Goal: Task Accomplishment & Management: Use online tool/utility

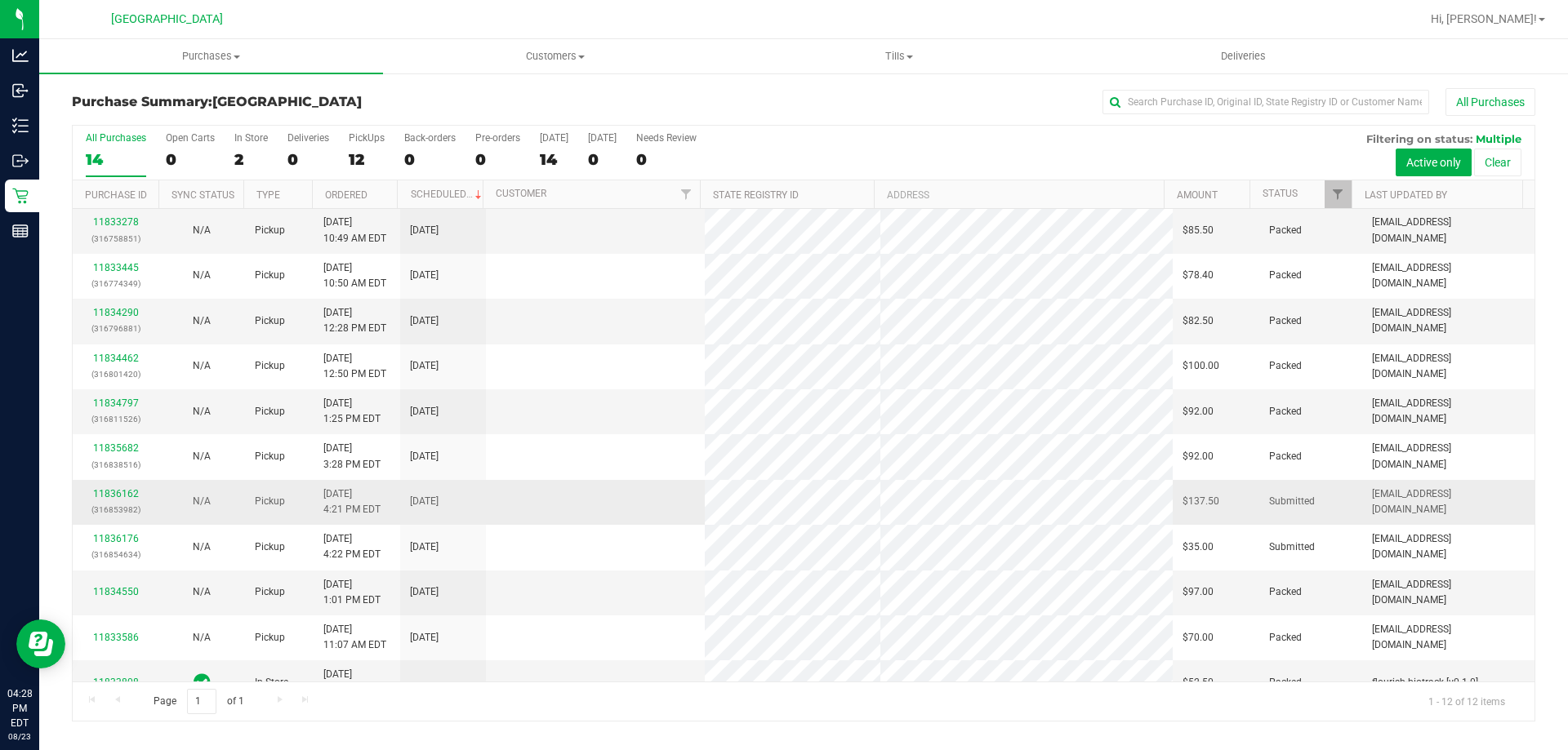
scroll to position [69, 0]
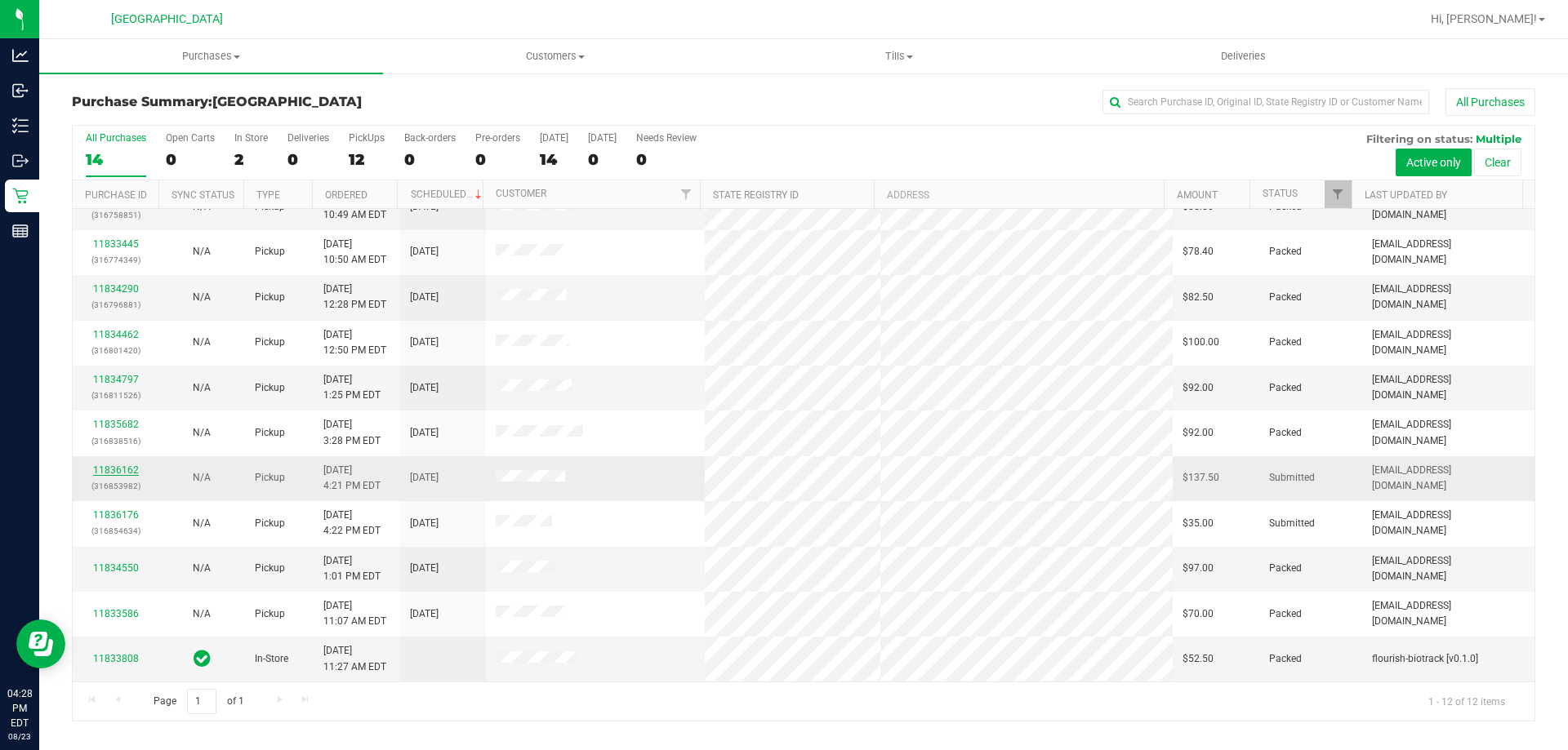
click at [105, 472] on link "11836162" at bounding box center [116, 470] width 46 height 12
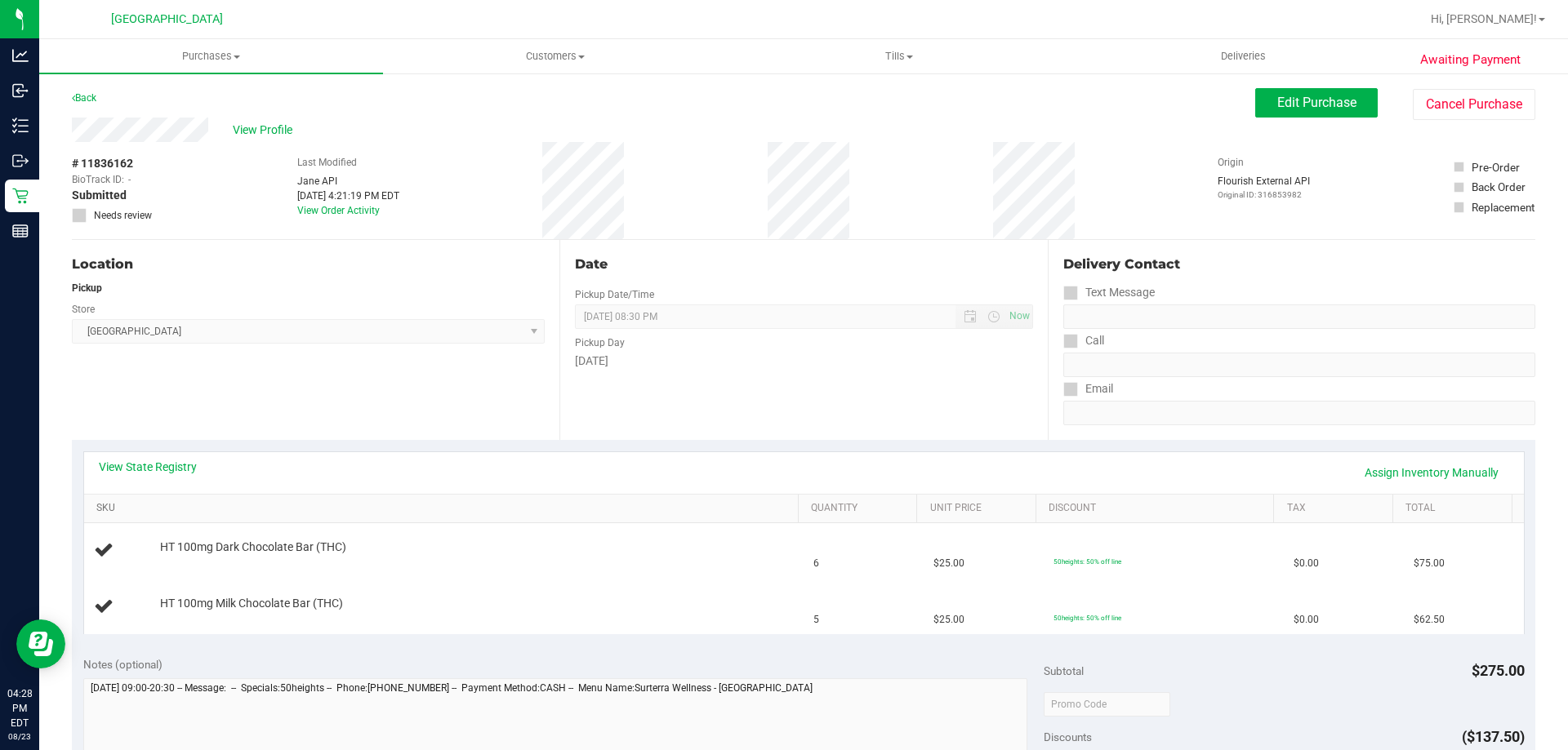
click at [373, 509] on link "SKU" at bounding box center [443, 508] width 695 height 13
click at [534, 508] on link "SKU" at bounding box center [443, 508] width 695 height 13
click at [486, 634] on div "View State Registry Assign Inventory Manually SKU Quantity Unit Price Discount …" at bounding box center [803, 542] width 1463 height 205
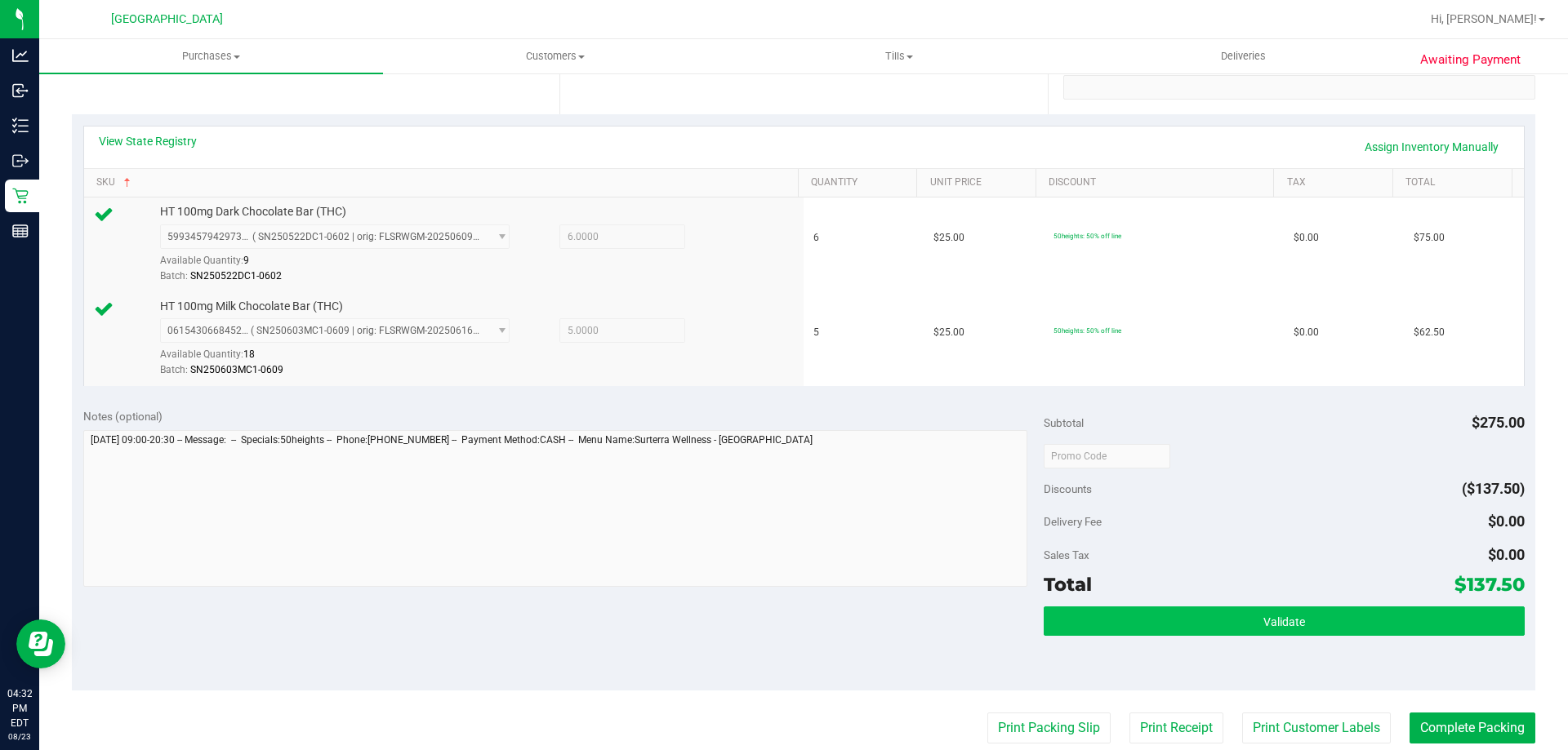
scroll to position [326, 0]
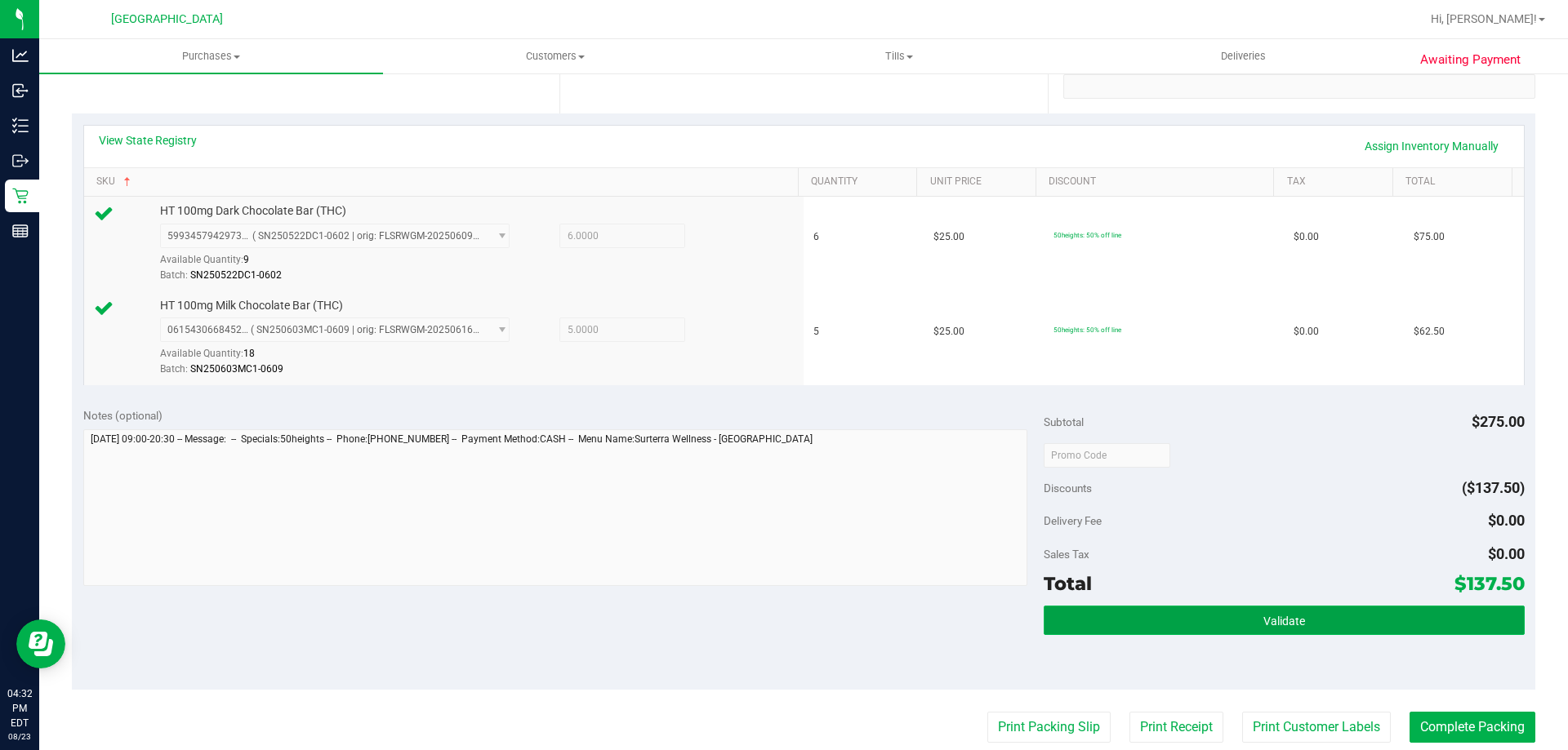
click at [1381, 609] on button "Validate" at bounding box center [1283, 621] width 480 height 29
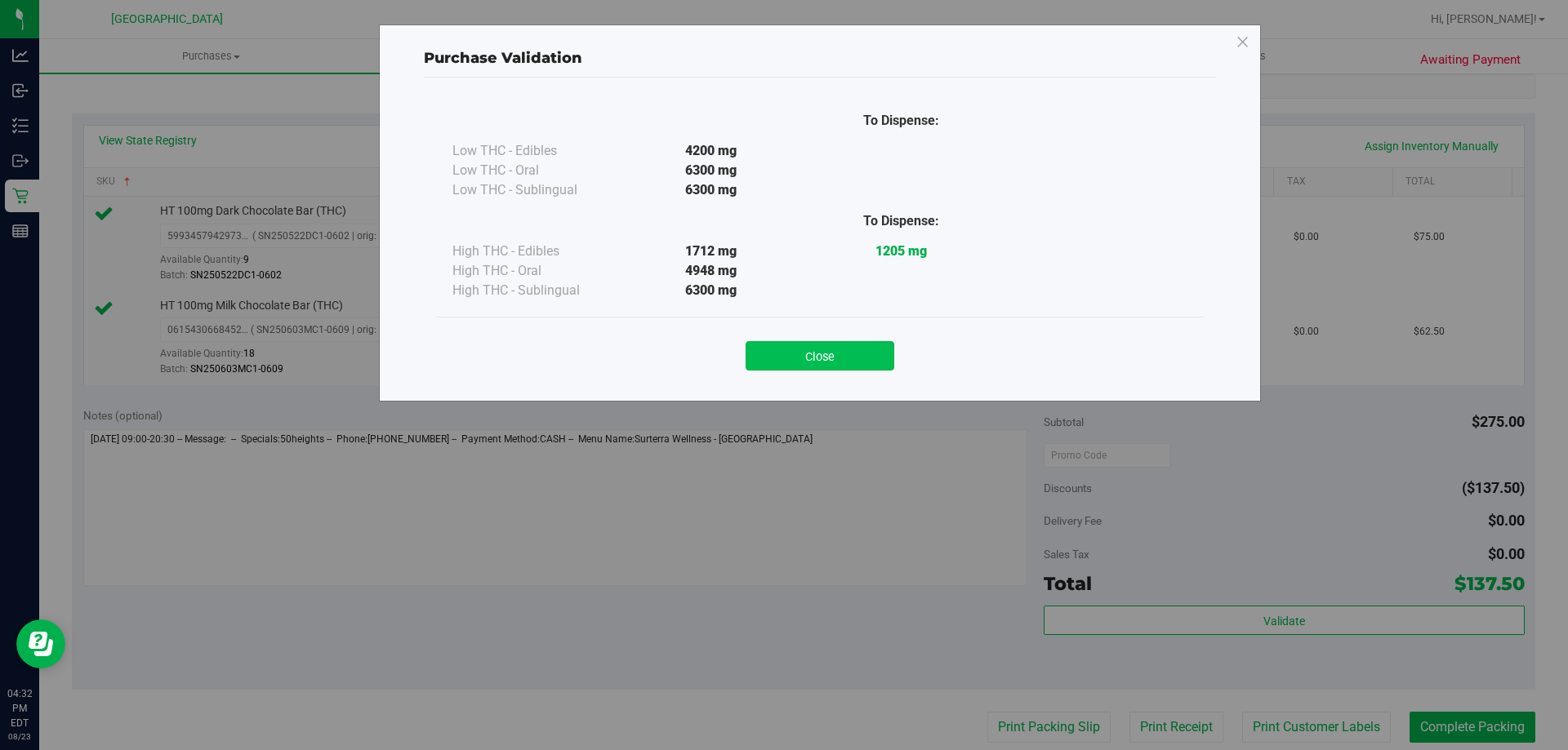
click at [870, 358] on button "Close" at bounding box center [819, 356] width 149 height 29
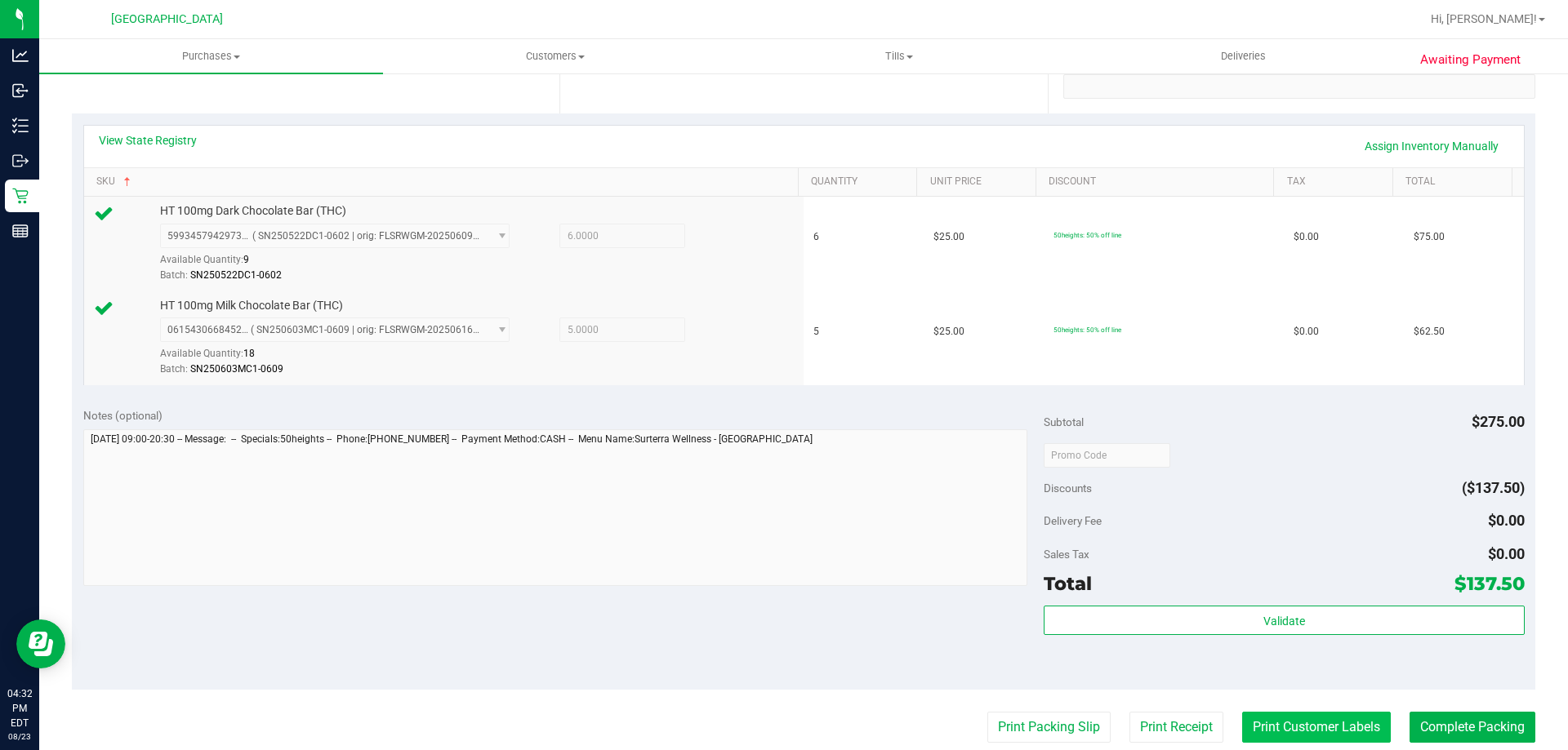
click at [1346, 722] on button "Print Customer Labels" at bounding box center [1315, 728] width 149 height 31
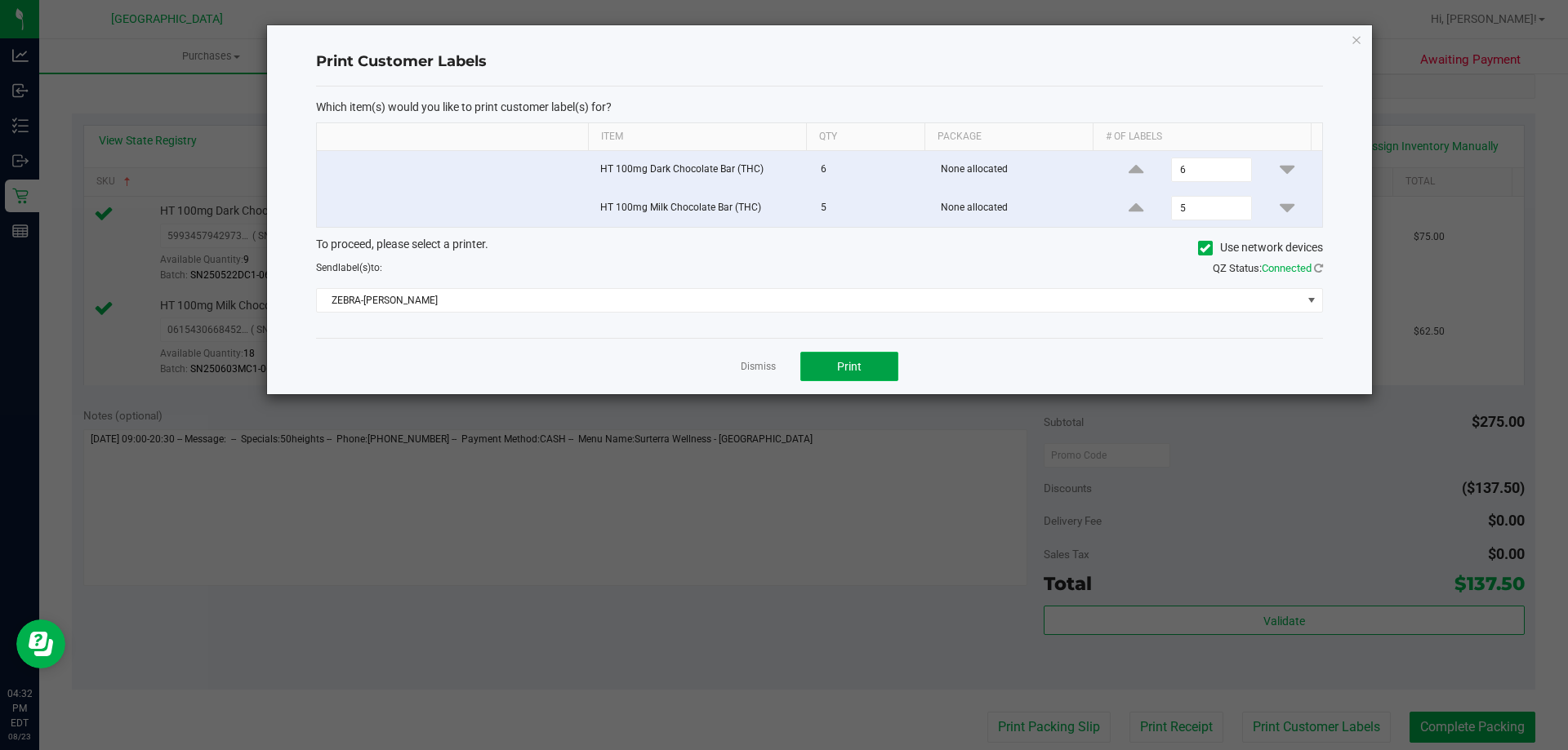
click at [876, 372] on button "Print" at bounding box center [849, 366] width 98 height 29
click at [762, 371] on link "Dismiss" at bounding box center [758, 367] width 35 height 14
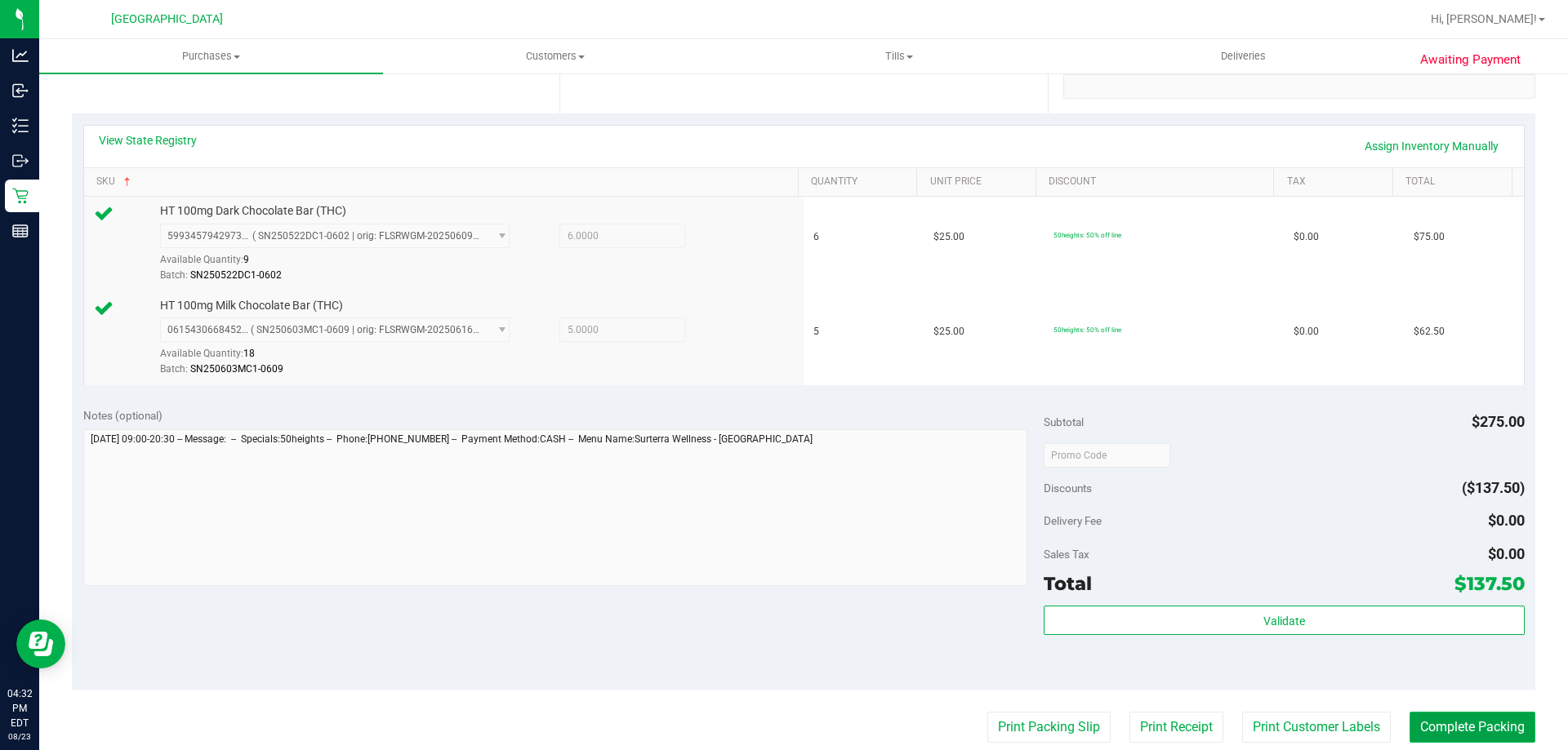
click at [1514, 721] on button "Complete Packing" at bounding box center [1472, 728] width 125 height 31
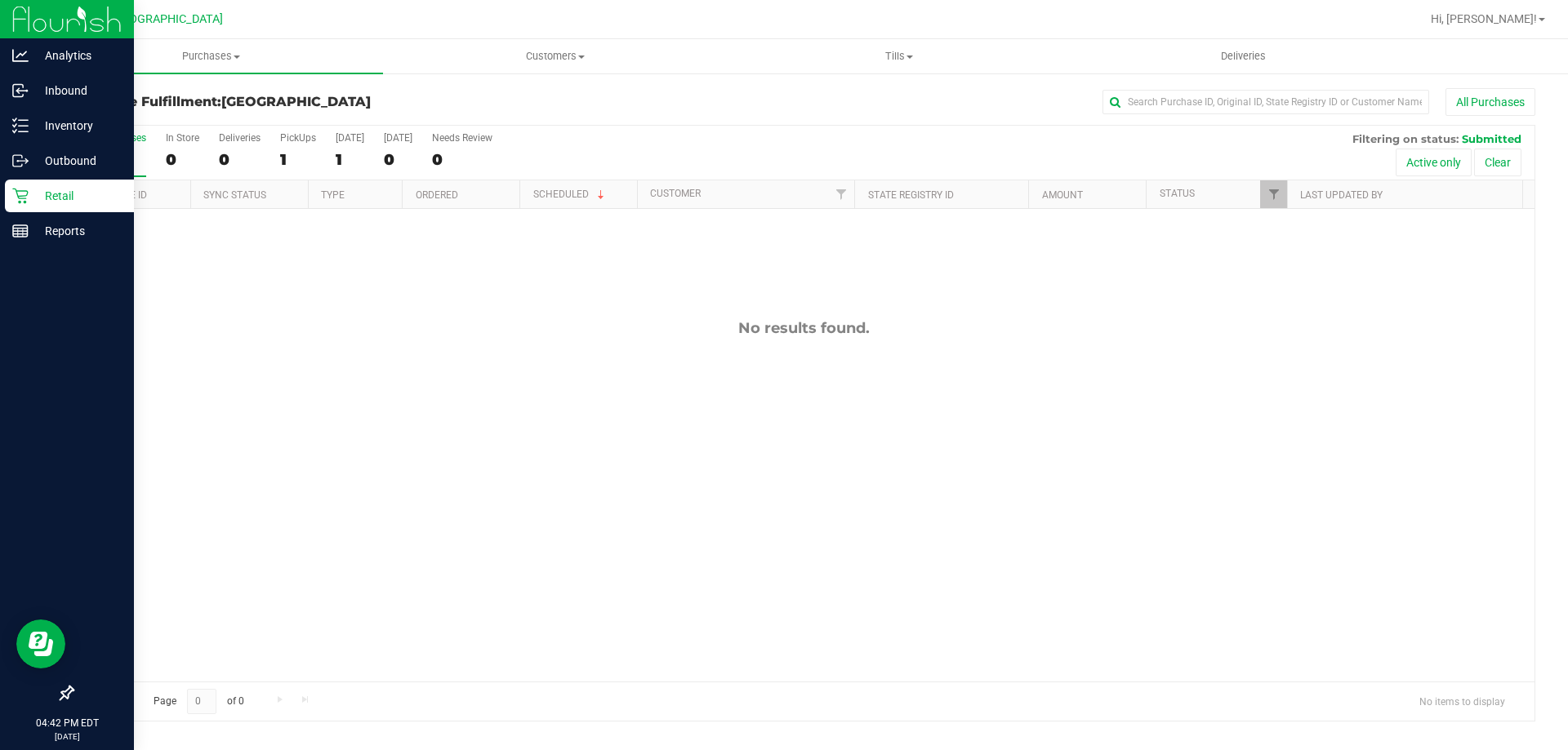
click at [67, 192] on p "Retail" at bounding box center [77, 196] width 98 height 19
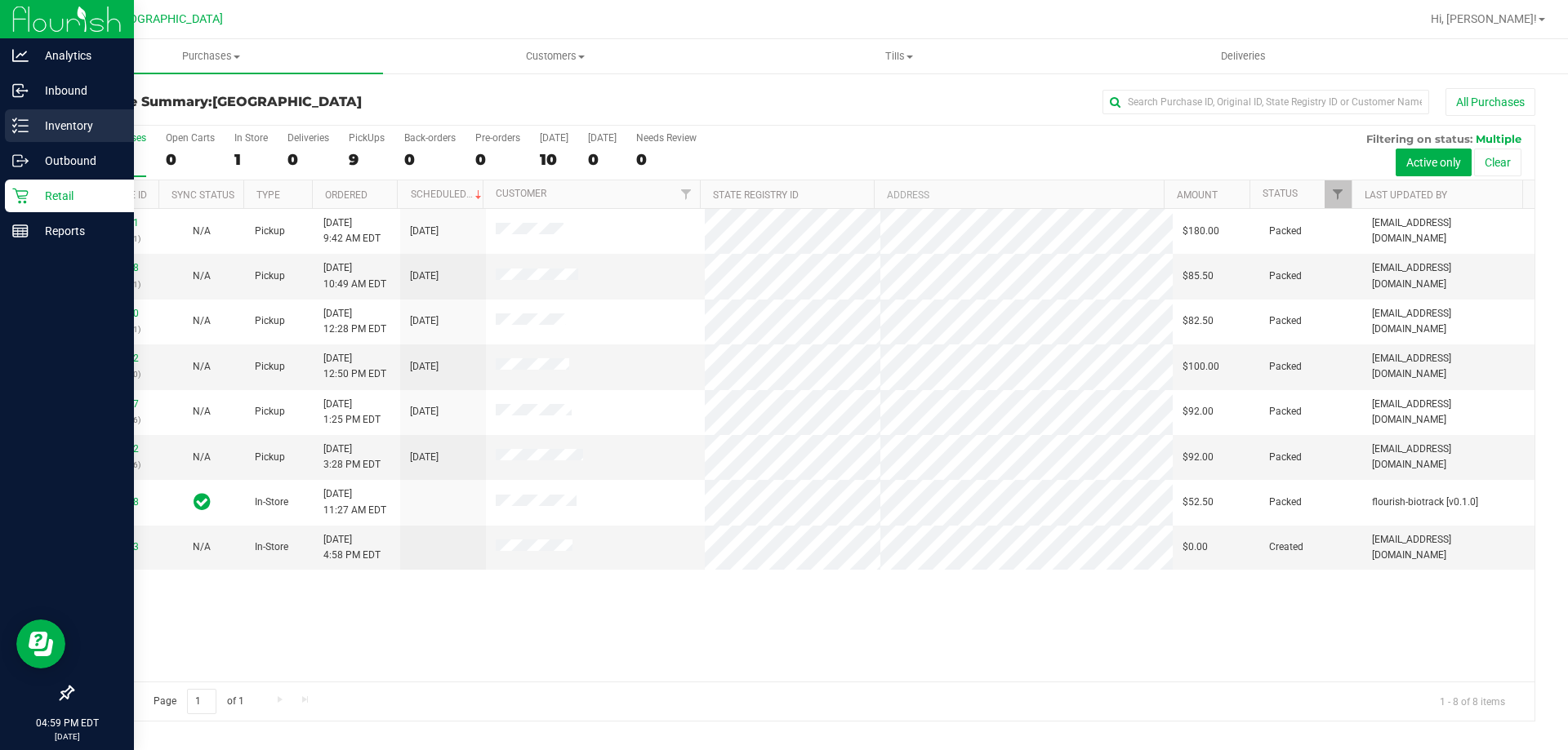
click at [83, 123] on p "Inventory" at bounding box center [77, 125] width 98 height 19
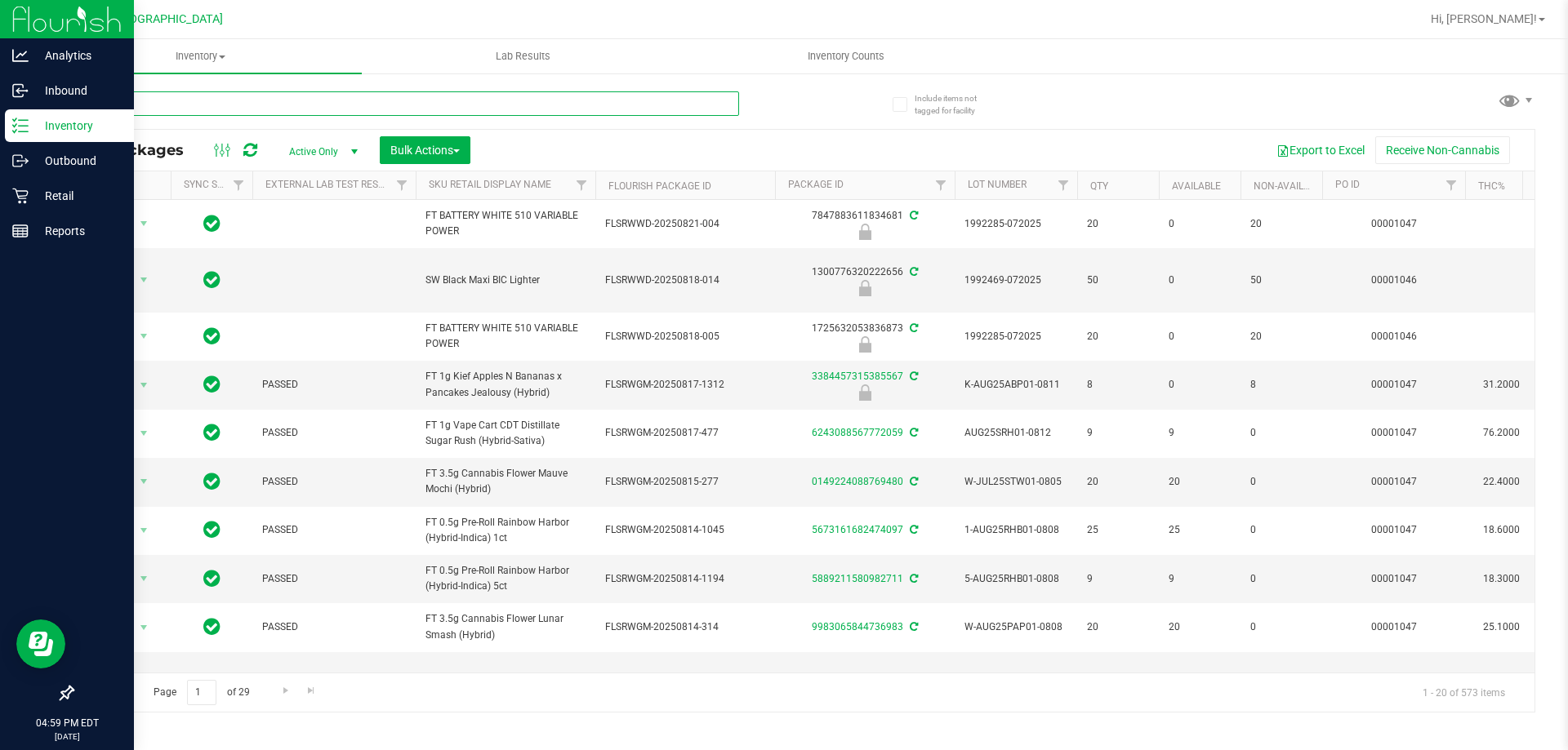
click at [176, 106] on input "text" at bounding box center [405, 103] width 667 height 24
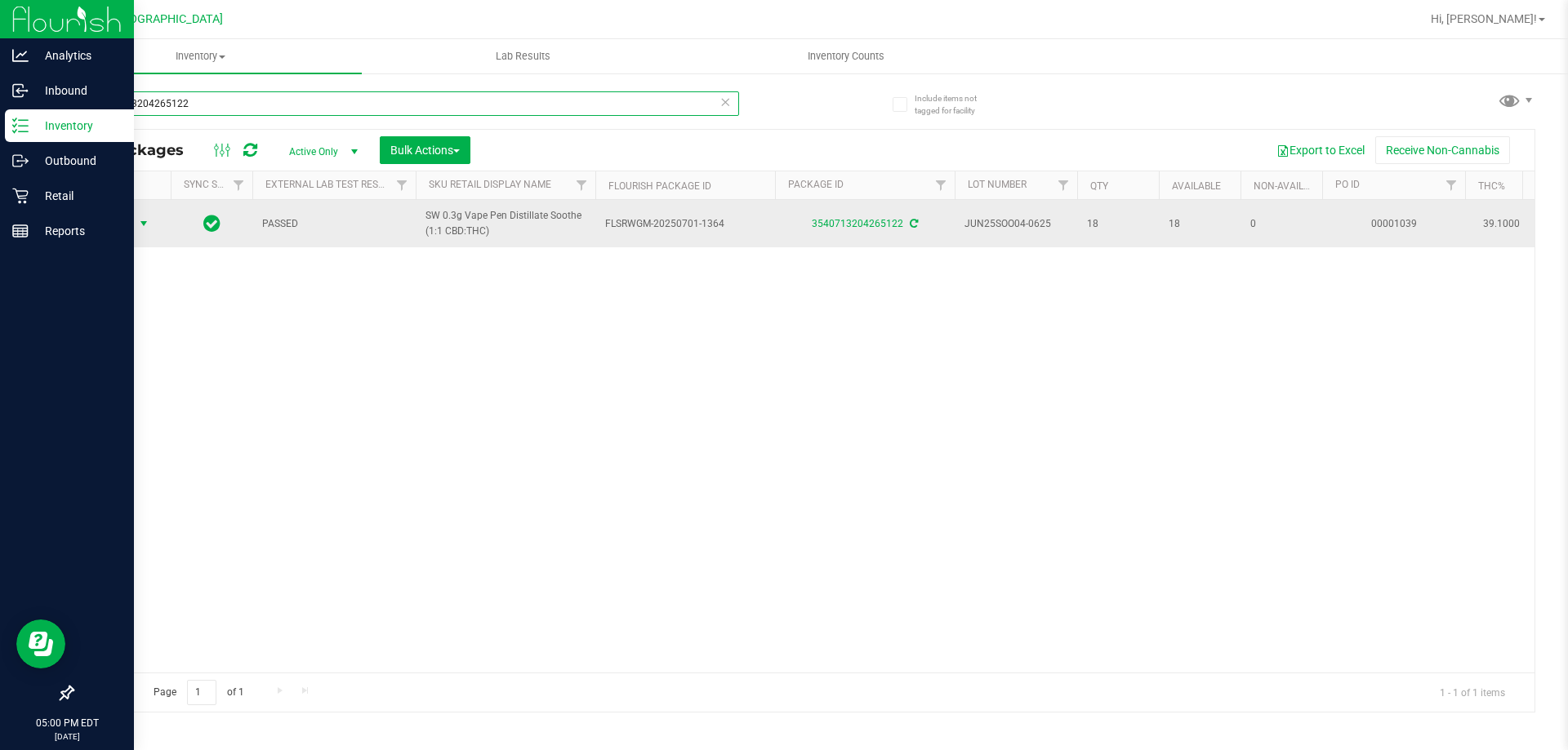
type input "3540713204265122"
click at [137, 220] on span "select" at bounding box center [143, 223] width 13 height 13
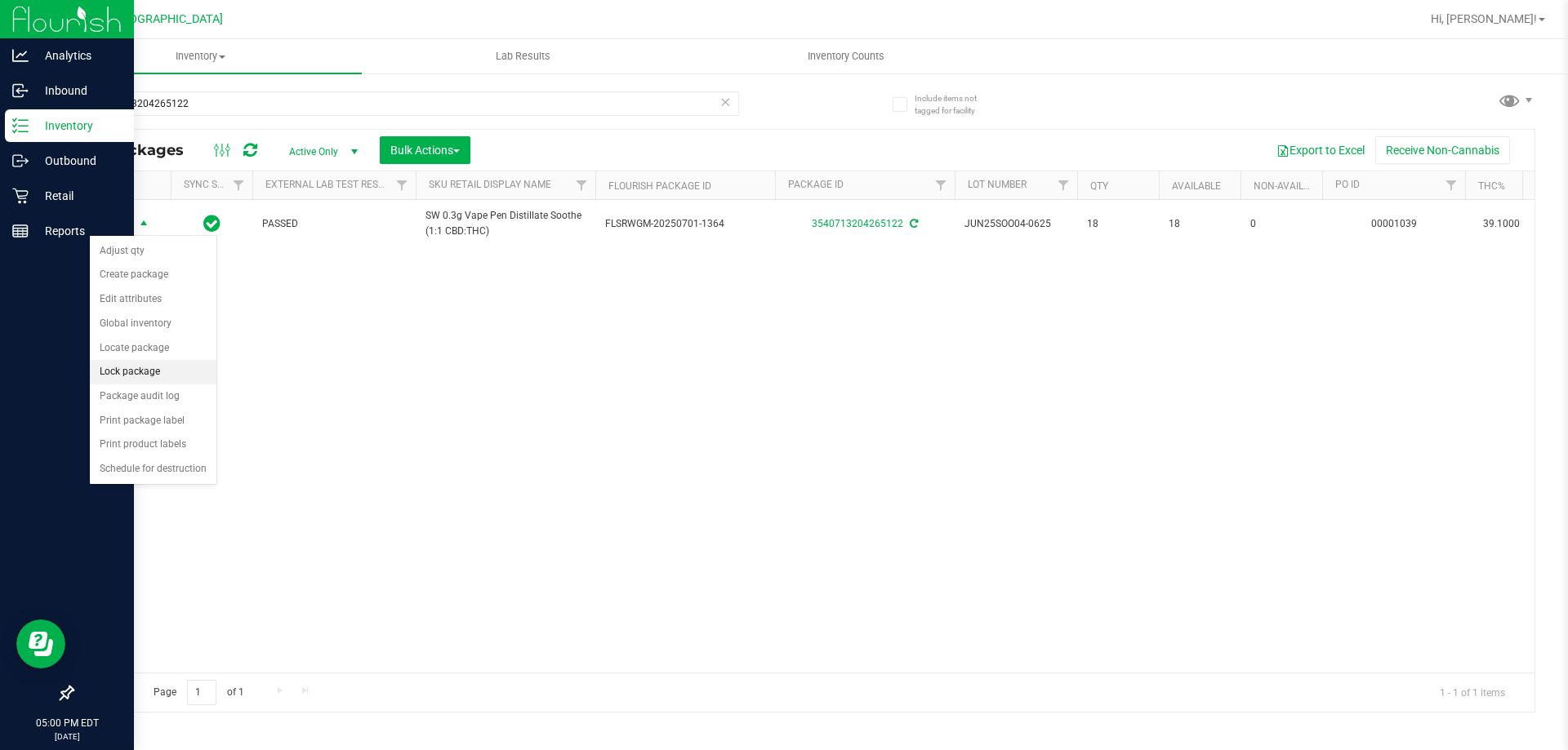
click at [157, 370] on li "Lock package" at bounding box center [153, 372] width 126 height 24
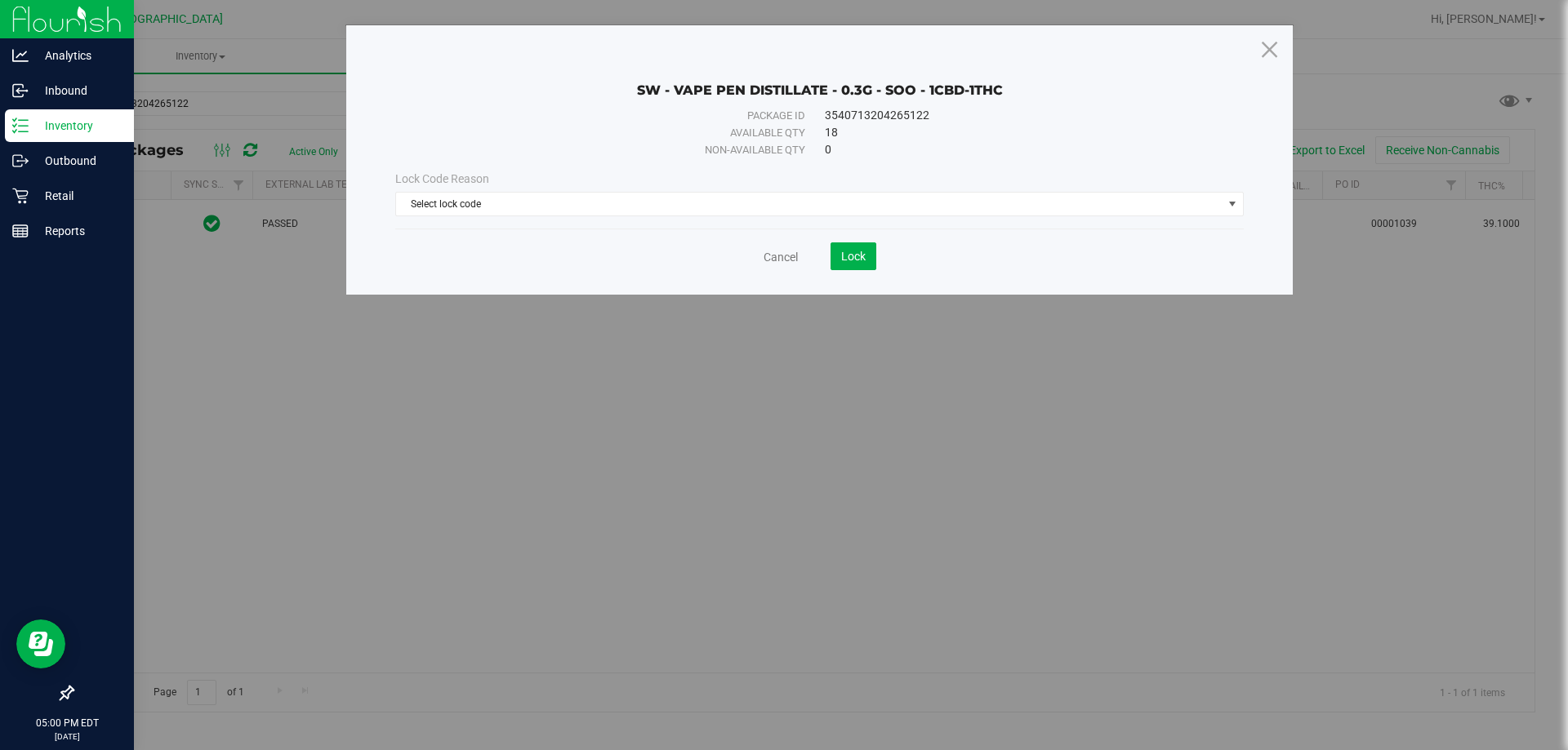
click at [598, 188] on div "Lock Code Reason Select lock code Select lock code Newly Received Administrativ…" at bounding box center [819, 193] width 872 height 46
click at [589, 194] on span "Select lock code" at bounding box center [809, 204] width 827 height 23
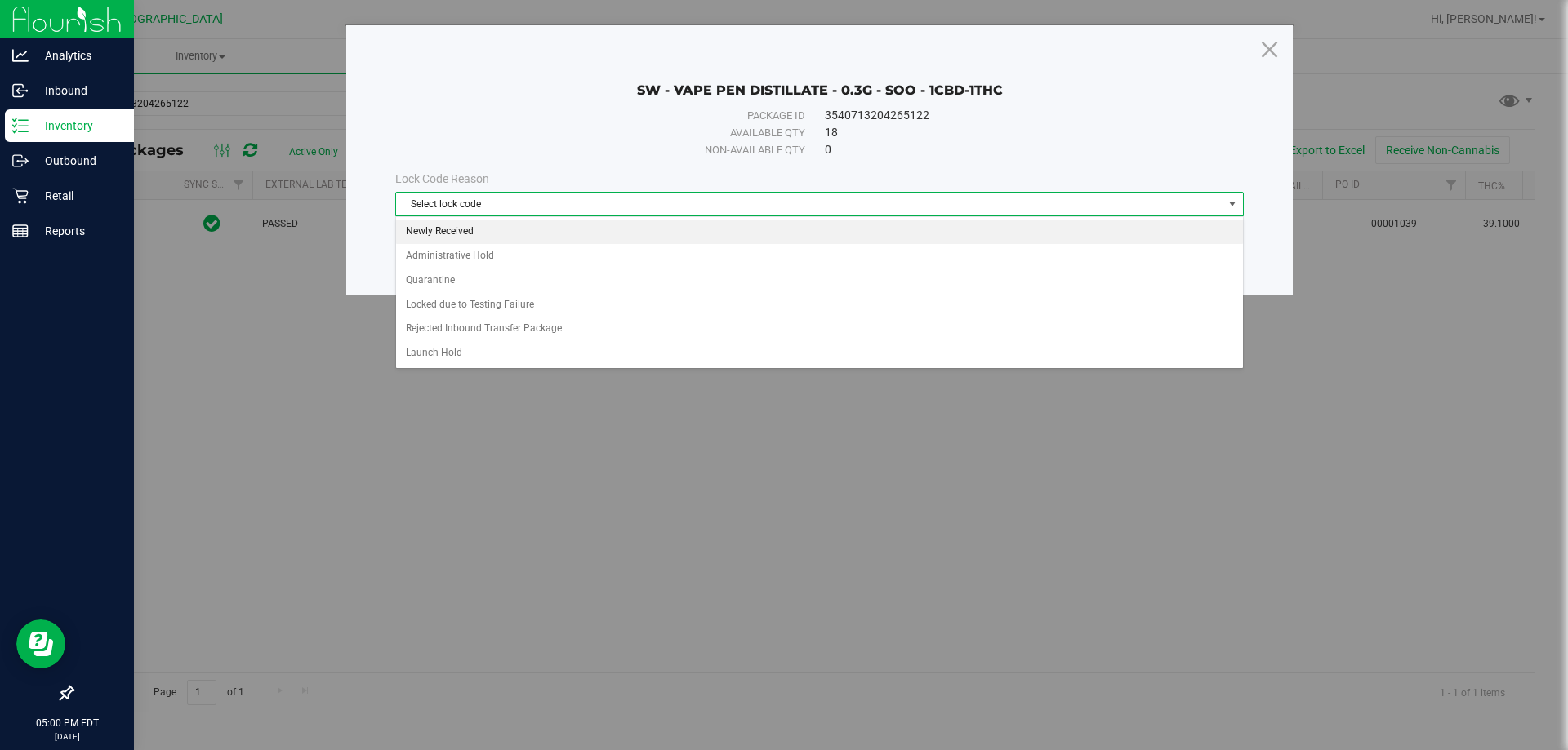
click at [549, 238] on li "Newly Received" at bounding box center [820, 231] width 847 height 24
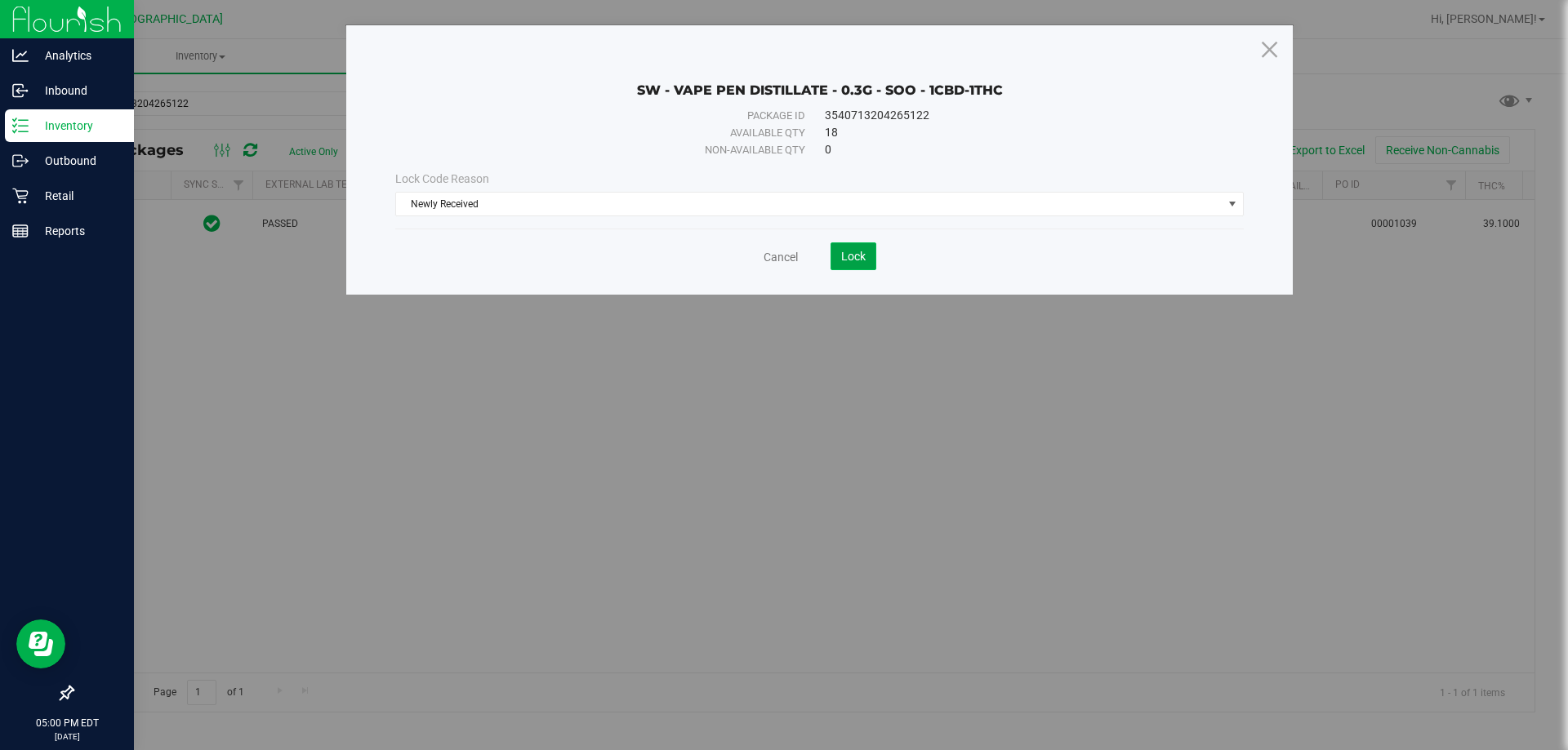
click at [856, 252] on span "Lock" at bounding box center [853, 256] width 24 height 13
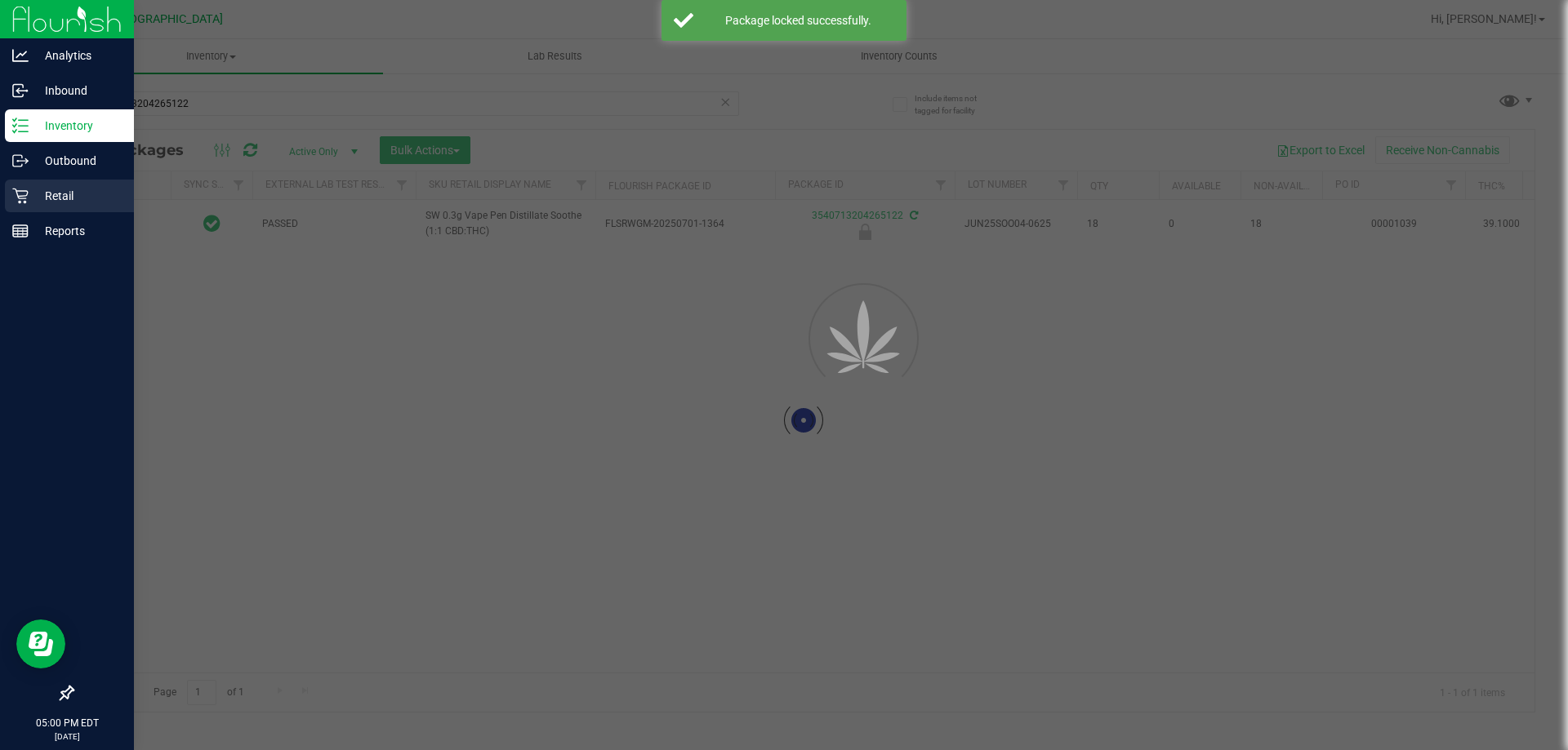
click at [49, 191] on p "Retail" at bounding box center [77, 196] width 98 height 19
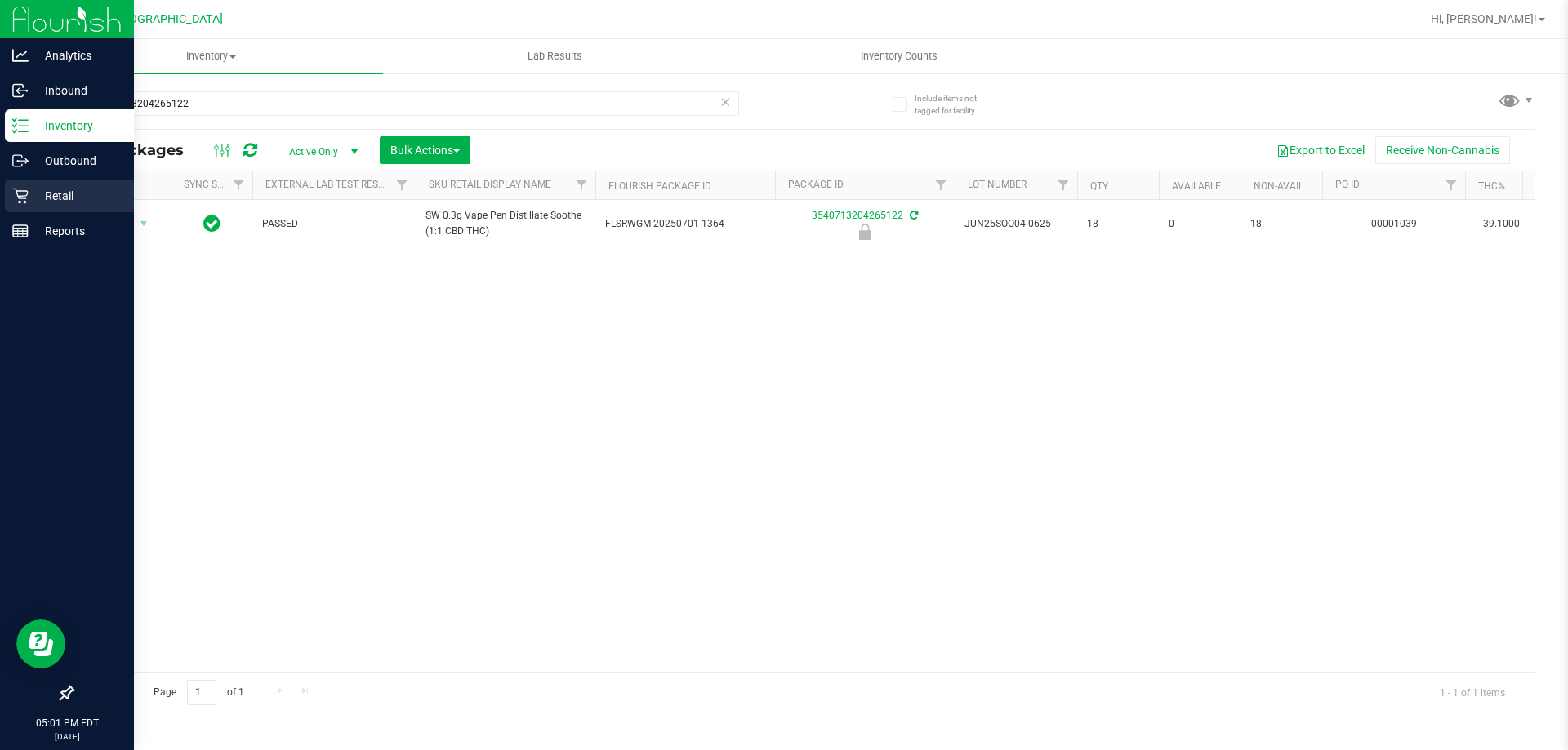
click at [72, 200] on p "Retail" at bounding box center [77, 196] width 98 height 19
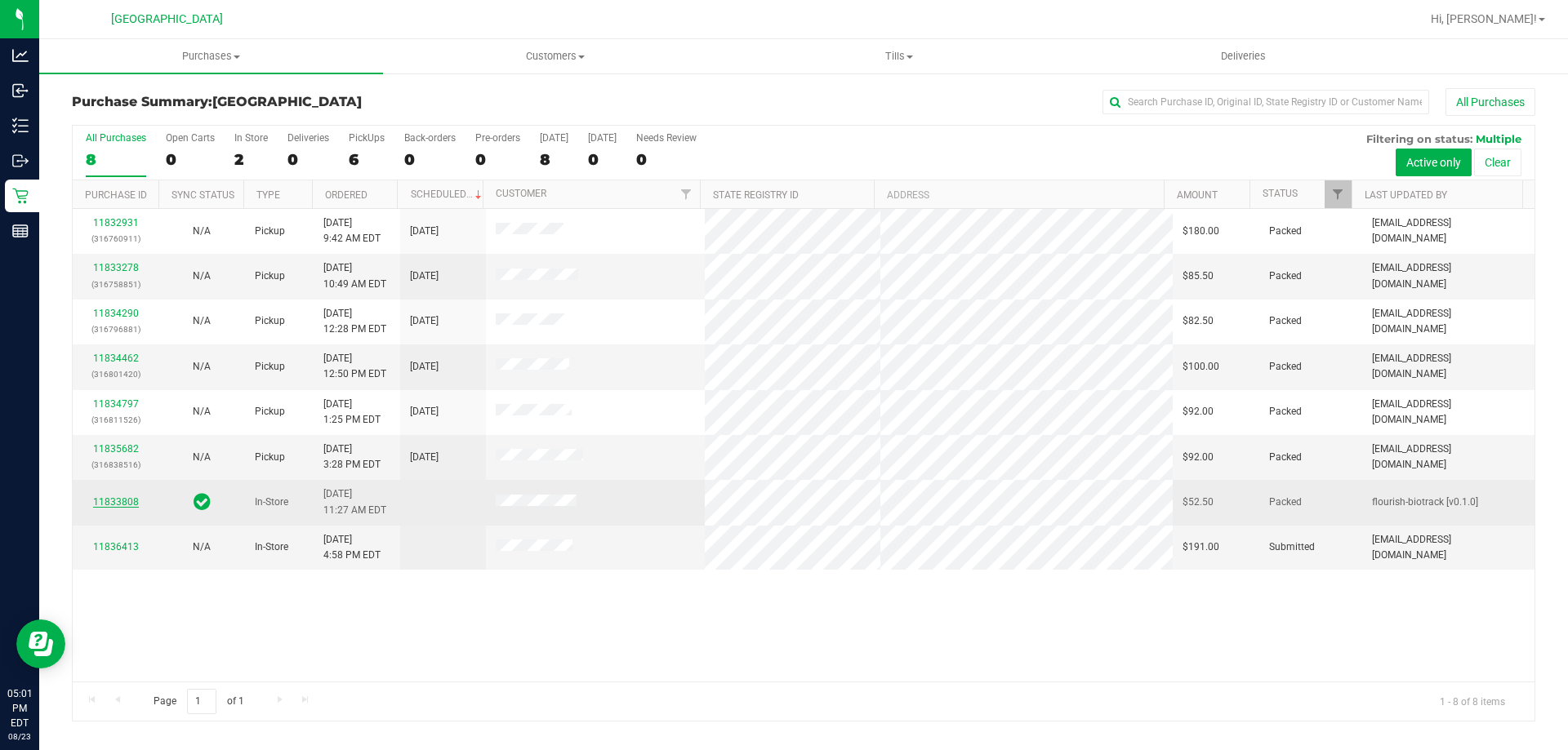
click at [129, 505] on link "11833808" at bounding box center [116, 502] width 46 height 12
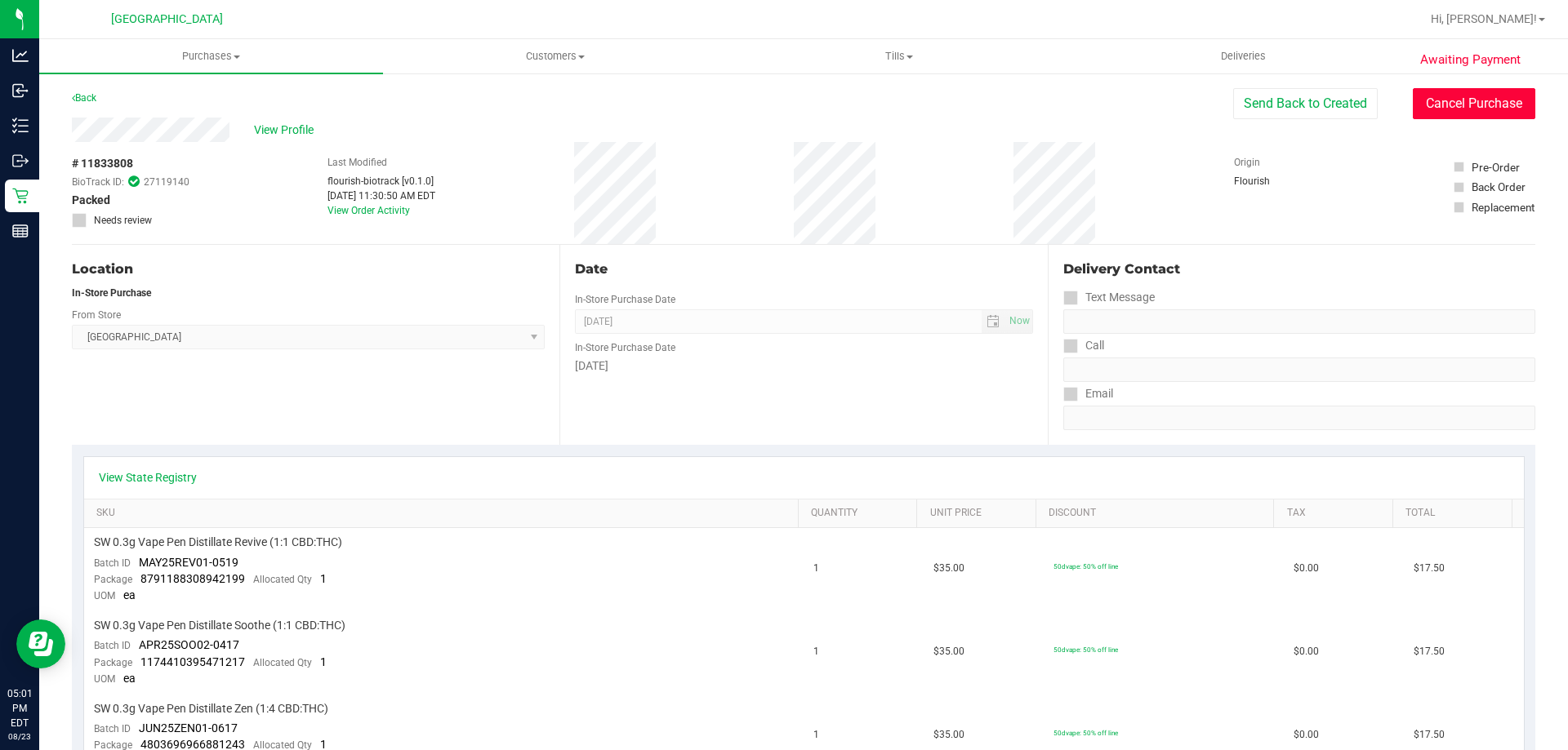
click at [1476, 101] on button "Cancel Purchase" at bounding box center [1474, 104] width 122 height 31
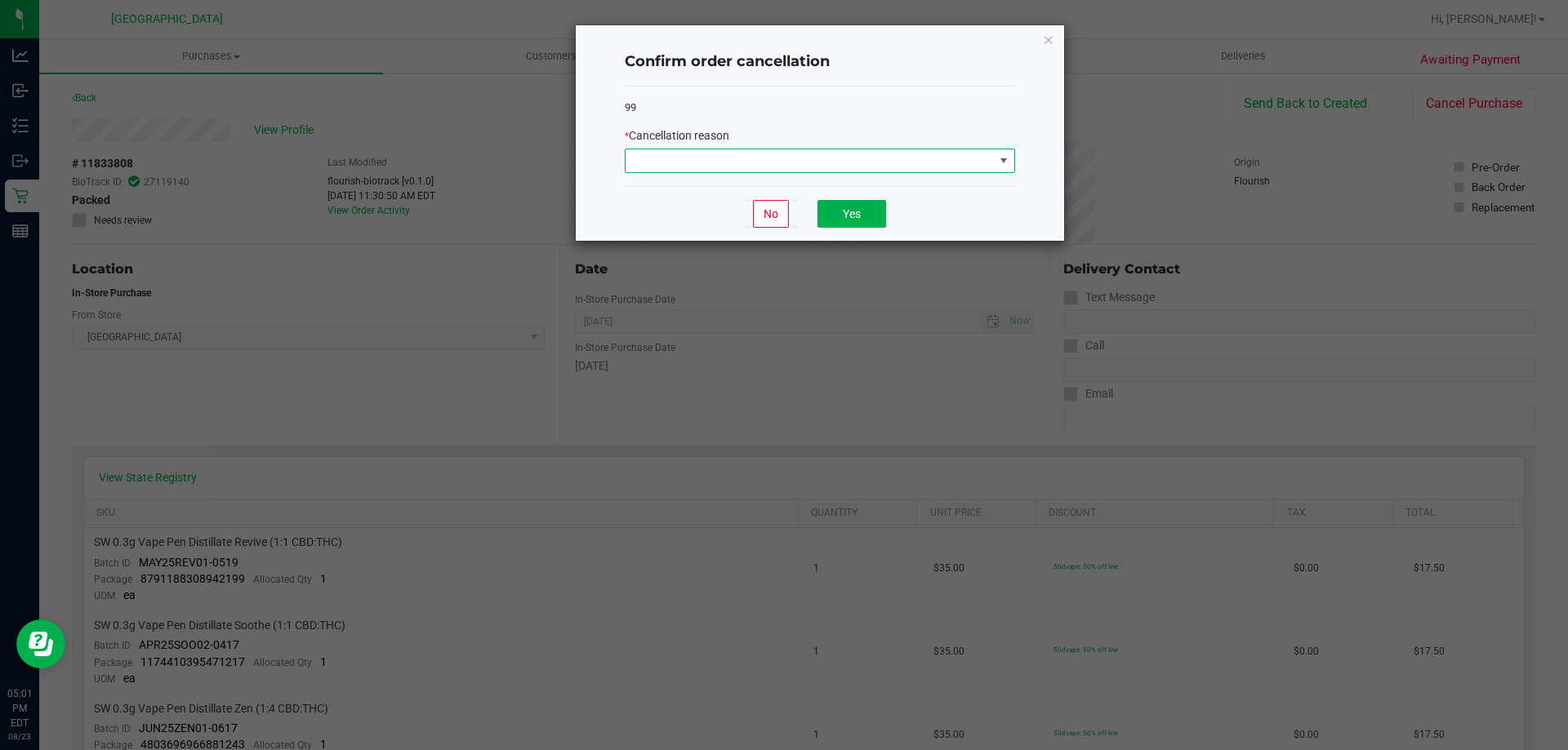
click at [980, 168] on span at bounding box center [809, 161] width 368 height 23
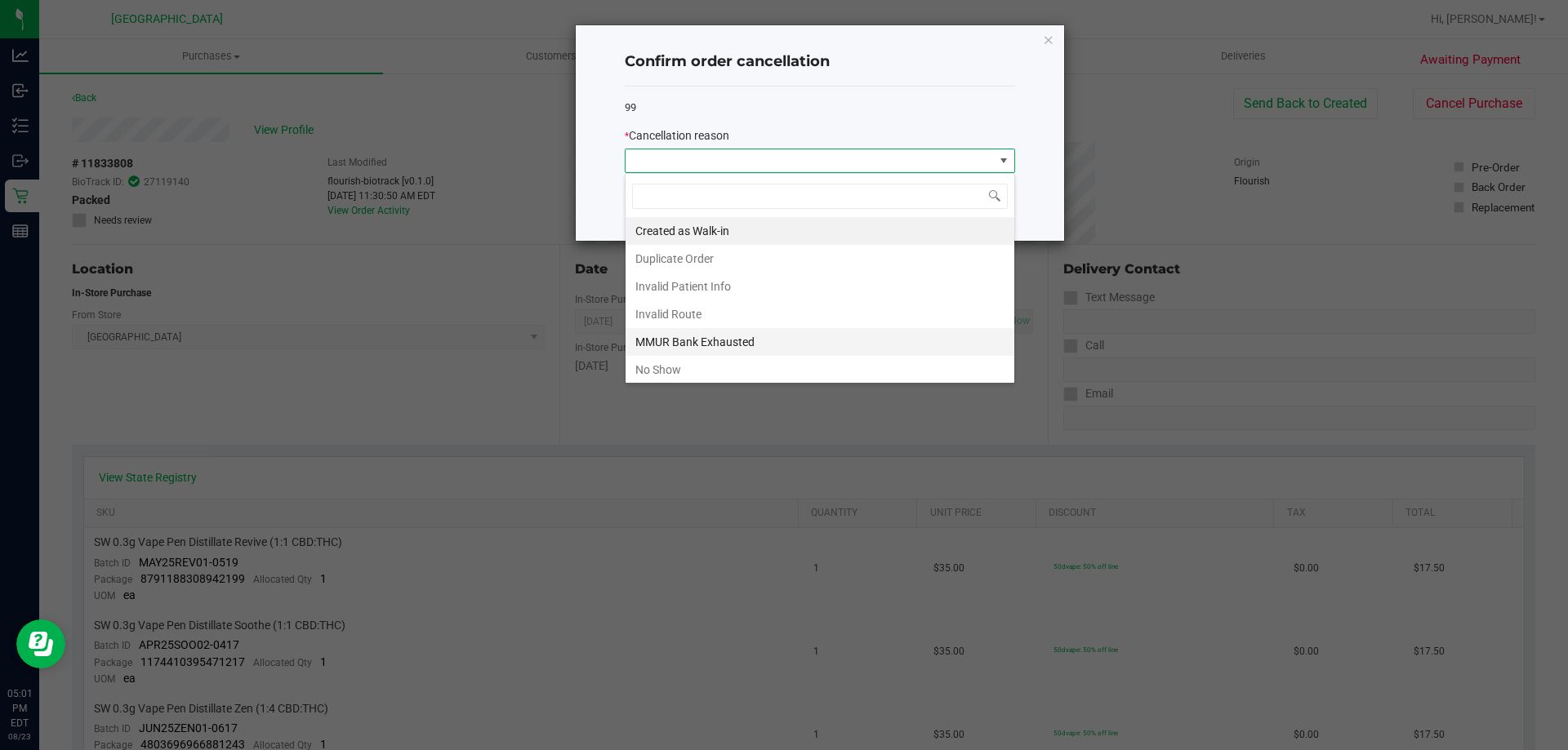
scroll to position [86, 0]
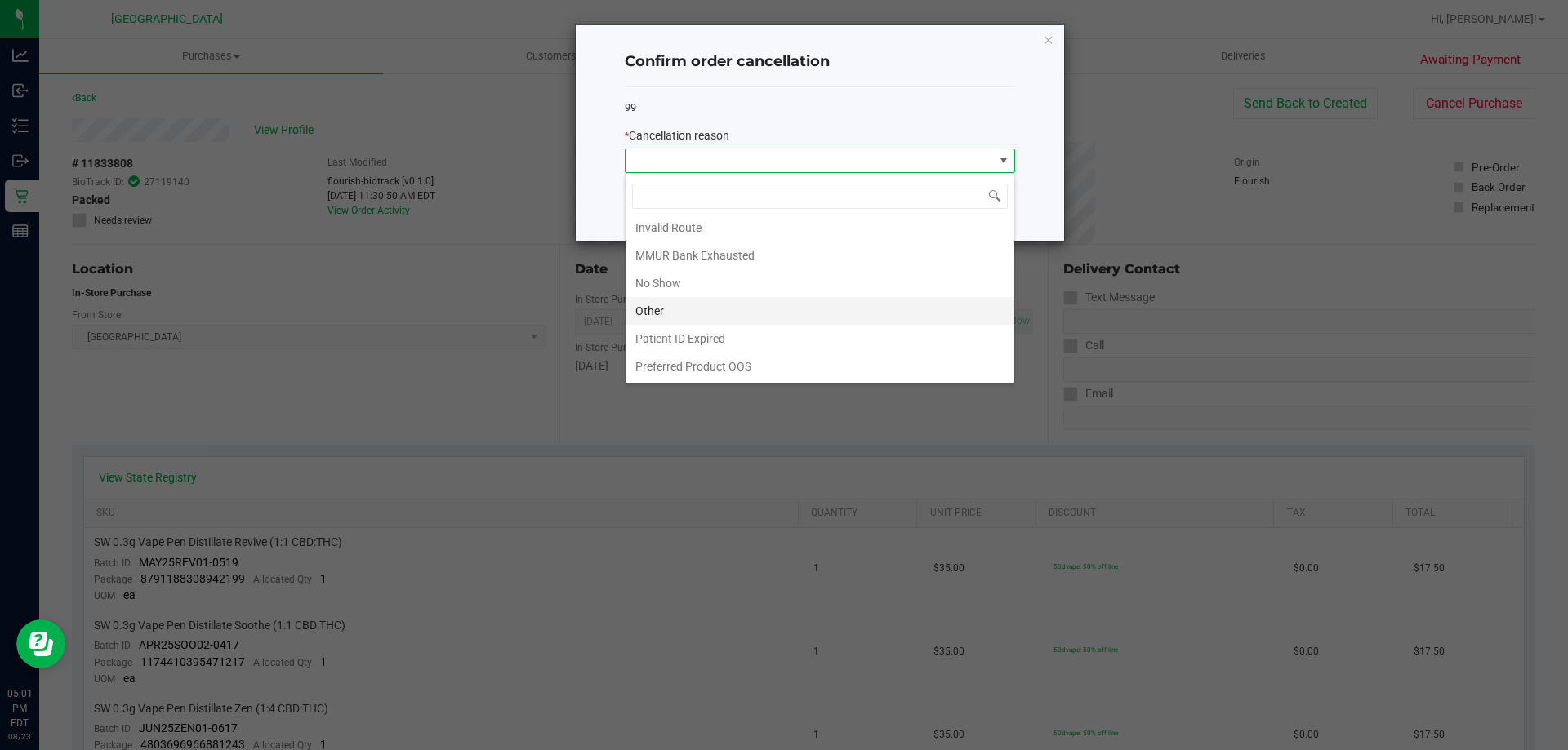
click at [693, 320] on li "Other" at bounding box center [820, 311] width 389 height 28
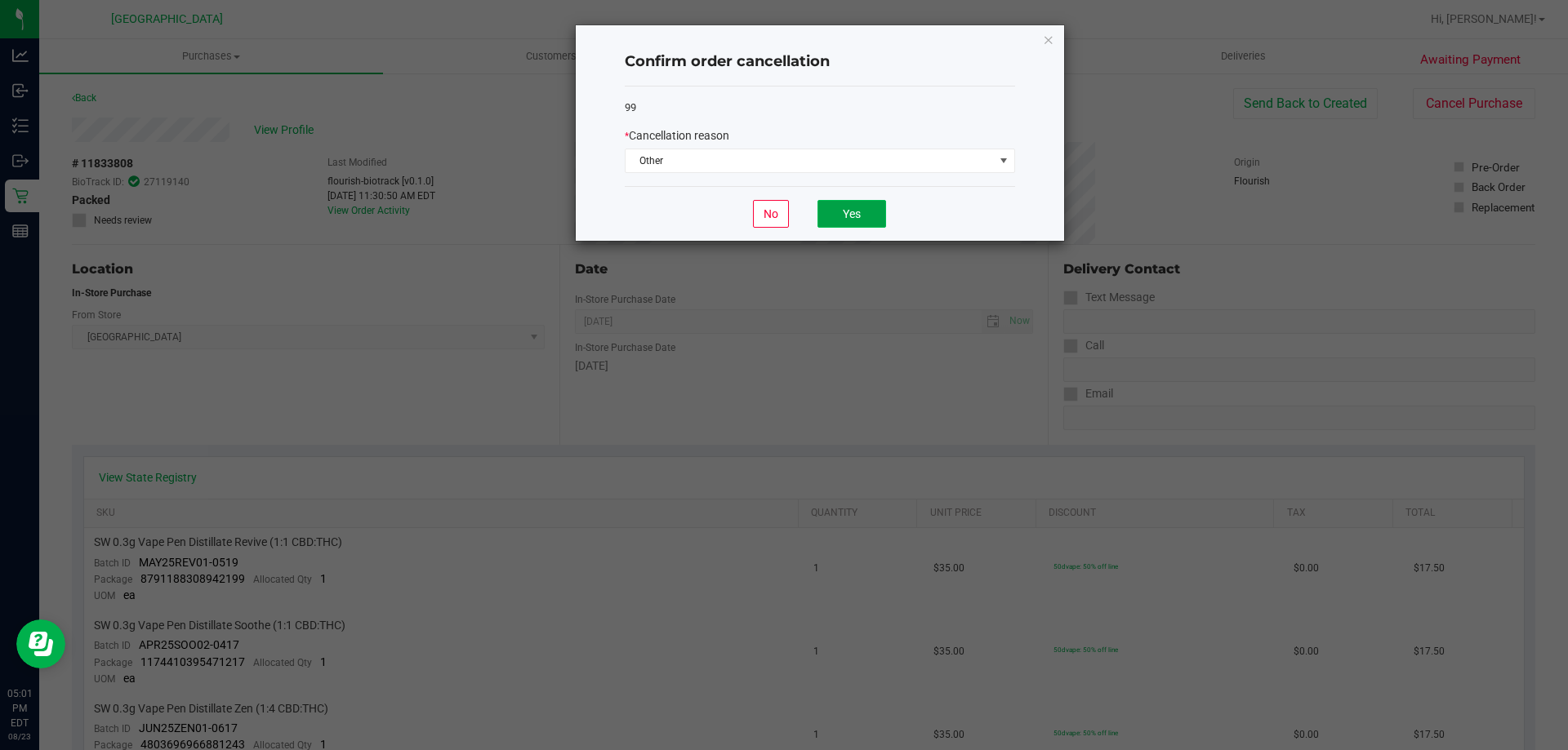
click at [857, 211] on button "Yes" at bounding box center [851, 214] width 69 height 28
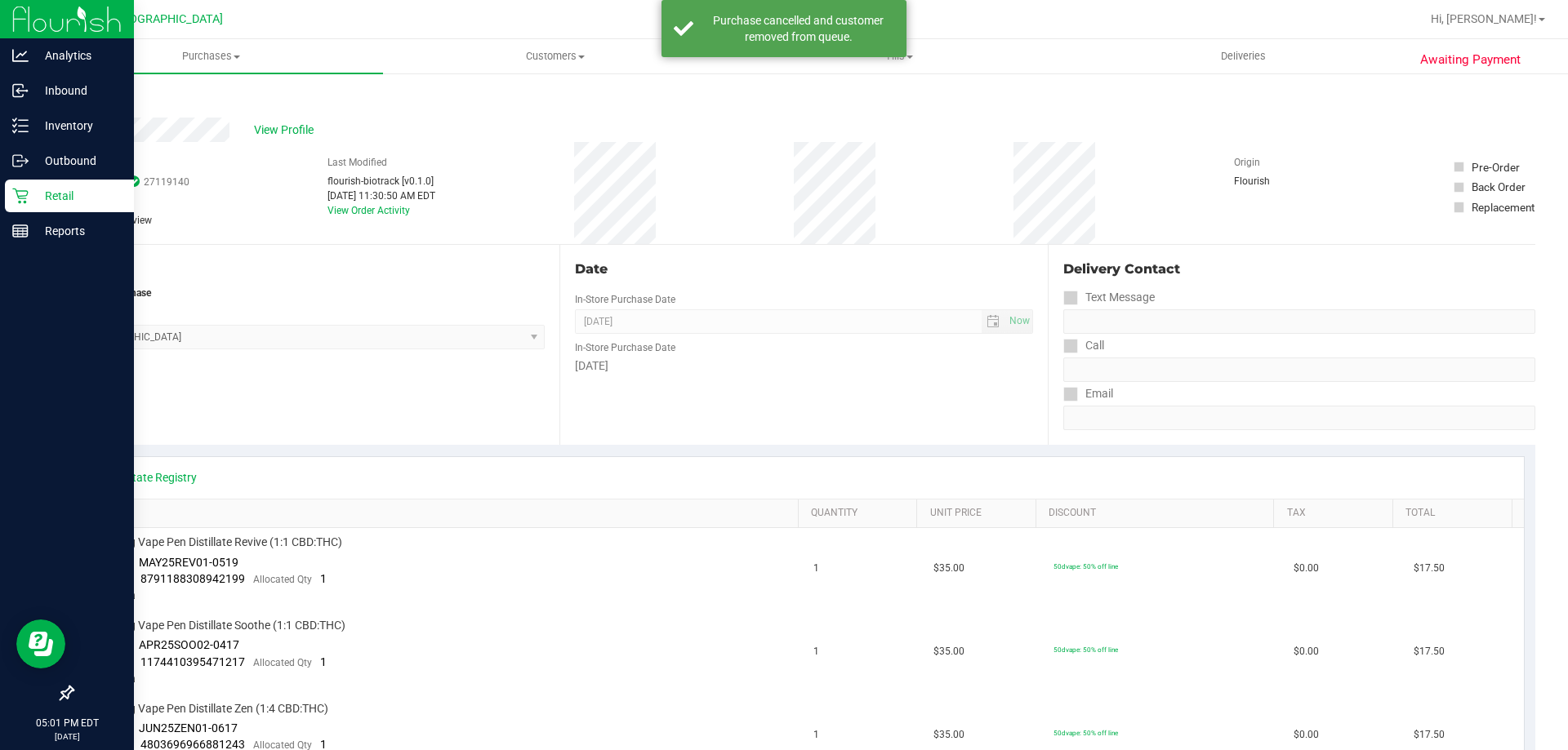
click at [44, 199] on p "Retail" at bounding box center [77, 196] width 98 height 19
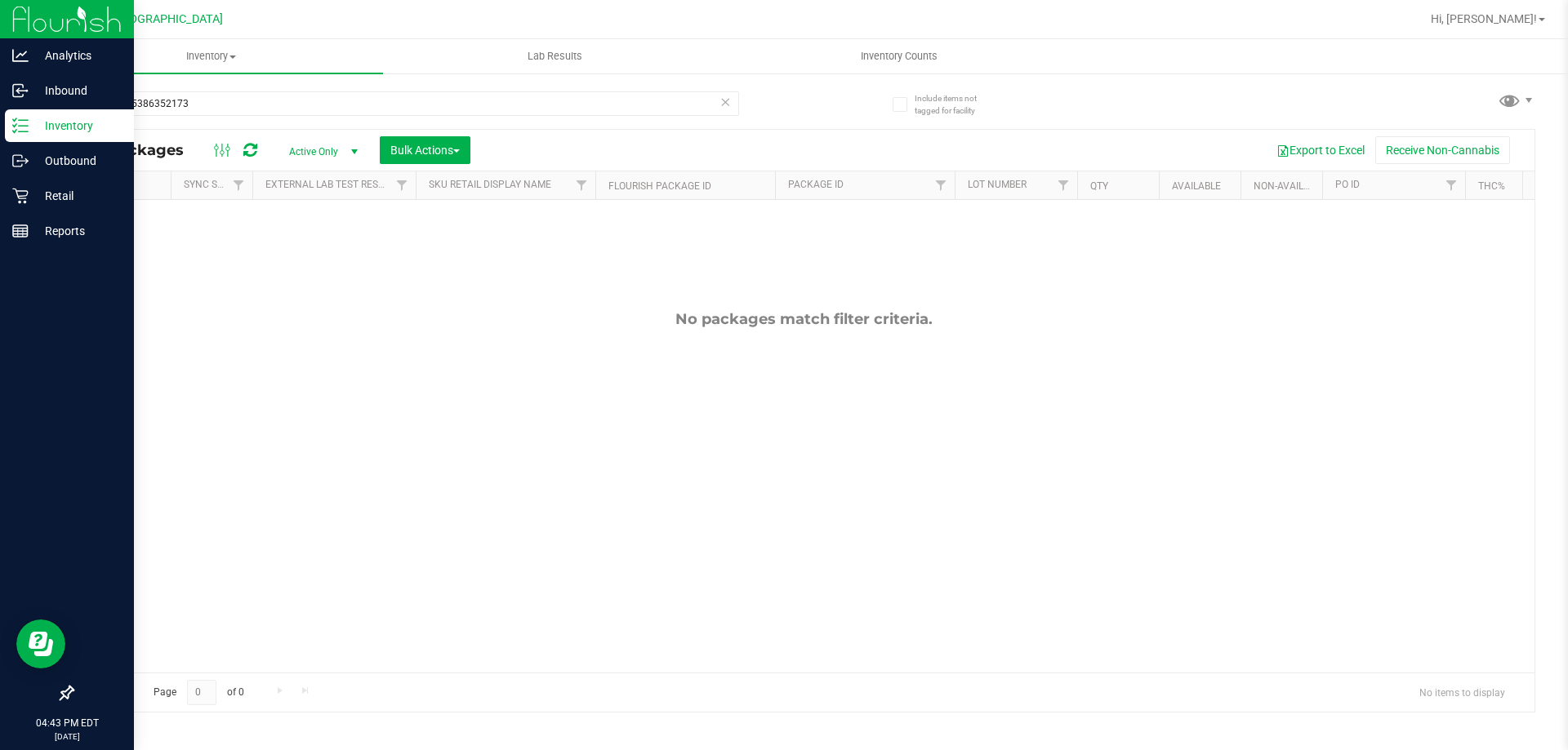
click at [94, 127] on p "Inventory" at bounding box center [77, 125] width 98 height 19
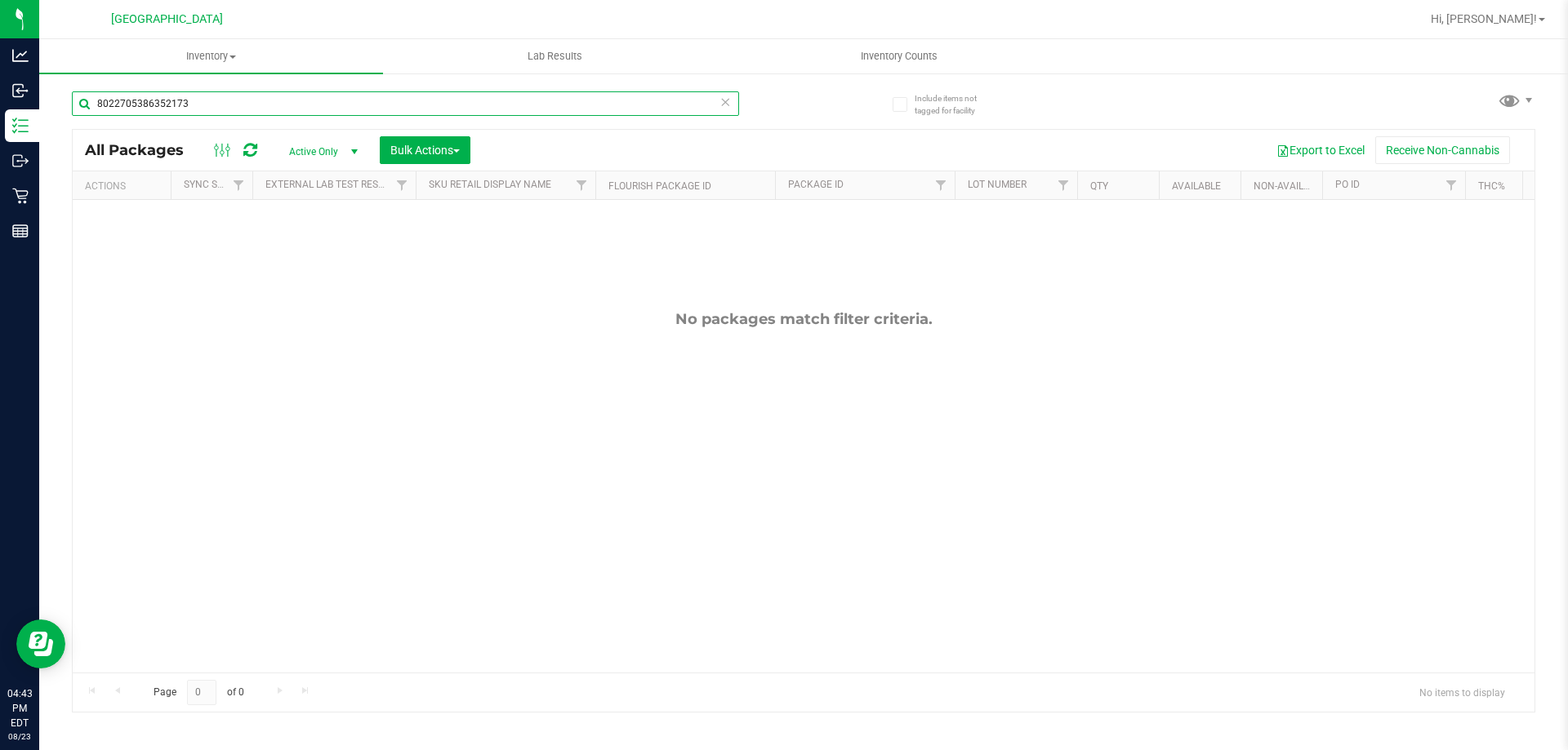
click at [224, 106] on input "8022705386352173" at bounding box center [405, 103] width 667 height 24
click at [309, 320] on div "No packages match filter criteria." at bounding box center [803, 319] width 1461 height 17
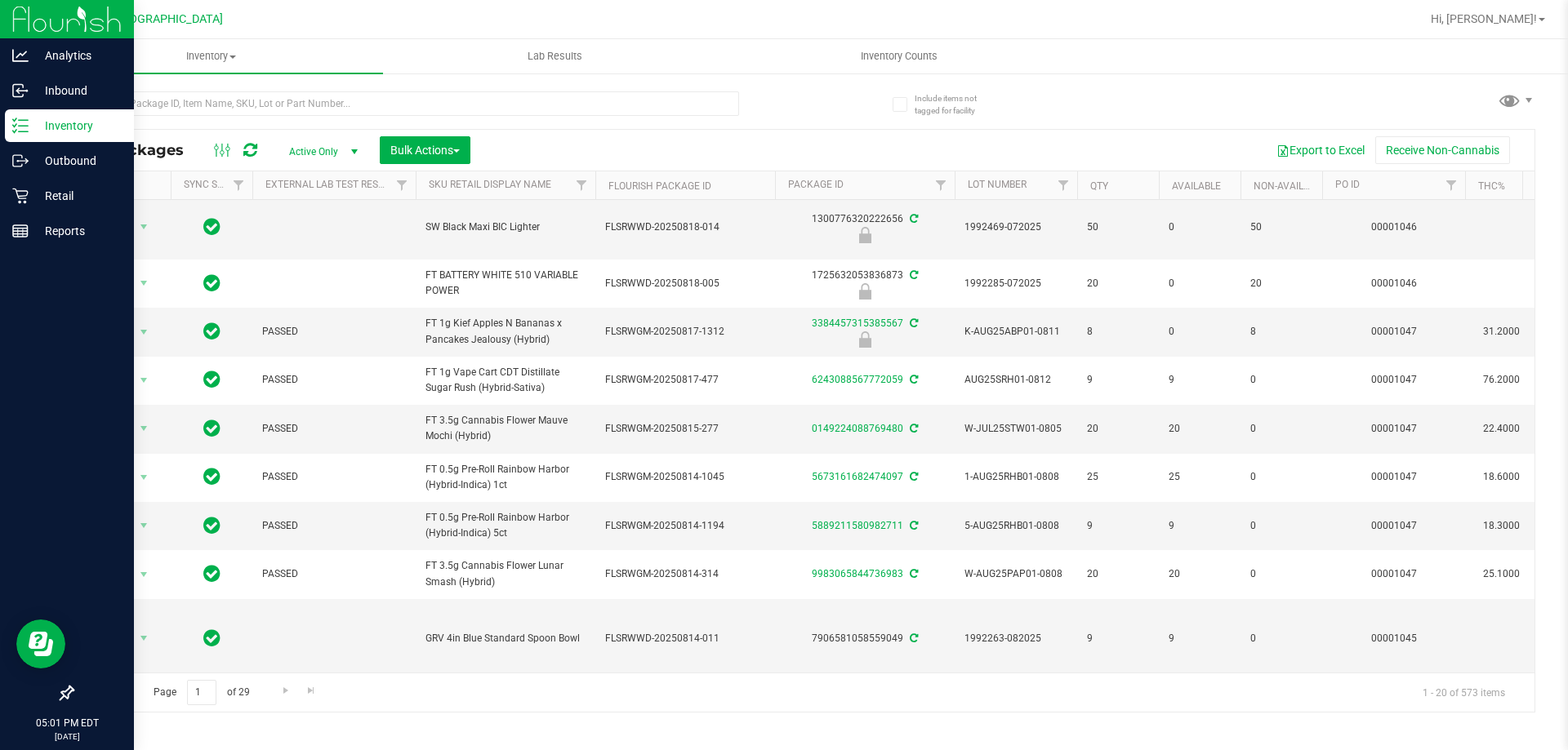
scroll to position [82, 0]
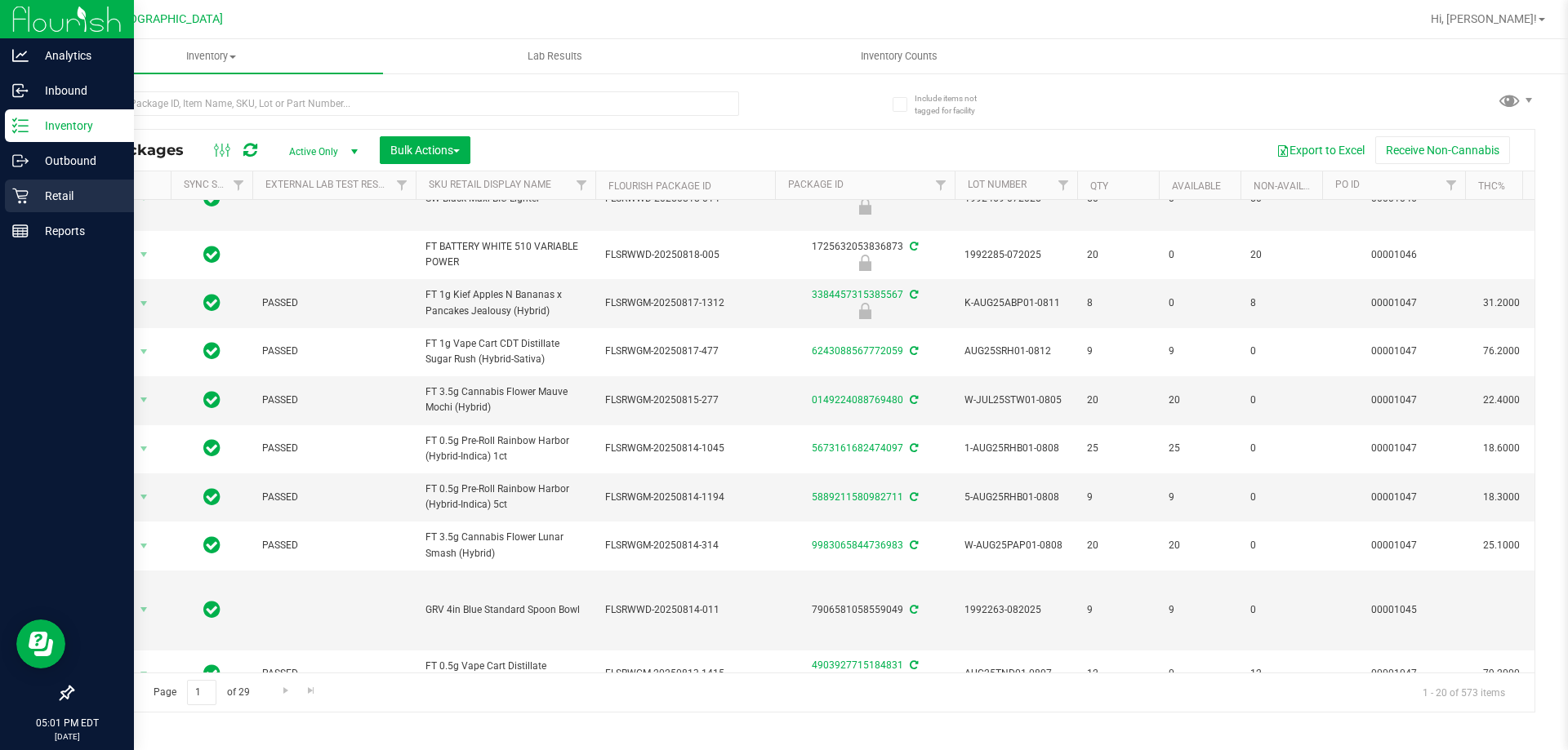
click at [28, 197] on icon at bounding box center [20, 195] width 17 height 17
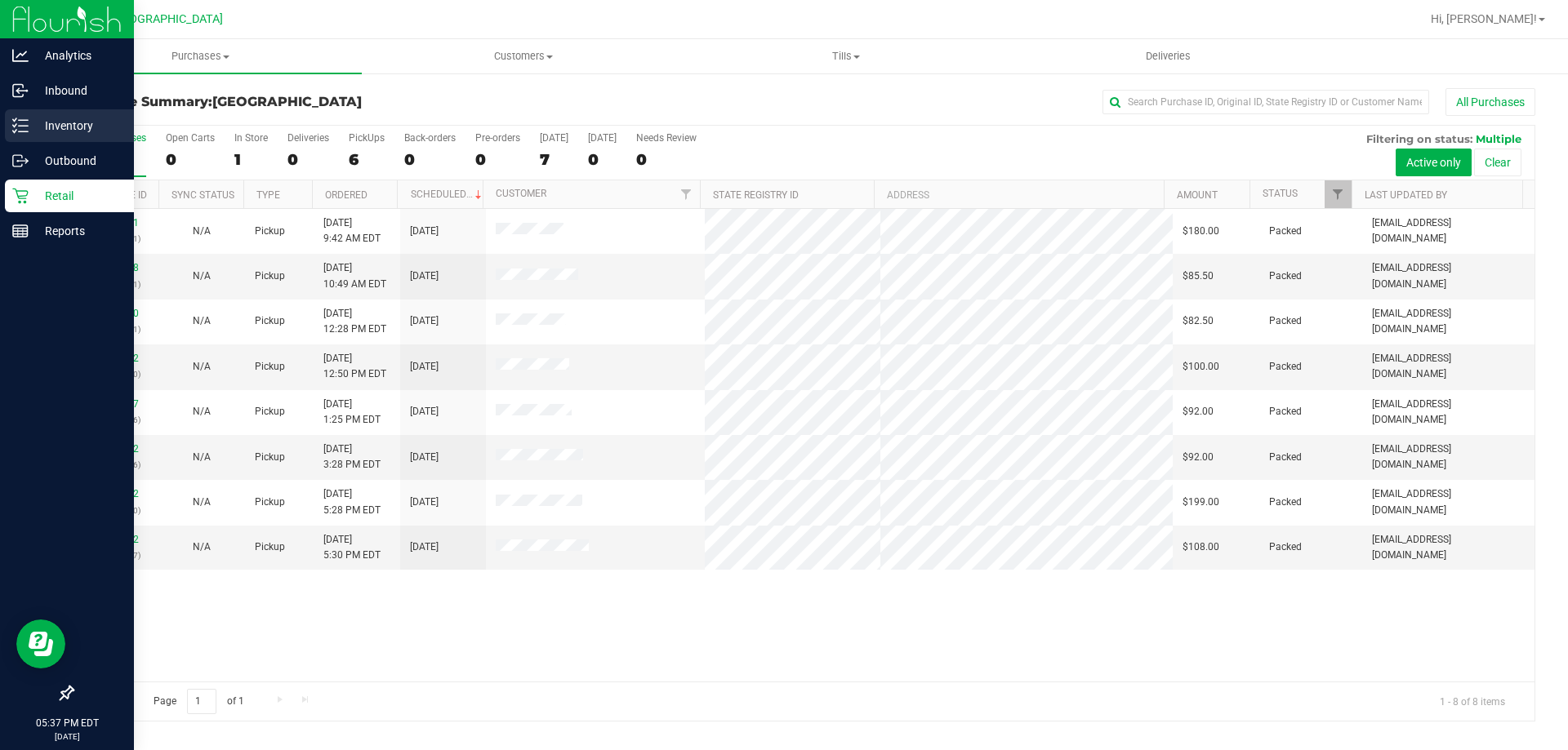
click at [93, 129] on p "Inventory" at bounding box center [77, 125] width 98 height 19
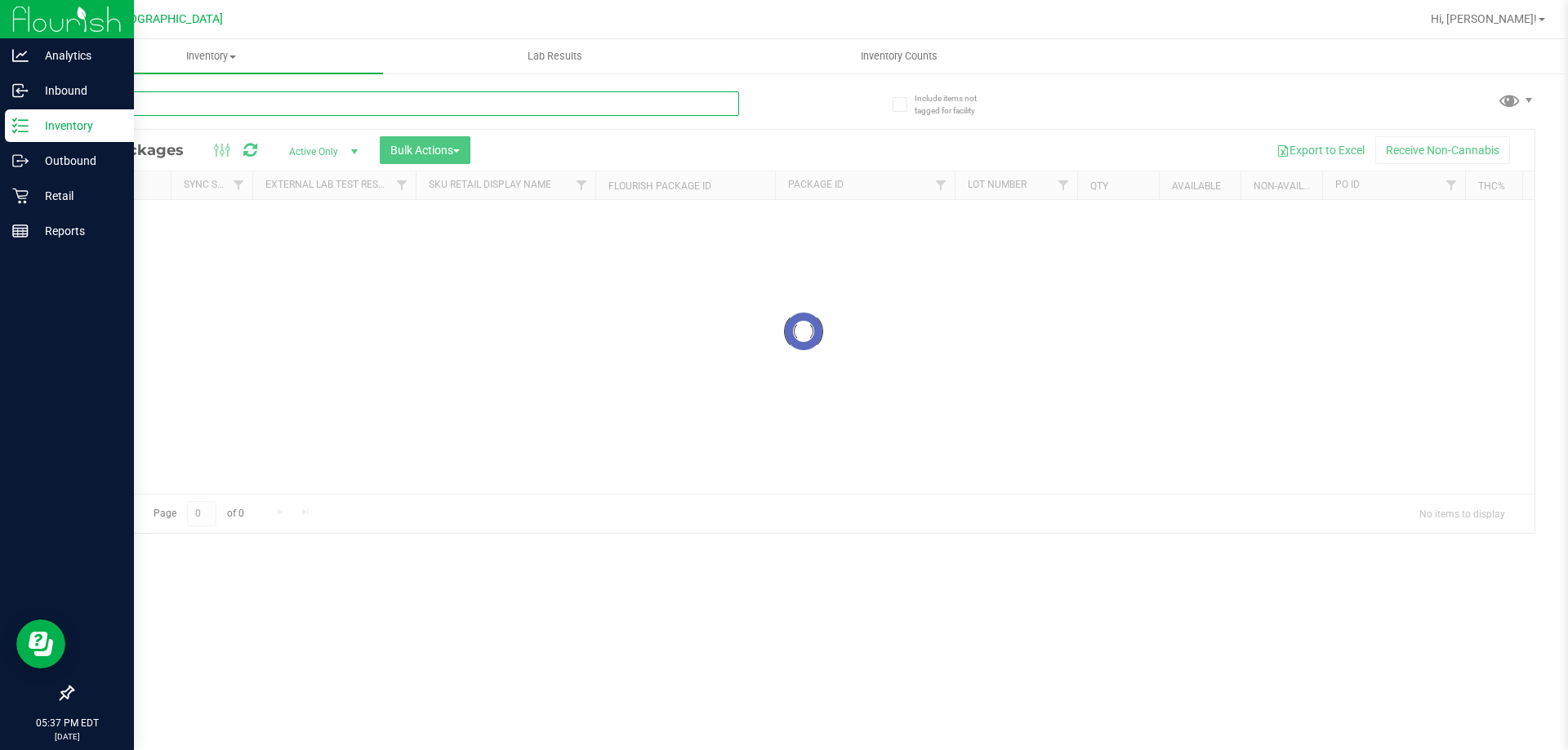
click at [329, 107] on div "Inventory All packages All inventory Waste log Create inventory Lab Results Inv…" at bounding box center [802, 394] width 1528 height 711
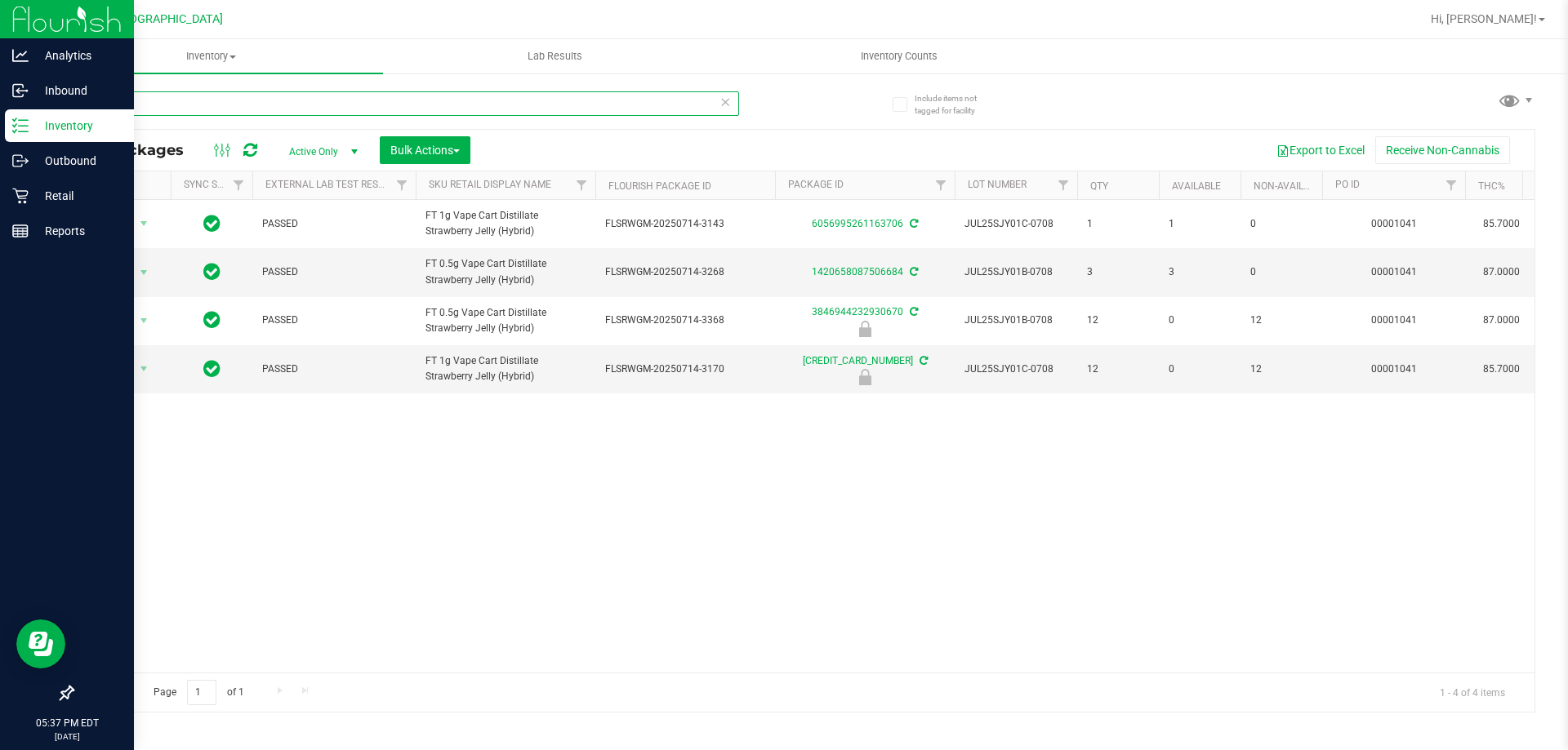
drag, startPoint x: 350, startPoint y: 106, endPoint x: 0, endPoint y: 7, distance: 363.7
click at [0, 17] on div "Analytics Inbound Inventory Outbound Retail Reports 05:37 PM EDT [DATE] 08/23 […" at bounding box center [784, 375] width 1568 height 750
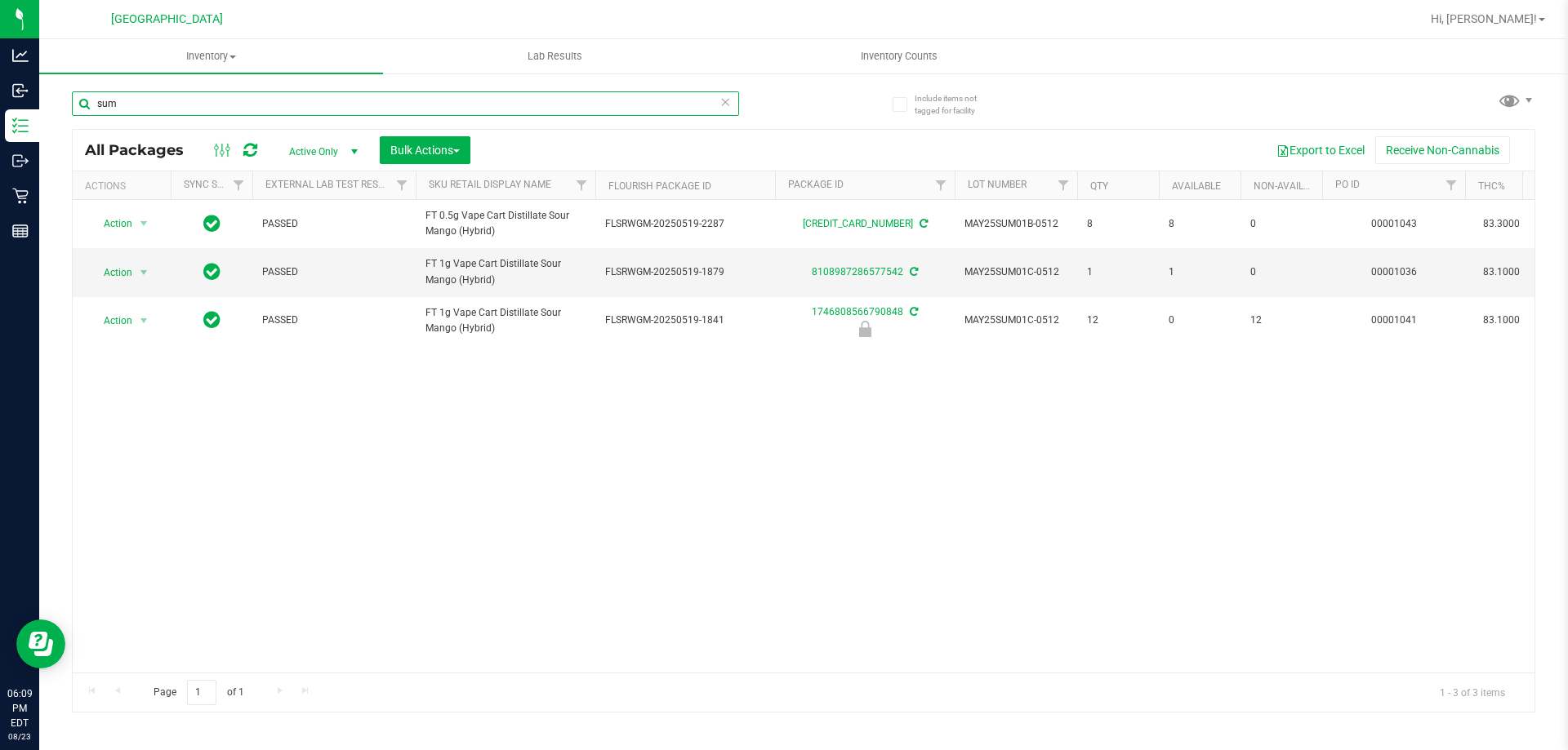
click at [462, 110] on input "sum" at bounding box center [405, 103] width 667 height 24
type input "0708246653632193"
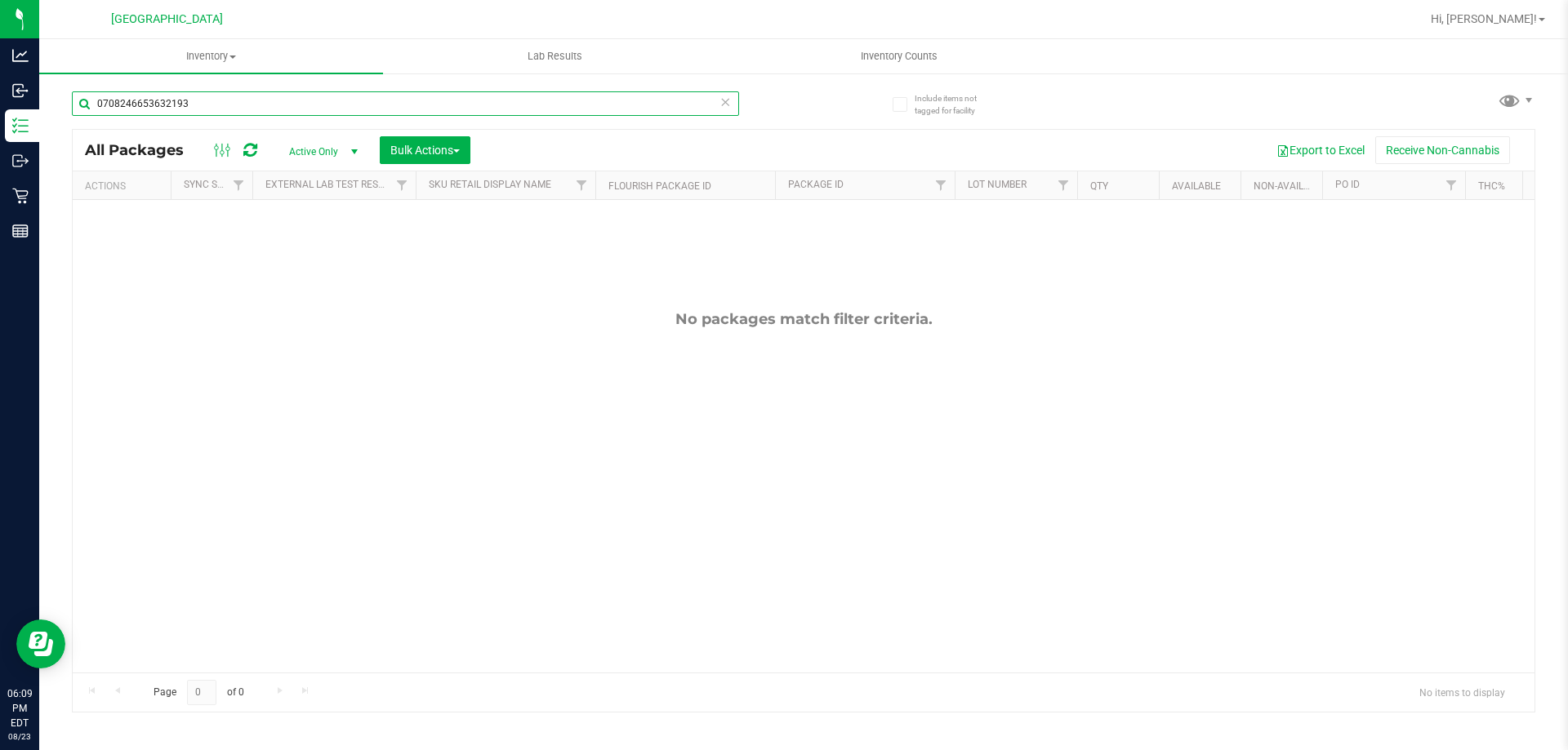
click at [462, 110] on input "0708246653632193" at bounding box center [405, 103] width 667 height 24
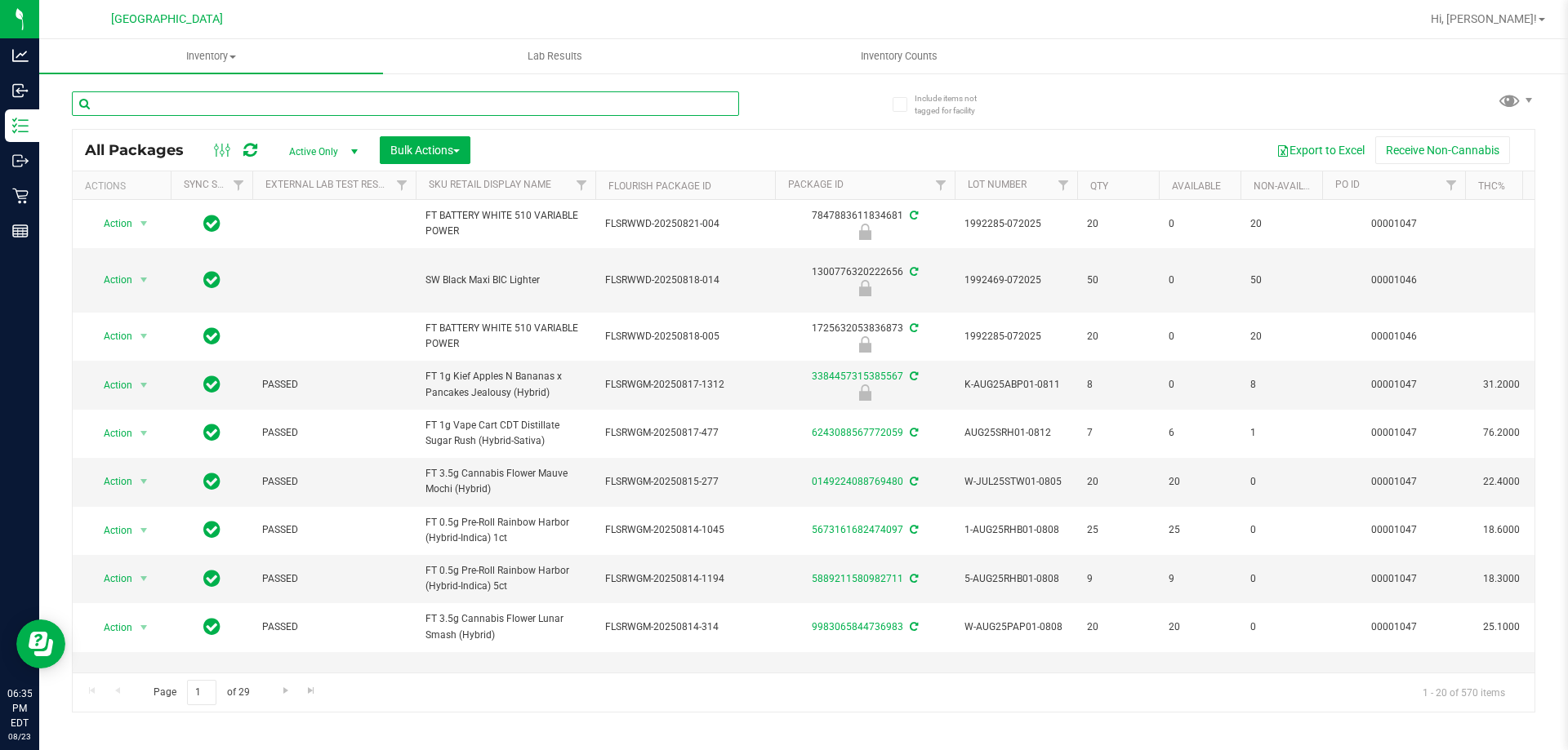
click at [381, 103] on input "text" at bounding box center [405, 103] width 667 height 24
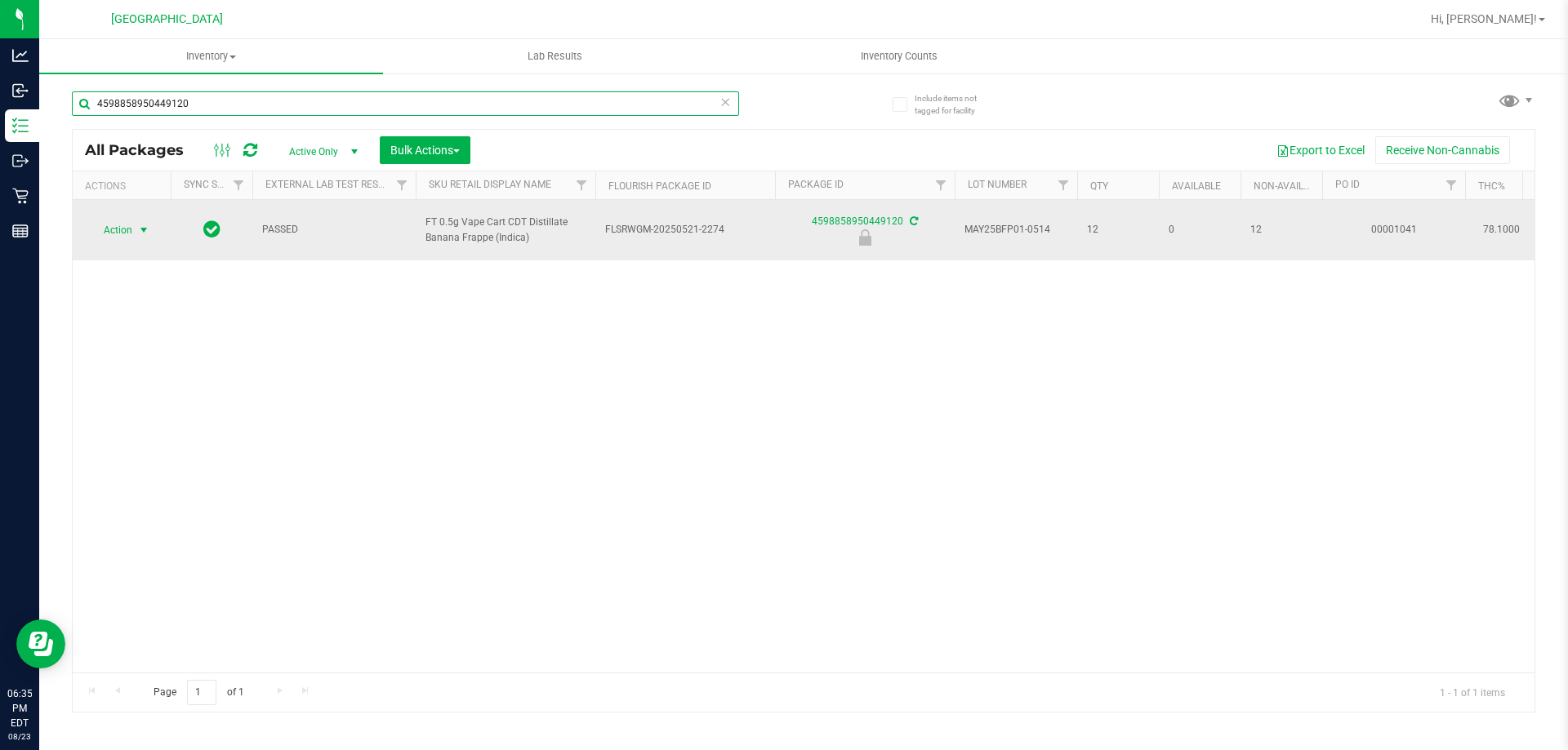
type input "4598858950449120"
click at [137, 233] on span "select" at bounding box center [143, 229] width 13 height 13
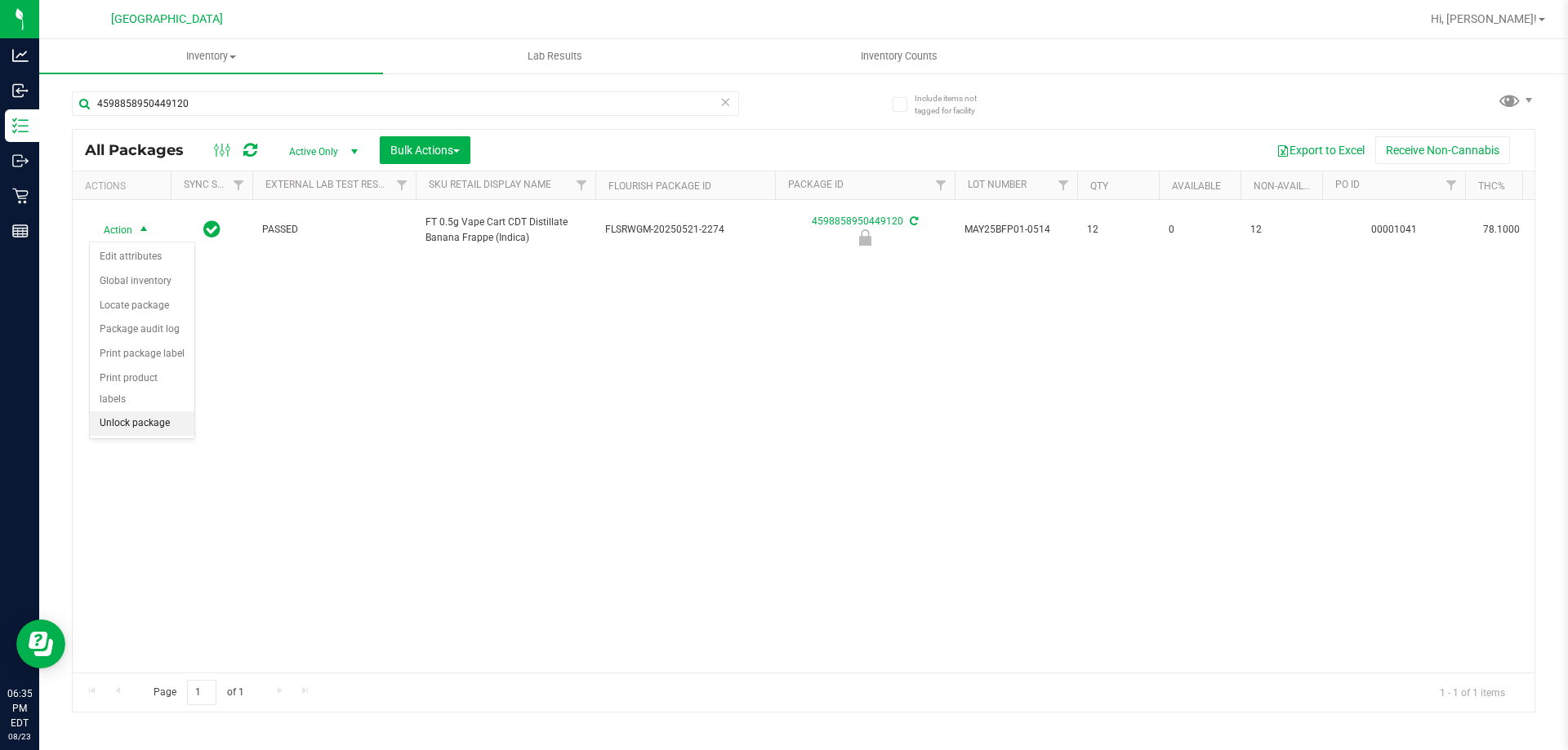
click at [124, 412] on li "Unlock package" at bounding box center [142, 424] width 105 height 24
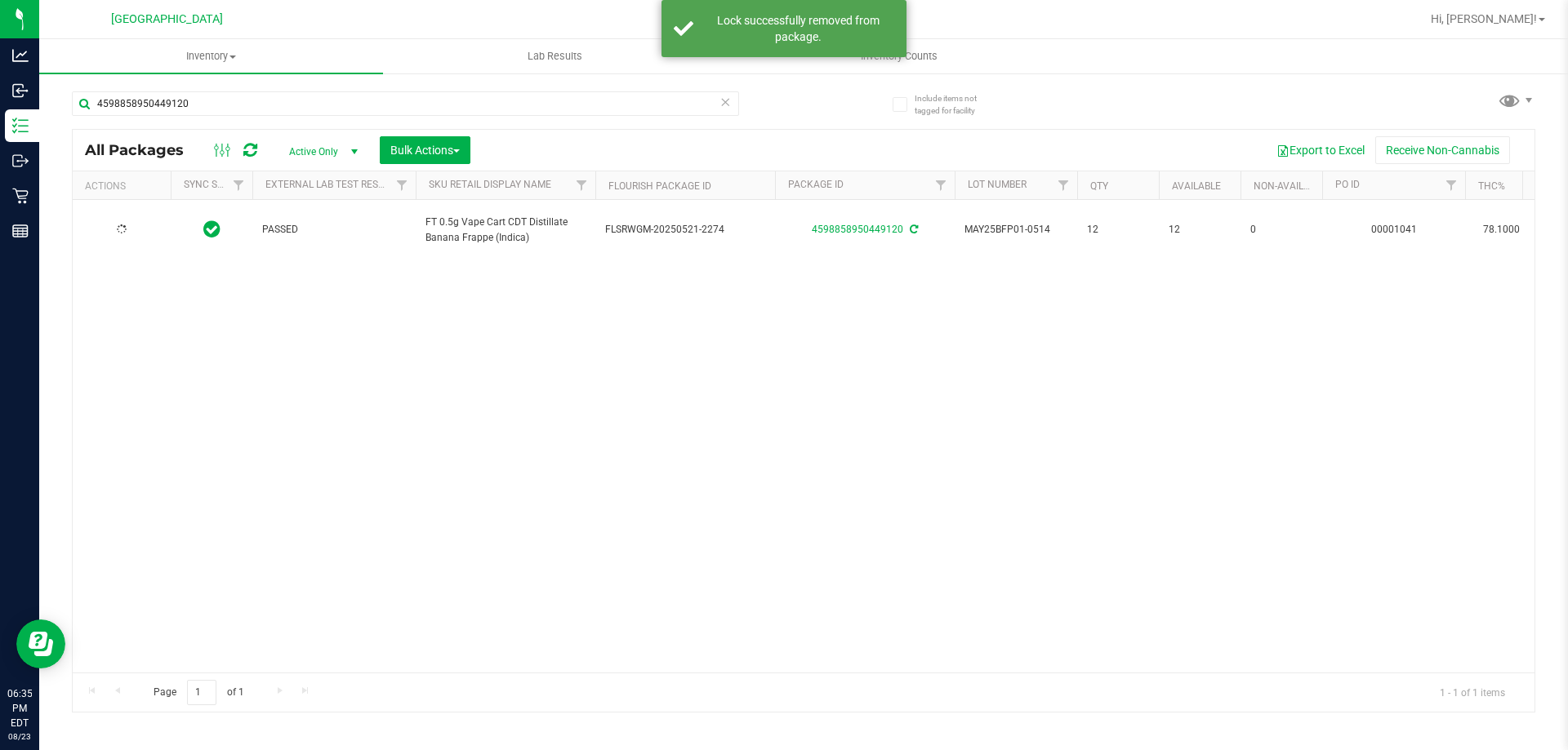
click at [238, 89] on div "4598858950449120" at bounding box center [437, 103] width 732 height 52
click at [239, 112] on input "4598858950449120" at bounding box center [405, 103] width 667 height 24
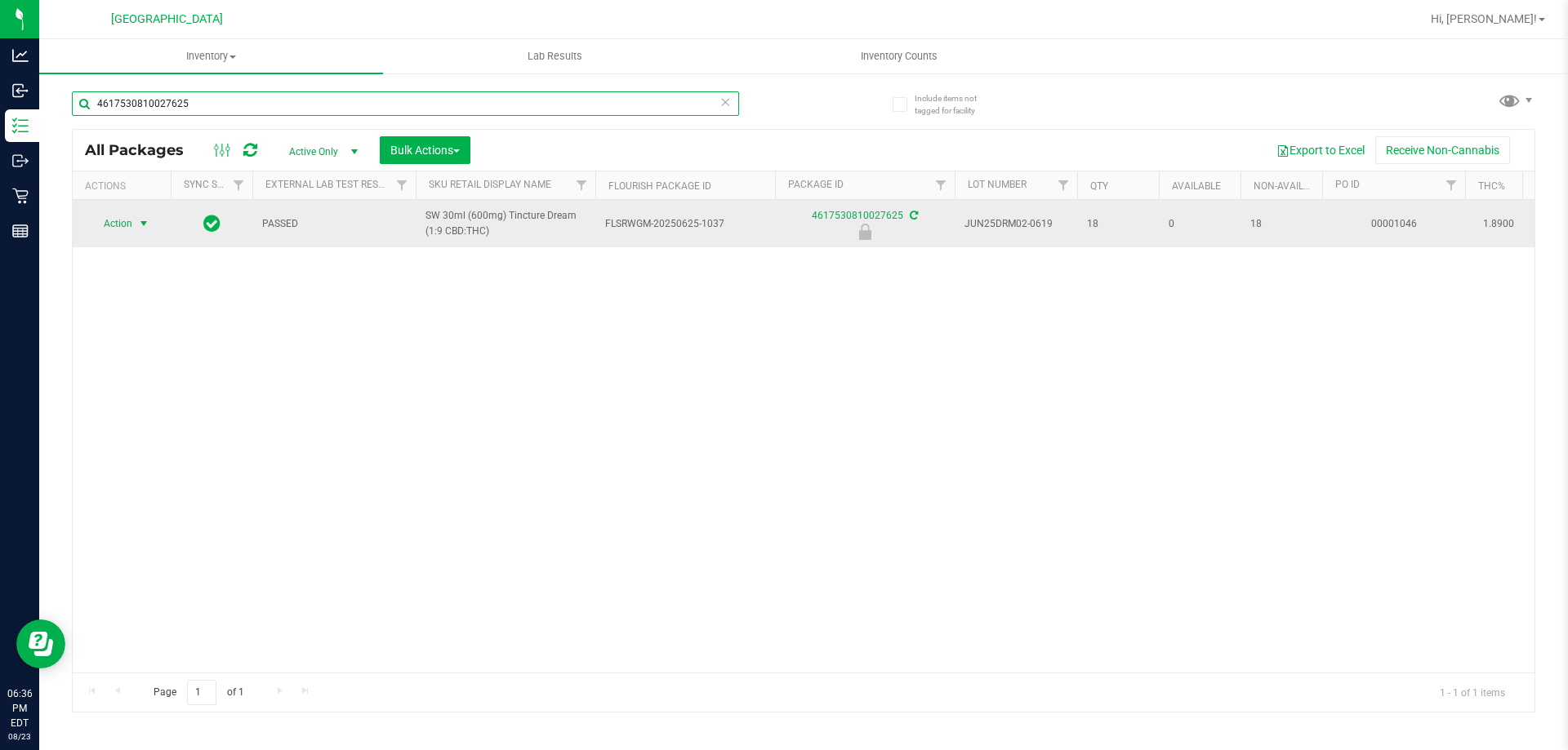
type input "4617530810027625"
click at [131, 223] on span "Action" at bounding box center [111, 224] width 44 height 23
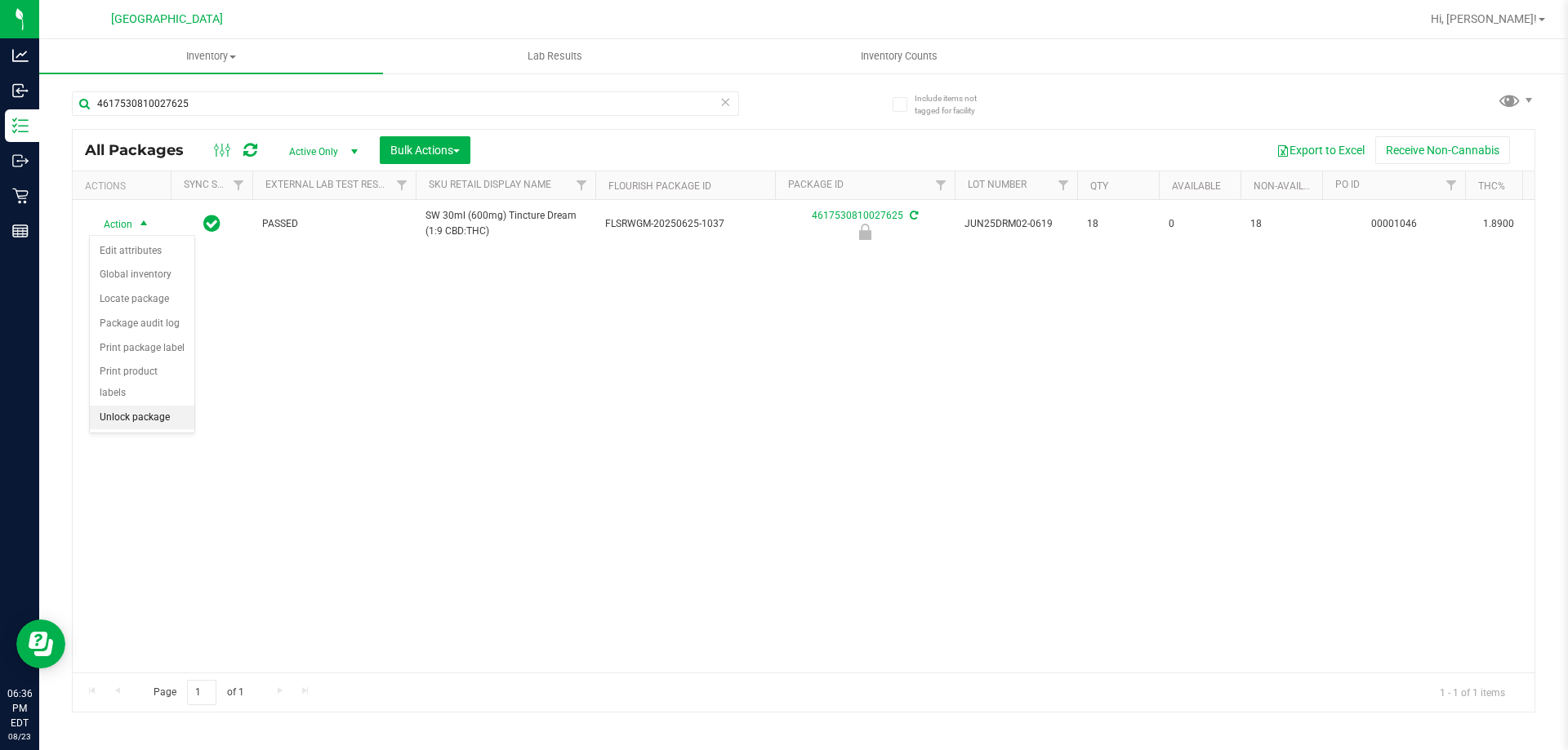
click at [156, 406] on li "Unlock package" at bounding box center [142, 418] width 105 height 24
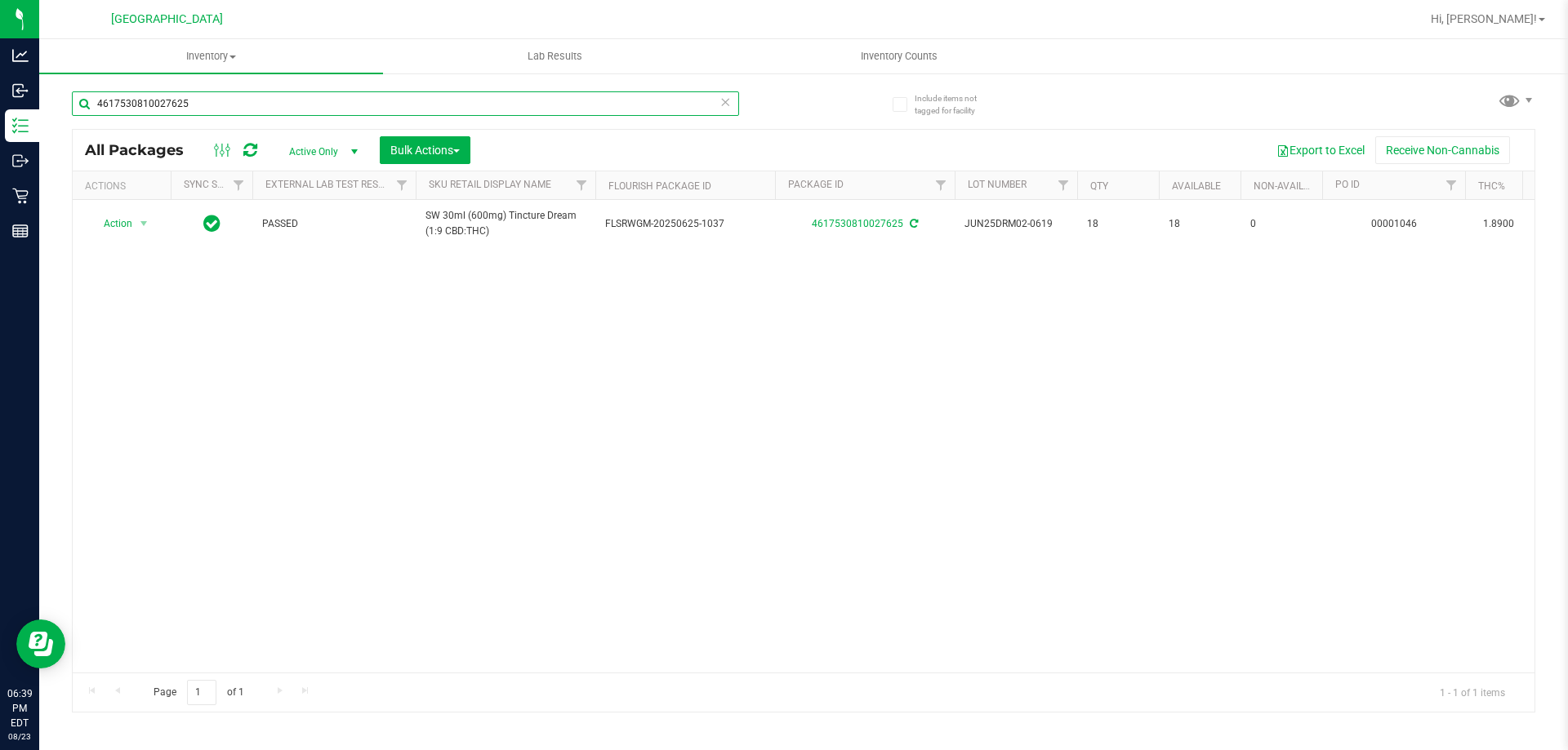
click at [263, 109] on input "4617530810027625" at bounding box center [405, 103] width 667 height 24
type input "4598858950449120"
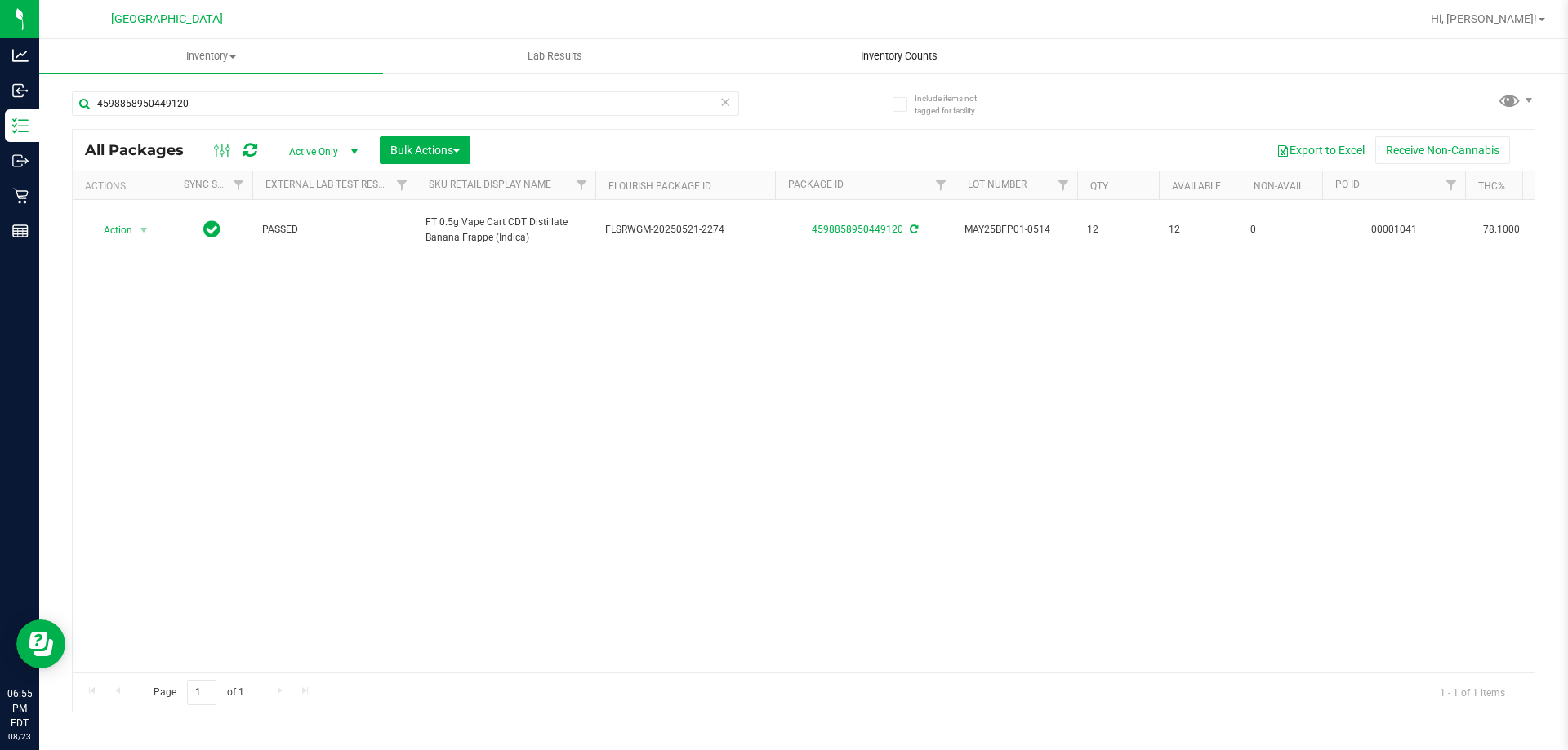
click at [923, 64] on uib-tab-heading "Inventory Counts" at bounding box center [899, 56] width 342 height 33
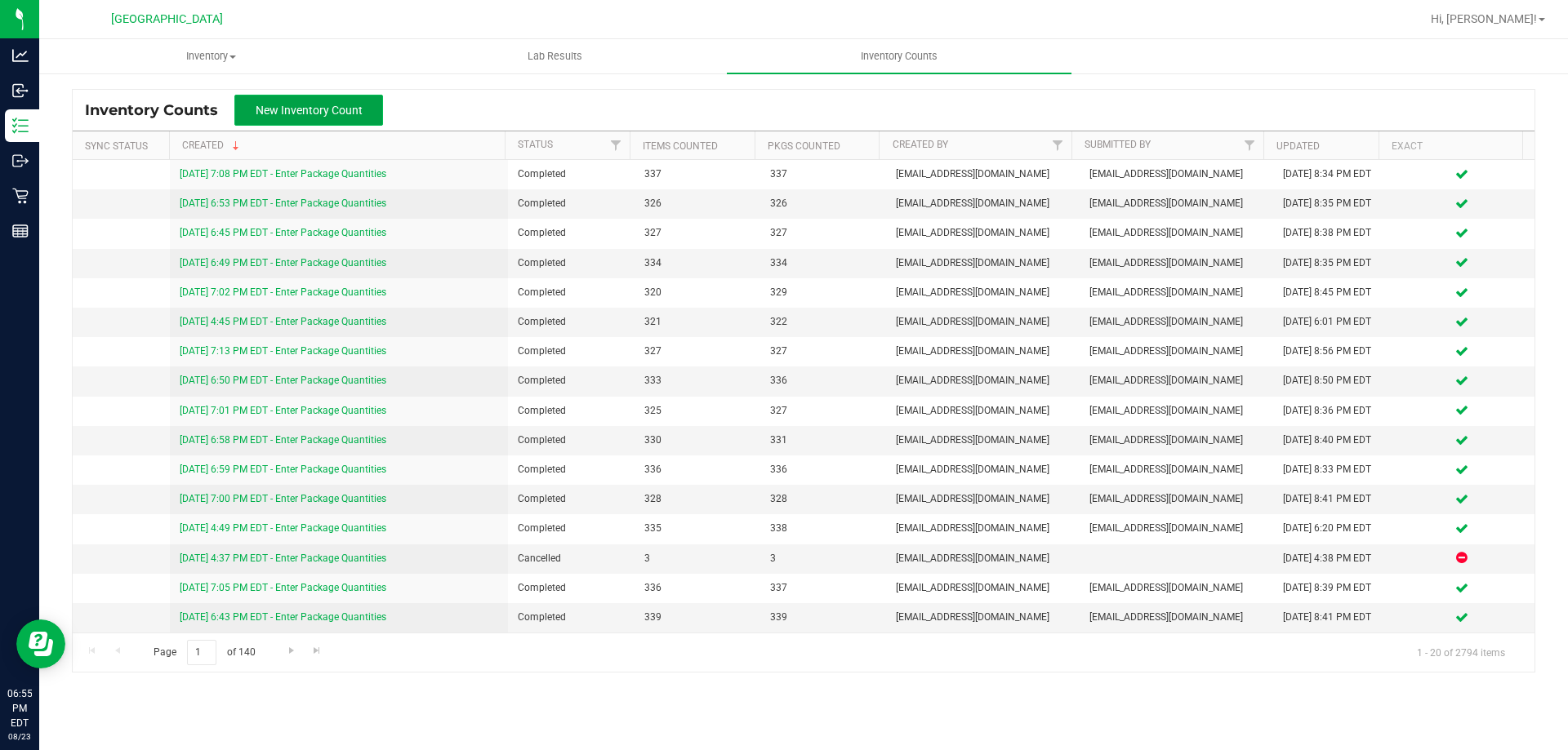
click at [281, 106] on span "New Inventory Count" at bounding box center [309, 110] width 107 height 13
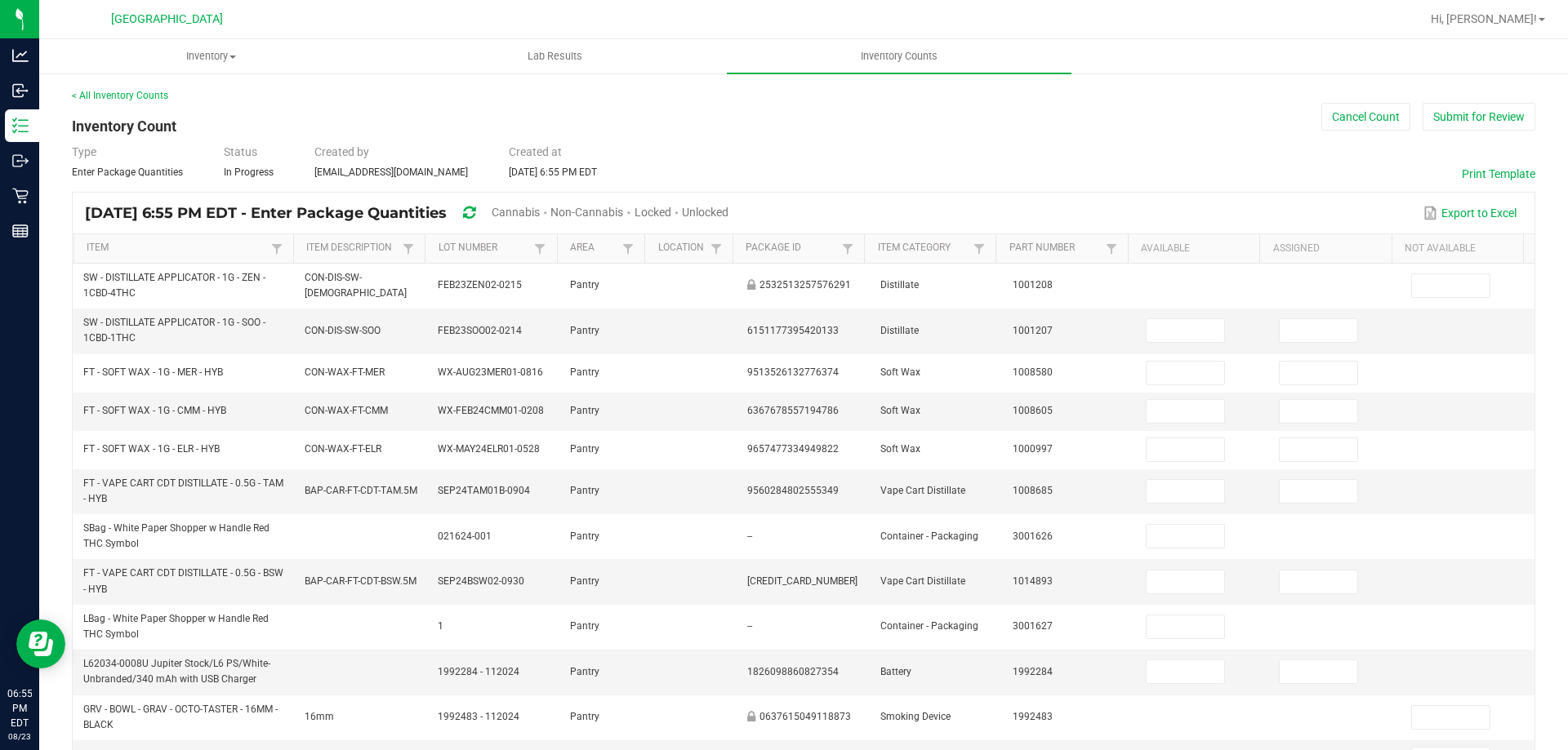
click at [559, 197] on div "[DATE] 6:55 PM EDT - Enter Package Quantities Cannabis Non-Cannabis Locked Unlo…" at bounding box center [803, 213] width 1461 height 41
click at [540, 206] on span "Cannabis" at bounding box center [516, 212] width 49 height 13
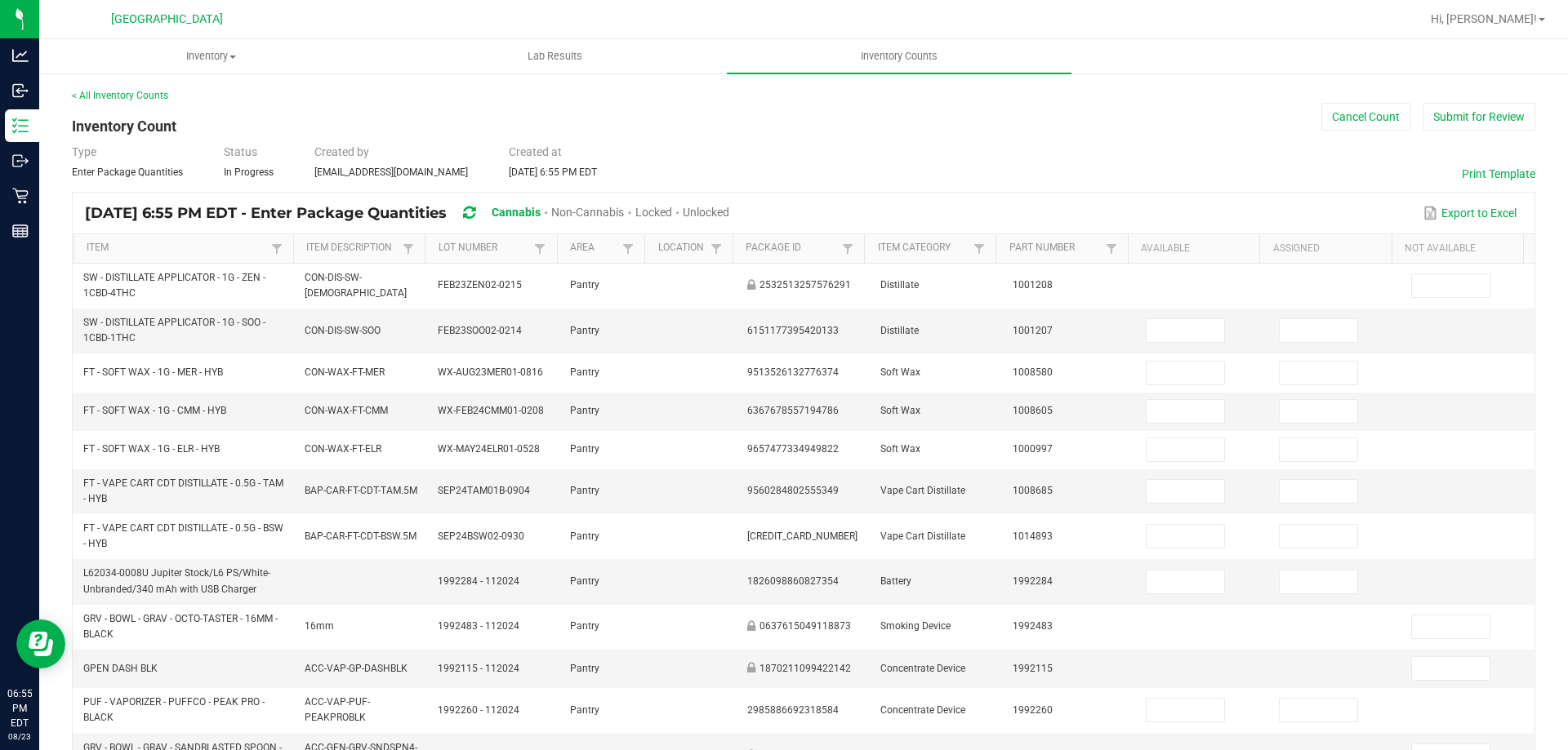
click at [730, 206] on span "Unlocked" at bounding box center [706, 212] width 47 height 13
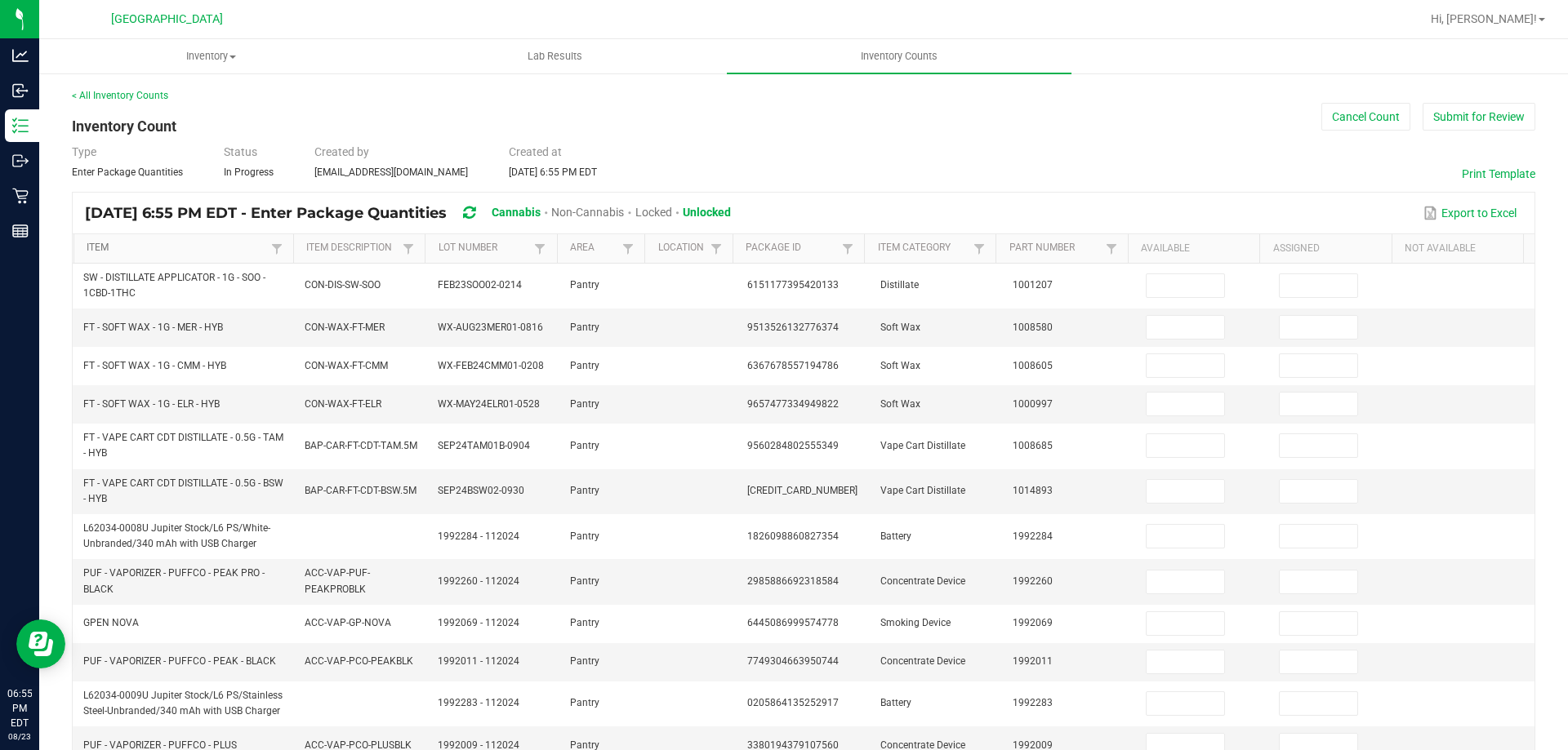
click at [239, 252] on link "Item" at bounding box center [176, 248] width 180 height 13
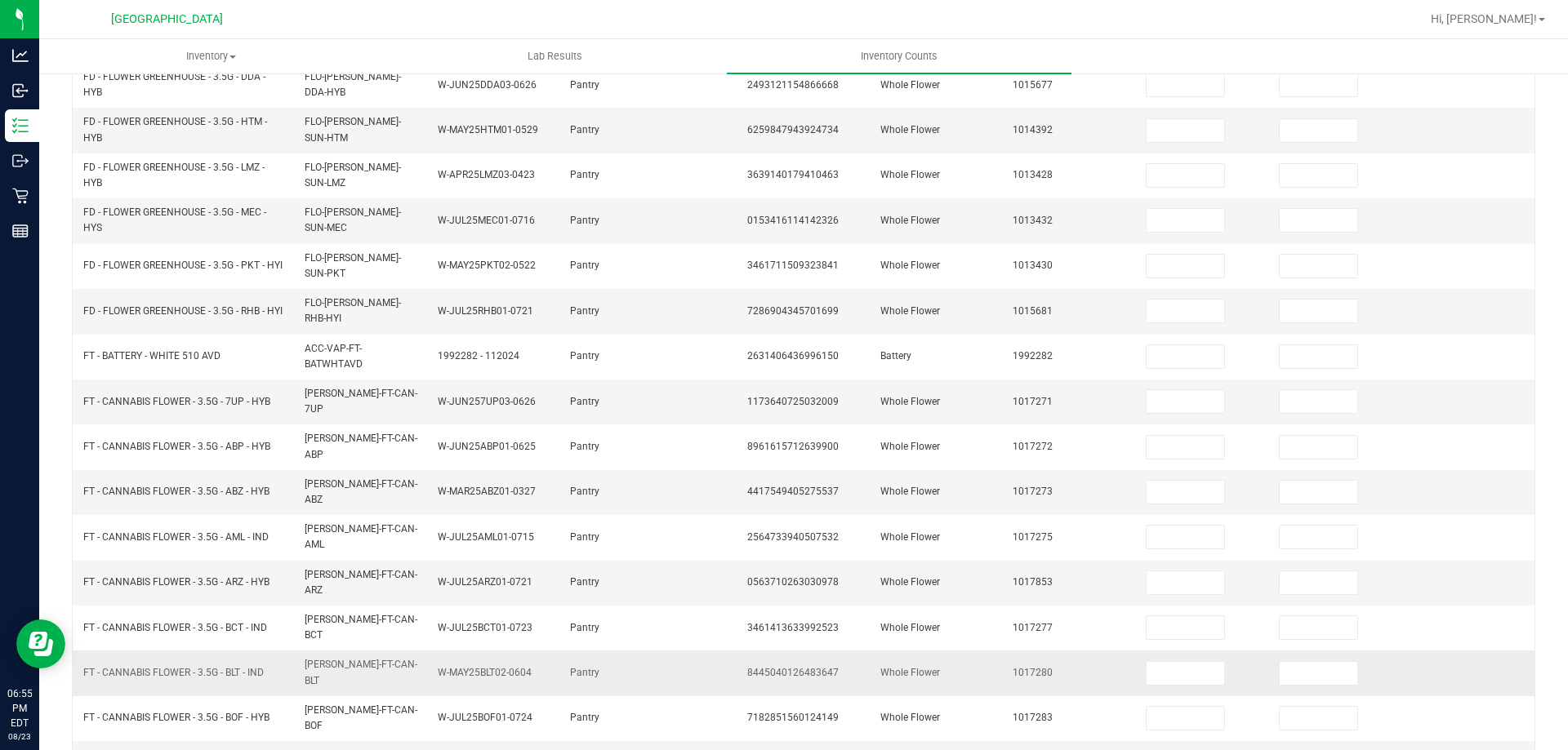
scroll to position [401, 0]
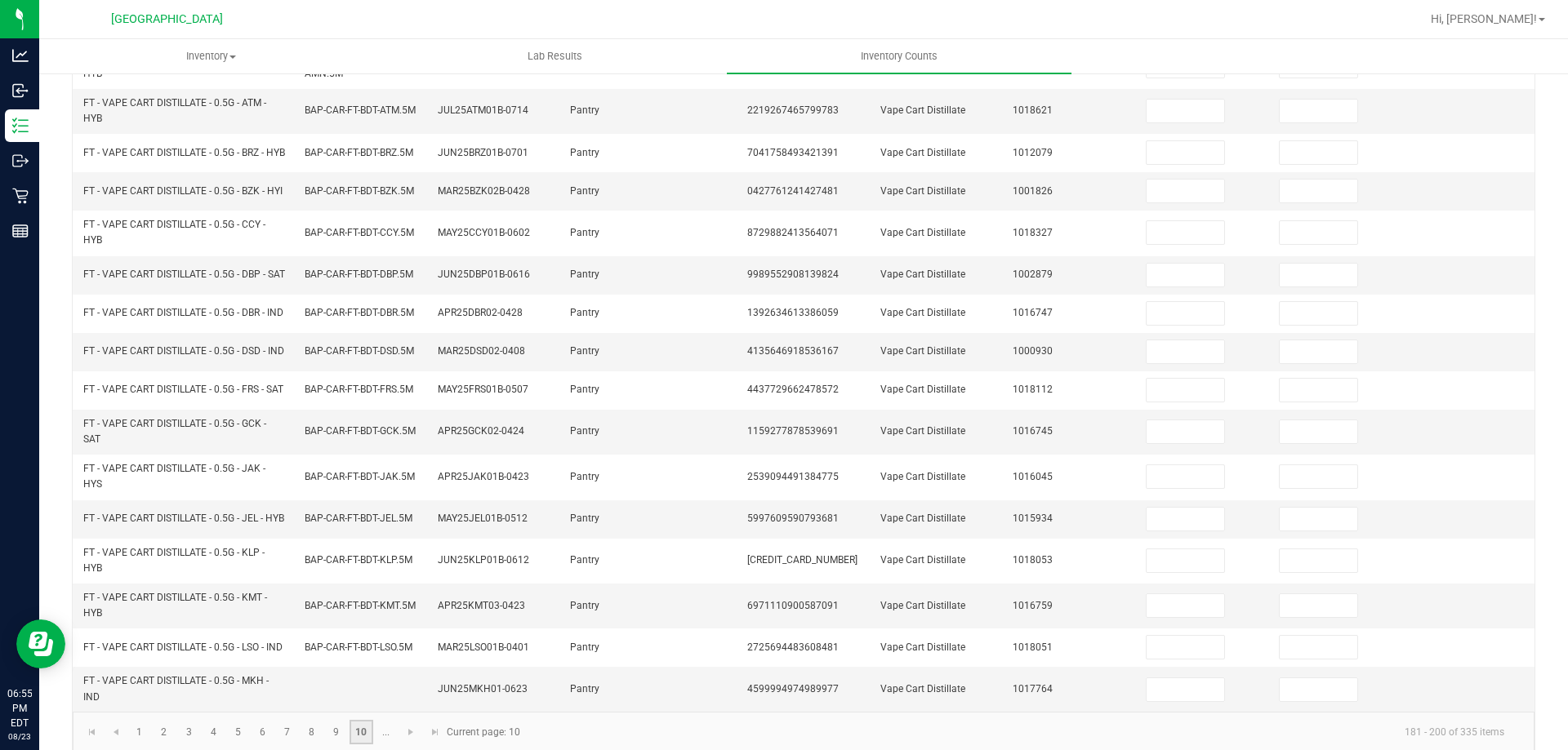
scroll to position [476, 0]
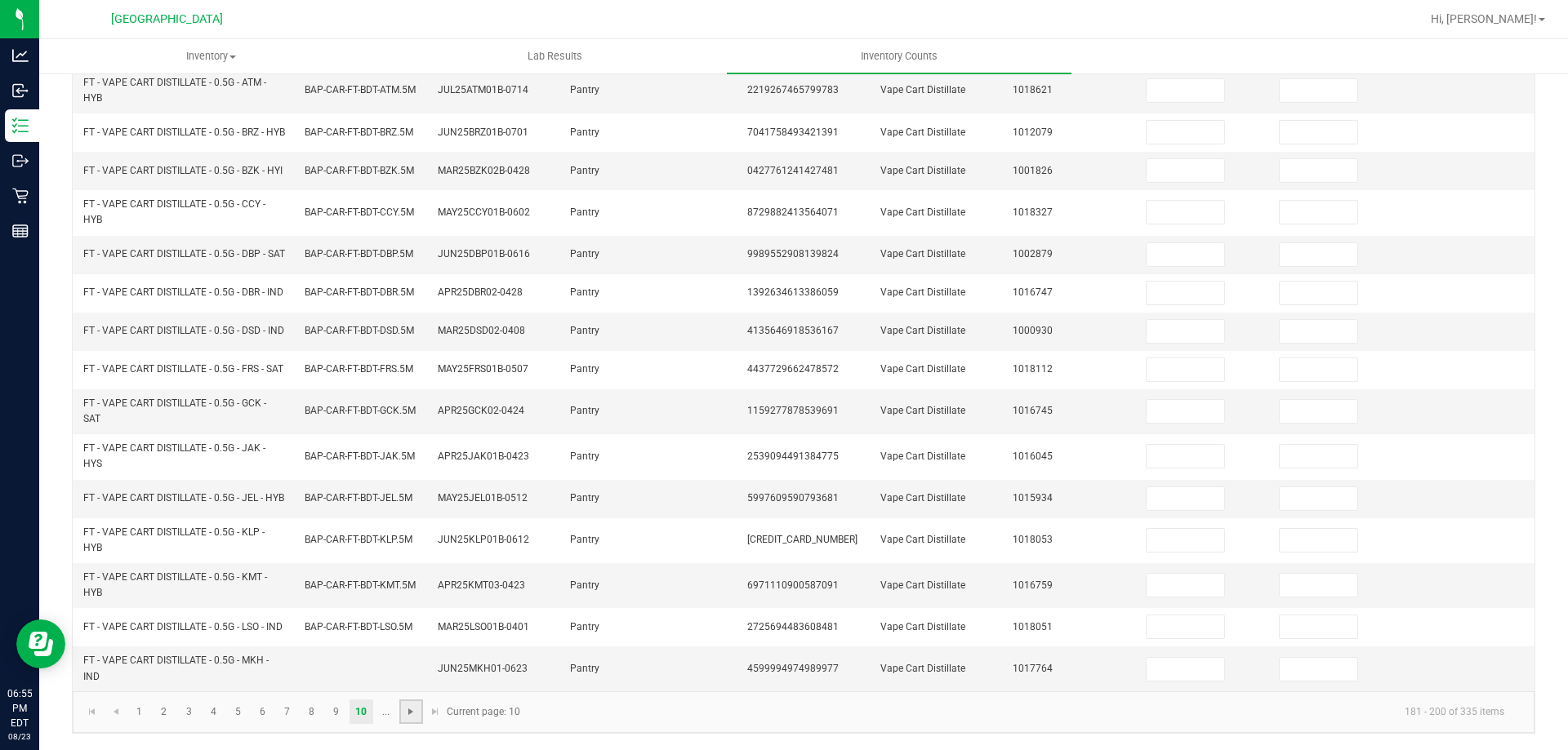
click at [406, 718] on span "Go to the next page" at bounding box center [410, 711] width 13 height 13
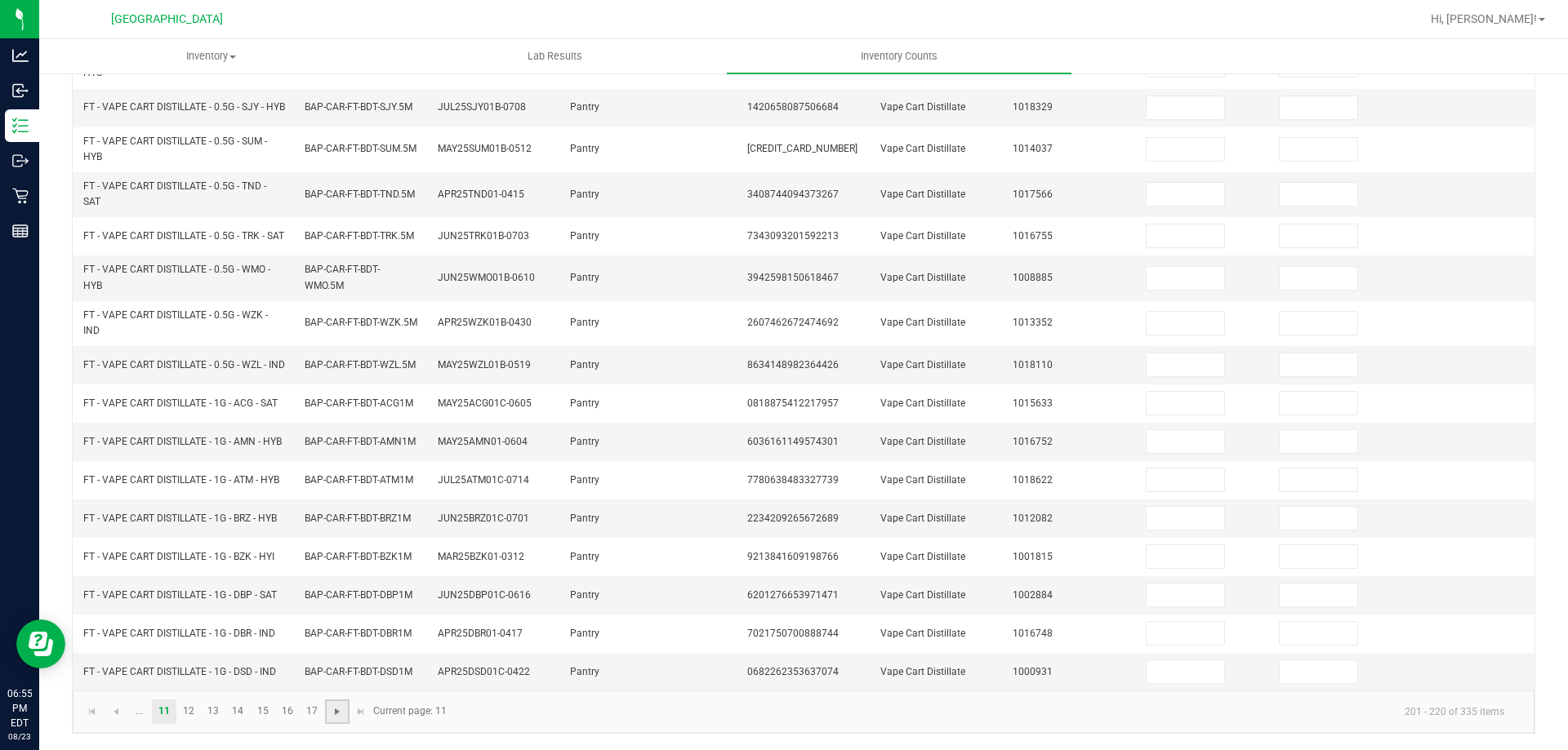
scroll to position [428, 0]
click at [215, 705] on link "13" at bounding box center [214, 711] width 23 height 24
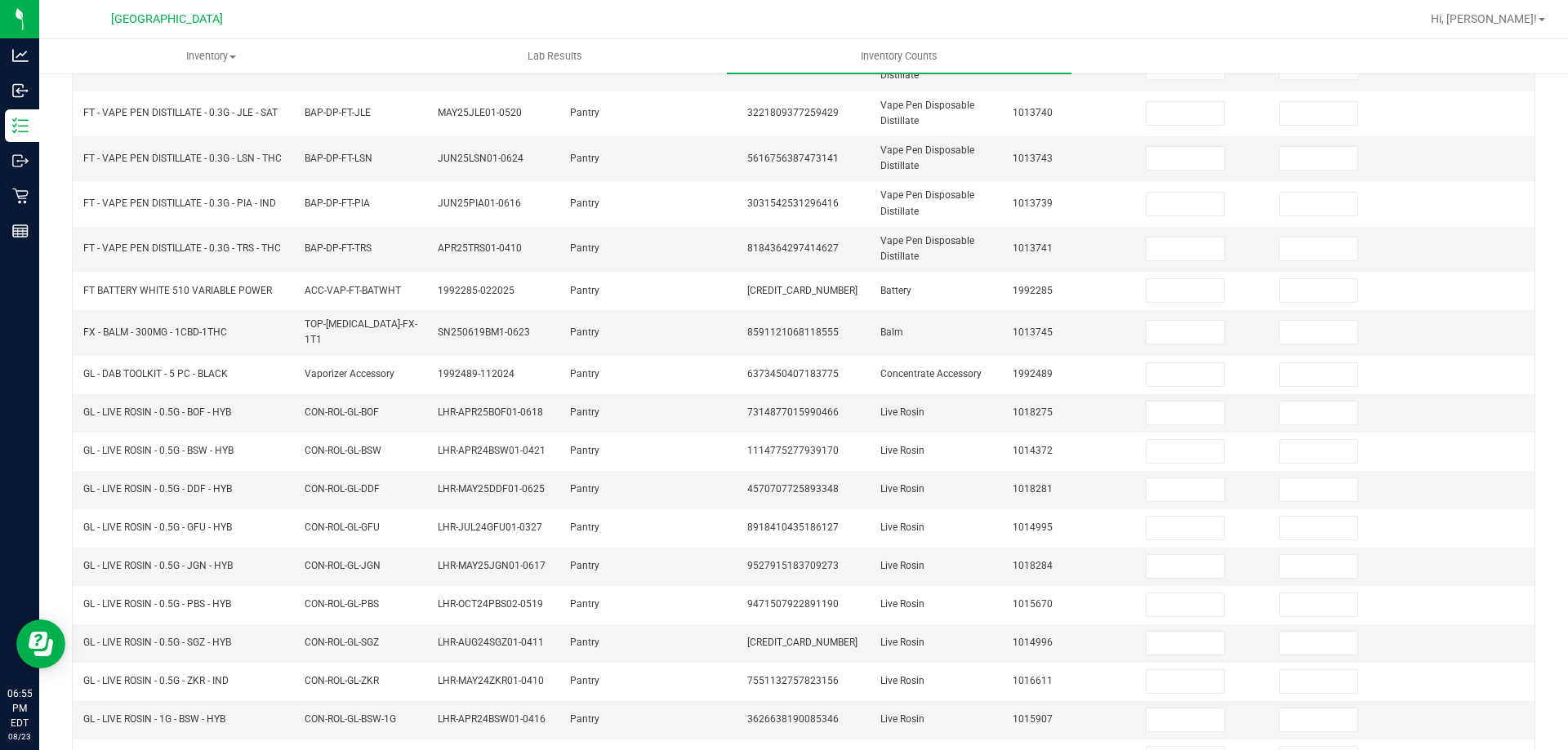
scroll to position [218, 0]
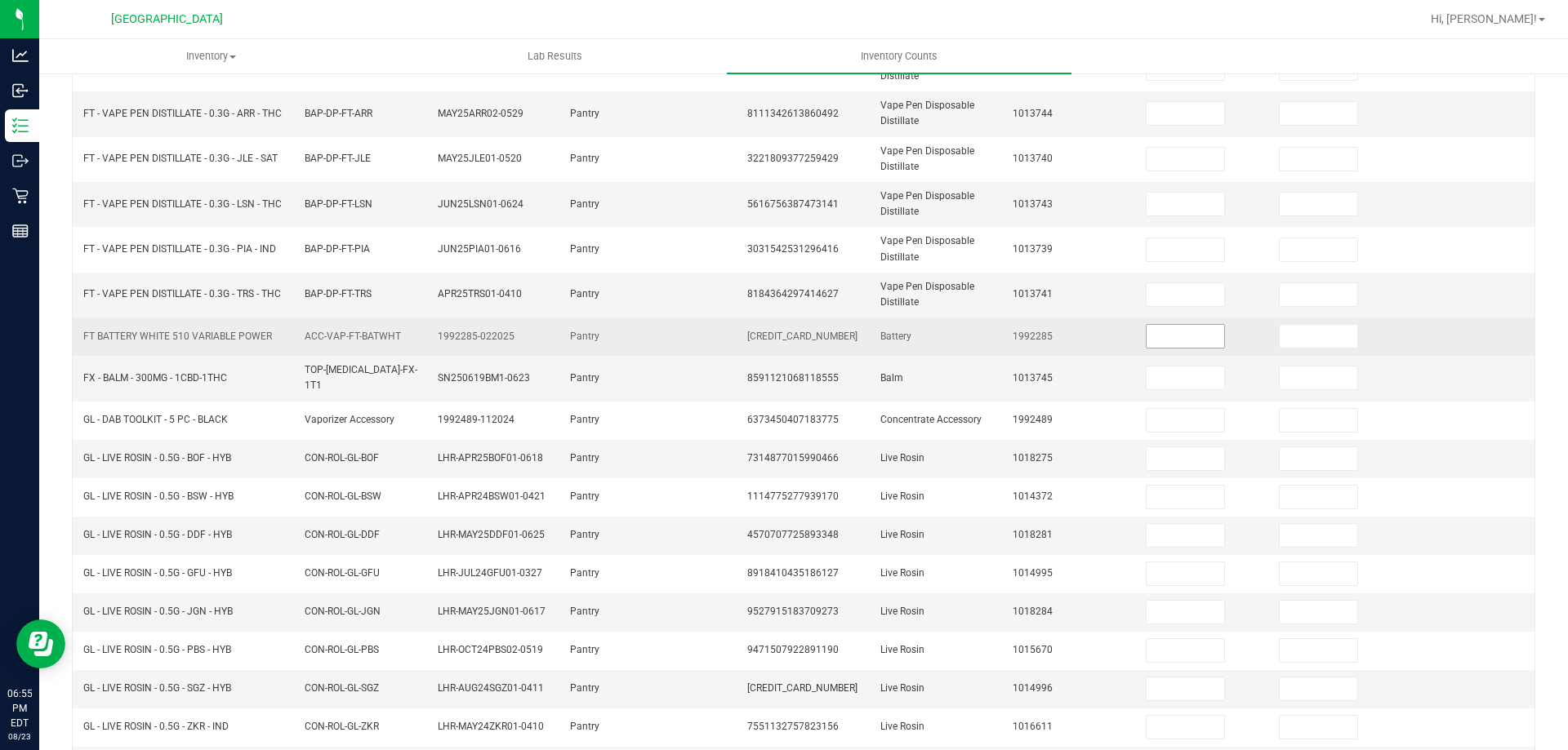
click at [1174, 337] on input at bounding box center [1185, 336] width 78 height 23
type input "19"
type input "0"
type input "1"
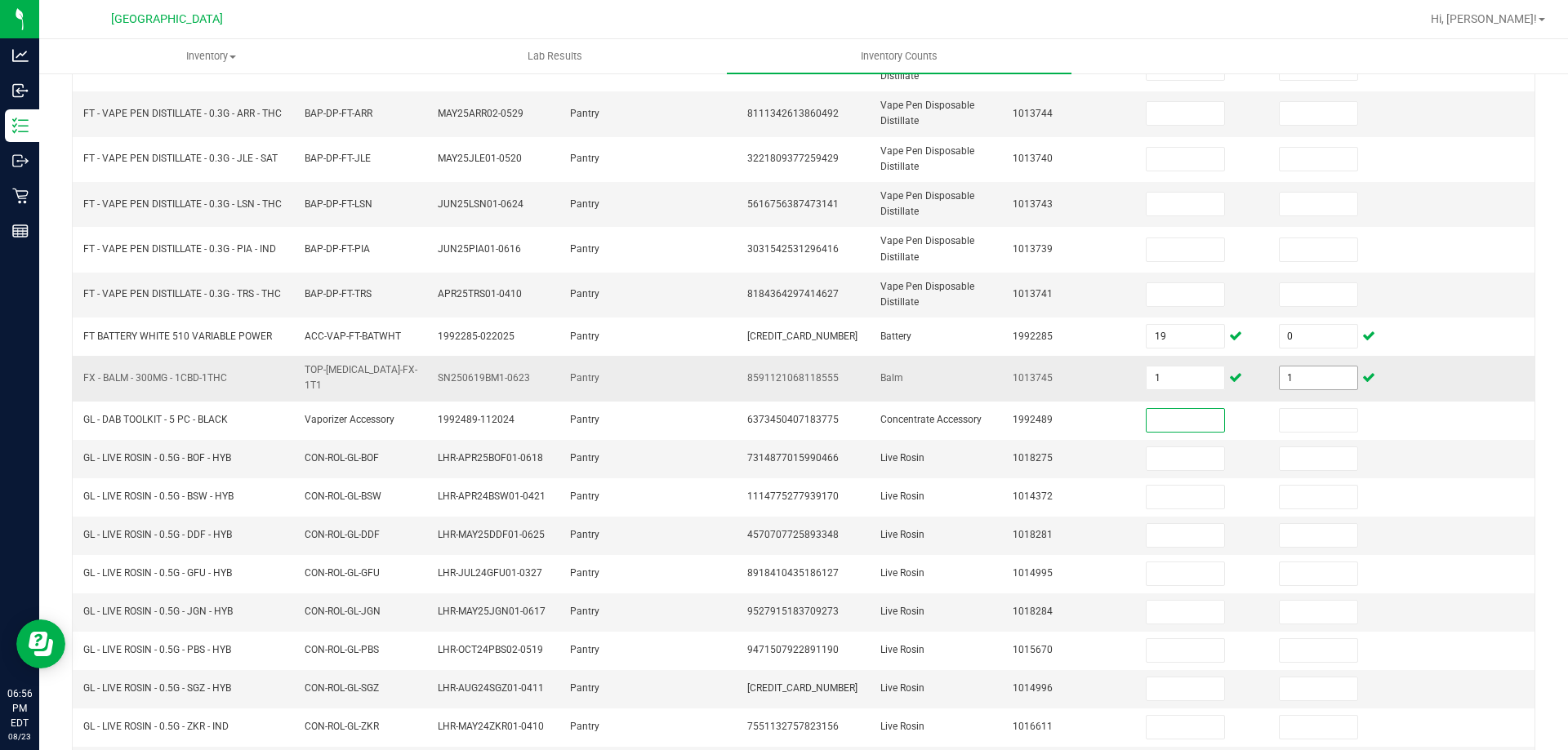
click at [1308, 381] on input "1" at bounding box center [1318, 378] width 78 height 23
type input "0"
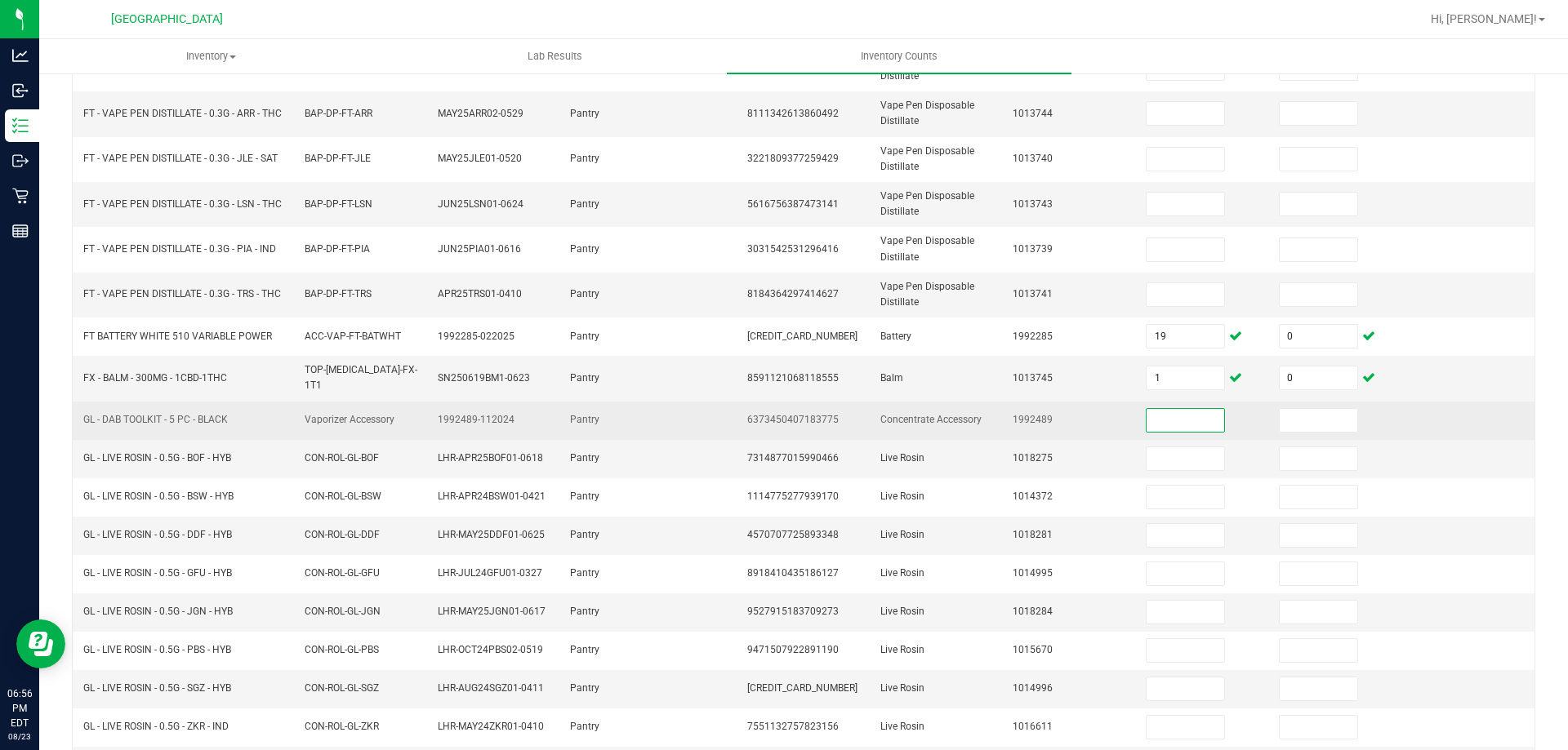
click at [763, 414] on span "6373450407183775" at bounding box center [793, 420] width 91 height 12
click at [764, 415] on span "6373450407183775" at bounding box center [793, 420] width 91 height 12
copy span "6373450407183775"
click at [1154, 409] on input at bounding box center [1185, 421] width 78 height 23
type input "5"
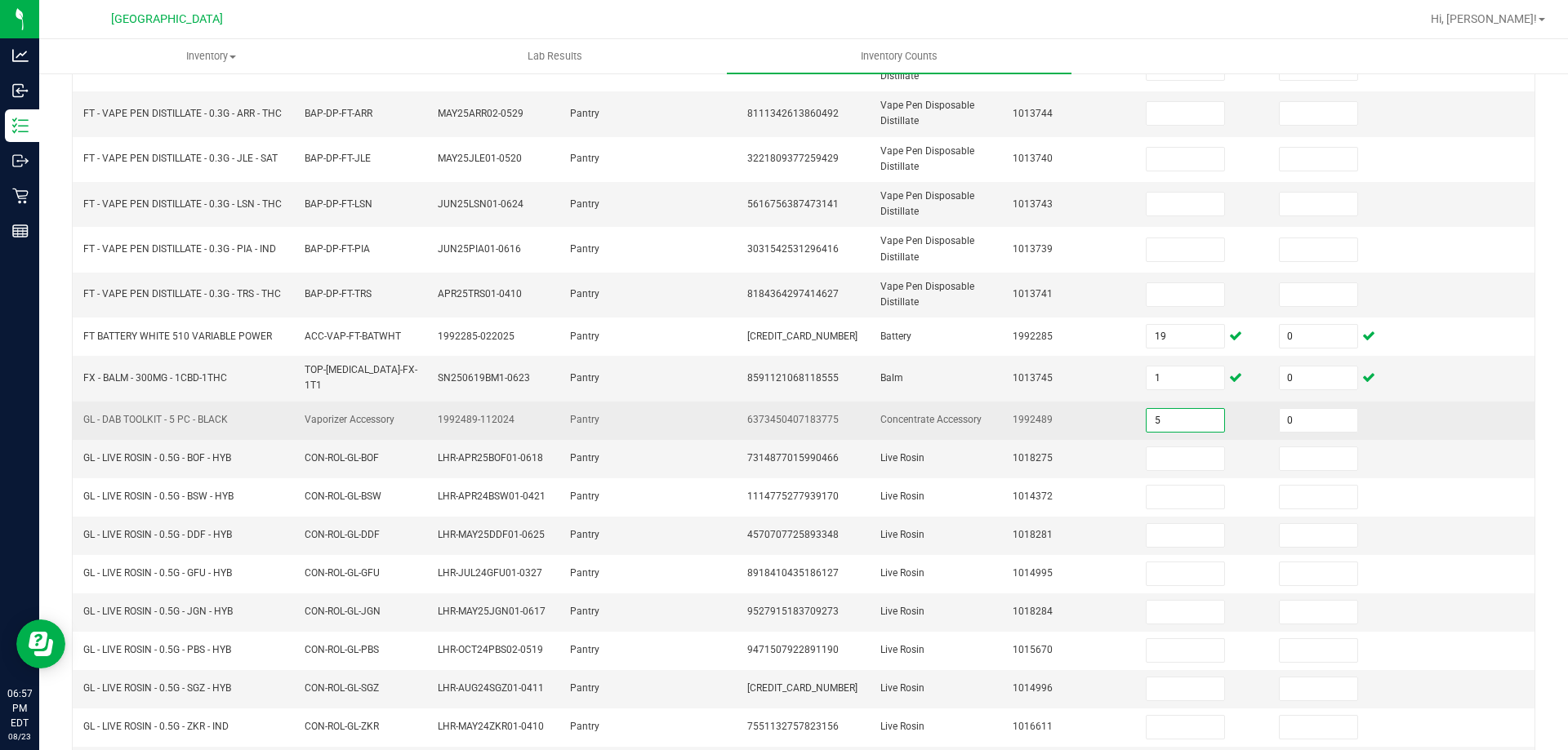
type input "0"
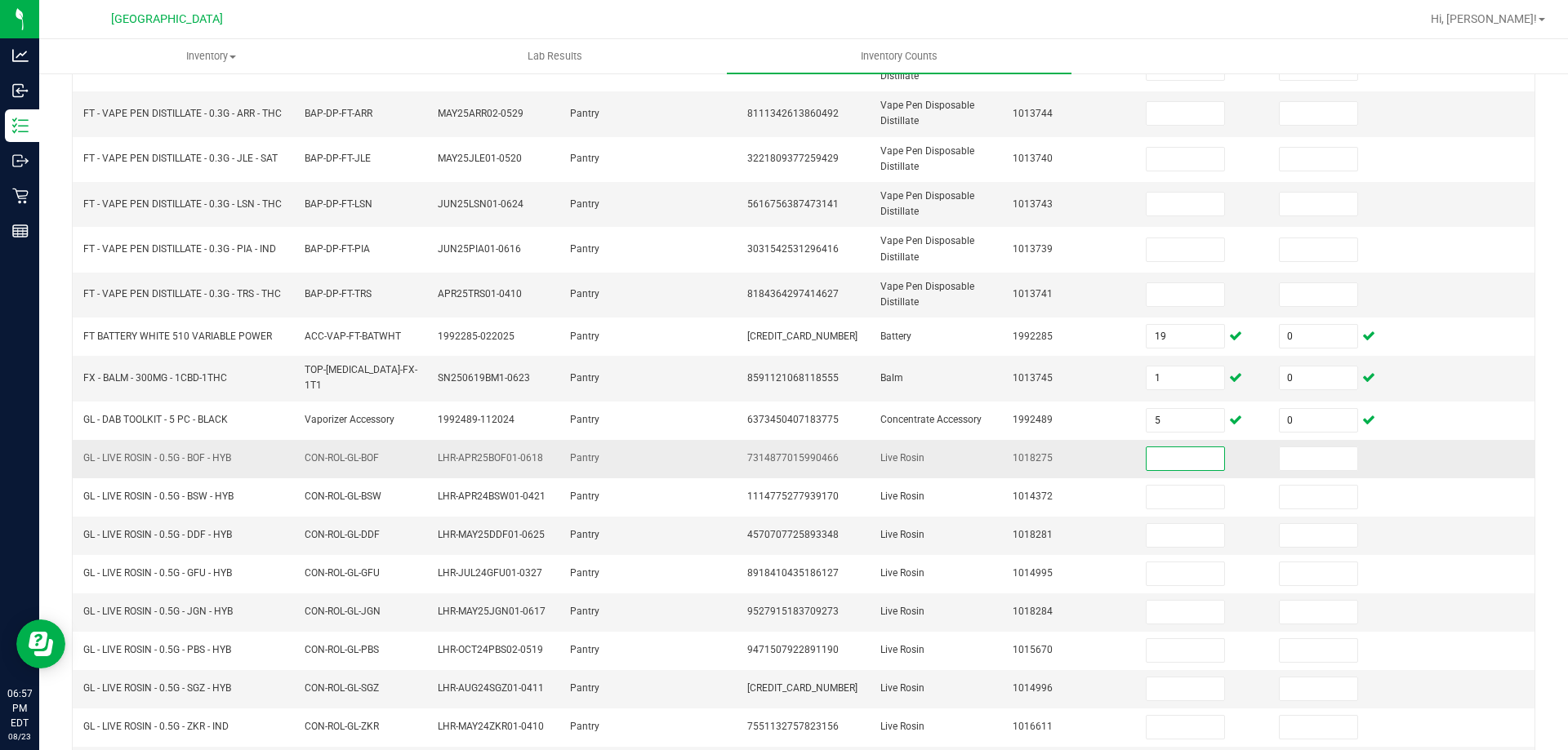
click at [1175, 456] on input at bounding box center [1185, 460] width 78 height 23
type input "6"
type input "0"
type input "5"
type input "0"
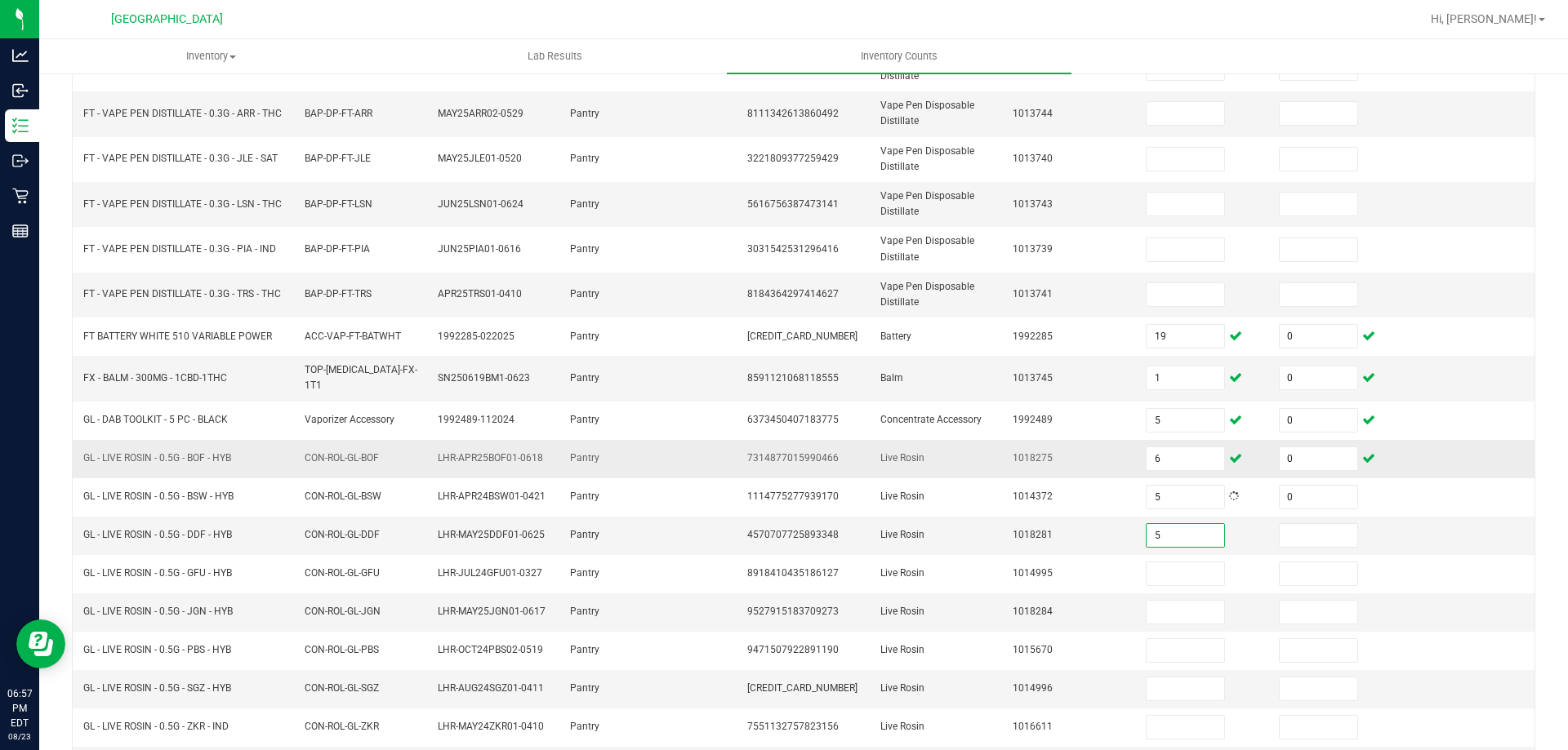
type input "5"
type input "0"
type input "6"
type input "0"
type input "6"
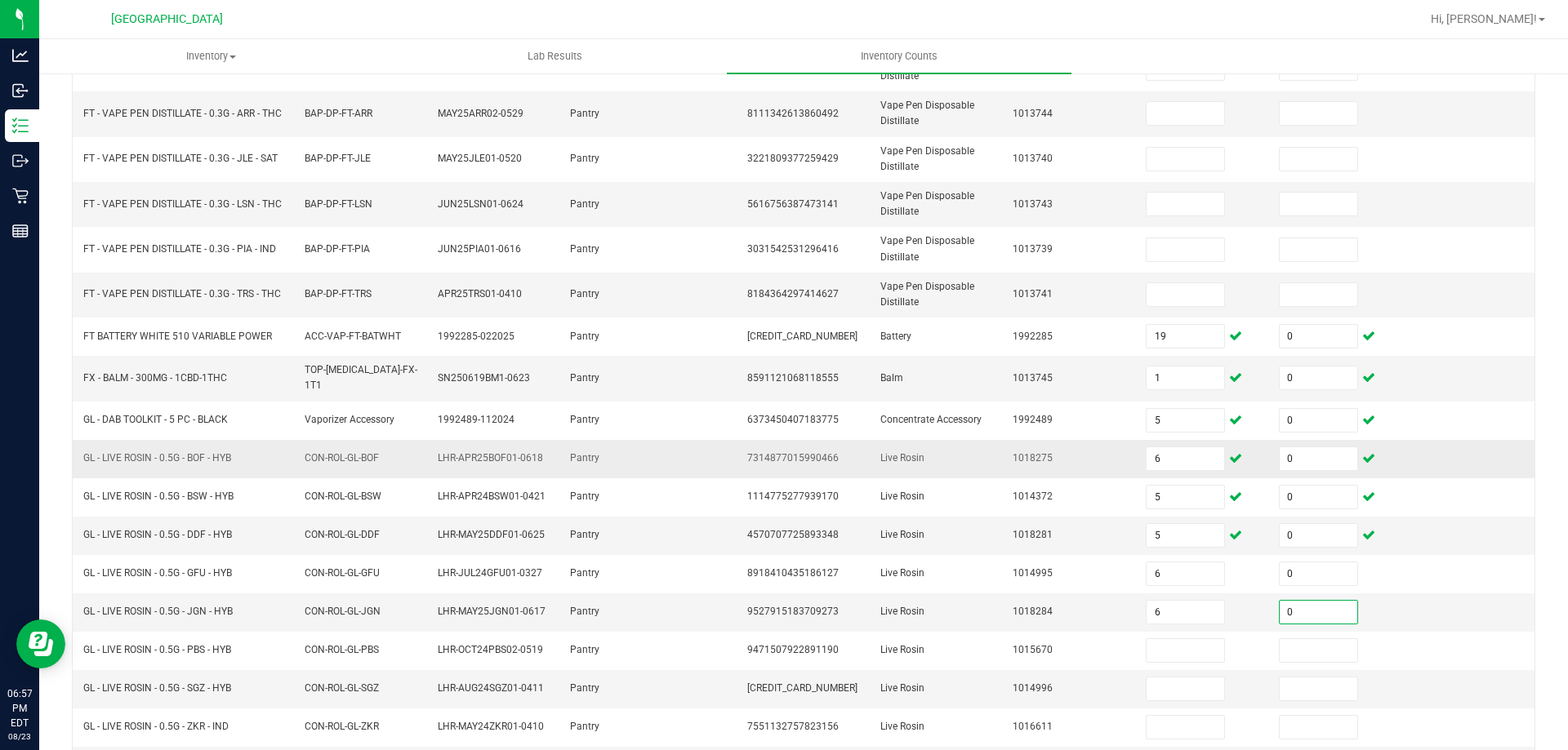
type input "0"
type input "6"
type input "0"
type input "2"
type input "0"
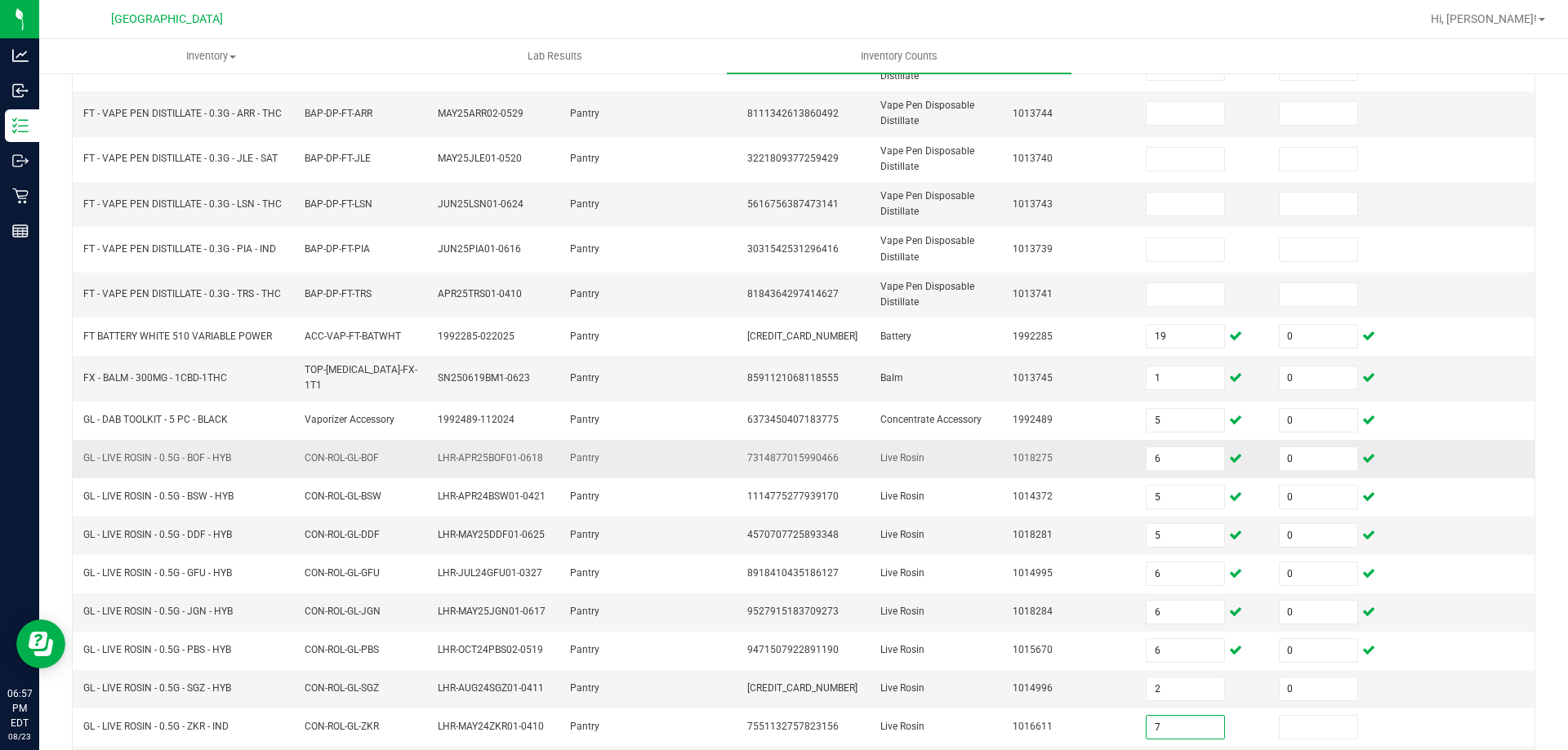
type input "7"
type input "0"
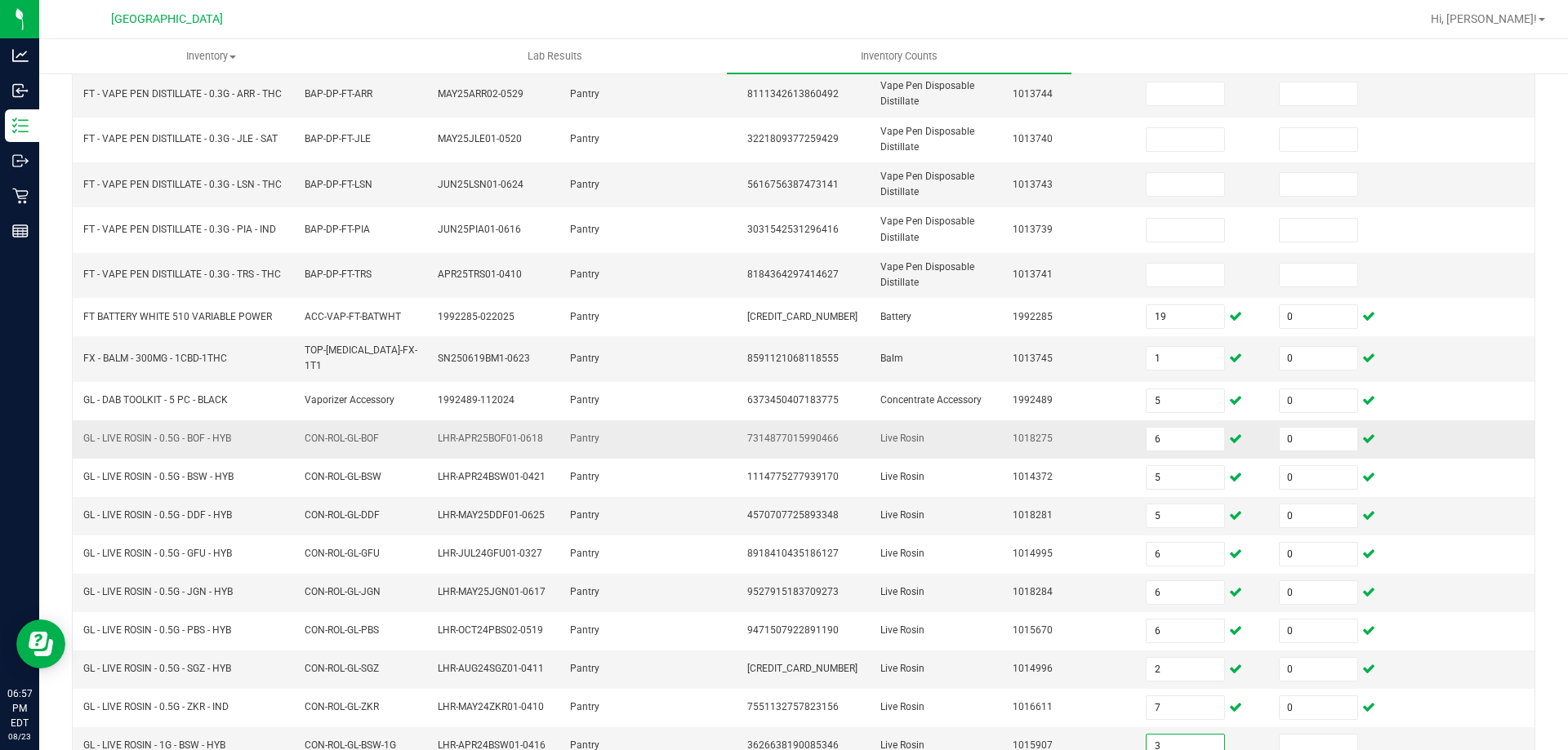
type input "3"
type input "0"
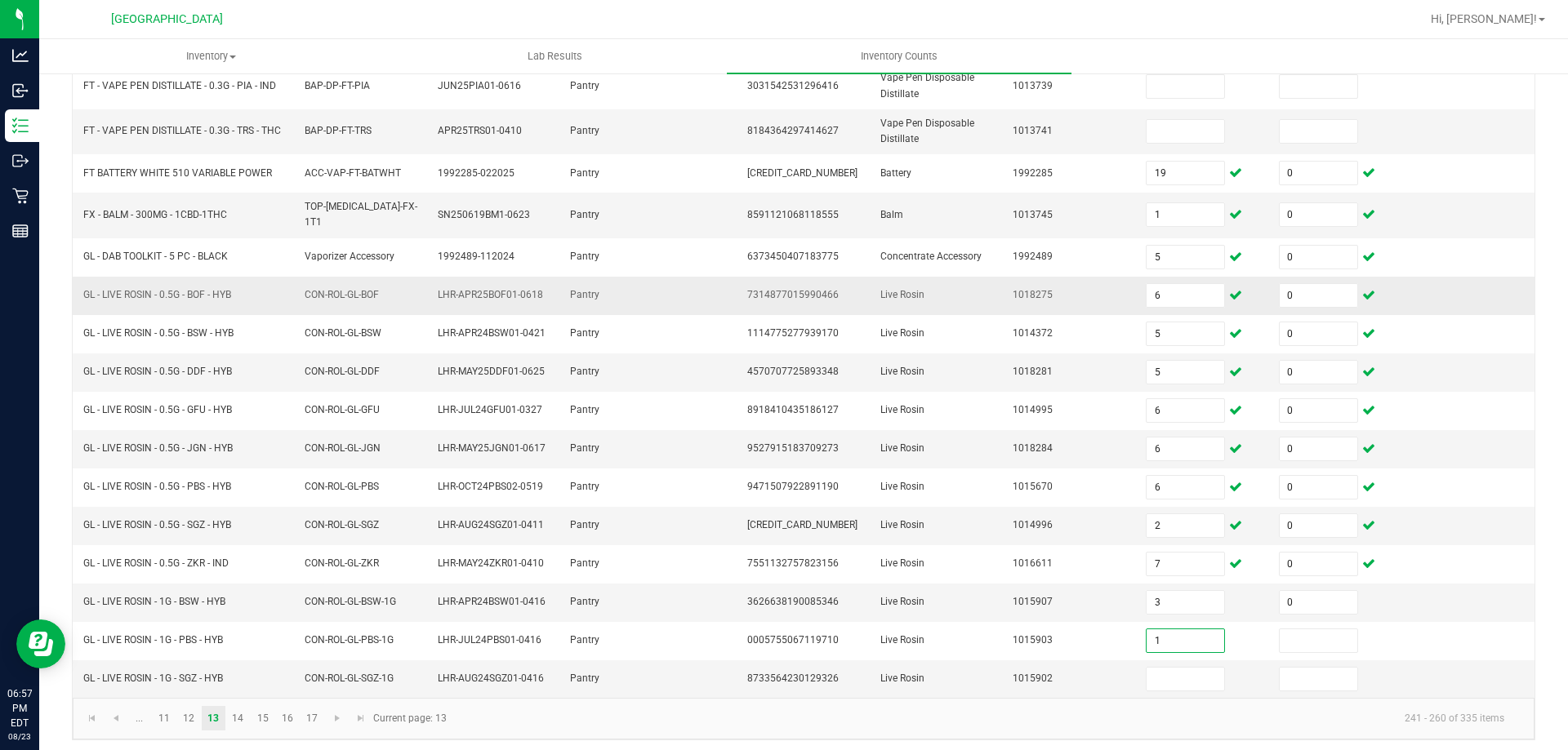
type input "1"
type input "0"
type input "3"
type input "0"
click at [240, 713] on link "14" at bounding box center [238, 718] width 23 height 24
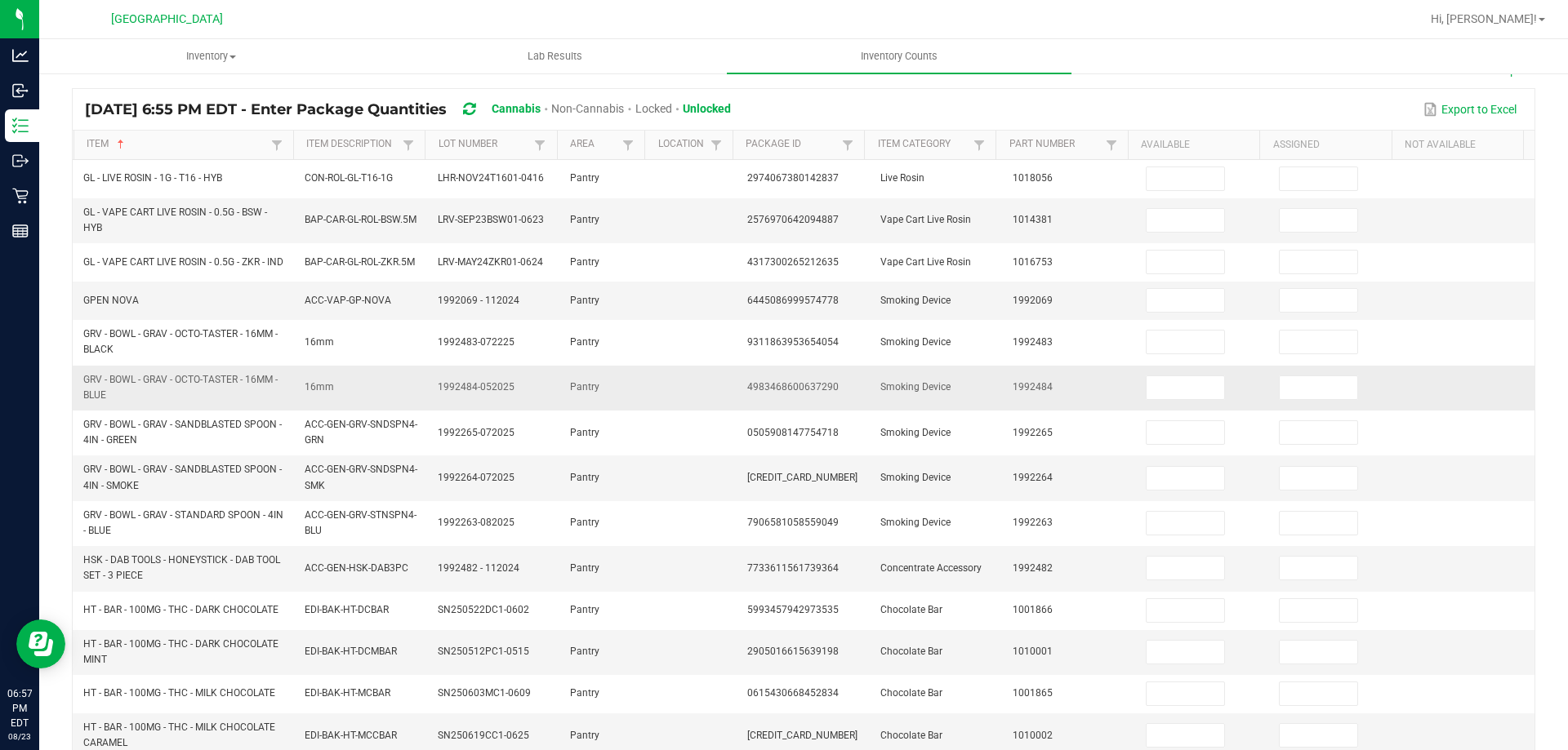
scroll to position [53, 0]
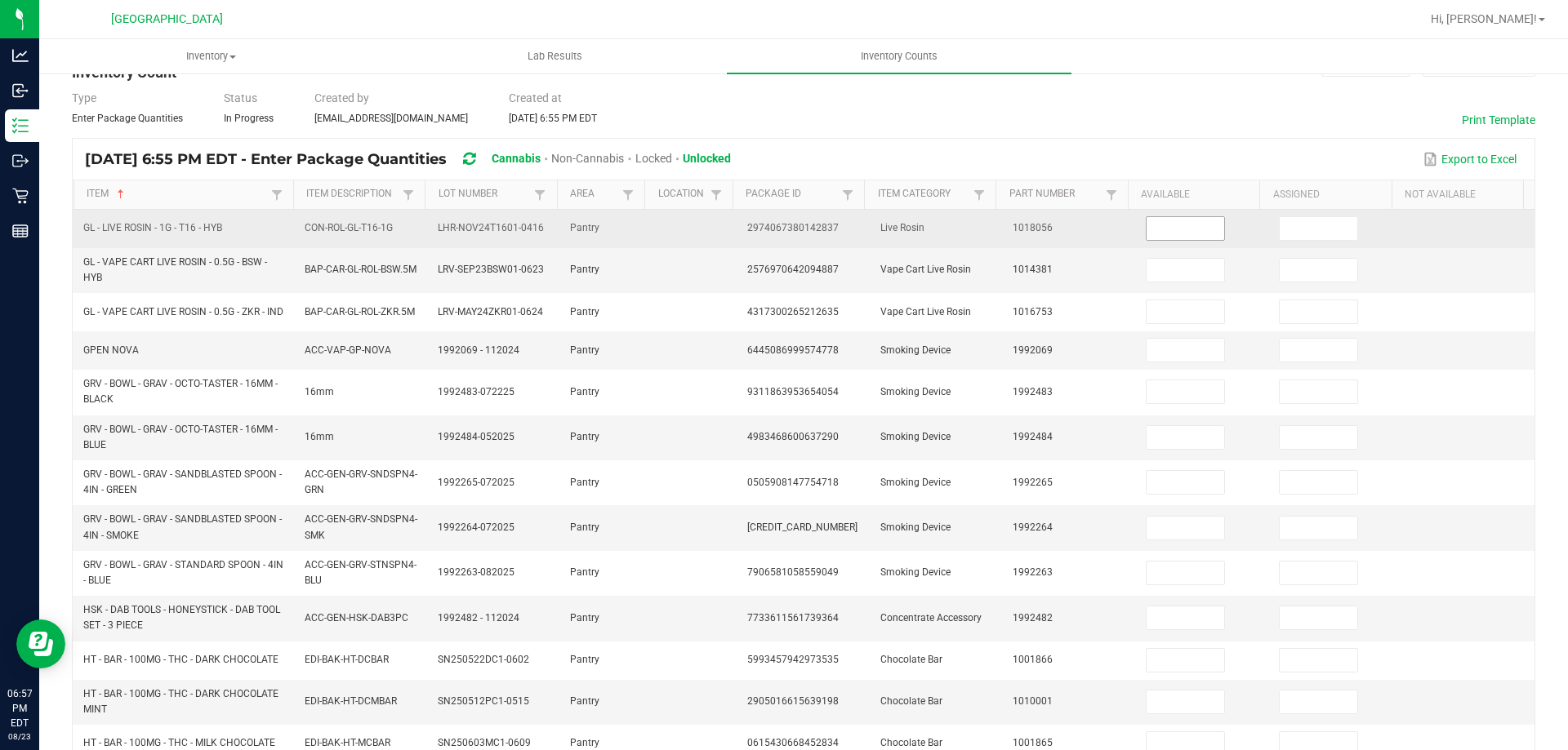
click at [1158, 229] on input at bounding box center [1185, 229] width 78 height 23
type input "2"
type input "0"
type input "1"
type input "0"
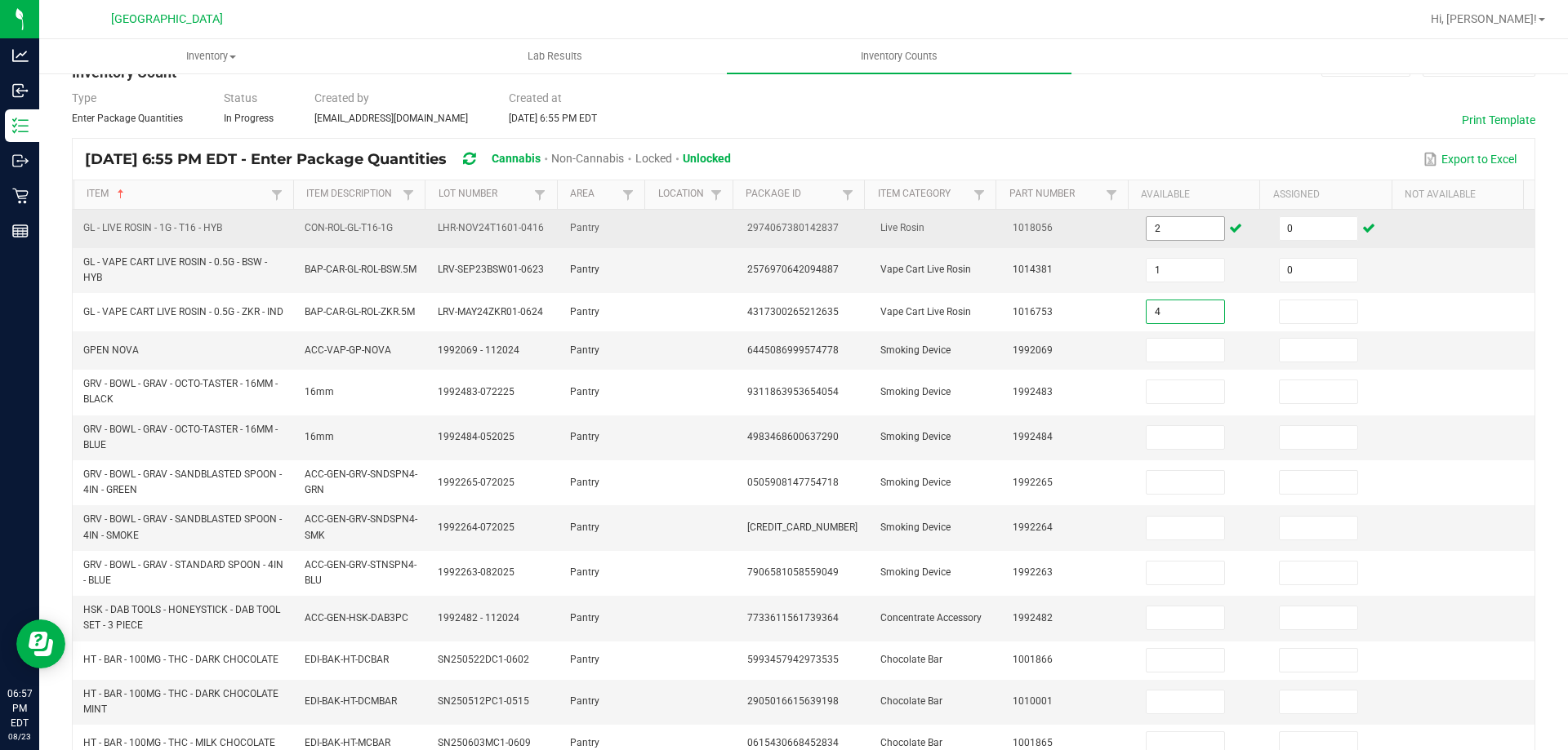
type input "4"
type input "0"
type input "1"
type input "0"
type input "14"
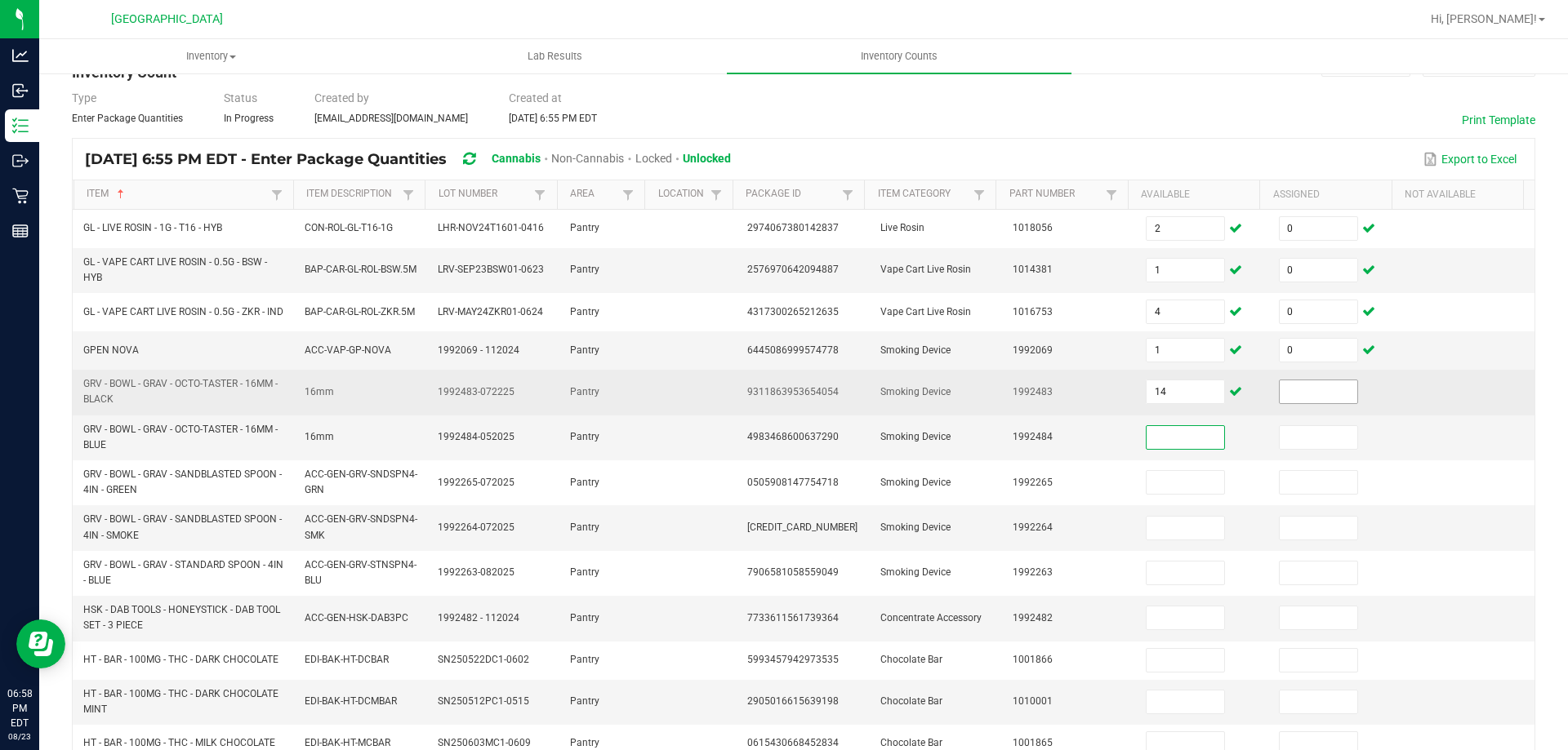
click at [1292, 403] on input at bounding box center [1318, 392] width 78 height 23
type input "0"
type input "2"
type input "0"
type input "8"
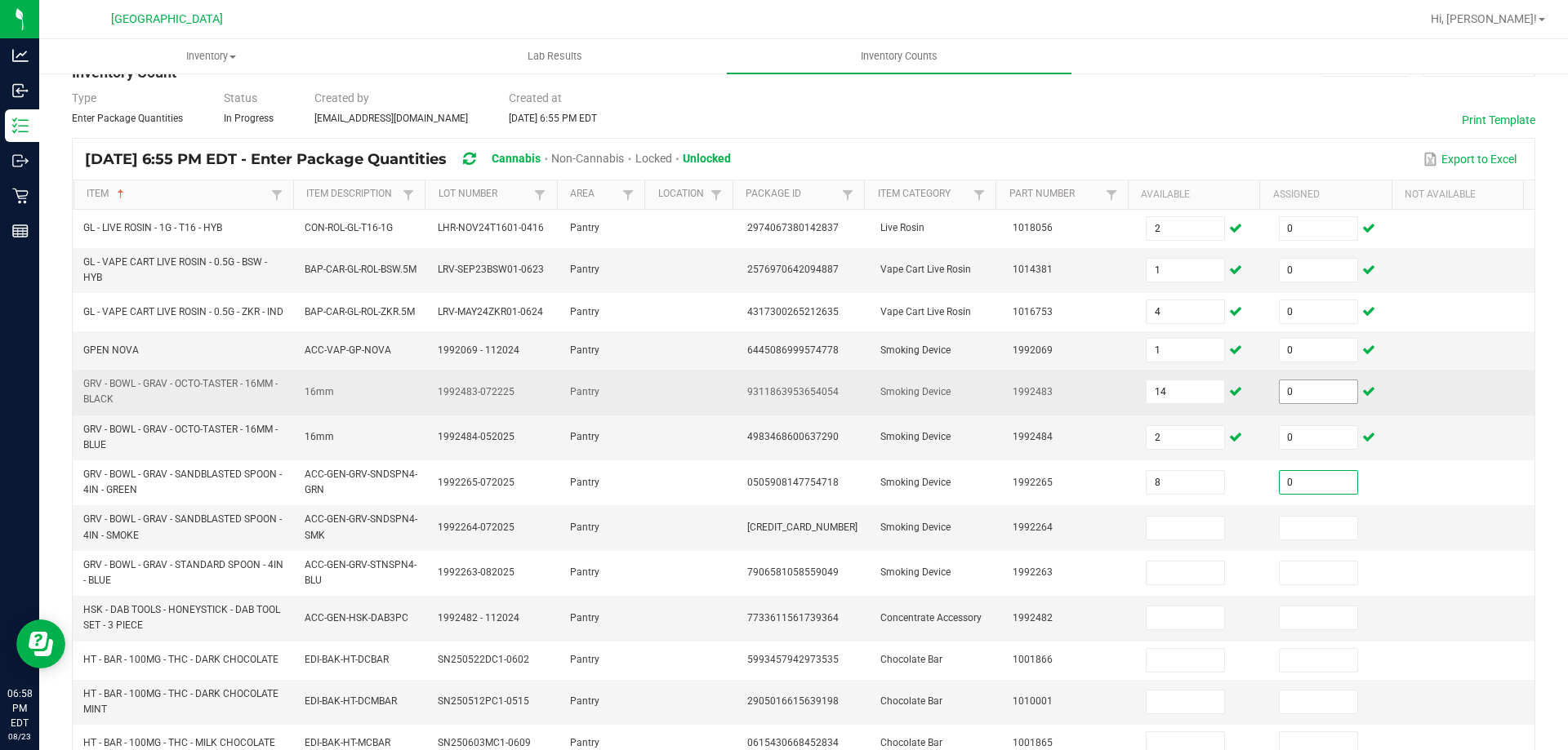
type input "0"
type input "9"
type input "0"
type input "9"
type input "0"
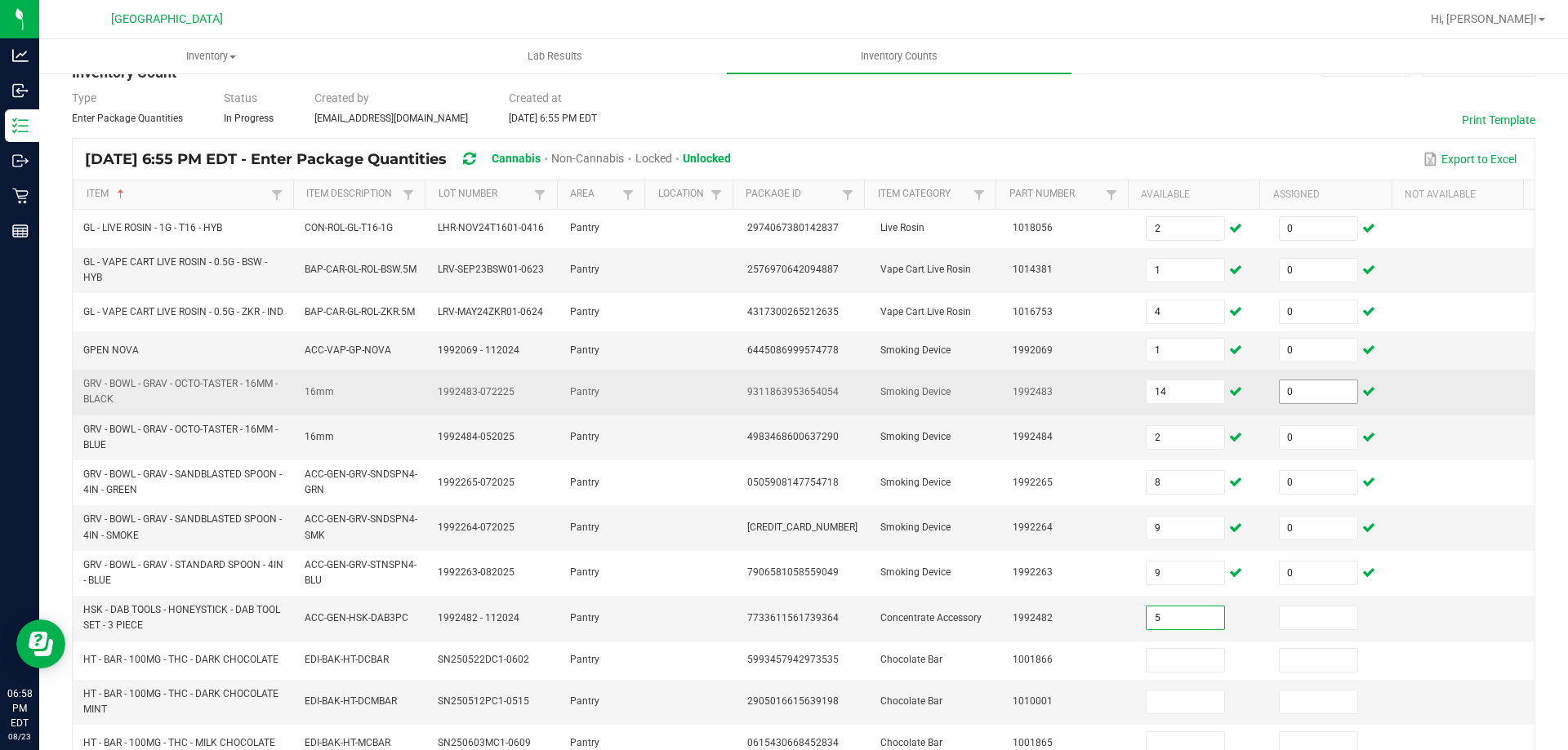
type input "5"
type input "0"
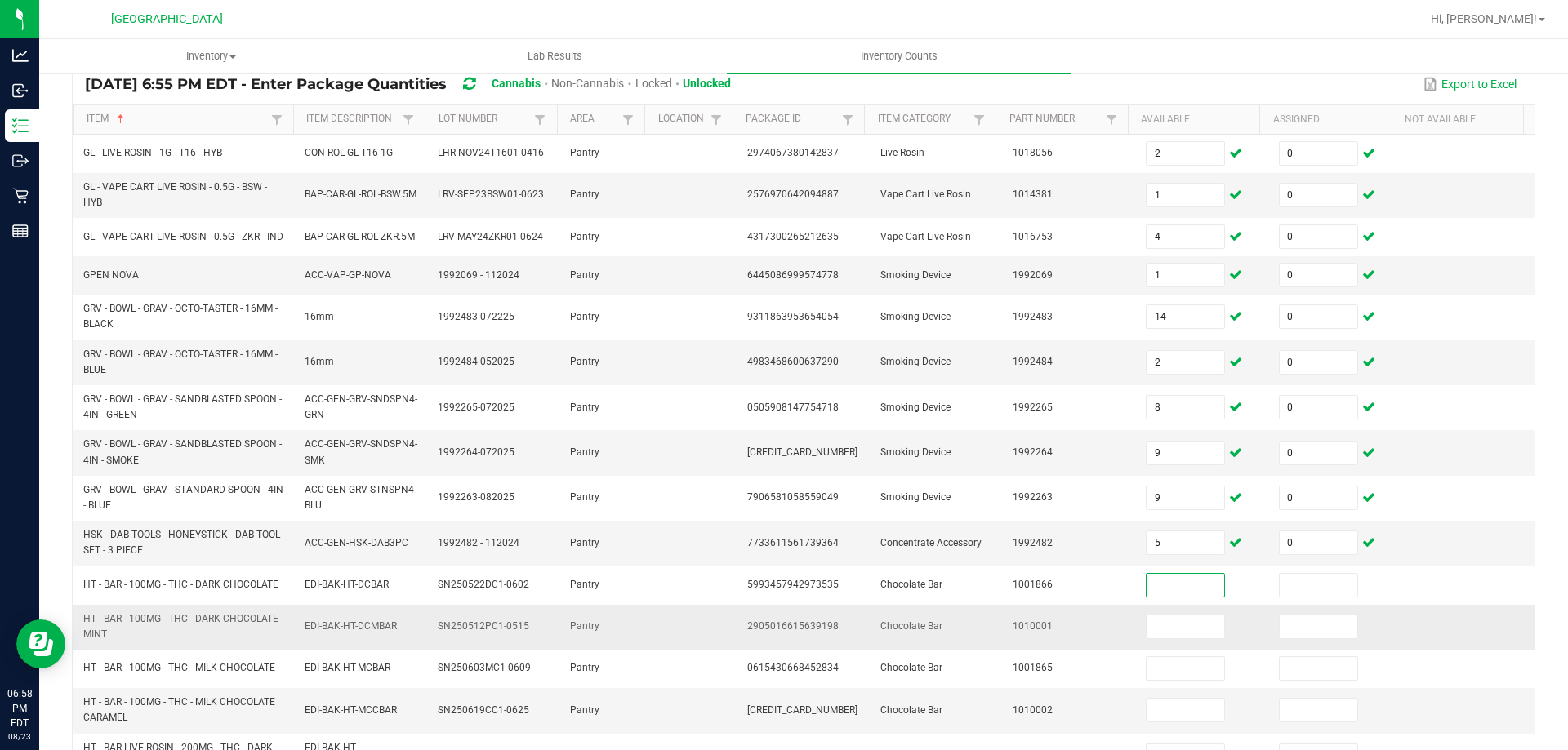
scroll to position [163, 0]
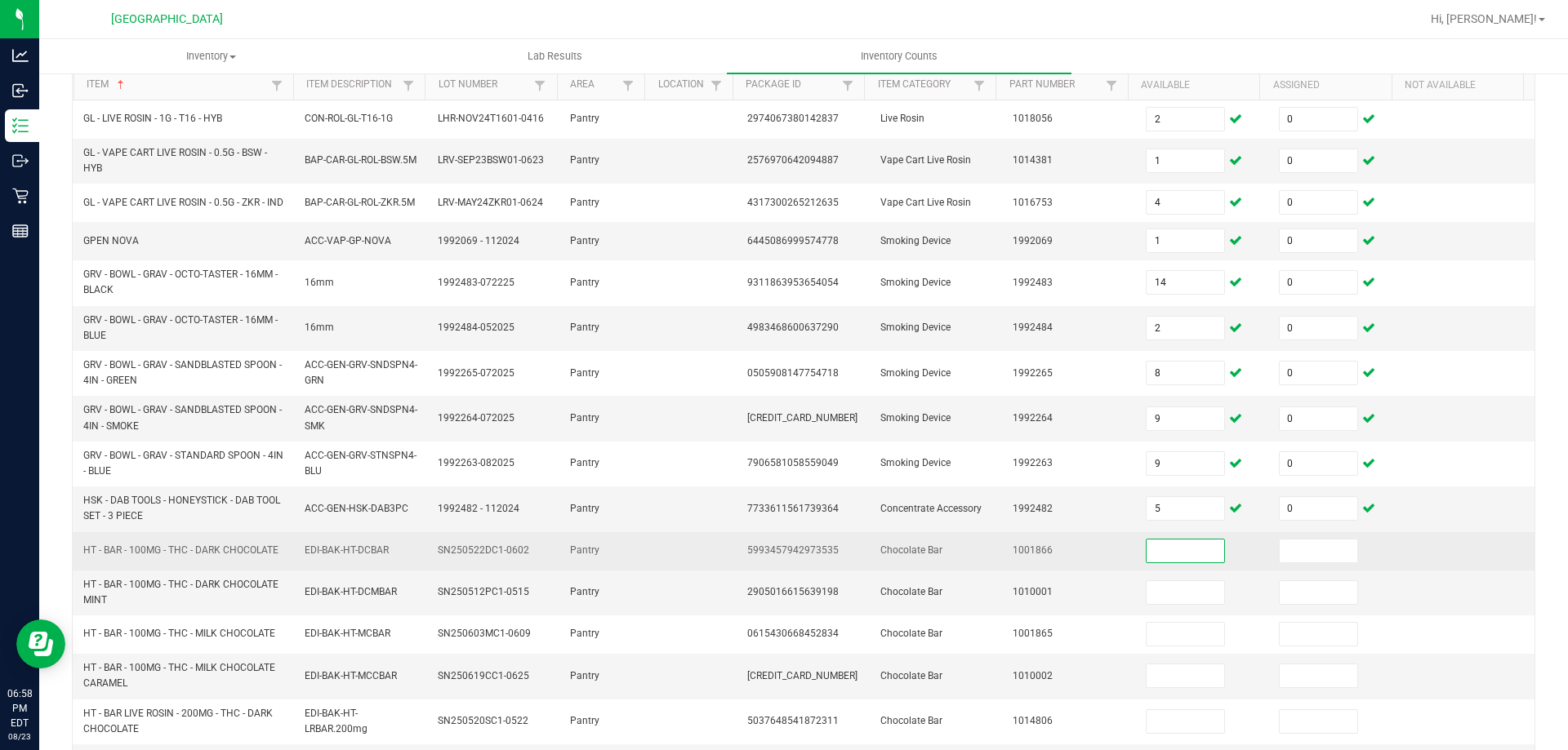
click at [1173, 562] on input at bounding box center [1185, 552] width 78 height 23
type input "9"
type input "0"
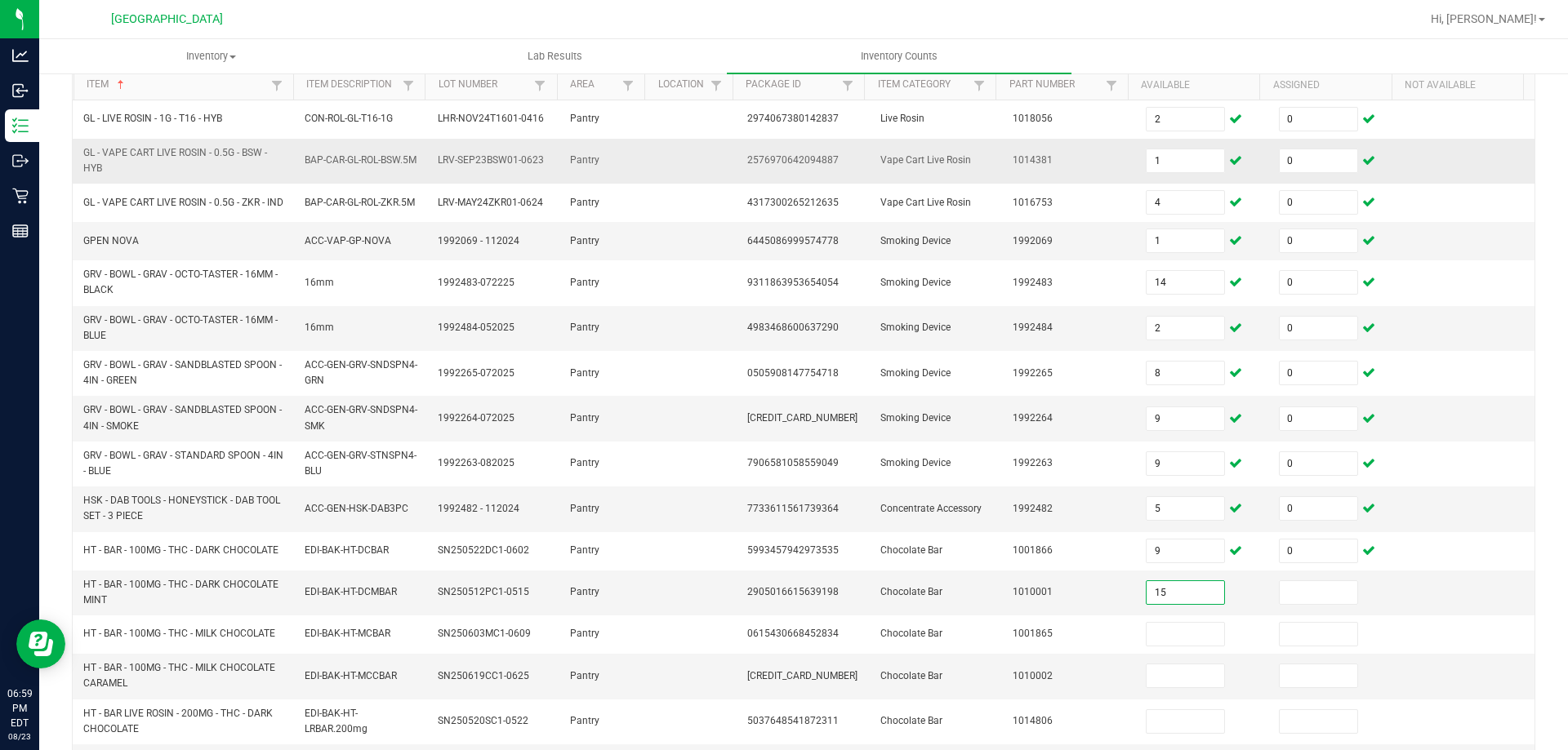
type input "15"
type input "0"
type input "10"
type input "0"
type input "21"
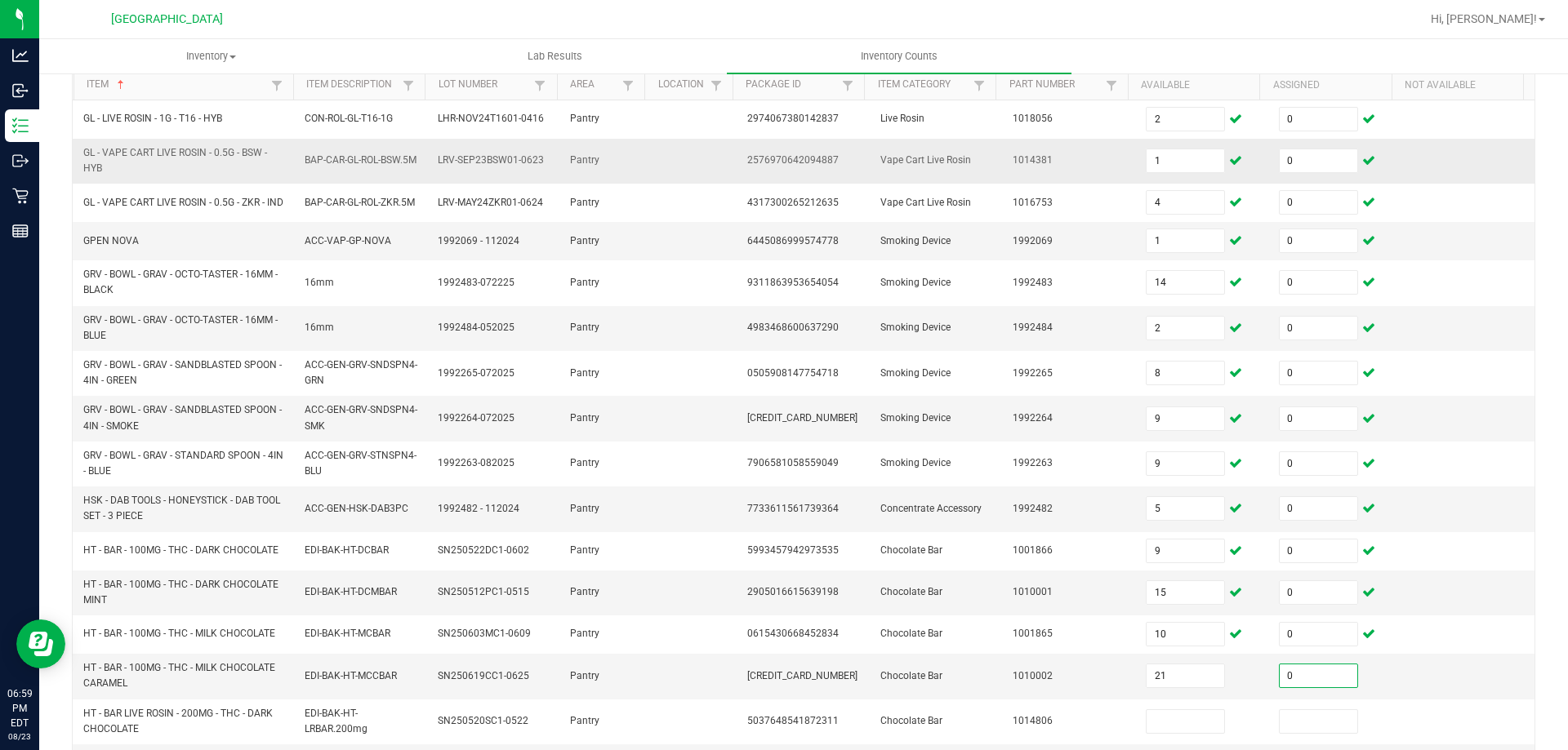
type input "0"
type input "19"
type input "0"
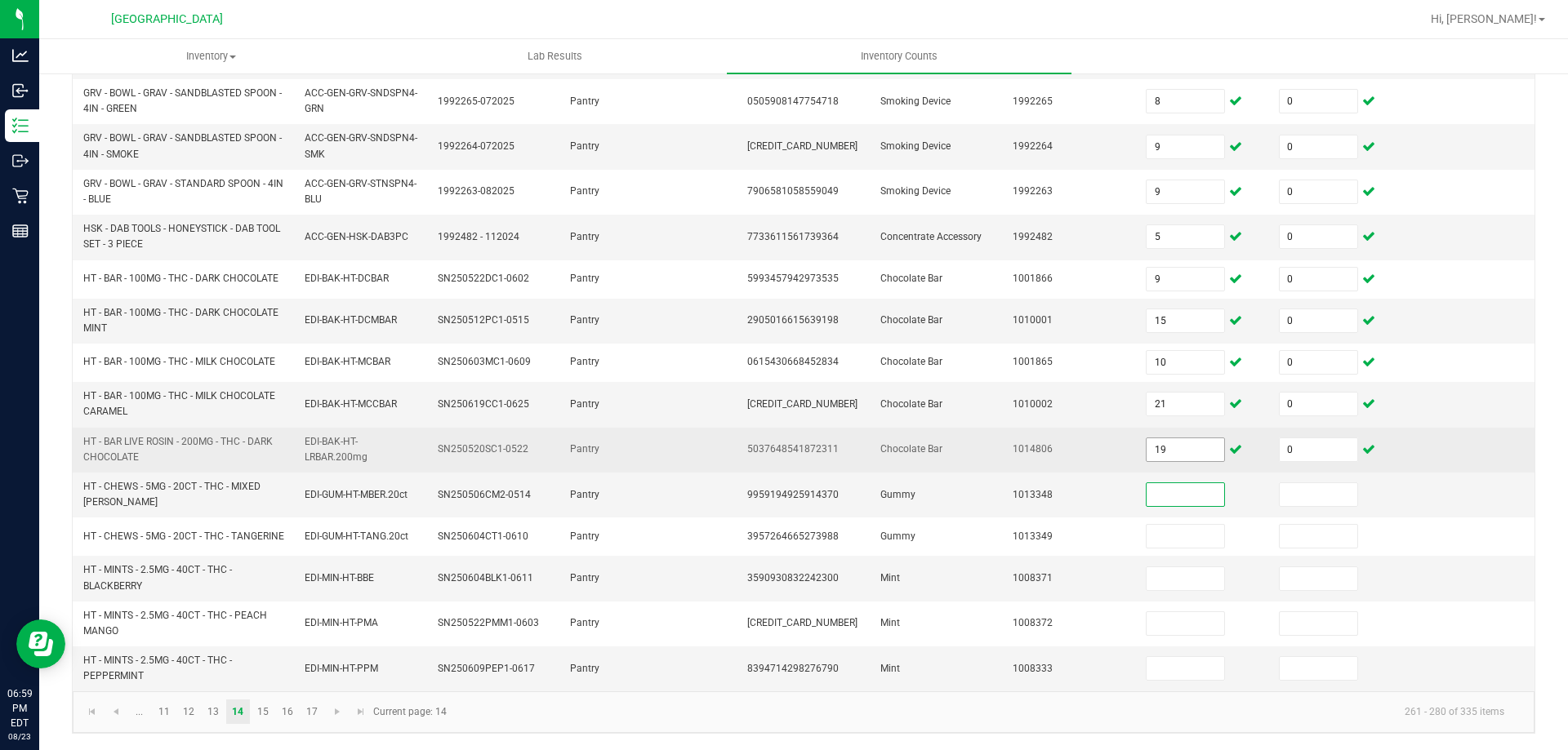
click at [1146, 440] on input "19" at bounding box center [1185, 450] width 78 height 23
type input "49"
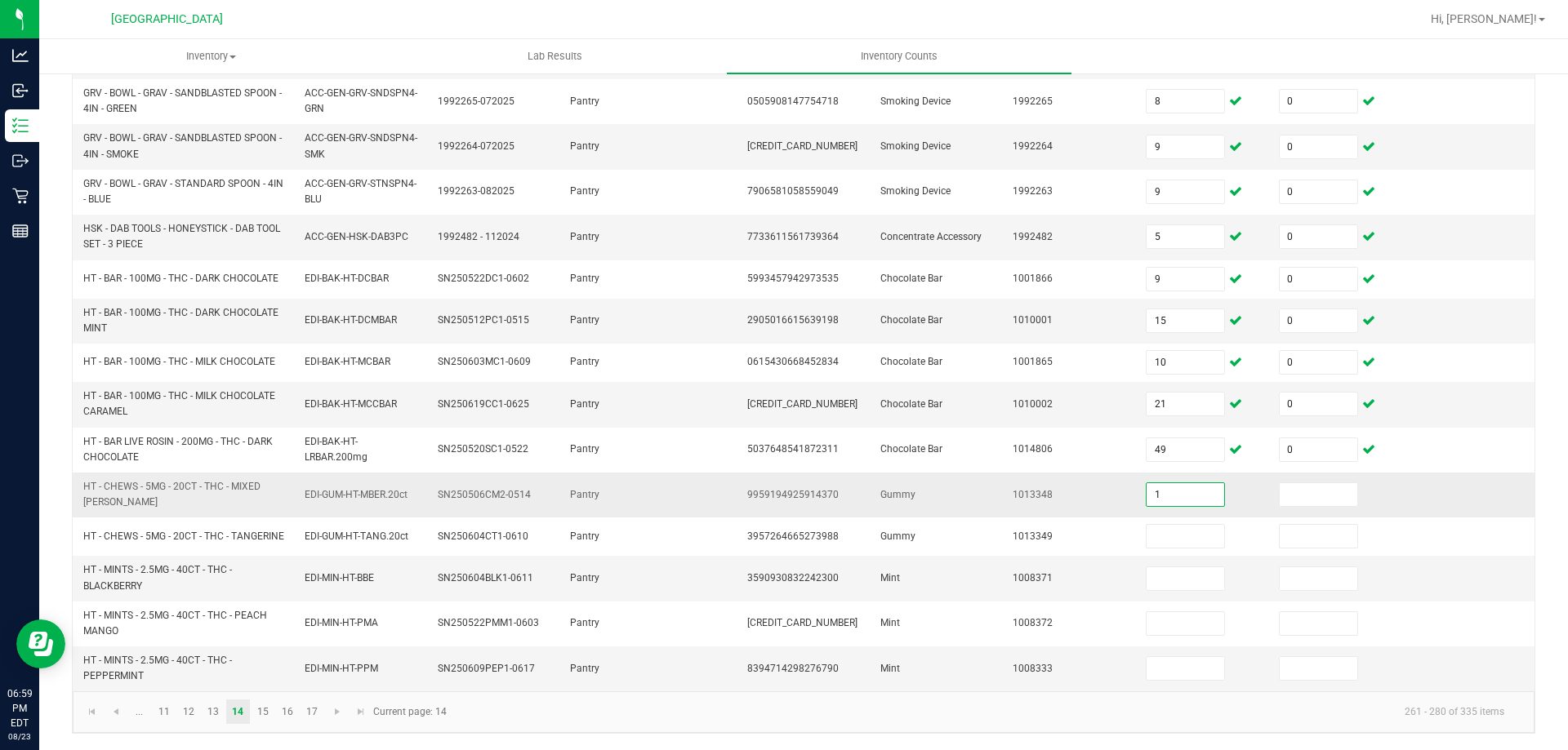
type input "1"
type input "0"
type input "11"
type input "0"
type input "12"
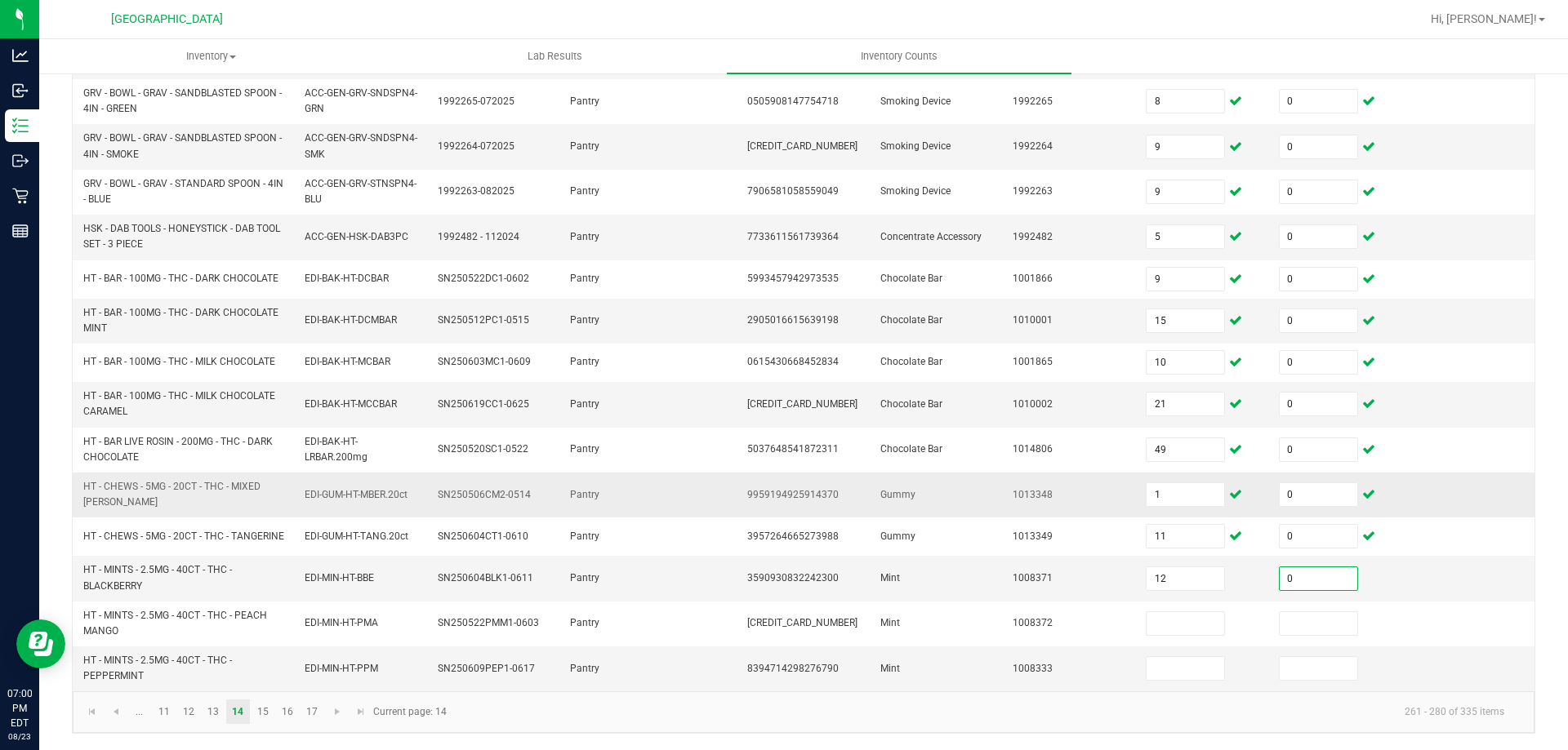
type input "0"
type input "13"
type input "0"
type input "2"
type input "0"
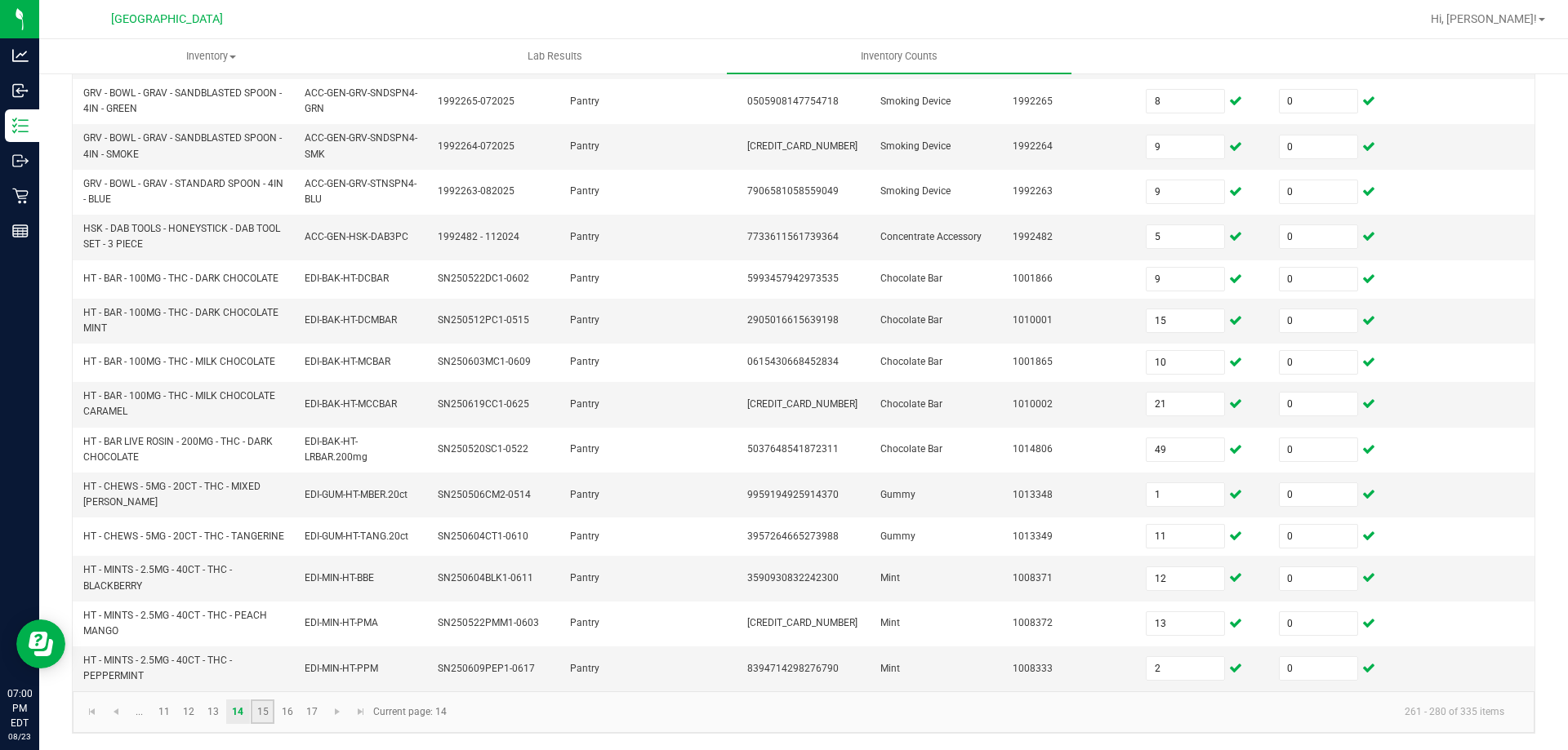
click at [262, 719] on link "15" at bounding box center [262, 711] width 23 height 24
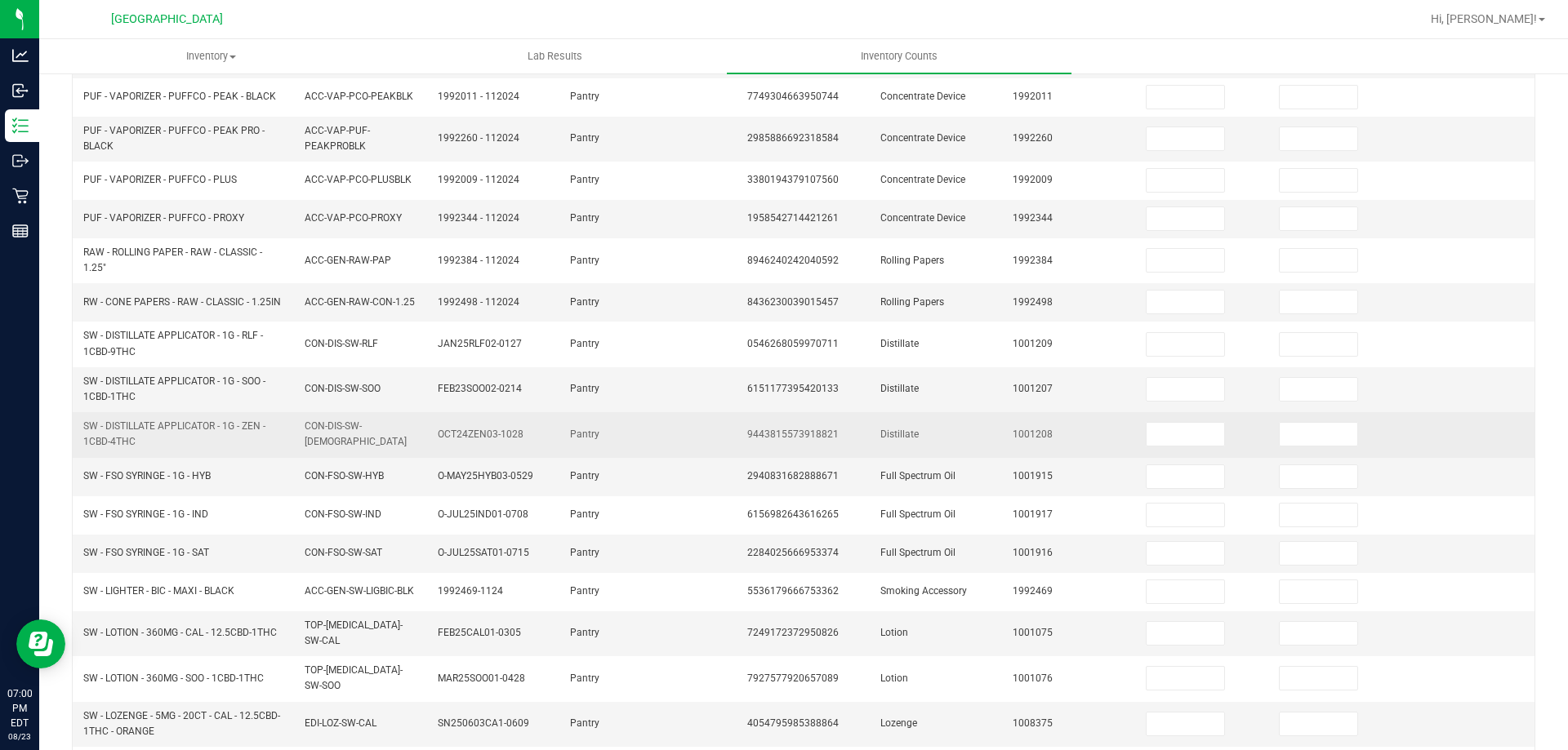
scroll to position [81, 0]
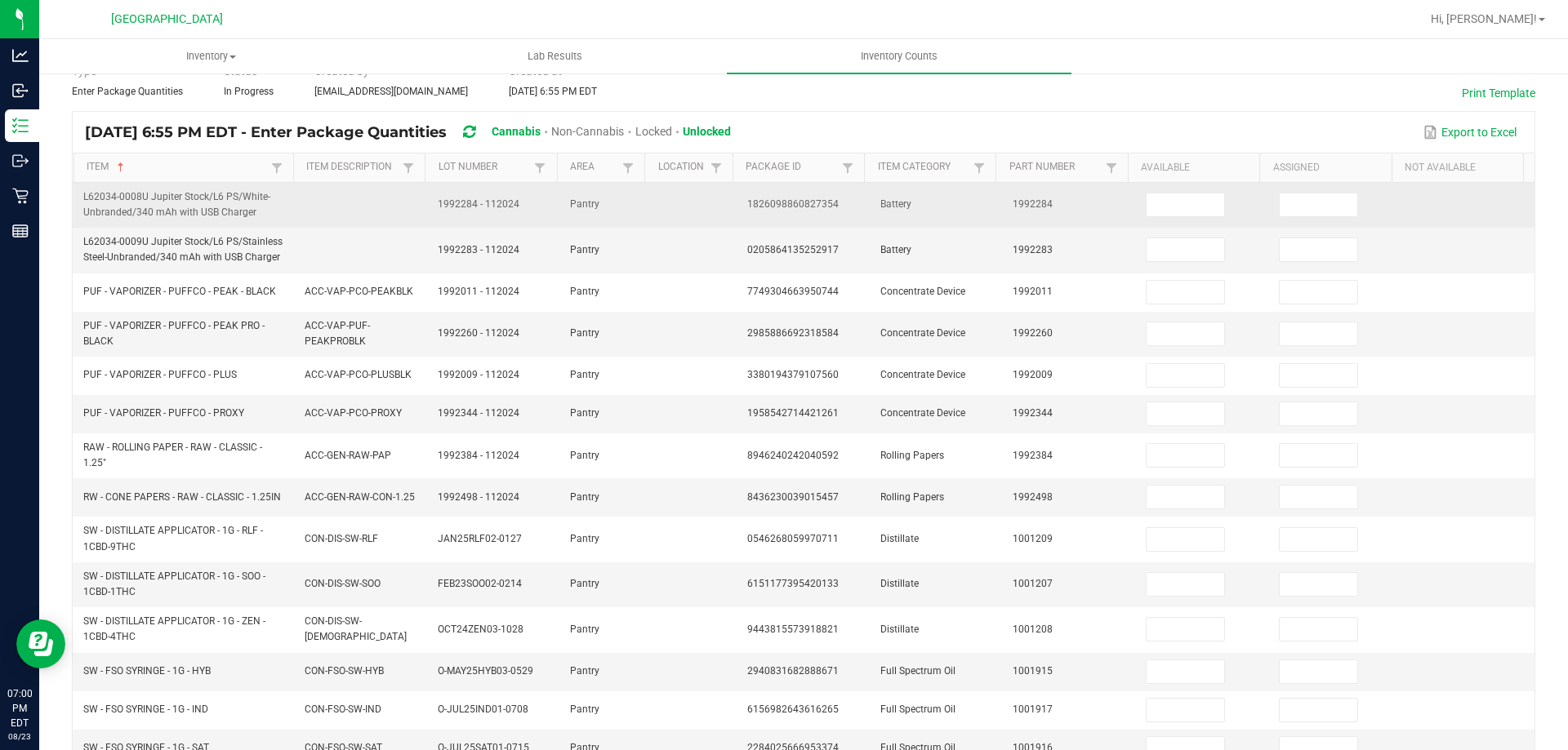
click at [815, 200] on span "1826098860827354" at bounding box center [793, 204] width 91 height 12
copy span "1826098860827354"
click at [1179, 197] on input at bounding box center [1185, 205] width 78 height 23
type input "3"
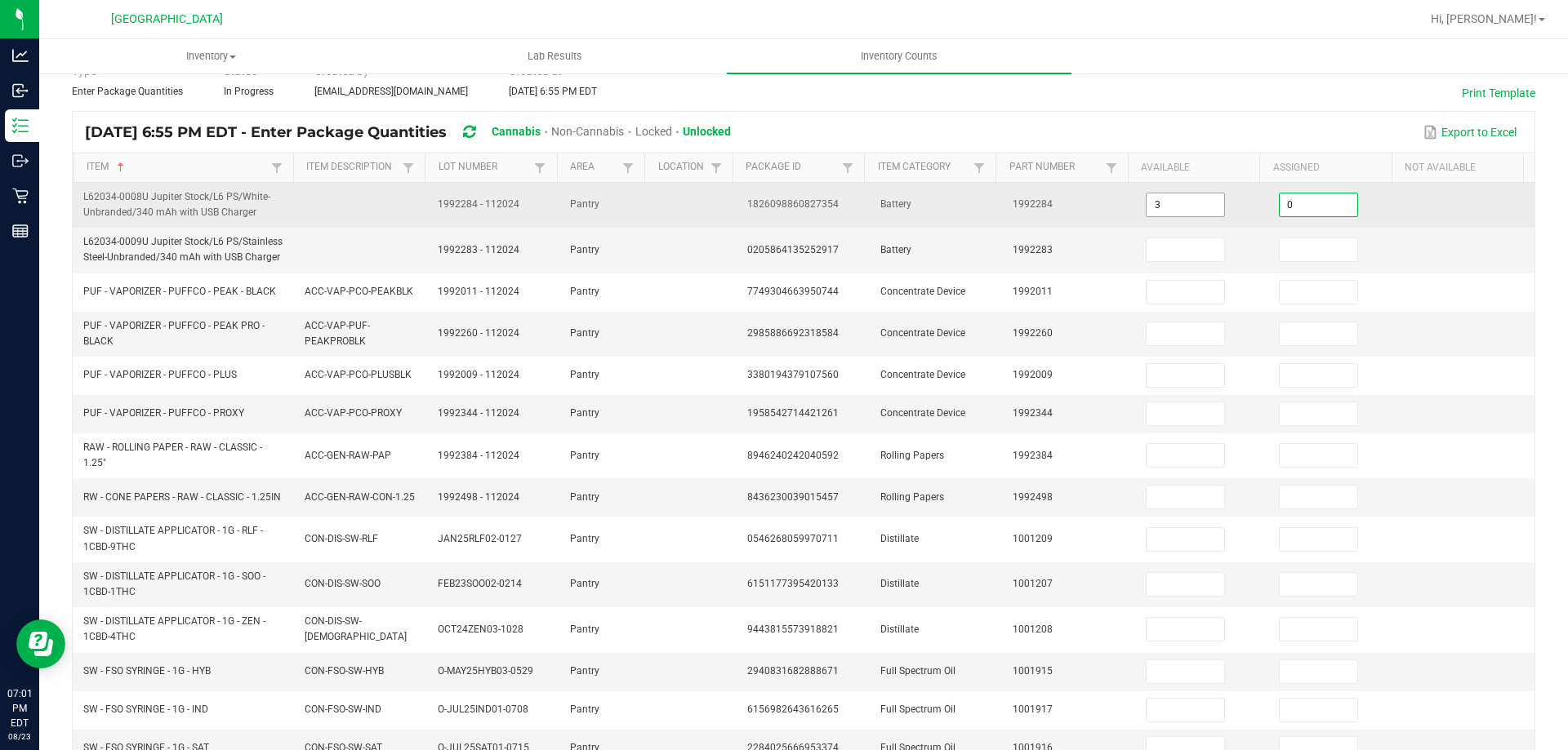
type input "0"
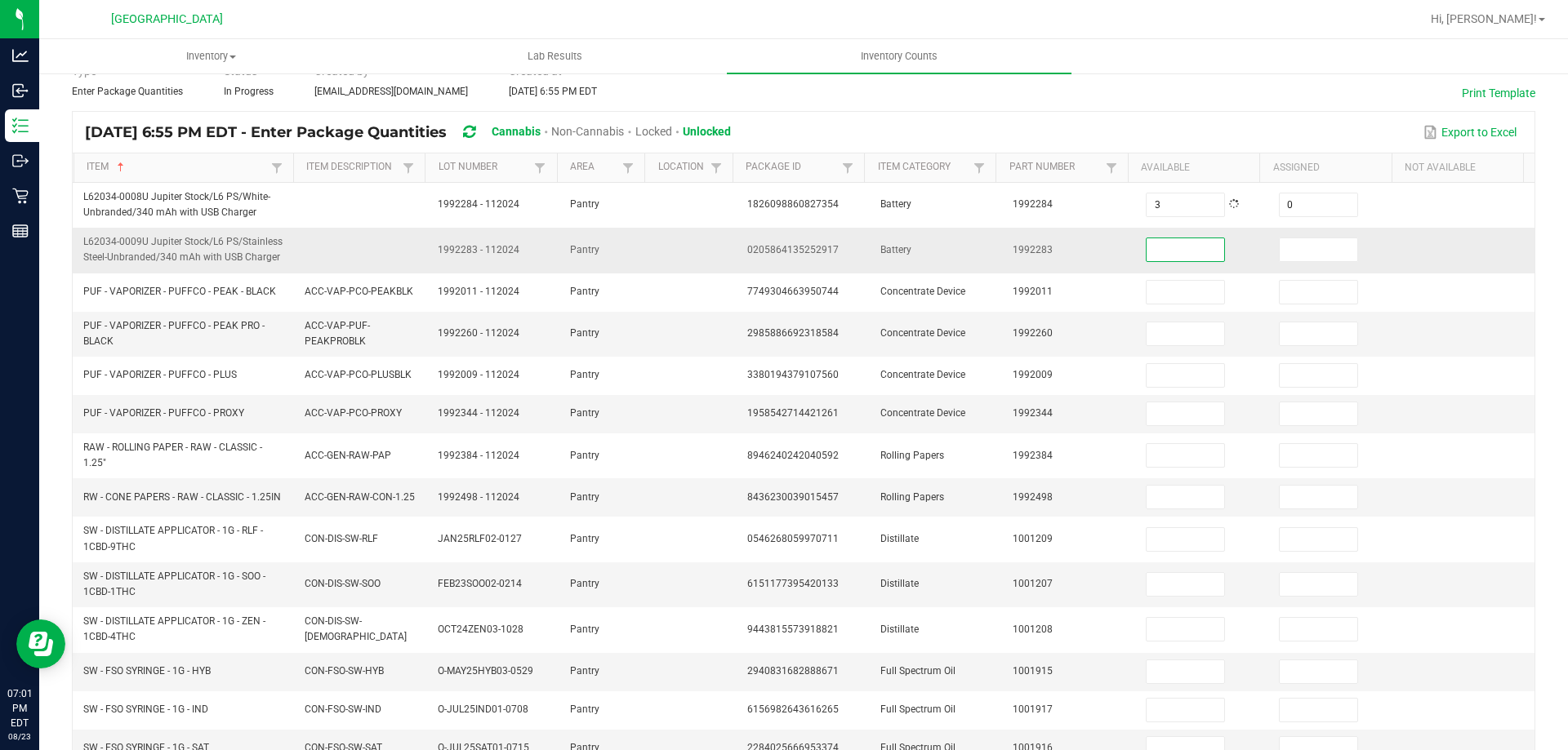
click at [791, 250] on span "0205864135252917" at bounding box center [793, 250] width 91 height 12
copy span "0205864135252917"
click at [1158, 254] on input at bounding box center [1185, 250] width 78 height 23
type input "1"
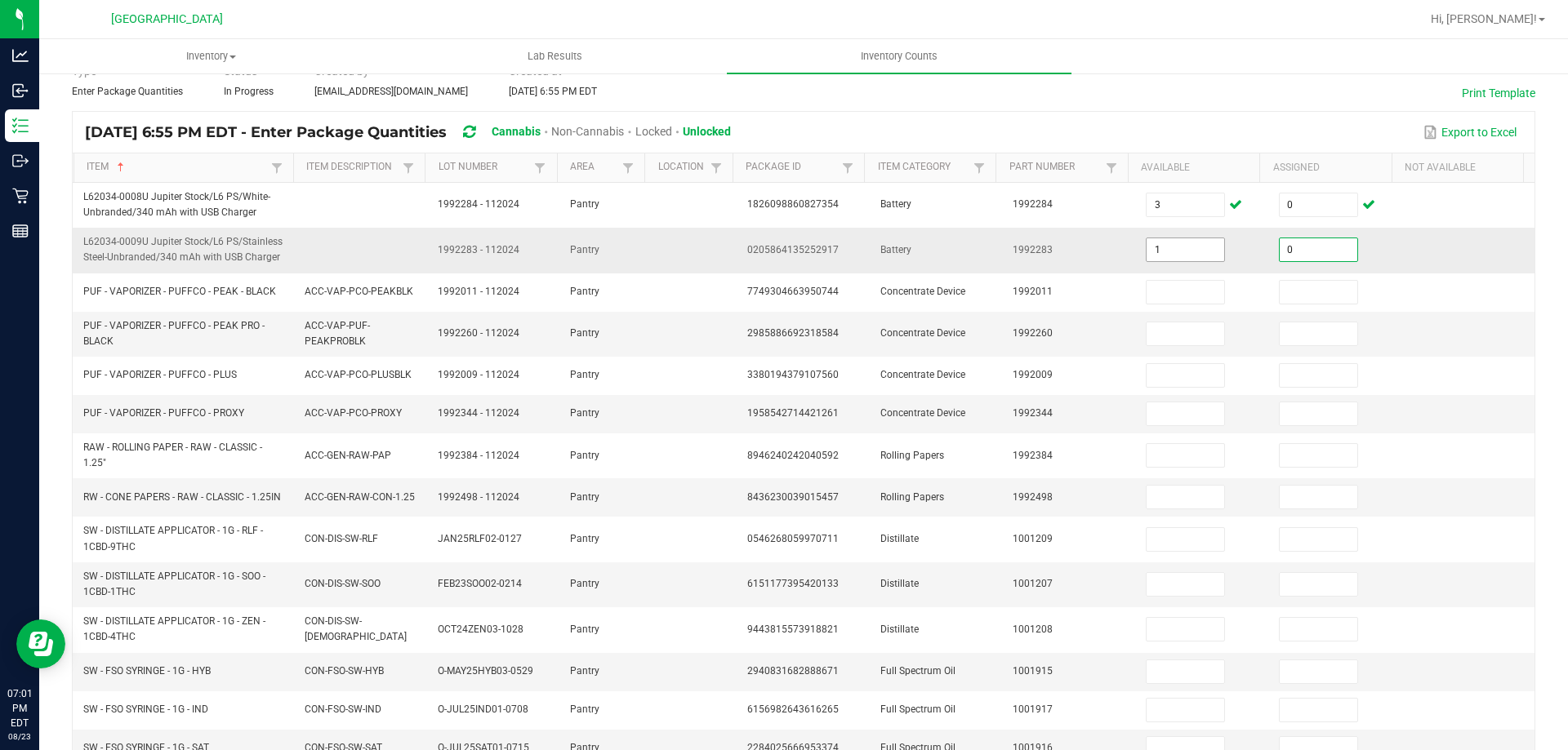
type input "0"
type input "2"
type input "0"
type input "2"
type input "0"
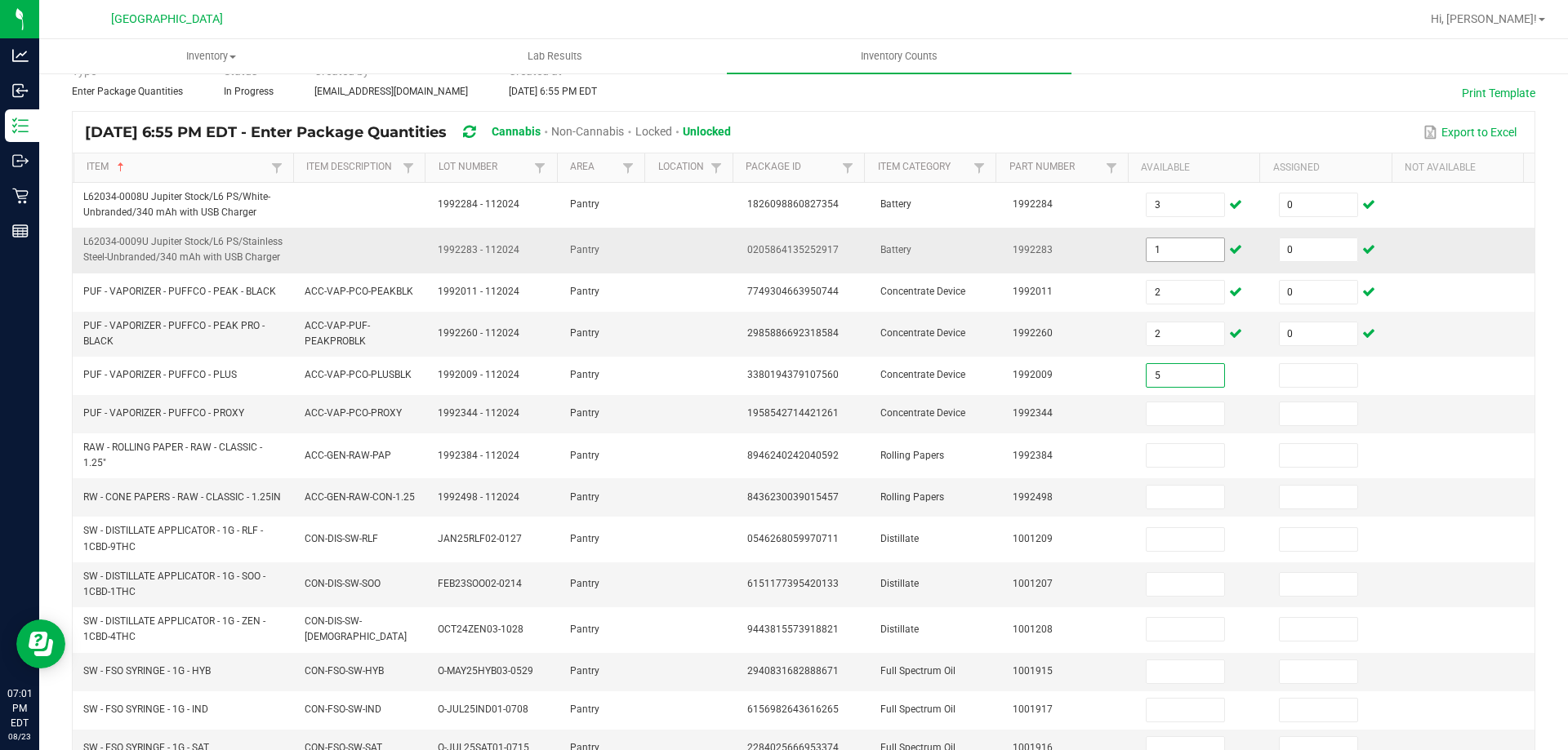
type input "5"
type input "0"
type input "10"
type input "0"
type input "5"
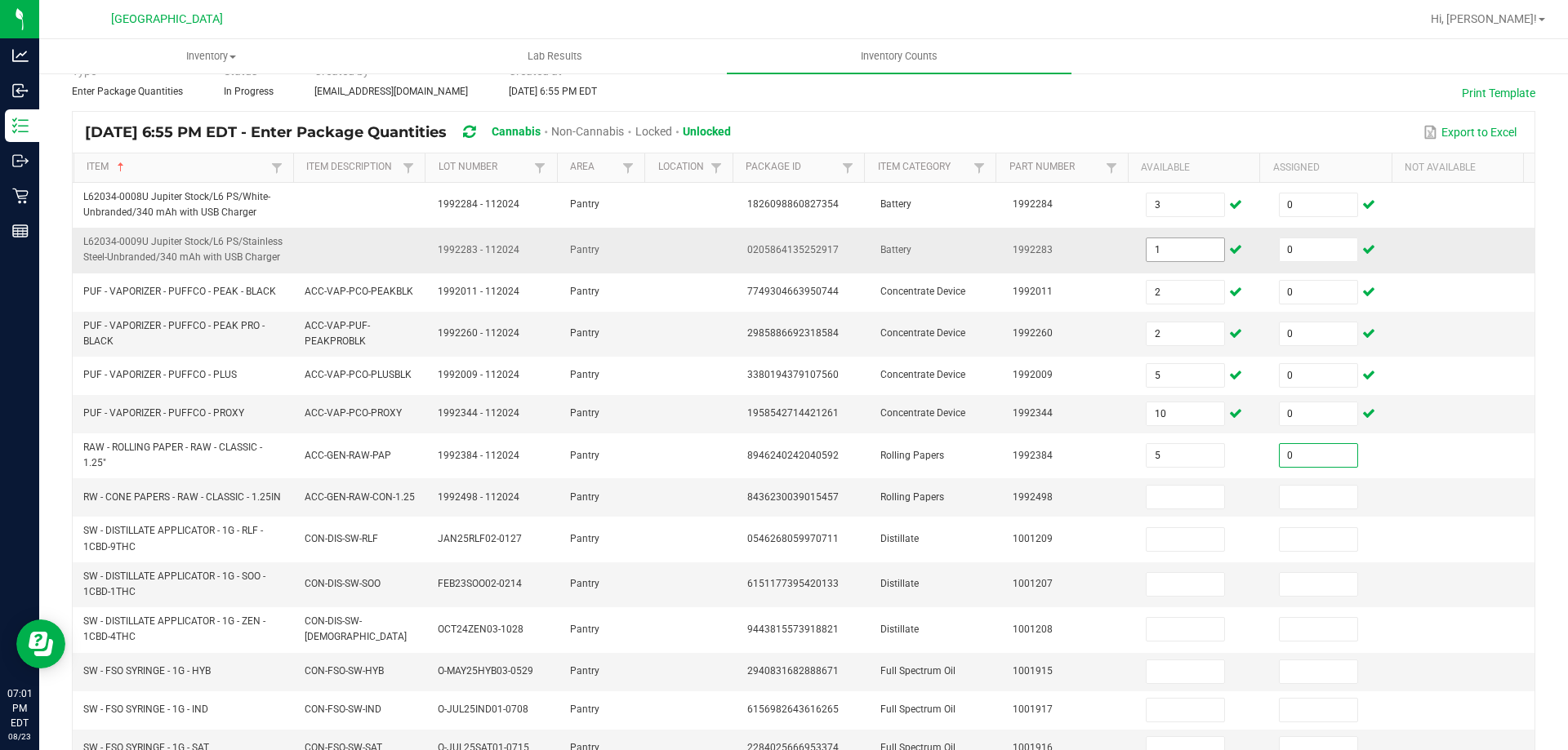
type input "0"
type input "1"
type input "0"
type input "4"
type input "0"
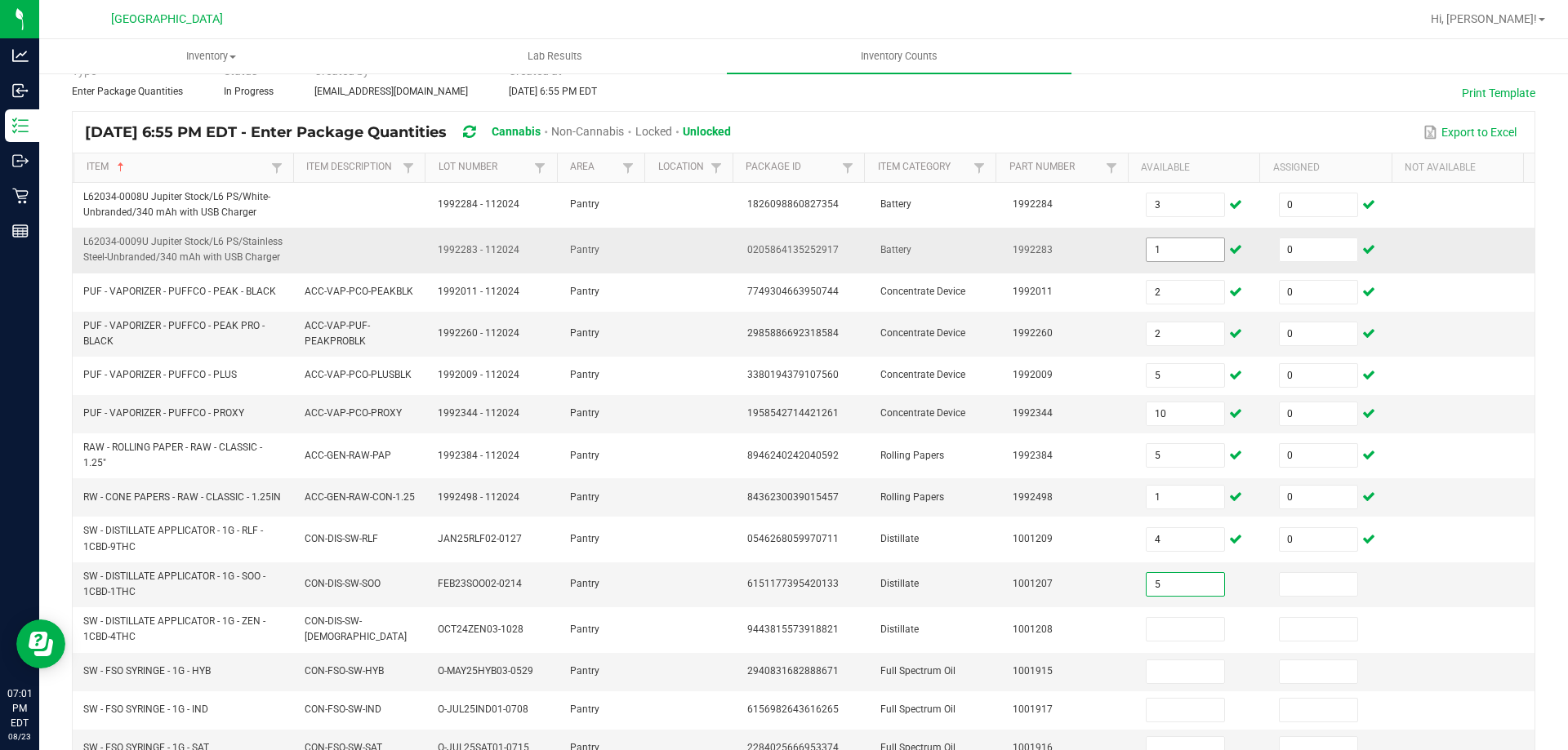
type input "5"
type input "0"
type input "10"
type input "0"
type input "7"
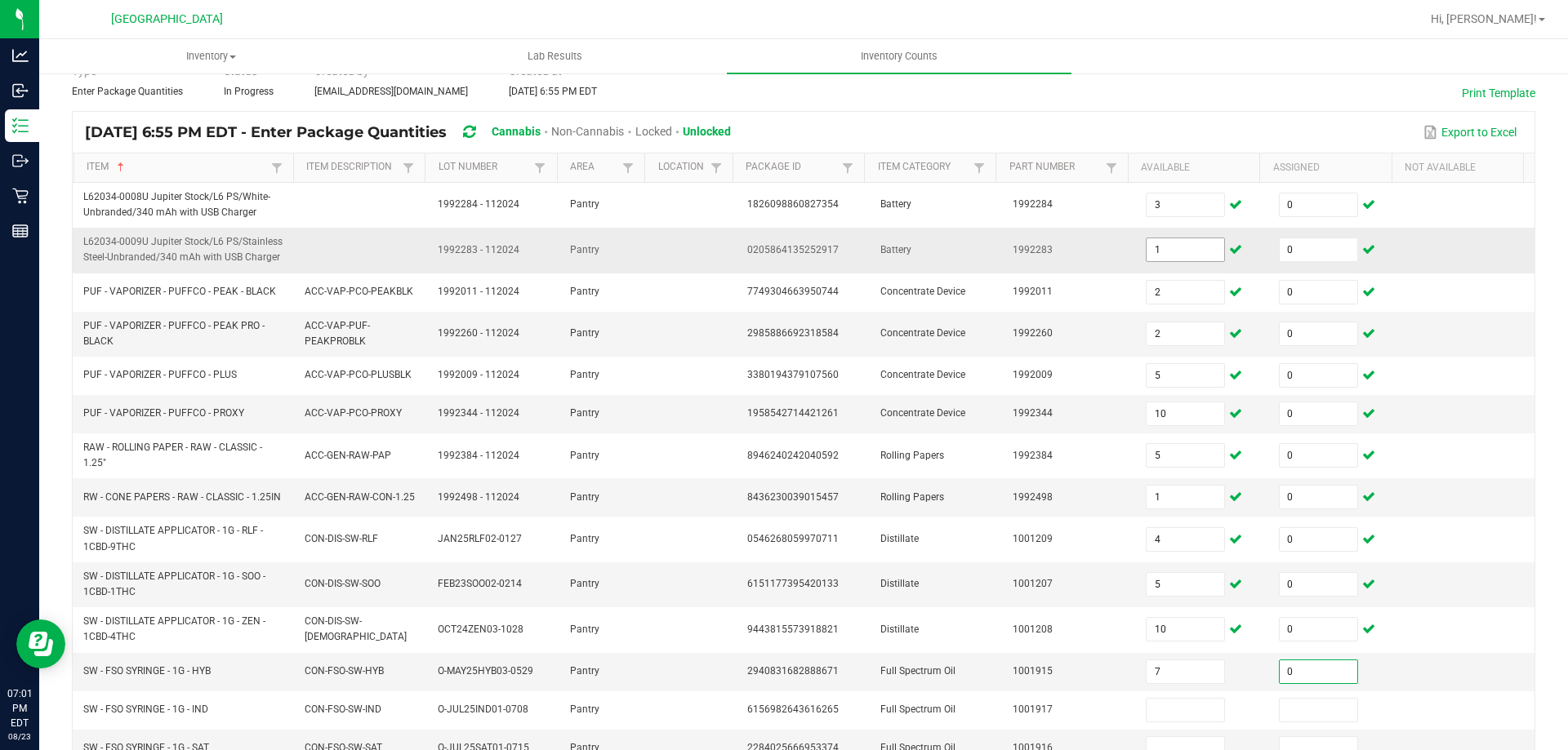
type input "0"
type input "11"
type input "0"
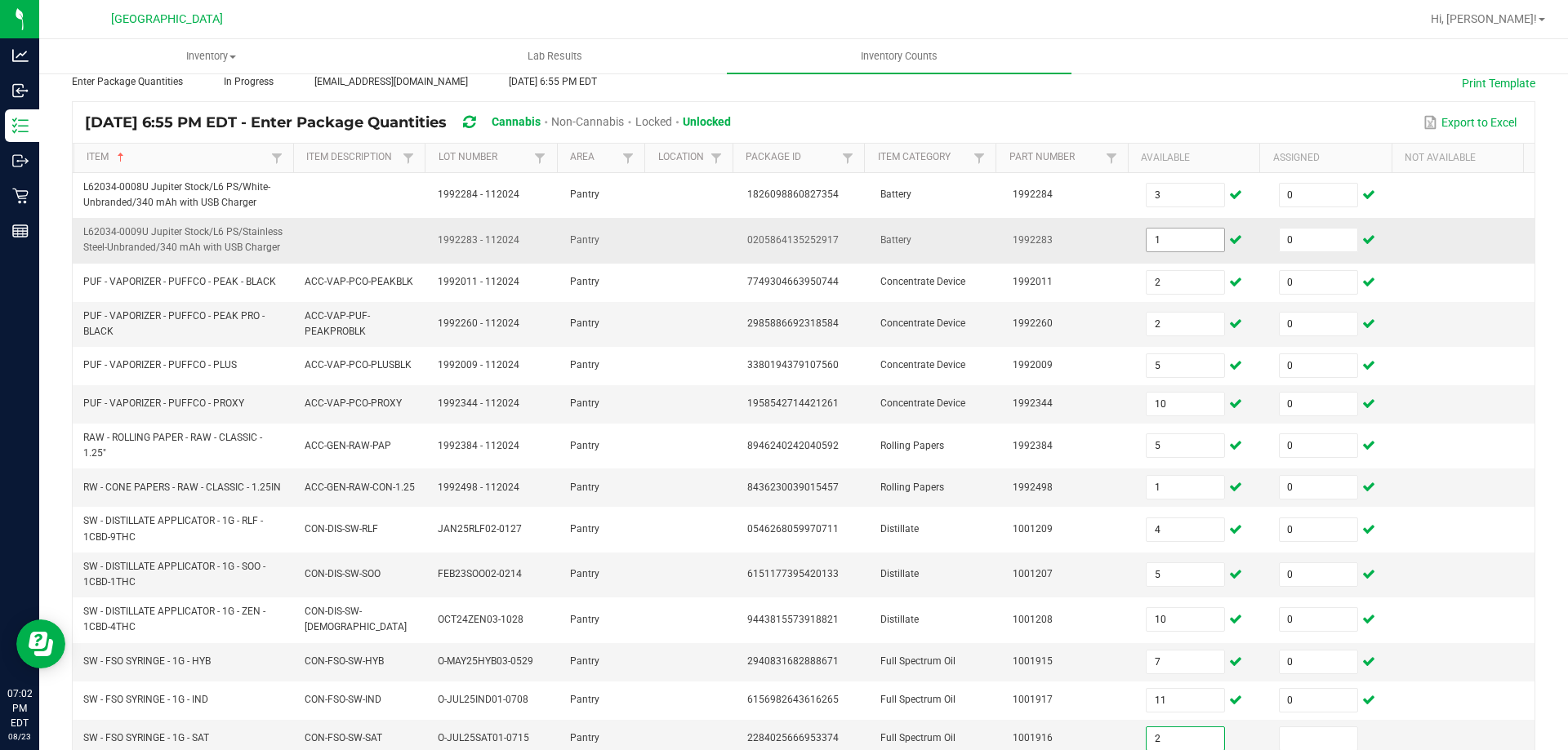
type input "2"
type input "0"
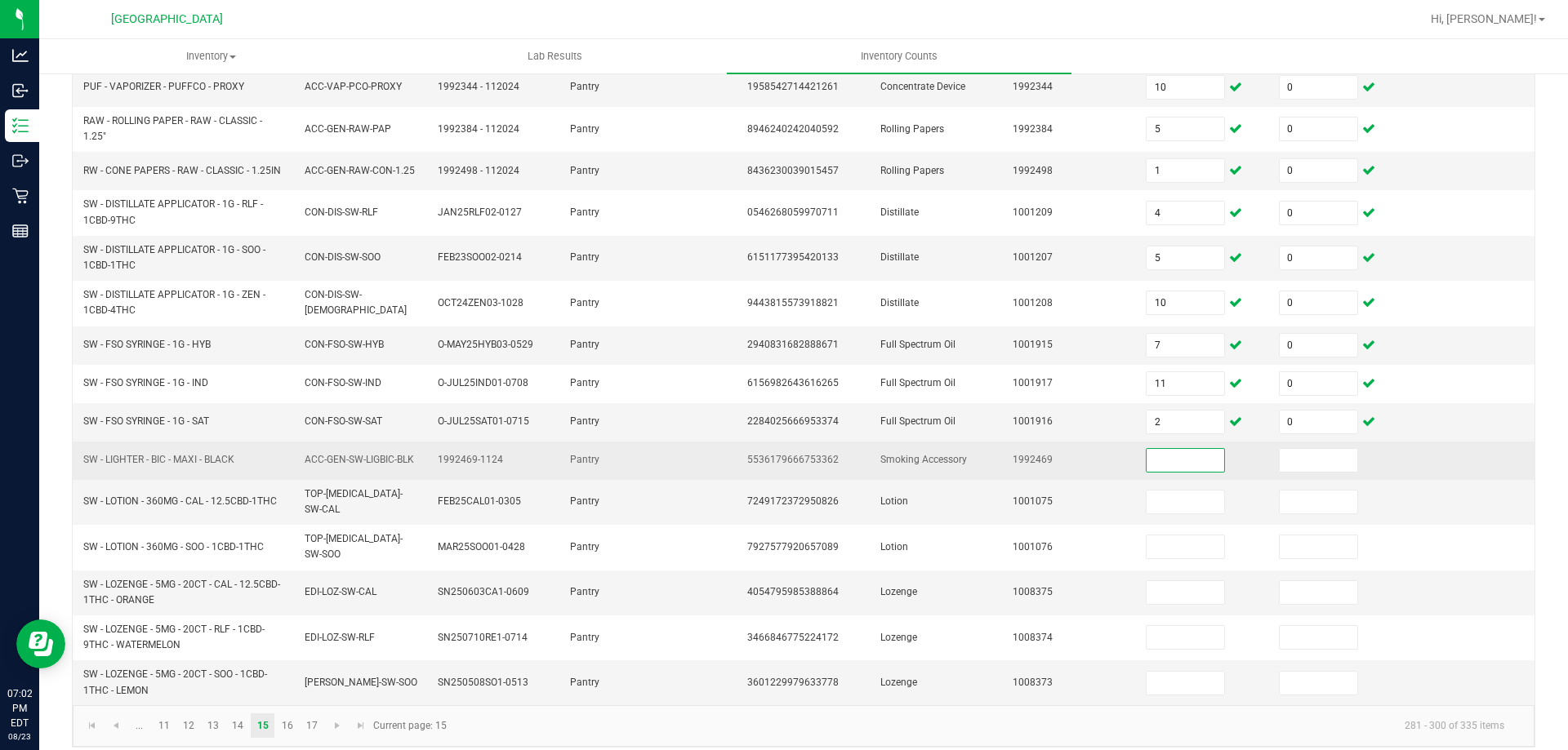
click at [1179, 470] on input at bounding box center [1185, 460] width 78 height 23
type input "45"
type input "0"
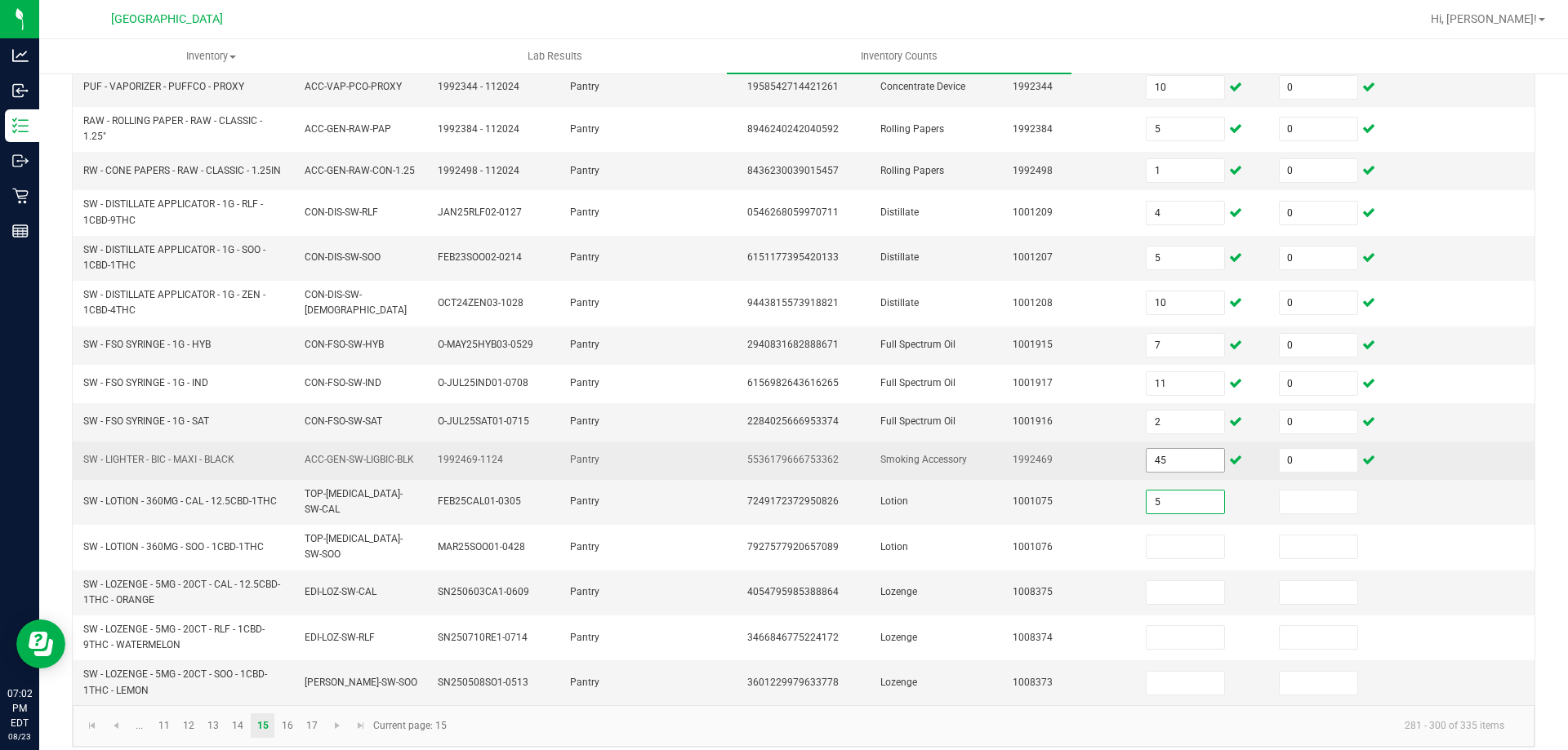
type input "5"
type input "0"
type input "12"
type input "0"
type input "3"
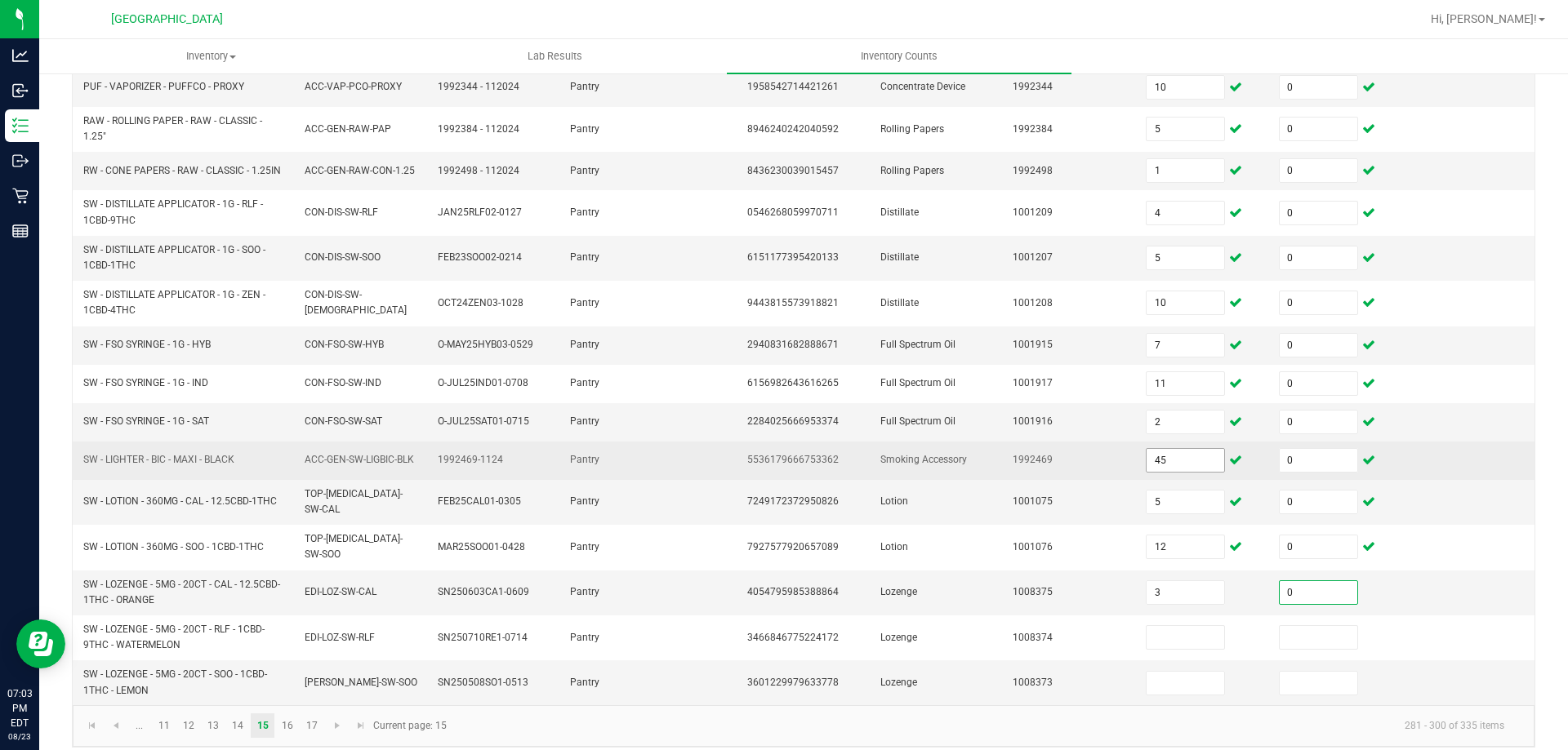
type input "0"
type input "4"
type input "0"
type input "9"
type input "0"
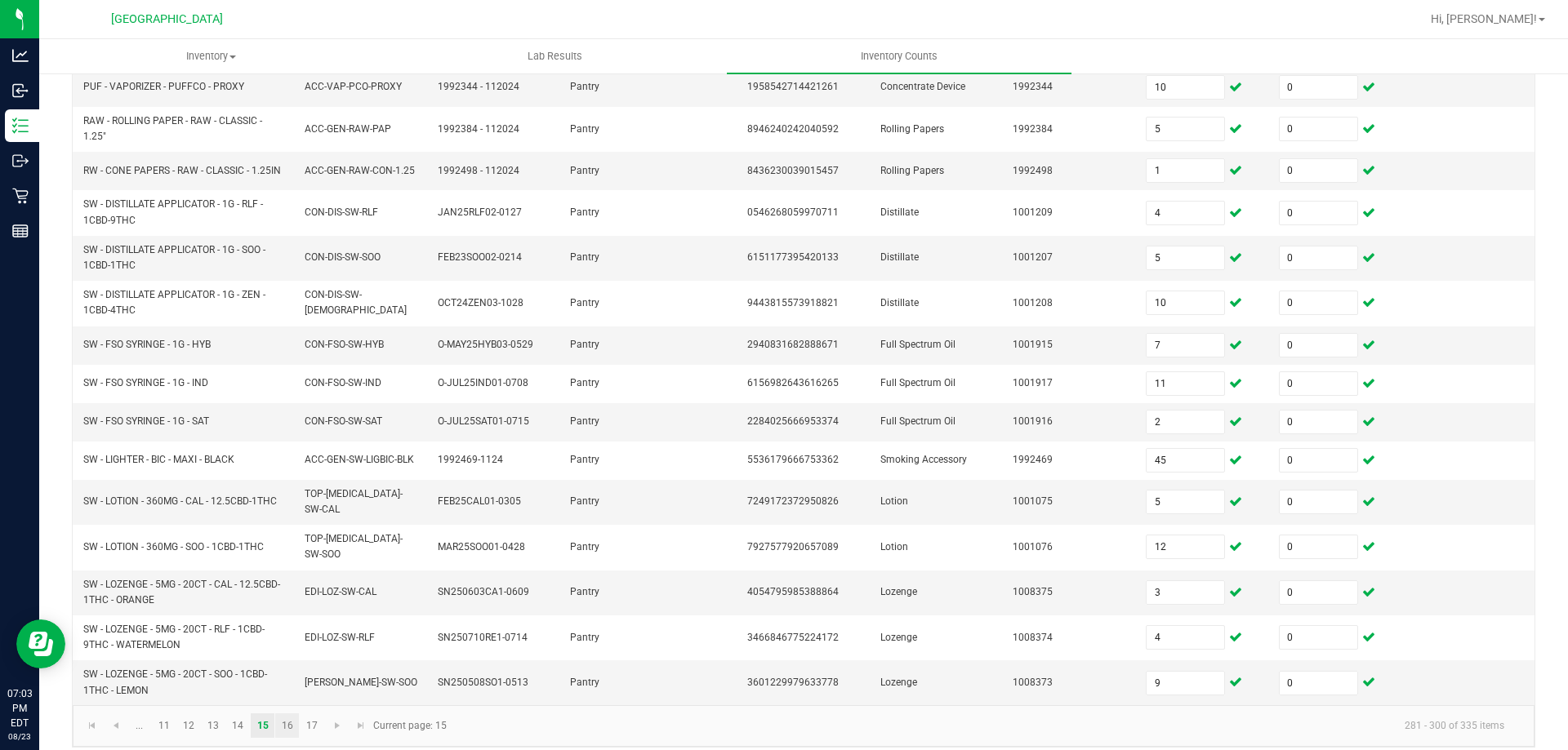
click at [296, 714] on link "16" at bounding box center [287, 726] width 23 height 24
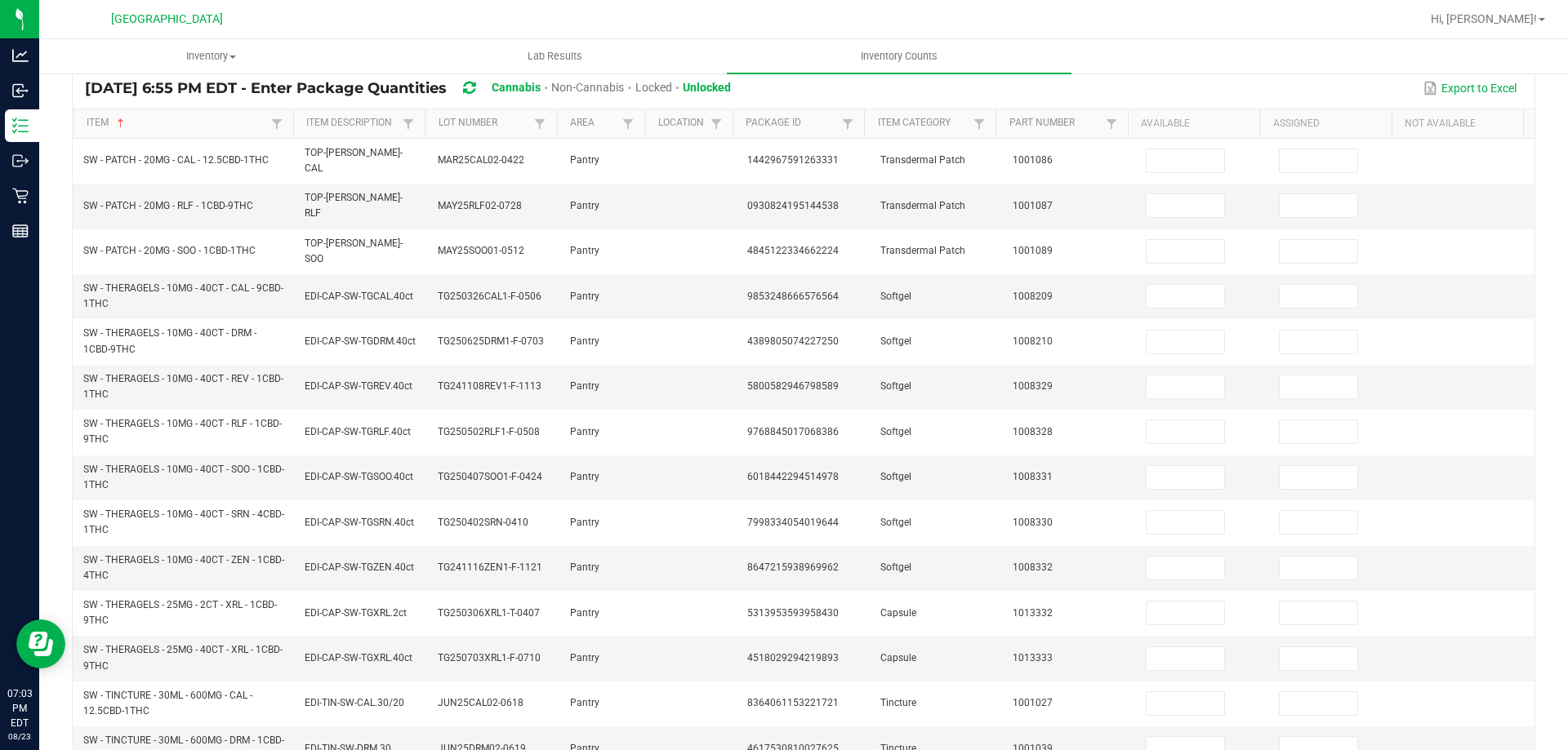
scroll to position [0, 0]
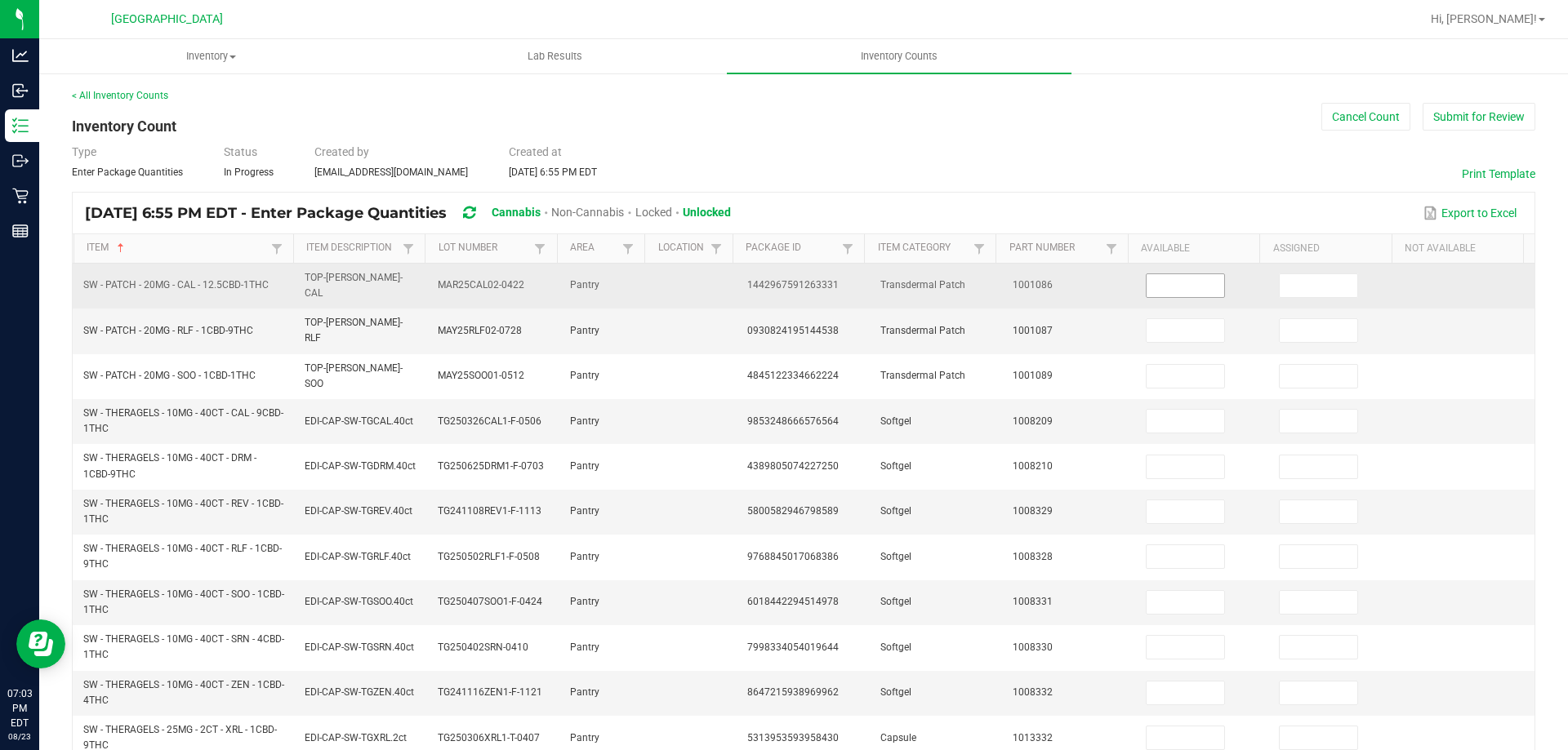
click at [1178, 274] on input at bounding box center [1185, 286] width 78 height 23
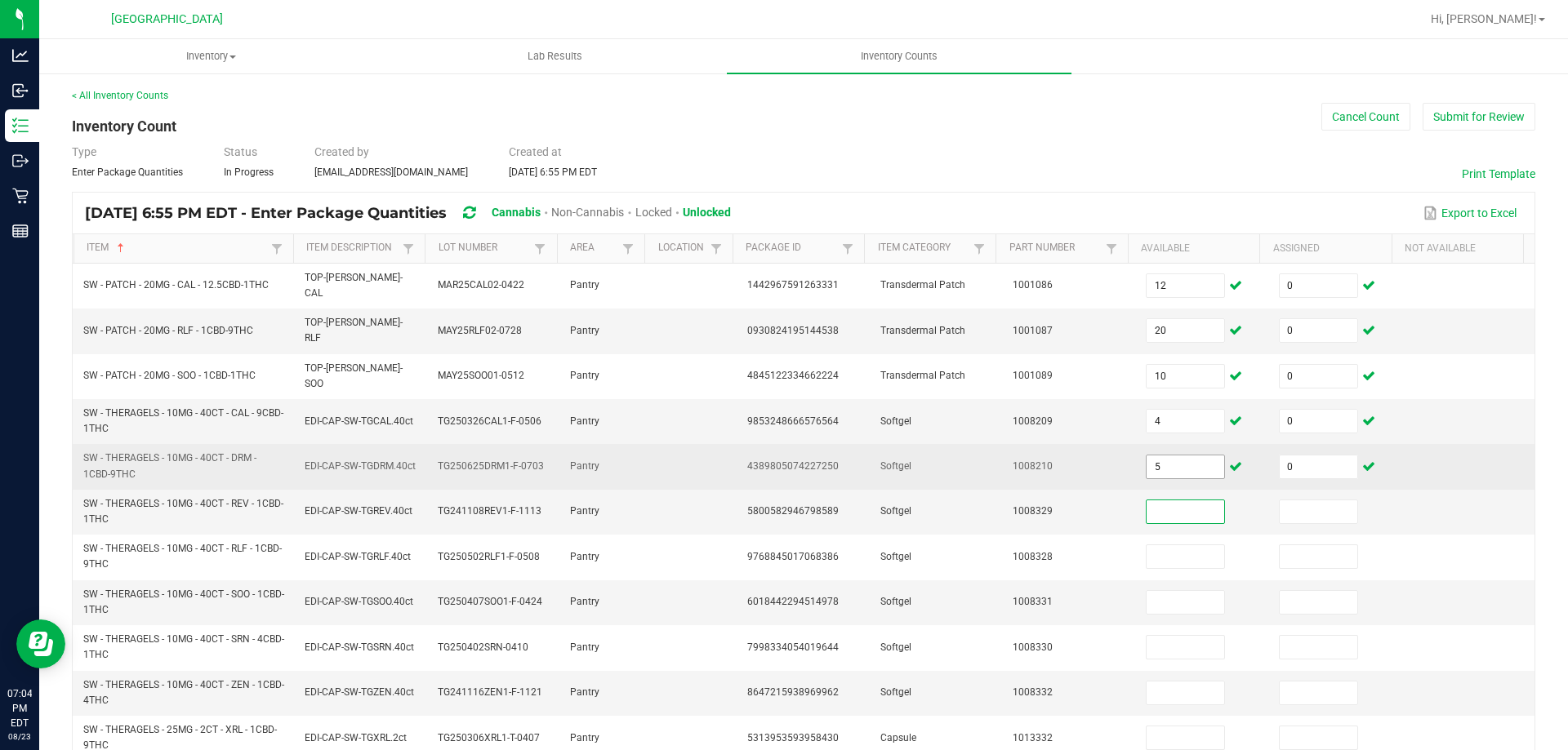
click at [1158, 456] on input "5" at bounding box center [1185, 467] width 78 height 23
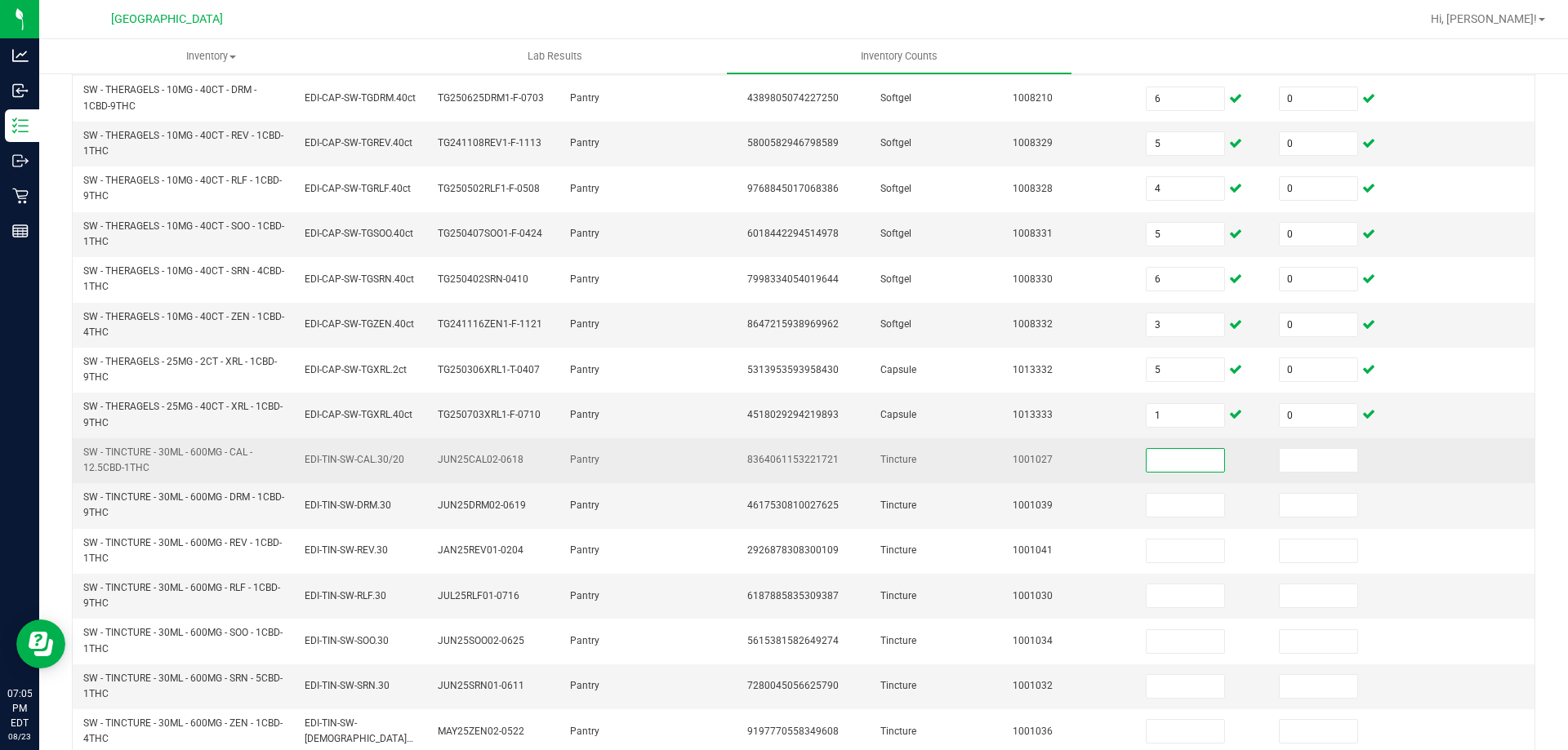
click at [1156, 449] on input at bounding box center [1185, 460] width 78 height 23
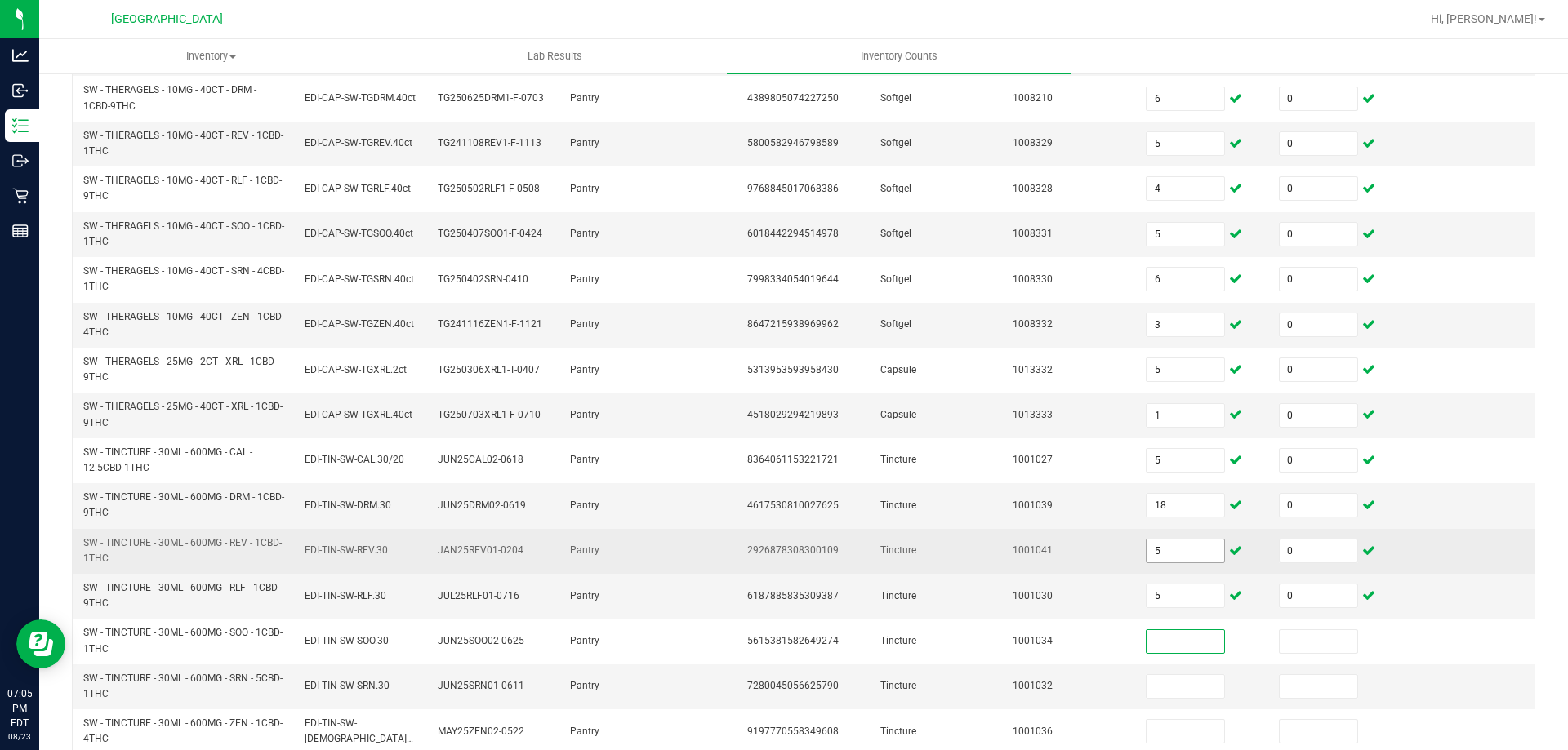
click at [1181, 540] on input "5" at bounding box center [1185, 552] width 78 height 23
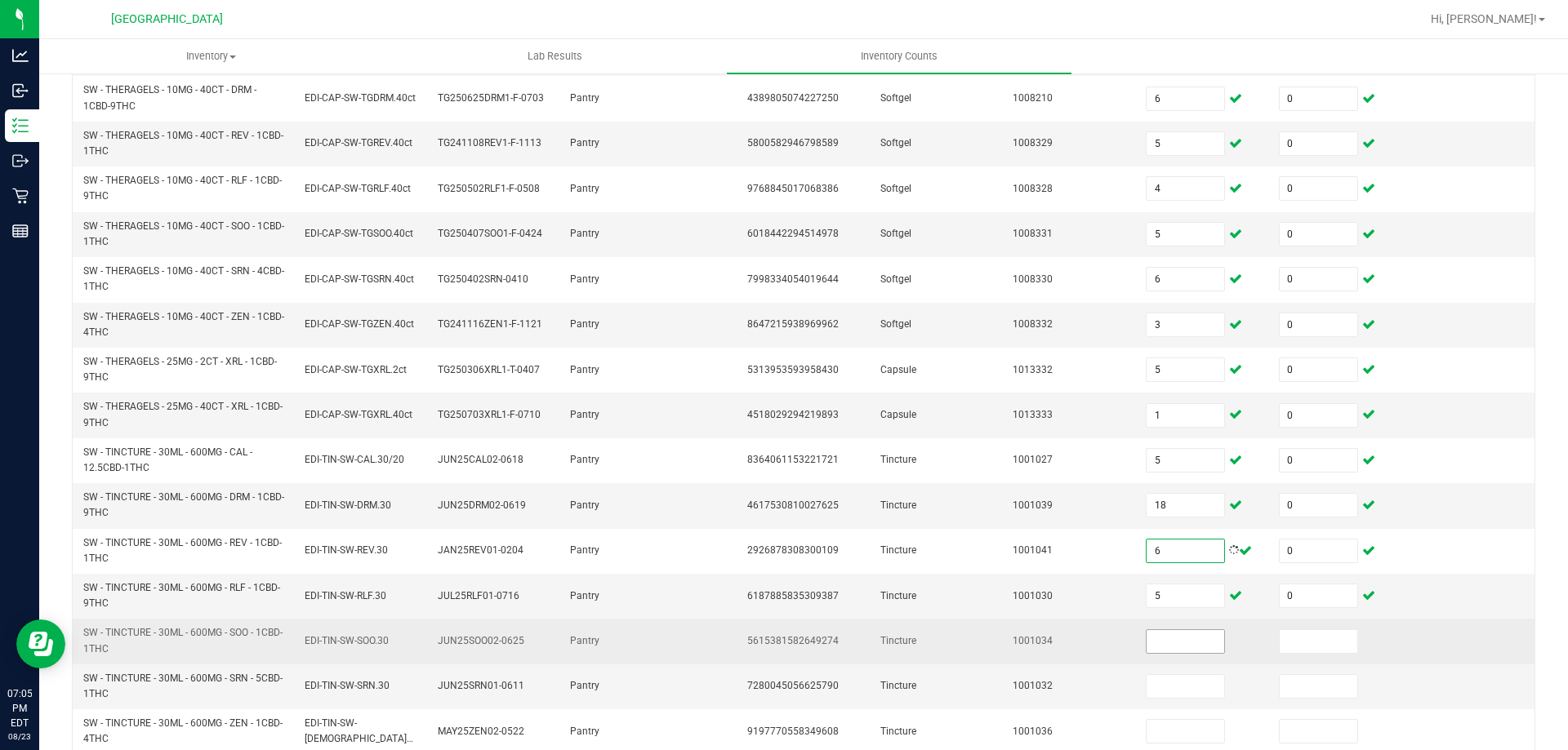
click at [1181, 631] on input at bounding box center [1185, 642] width 78 height 23
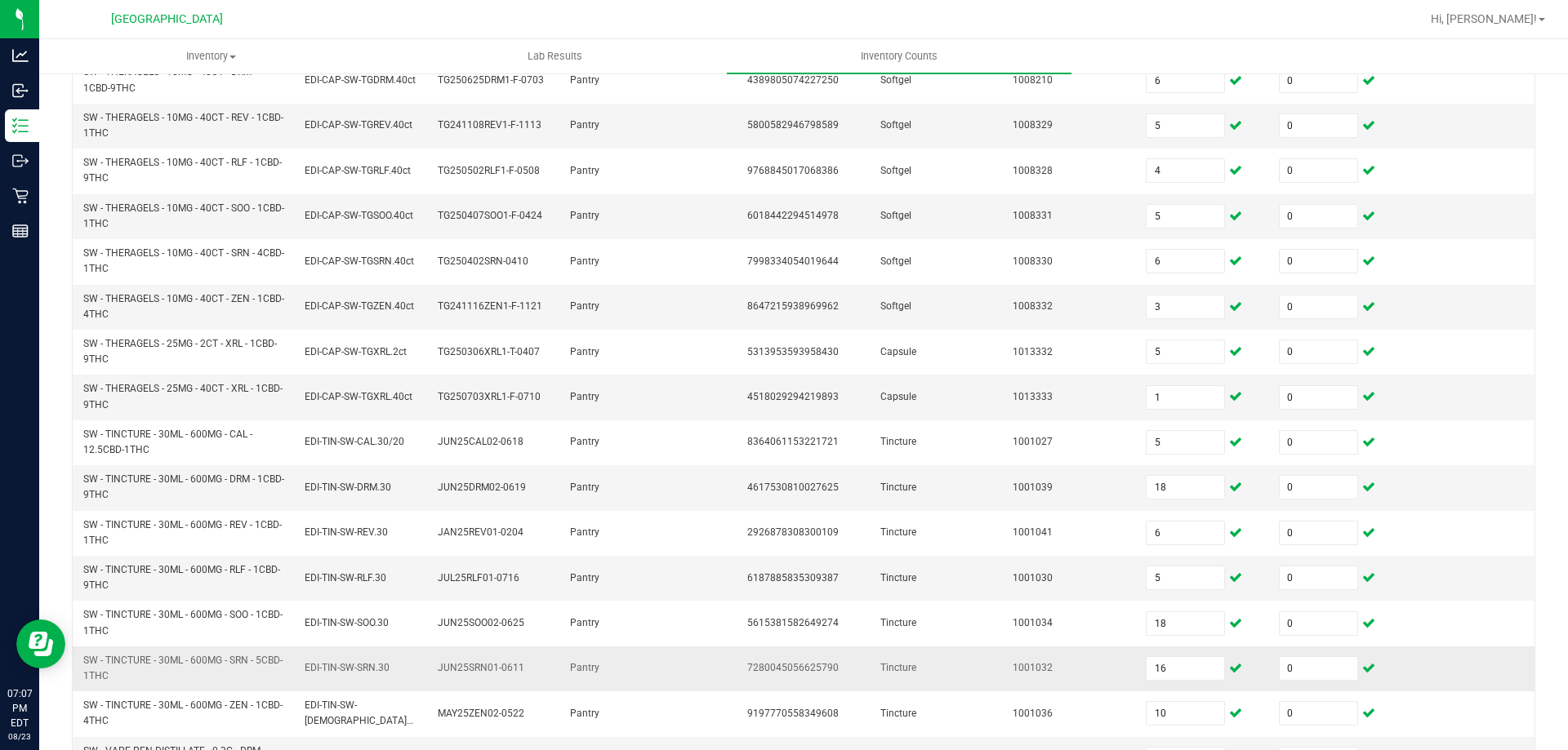
click at [1003, 651] on td "1001032" at bounding box center [1069, 669] width 133 height 45
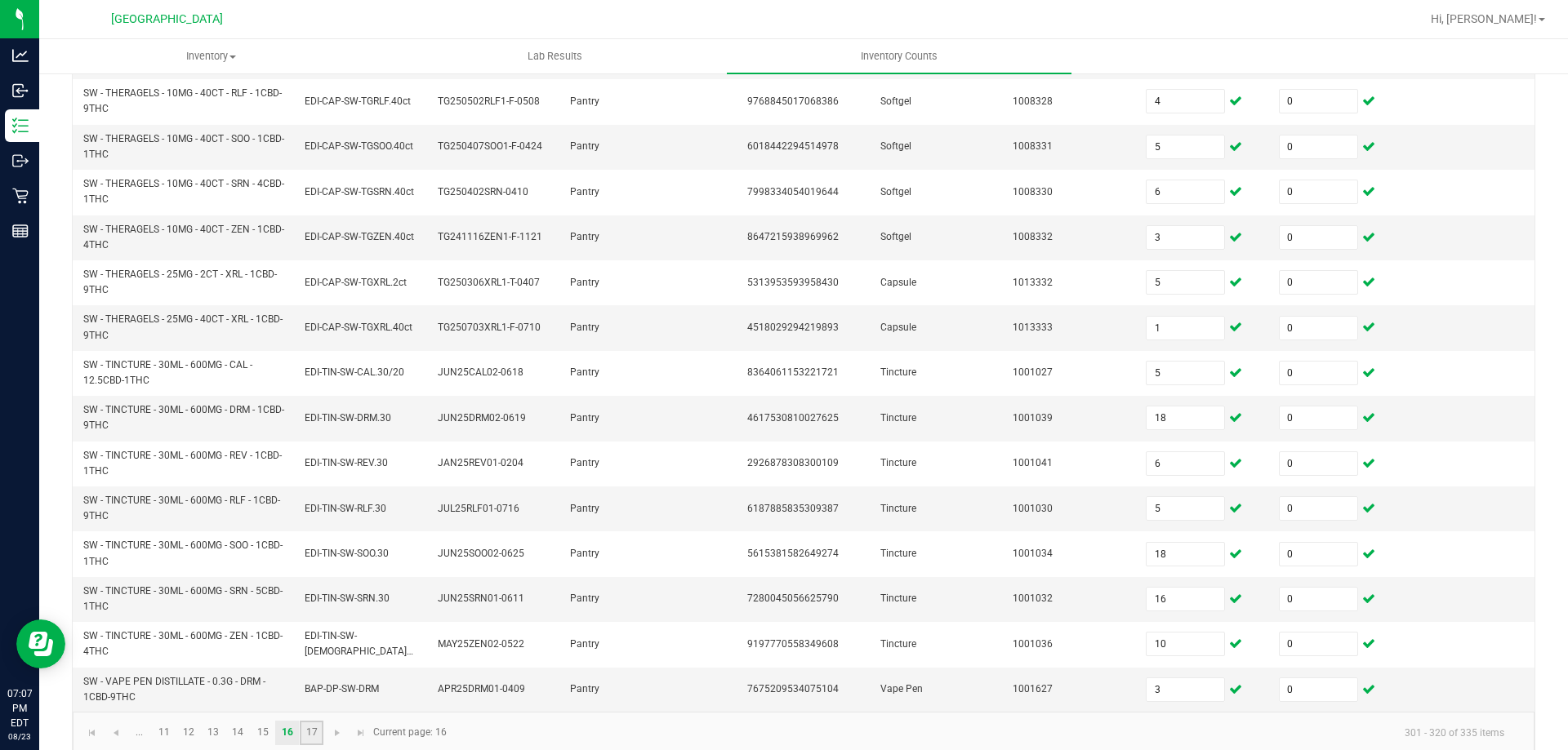
click at [307, 721] on link "17" at bounding box center [311, 733] width 23 height 24
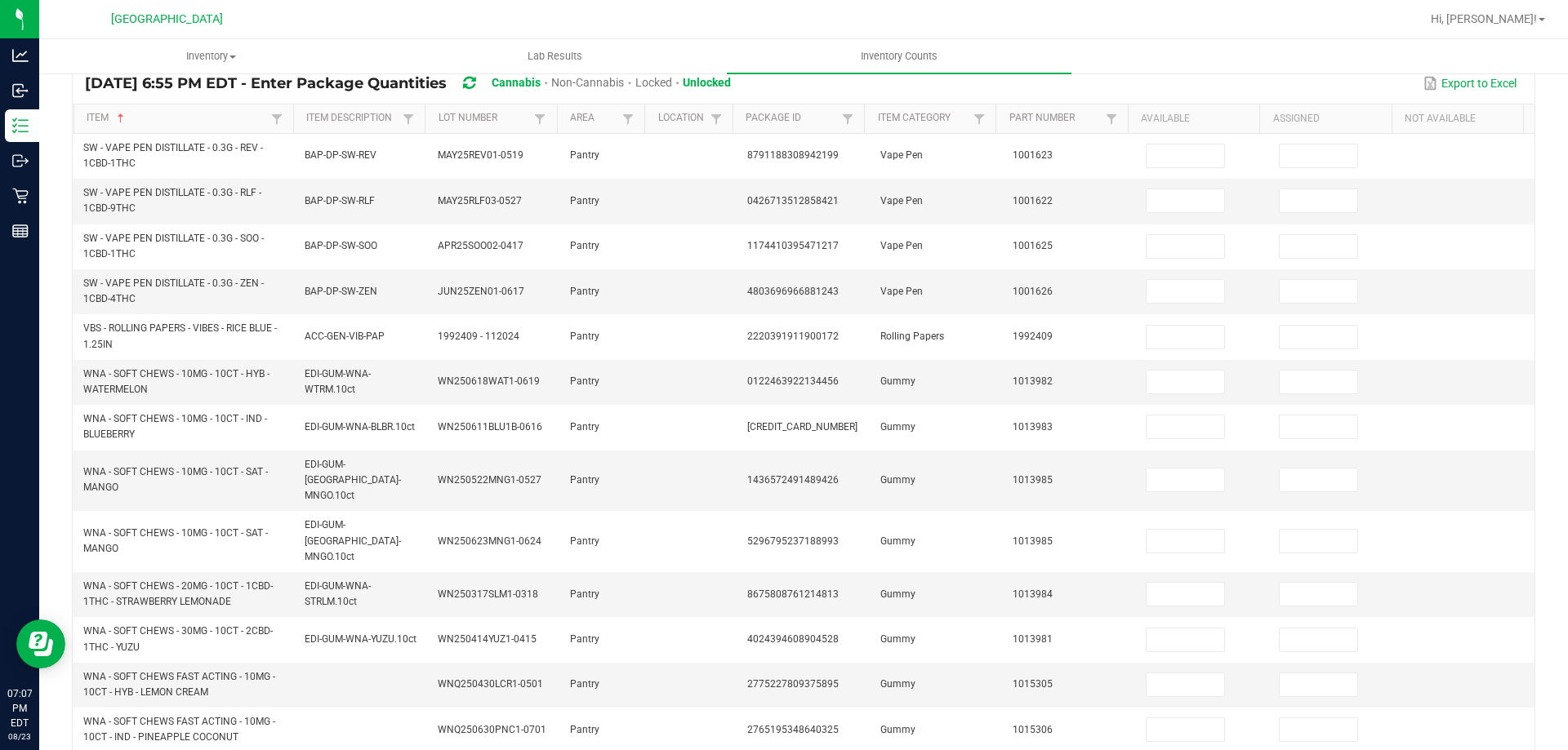
scroll to position [0, 0]
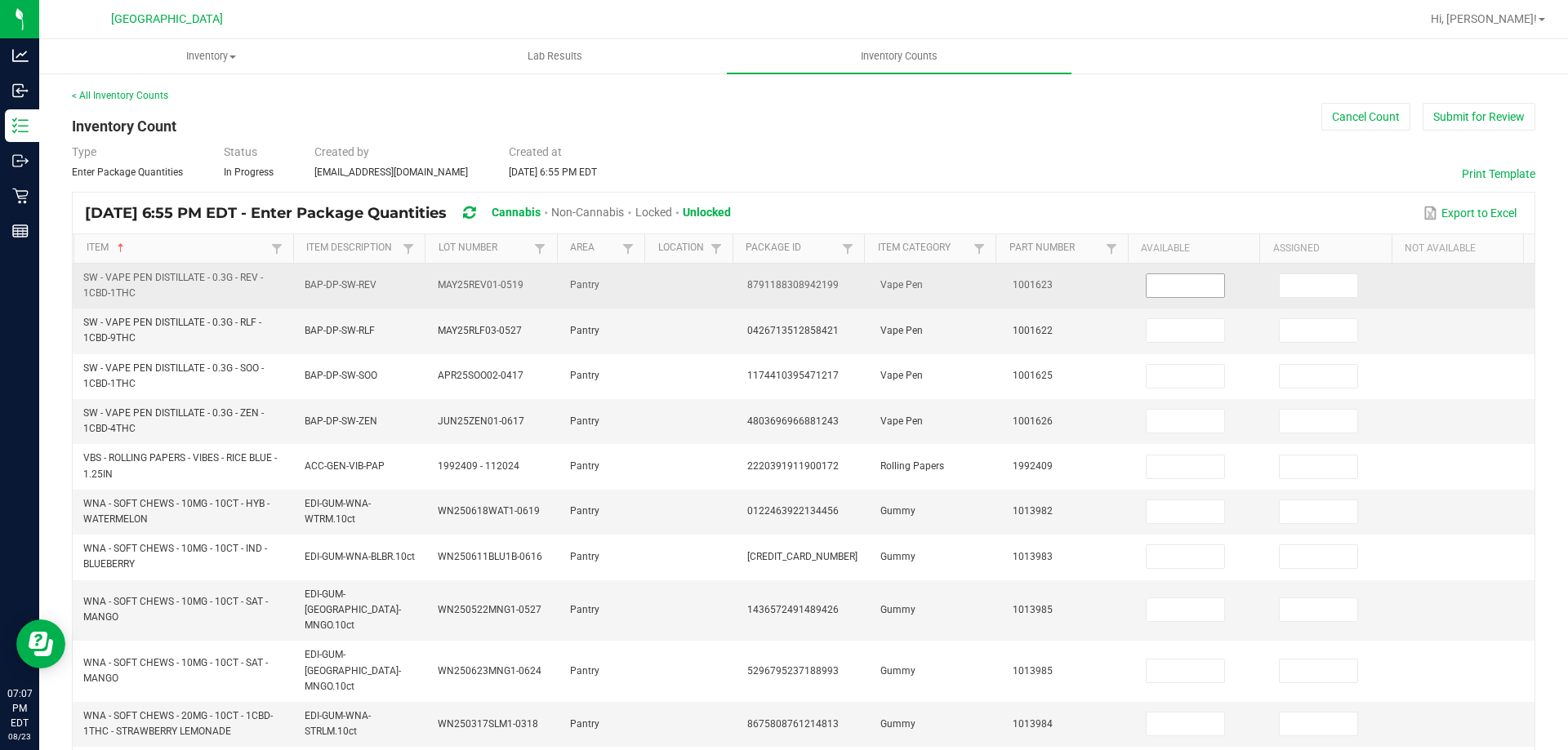
click at [1155, 284] on input at bounding box center [1185, 286] width 78 height 23
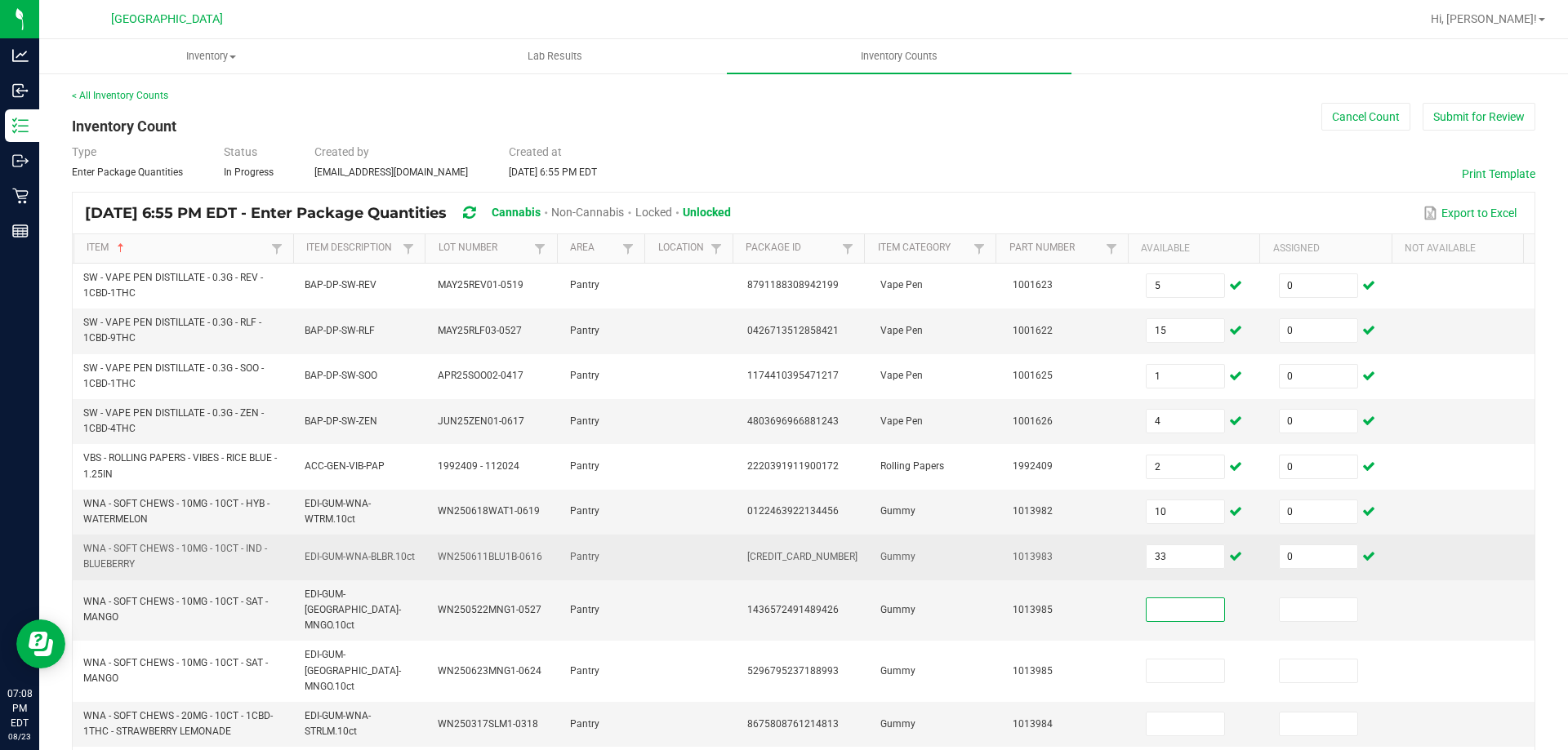
click at [822, 557] on span "[CREDIT_CARD_NUMBER]" at bounding box center [801, 557] width 110 height 12
drag, startPoint x: 822, startPoint y: 557, endPoint x: 796, endPoint y: 555, distance: 26.1
click at [796, 555] on span "[CREDIT_CARD_NUMBER]" at bounding box center [801, 557] width 110 height 12
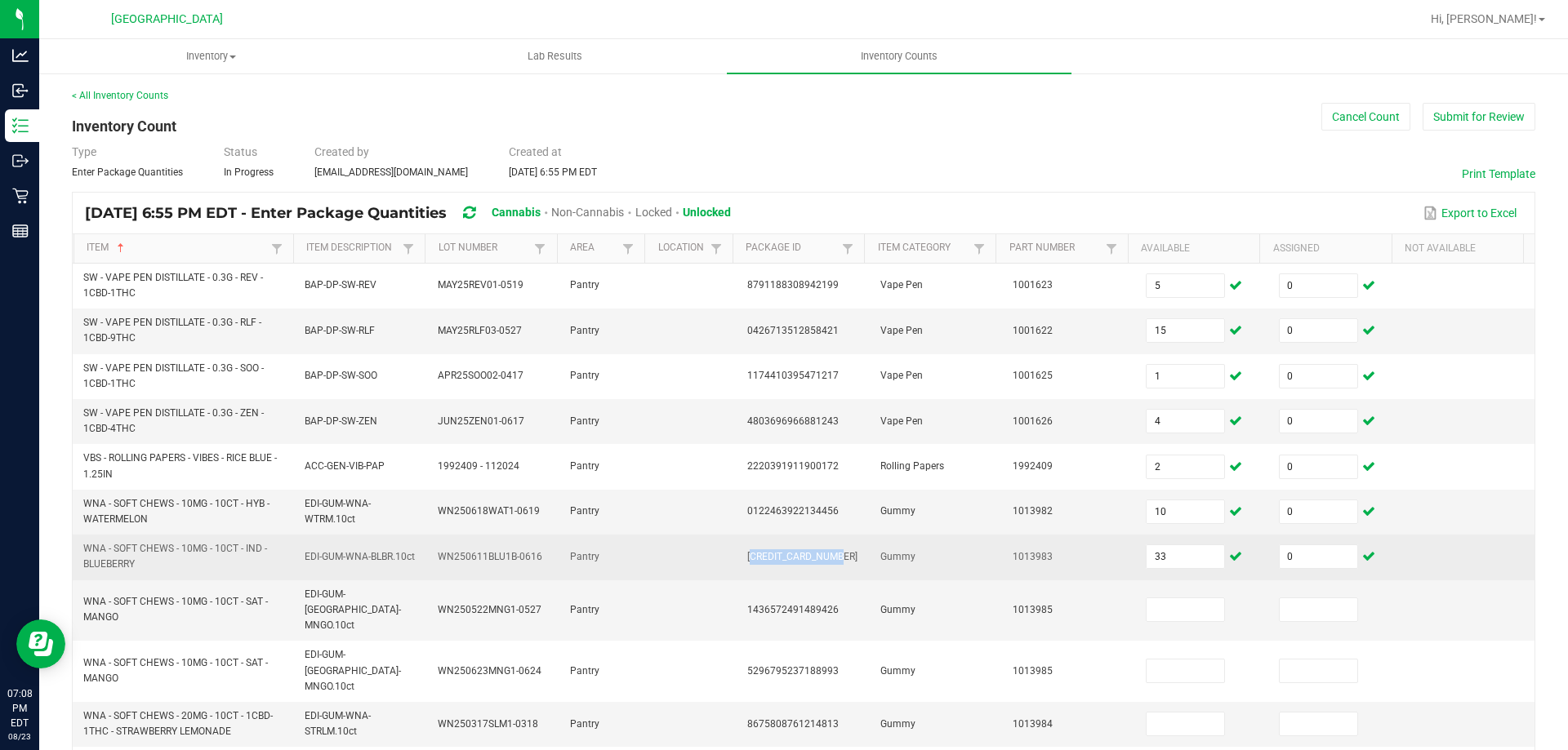
copy span "[CREDIT_CARD_NUMBER]"
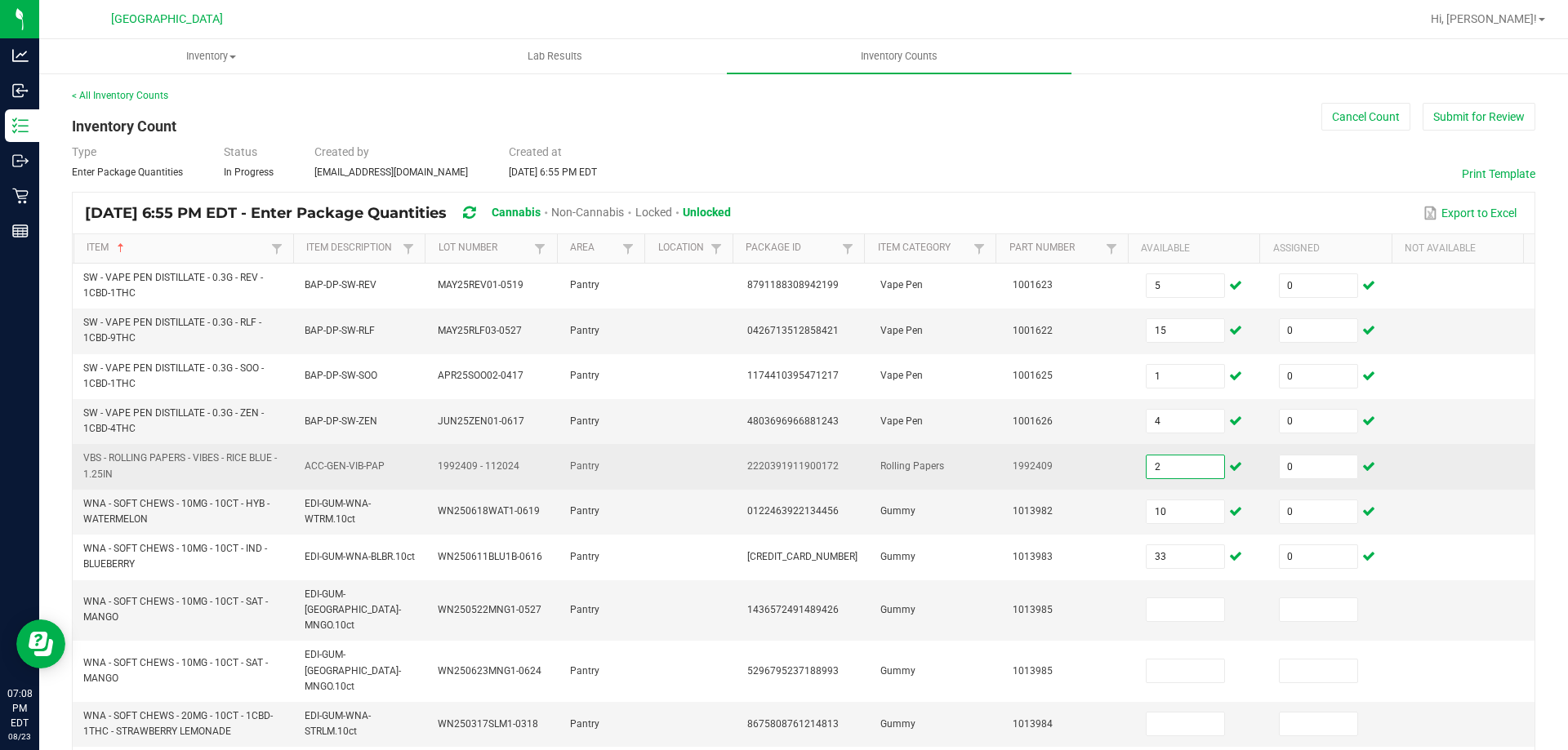
click at [1169, 468] on input "2" at bounding box center [1185, 467] width 78 height 23
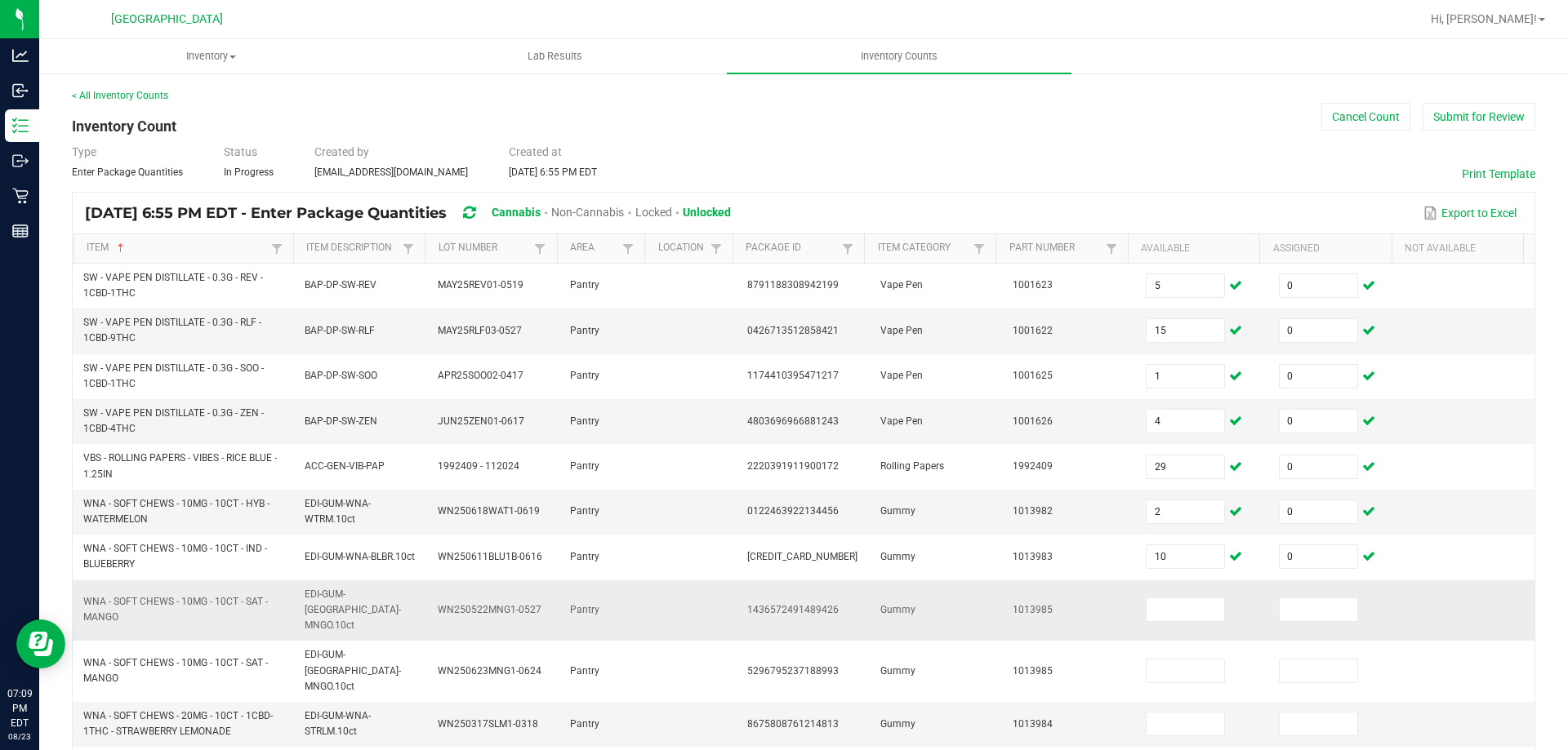
click at [807, 604] on span "1436572491489426" at bounding box center [793, 610] width 91 height 12
copy span "1436572491489426"
click at [1168, 613] on input at bounding box center [1185, 610] width 78 height 23
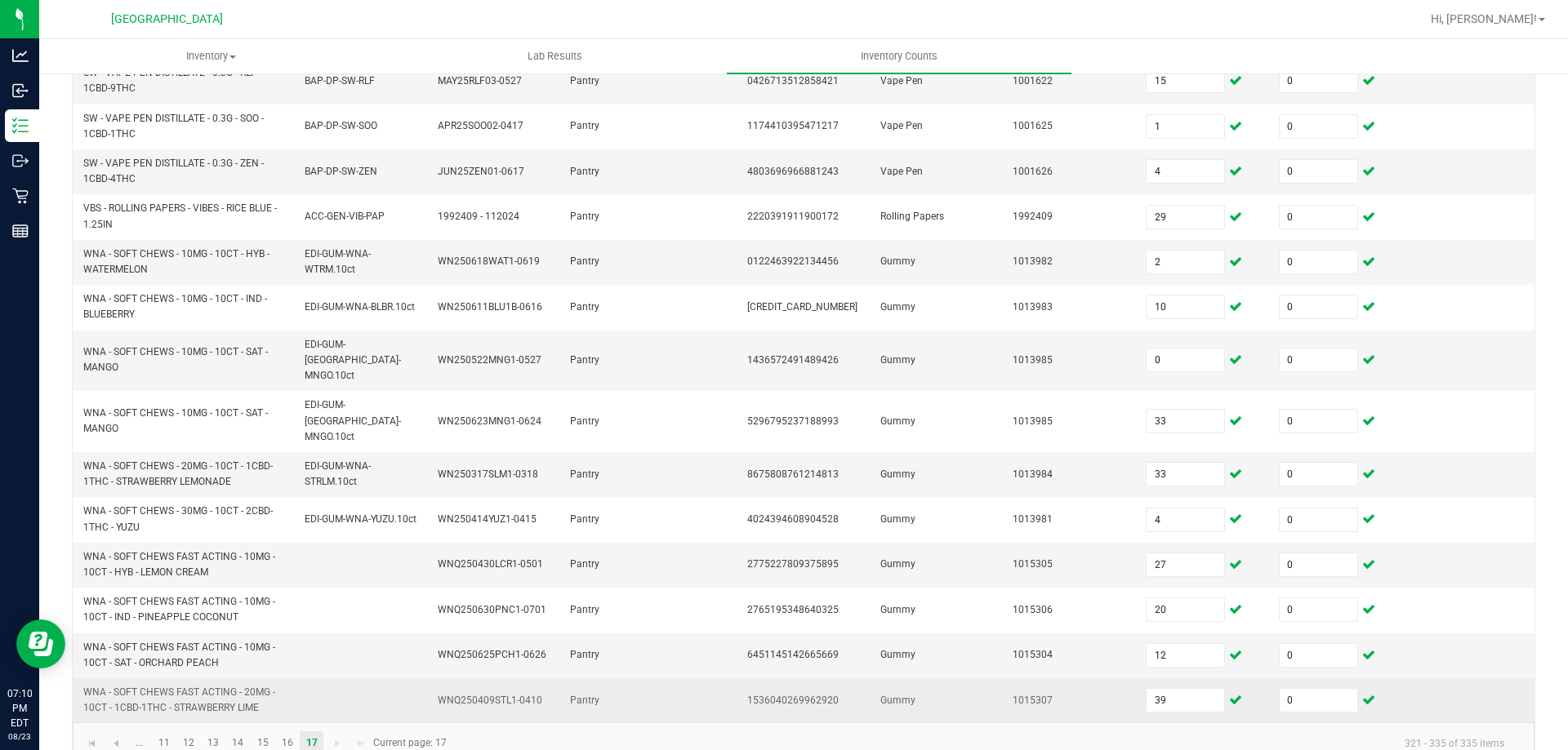
click at [755, 695] on span "1536040269962920" at bounding box center [793, 700] width 91 height 12
copy span "1536040269962920"
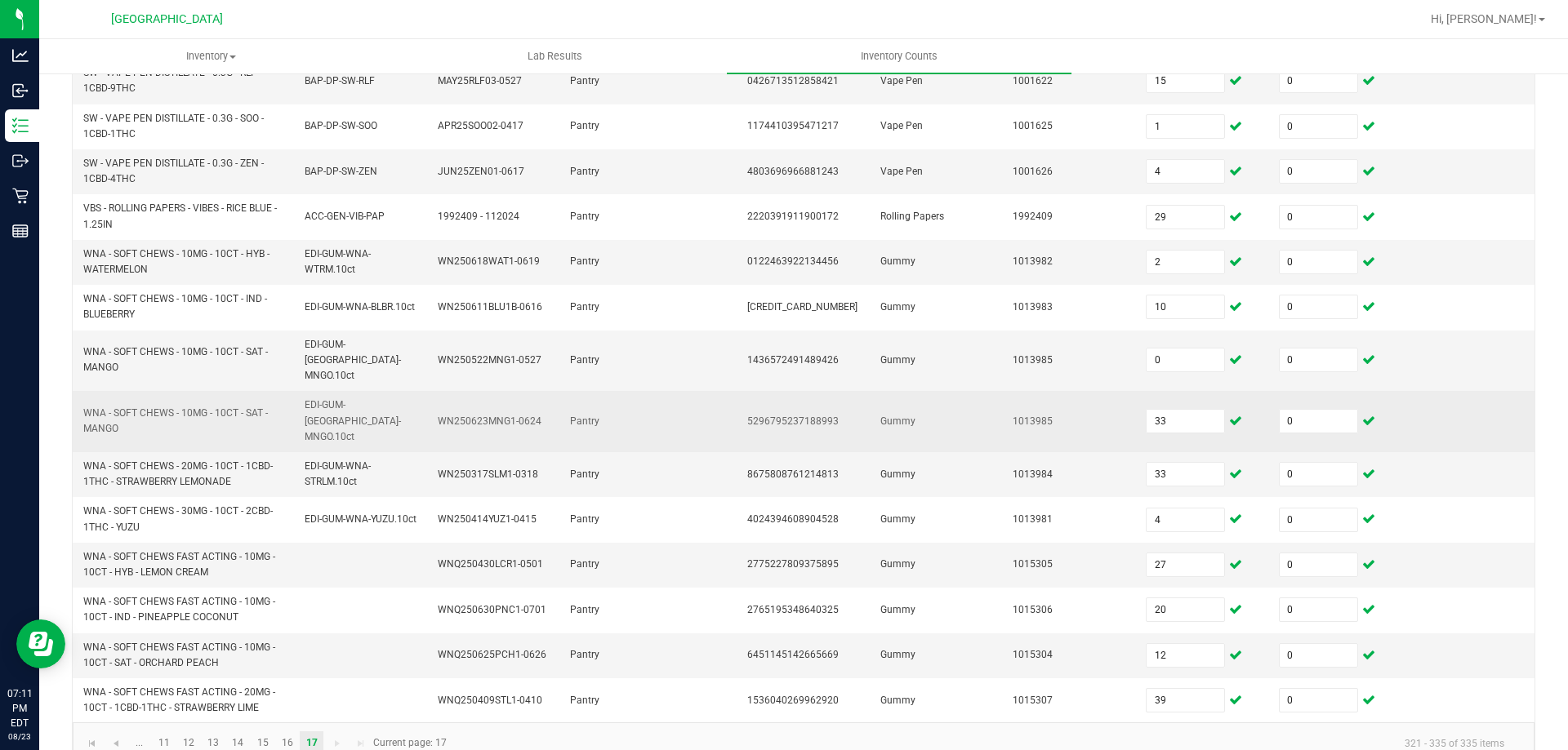
click at [524, 416] on span "WN250623MNG1-0624" at bounding box center [489, 422] width 104 height 12
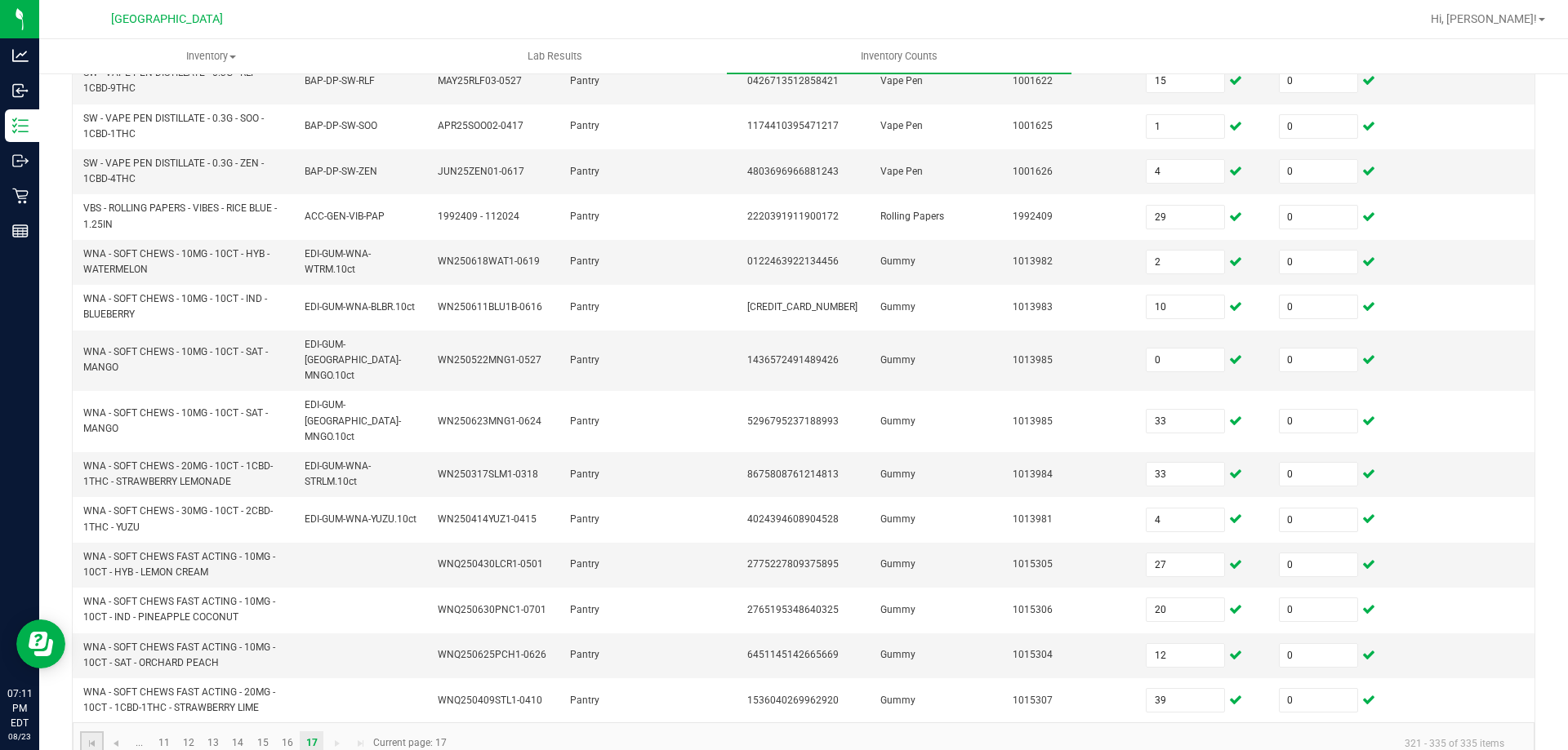
click at [101, 732] on link at bounding box center [91, 743] width 23 height 24
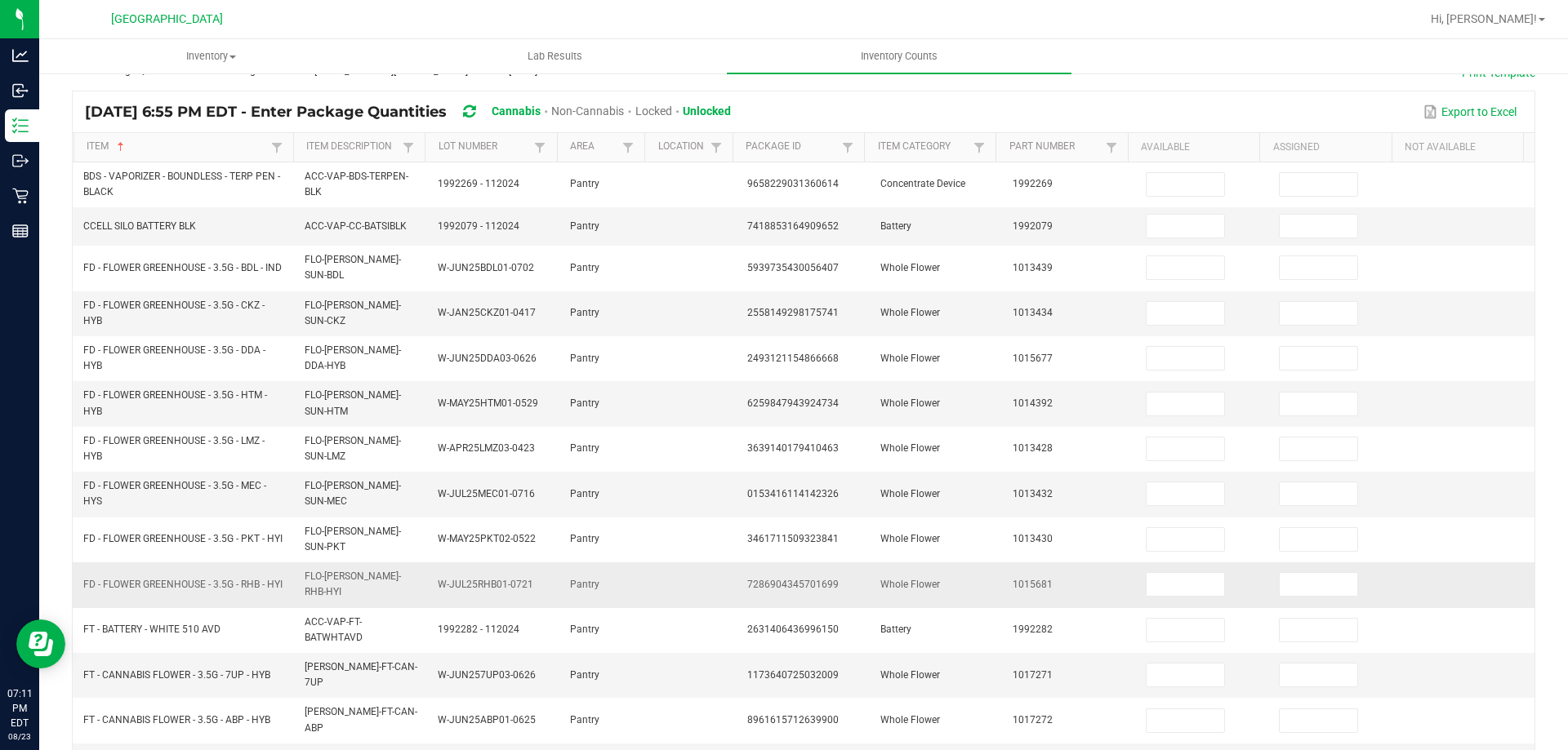
scroll to position [0, 0]
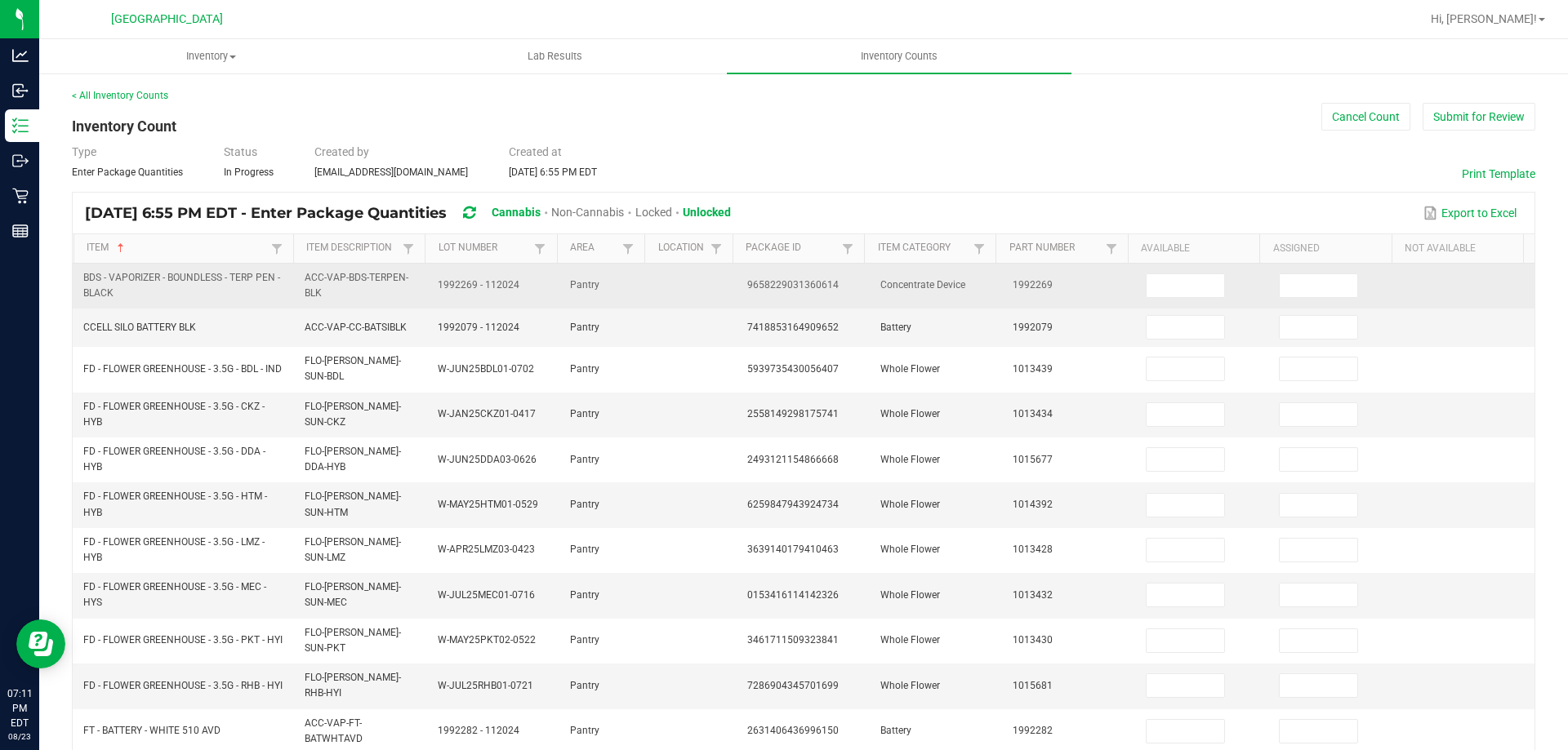
click at [811, 277] on td "9658229031360614" at bounding box center [803, 286] width 133 height 45
copy span "9658229031360614"
click at [1149, 281] on input at bounding box center [1185, 286] width 78 height 23
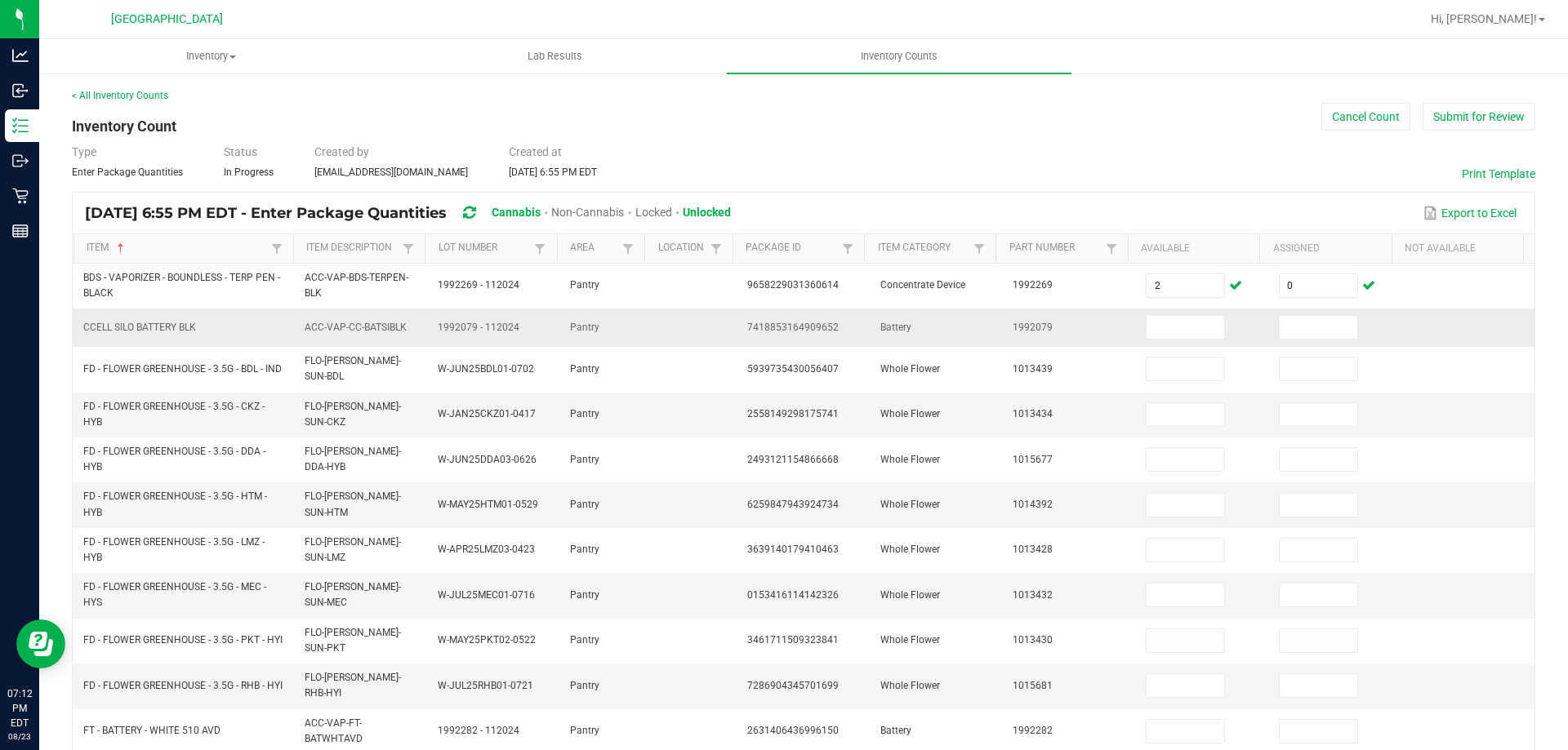
click at [760, 330] on span "7418853164909652" at bounding box center [793, 327] width 91 height 12
copy span "7418853164909652"
click at [1179, 317] on input at bounding box center [1185, 327] width 78 height 23
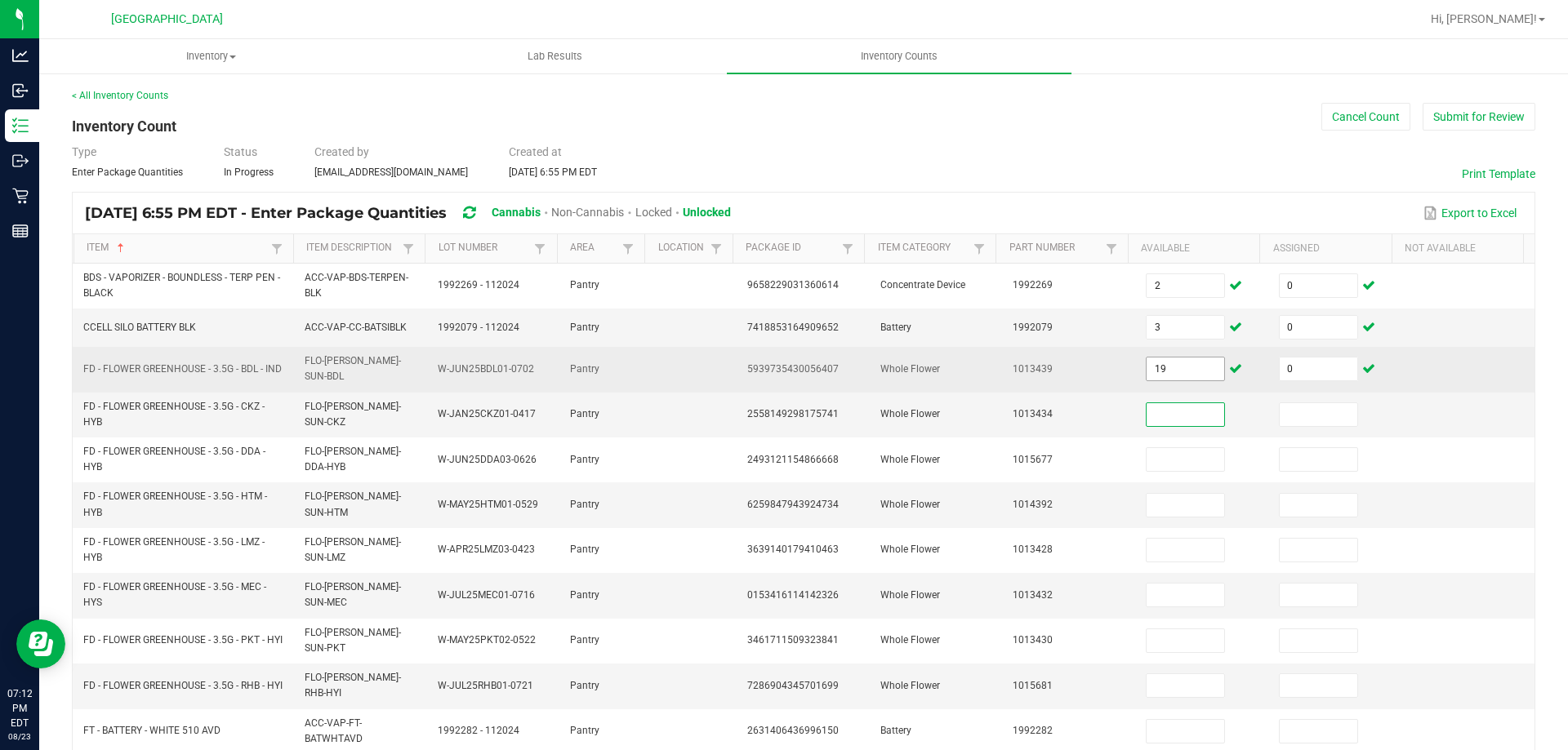
click at [1189, 365] on input "19" at bounding box center [1185, 369] width 78 height 23
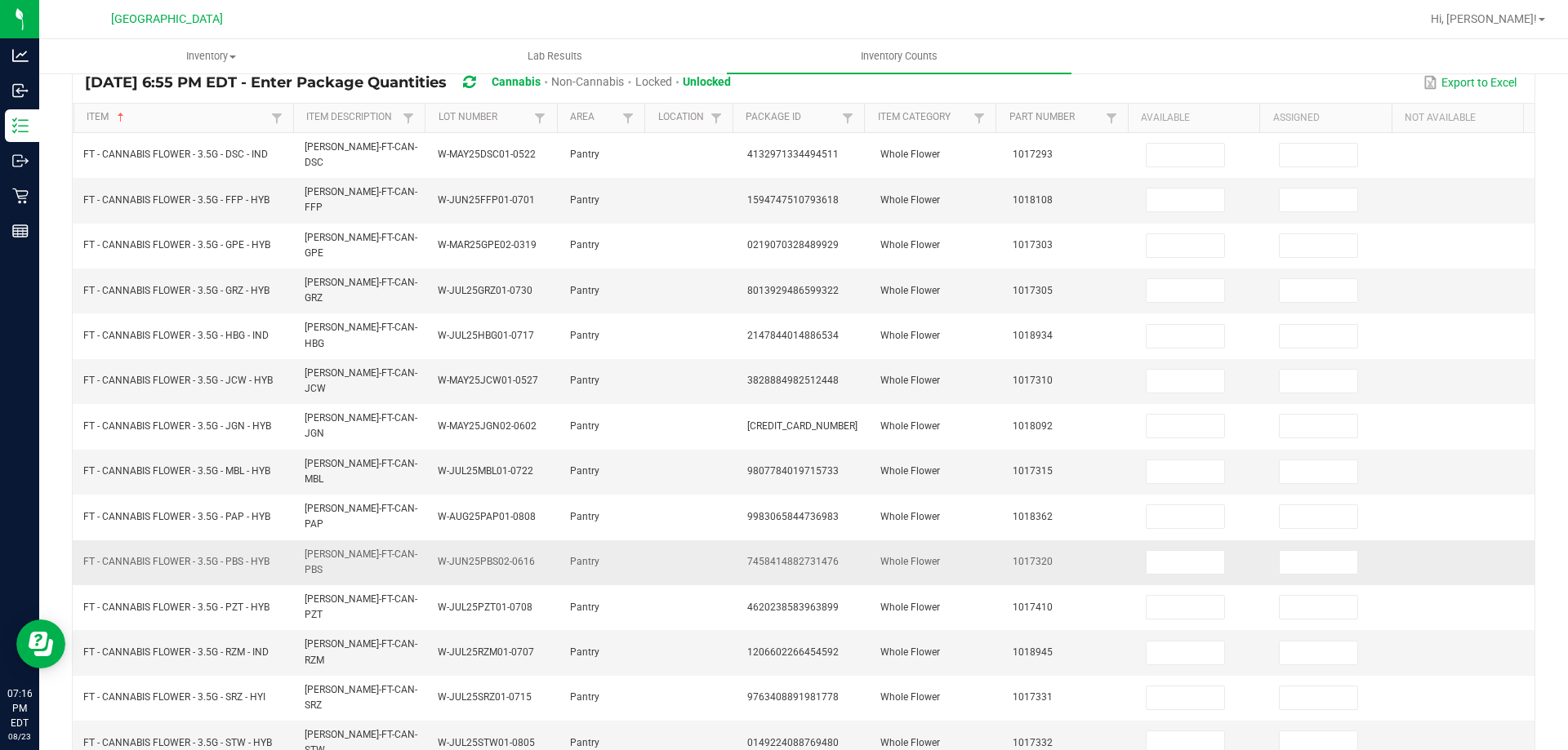
scroll to position [0, 0]
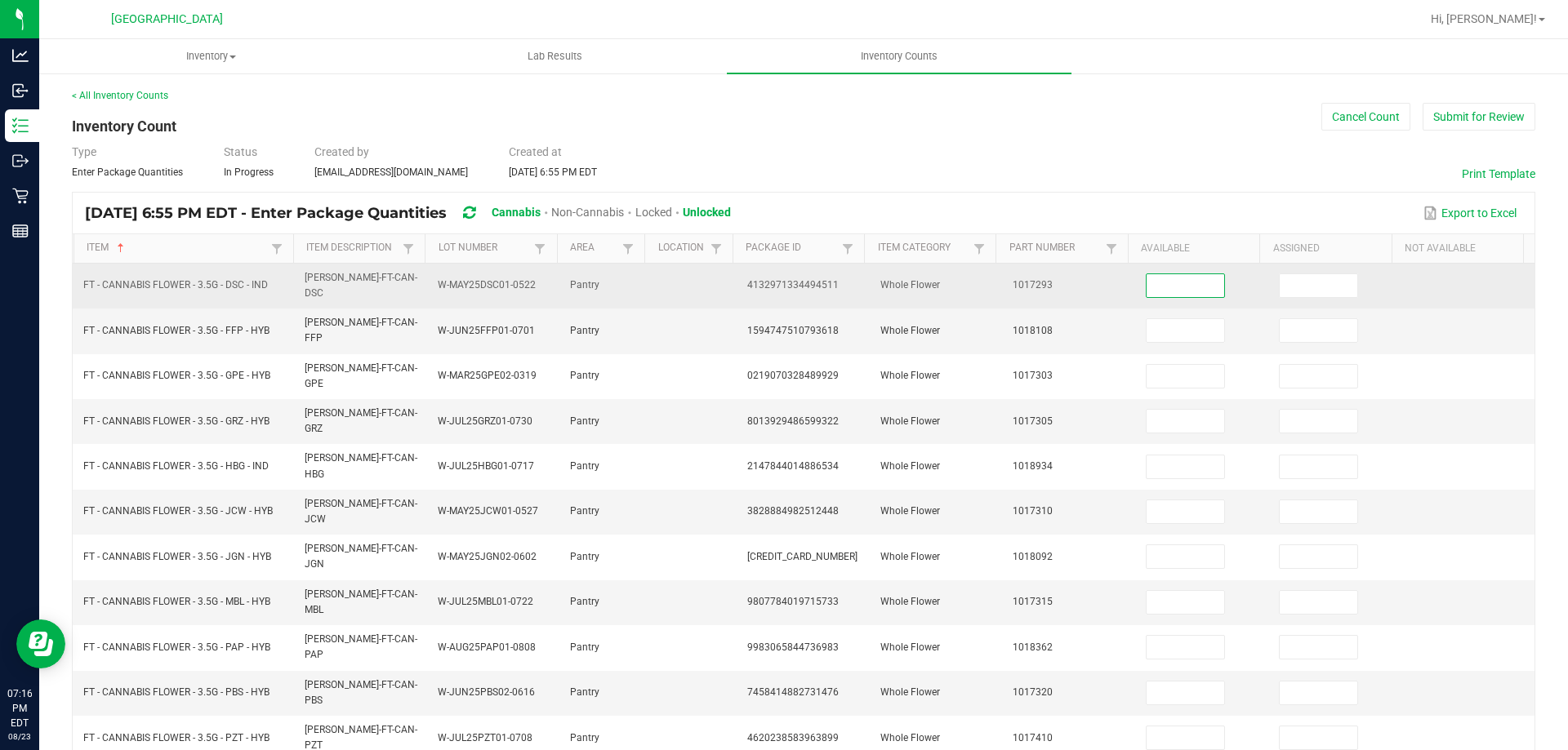
click at [1154, 286] on input at bounding box center [1185, 286] width 78 height 23
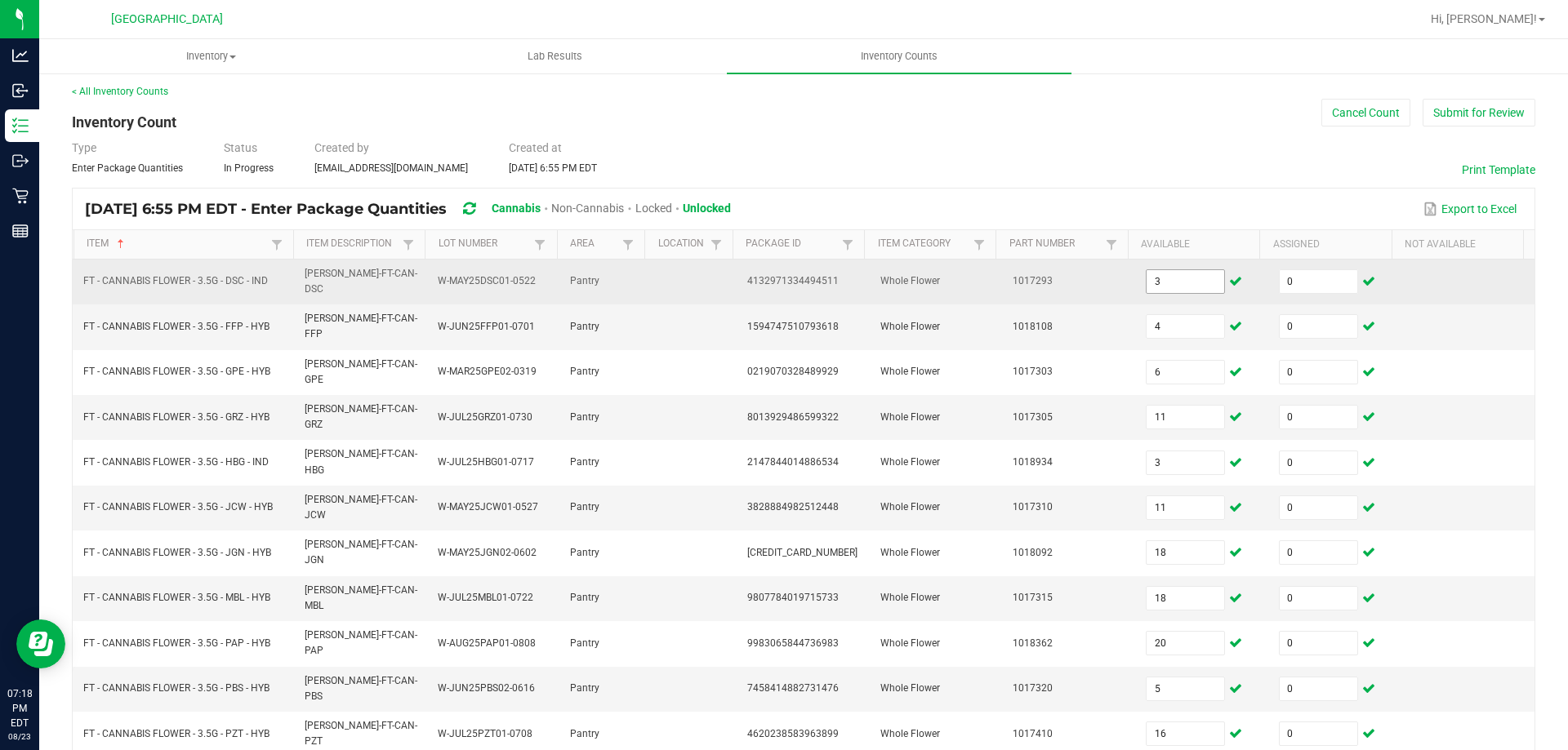
scroll to position [339, 0]
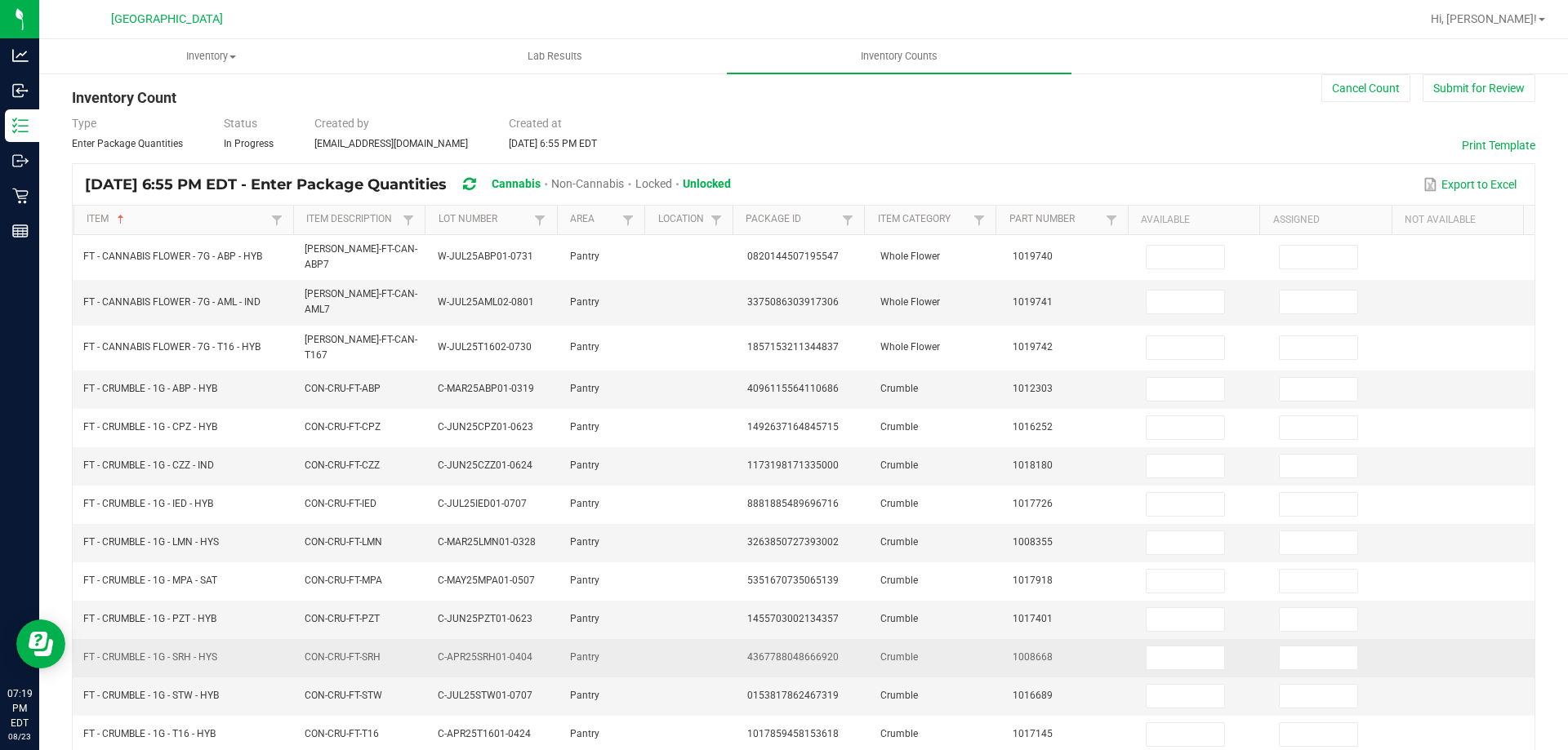
scroll to position [0, 0]
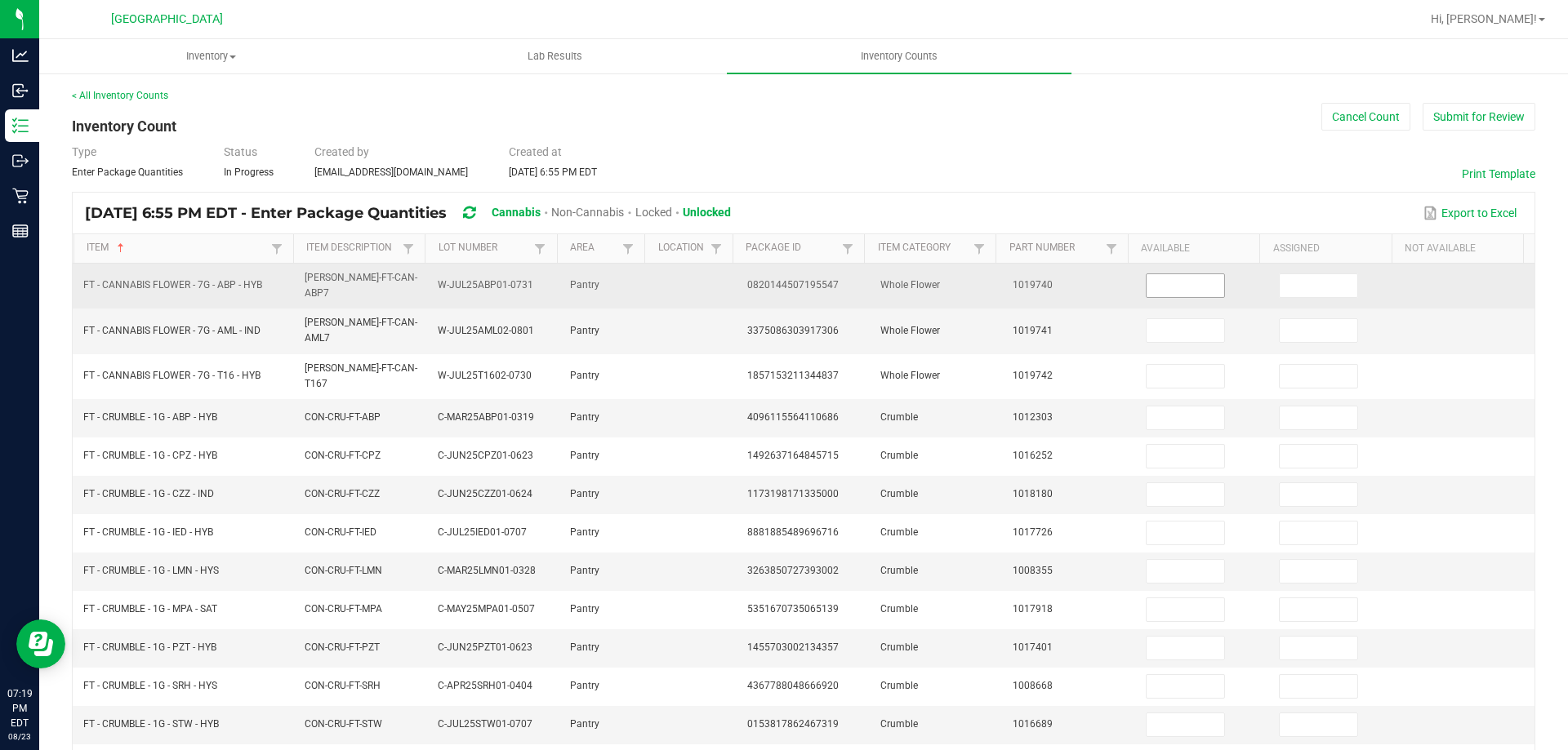
click at [1182, 280] on input at bounding box center [1185, 286] width 78 height 23
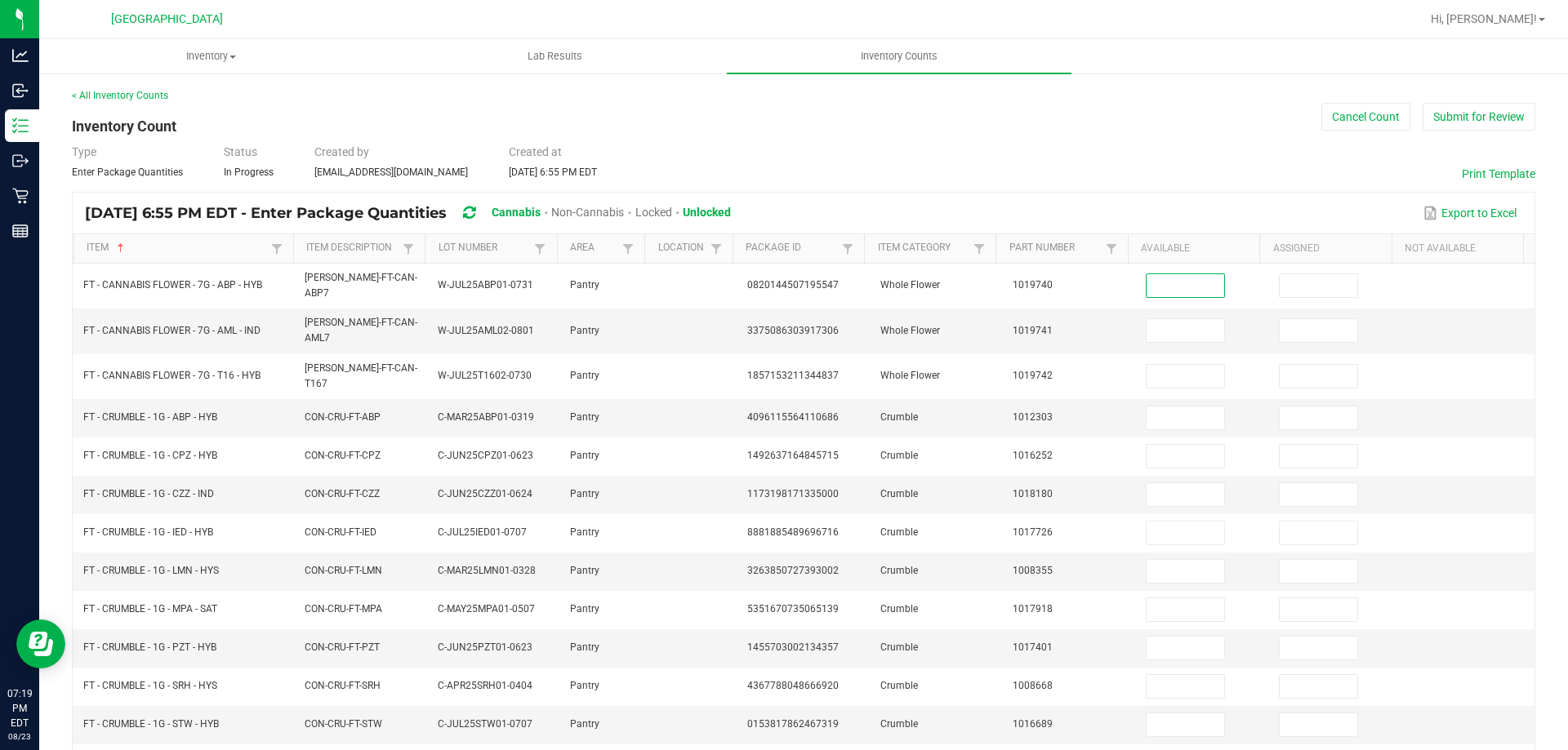
click at [1072, 120] on div "< All Inventory Counts Inventory Count Cancel Count Submit for Review Type Ente…" at bounding box center [803, 591] width 1463 height 1006
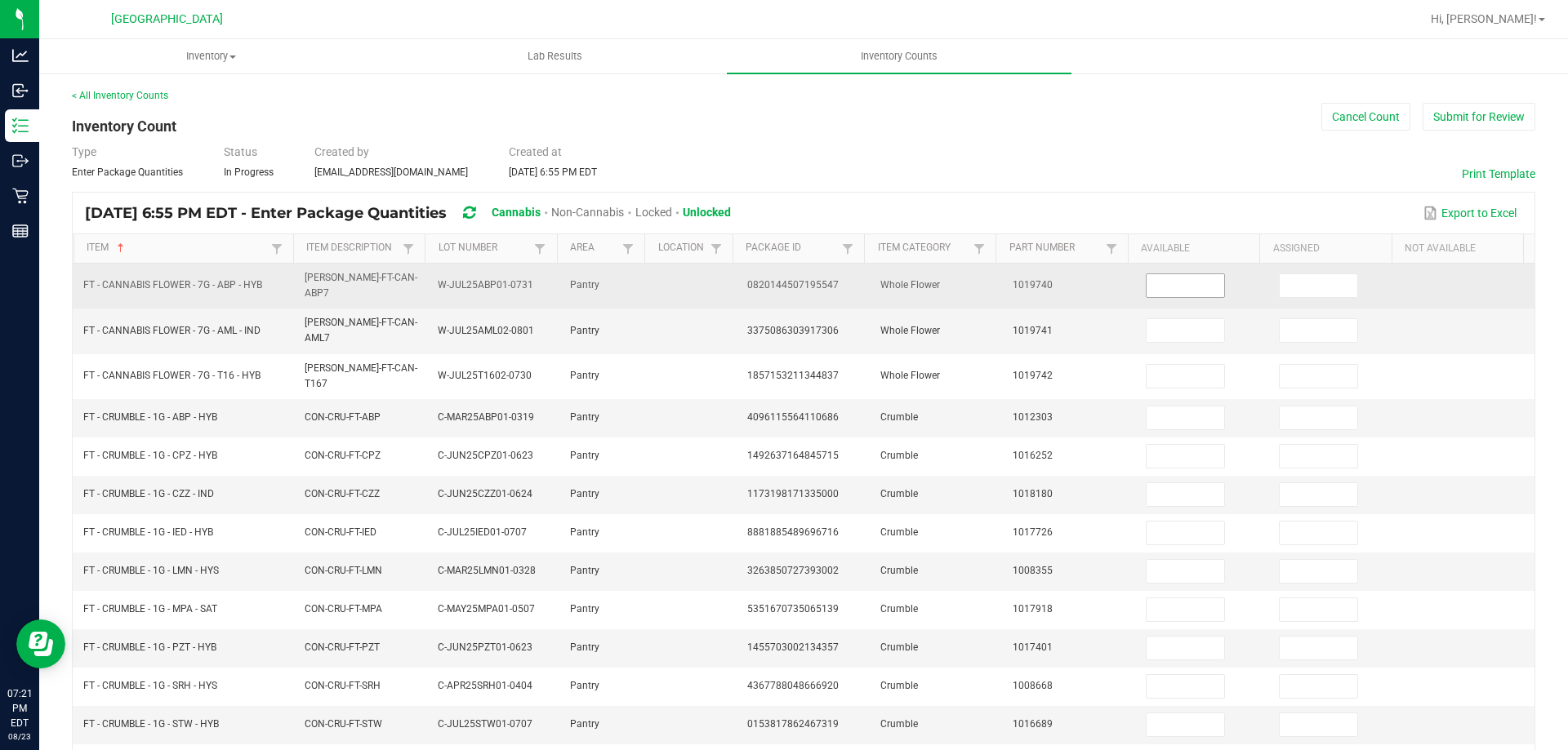
click at [1146, 274] on input at bounding box center [1185, 286] width 78 height 23
click at [1146, 274] on input "2" at bounding box center [1185, 286] width 78 height 23
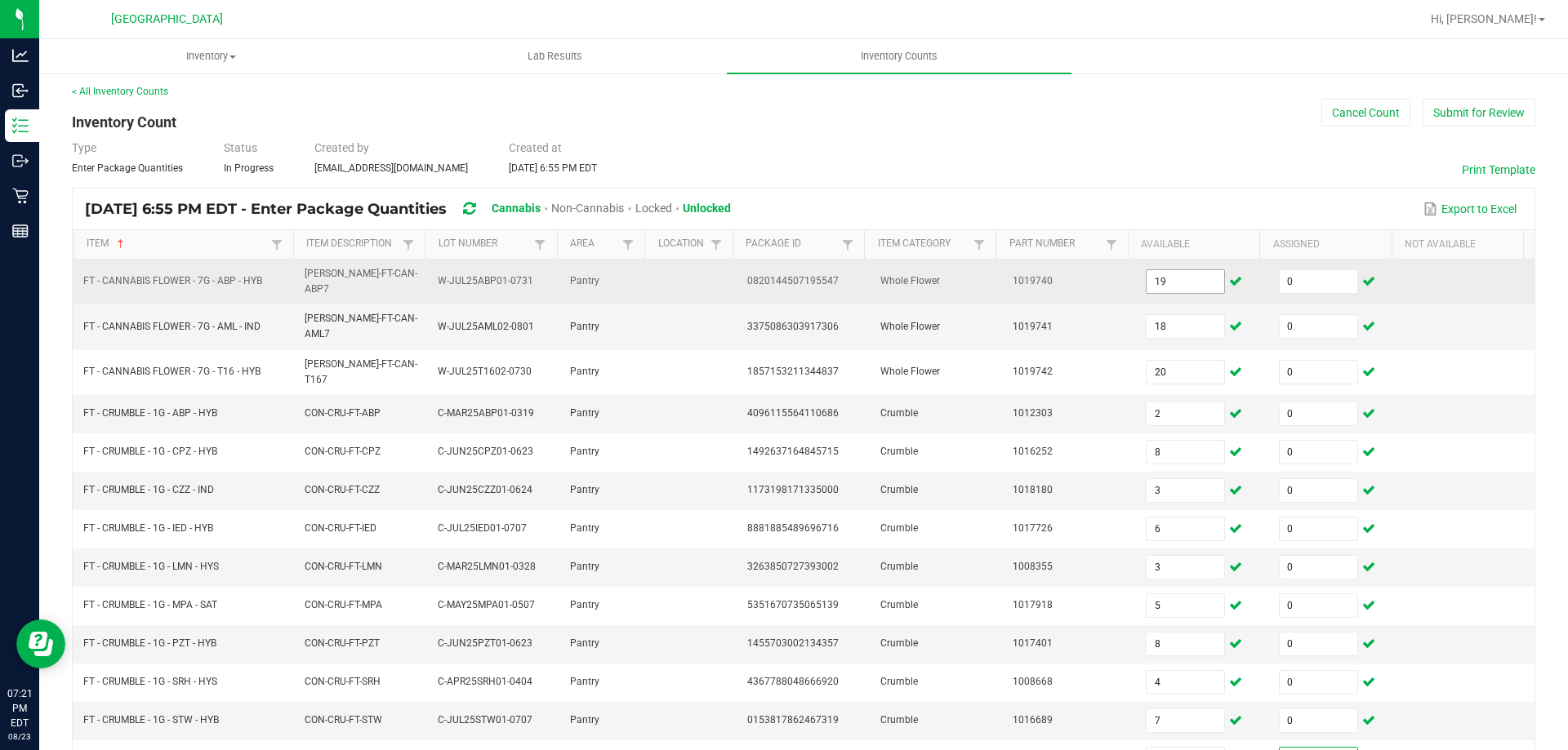
scroll to position [339, 0]
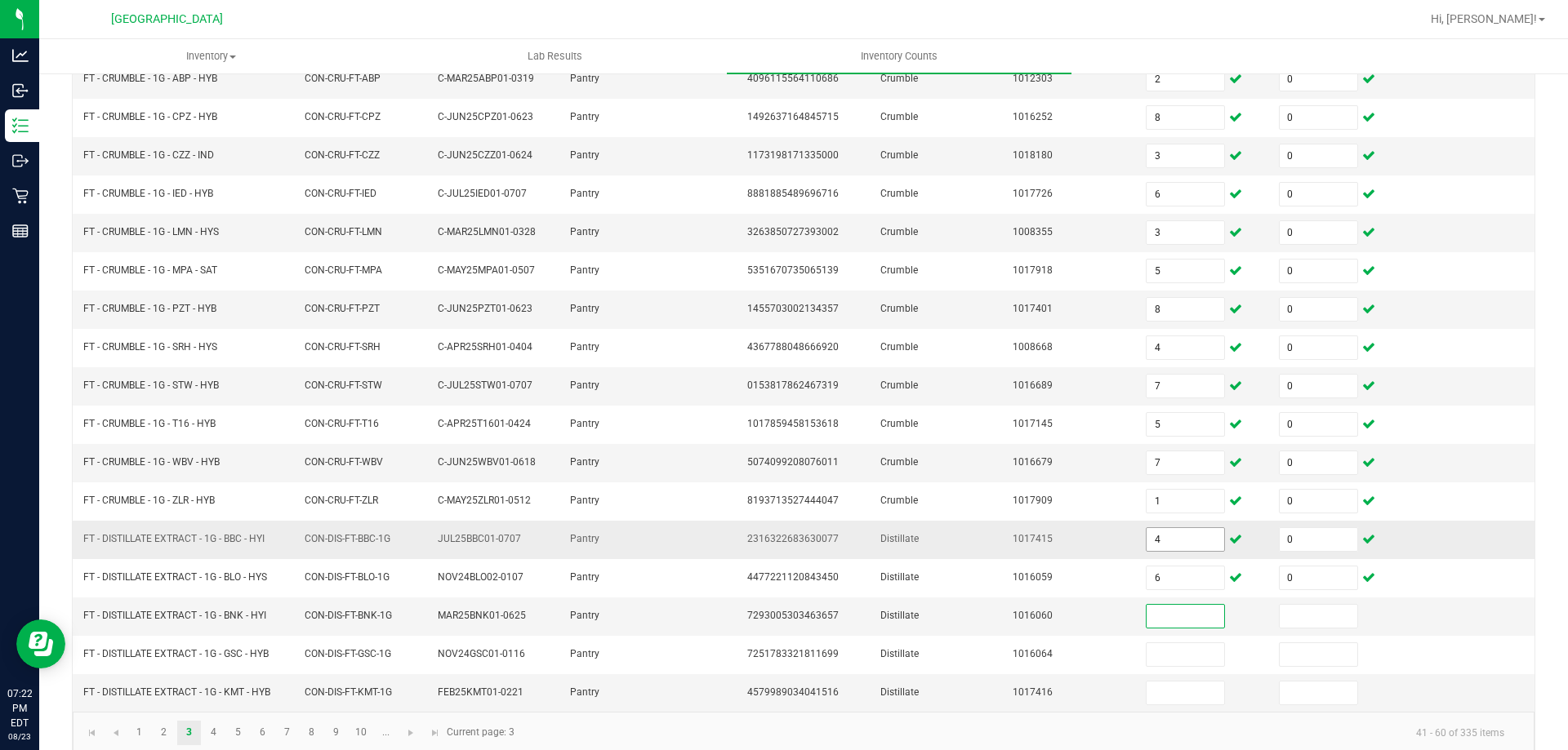
click at [1172, 528] on input "4" at bounding box center [1185, 540] width 78 height 23
click at [220, 721] on link "4" at bounding box center [214, 733] width 23 height 24
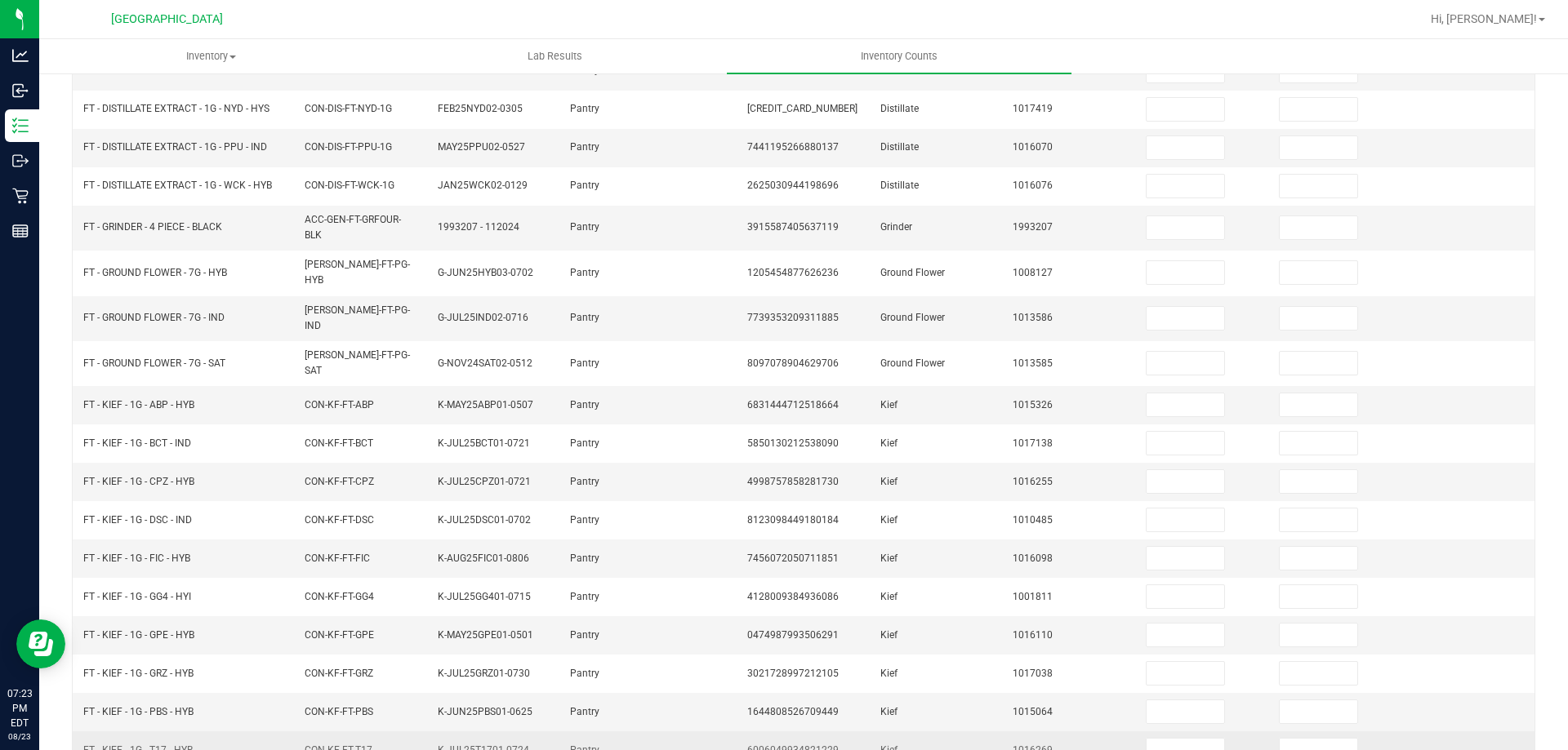
scroll to position [94, 0]
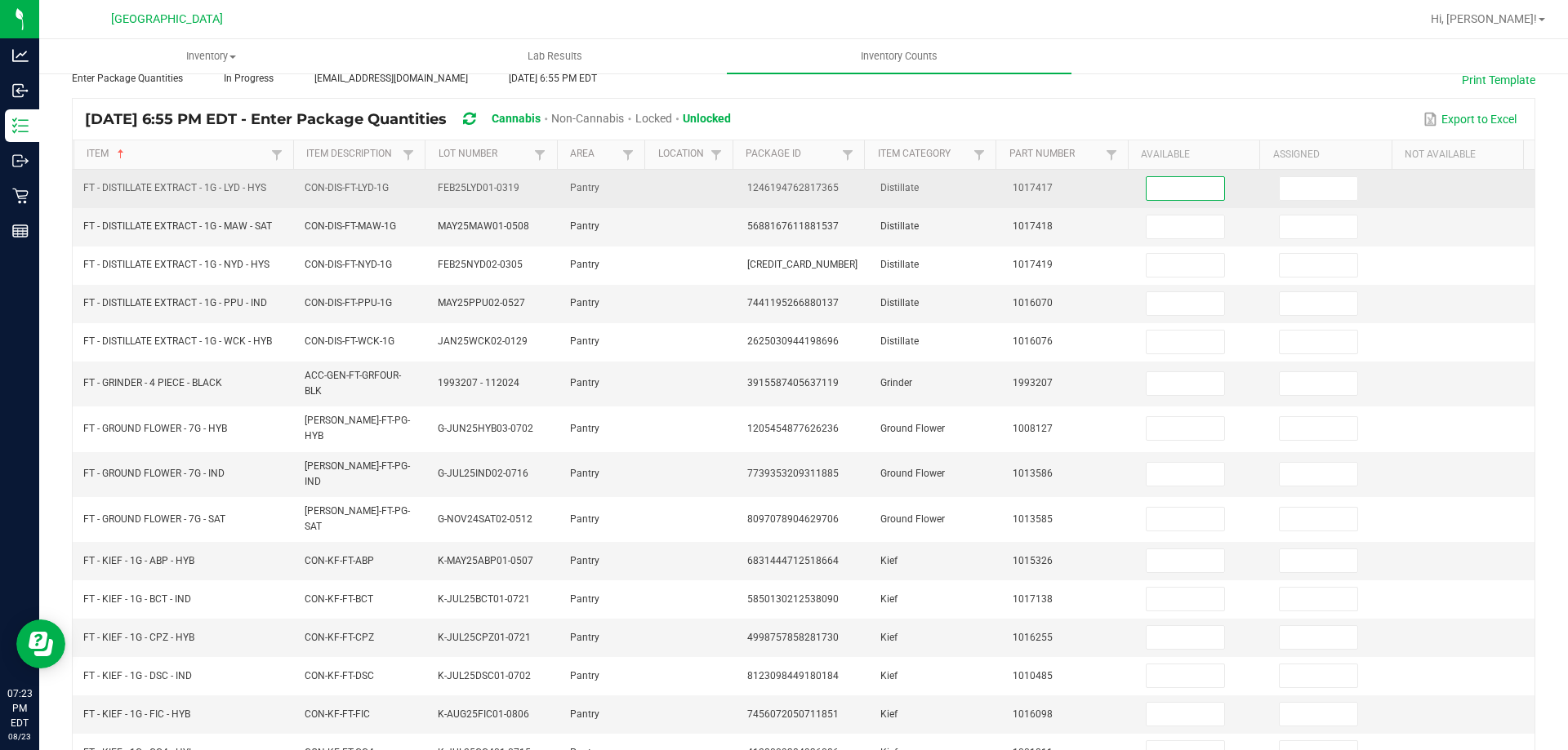
click at [1176, 193] on input at bounding box center [1185, 188] width 78 height 23
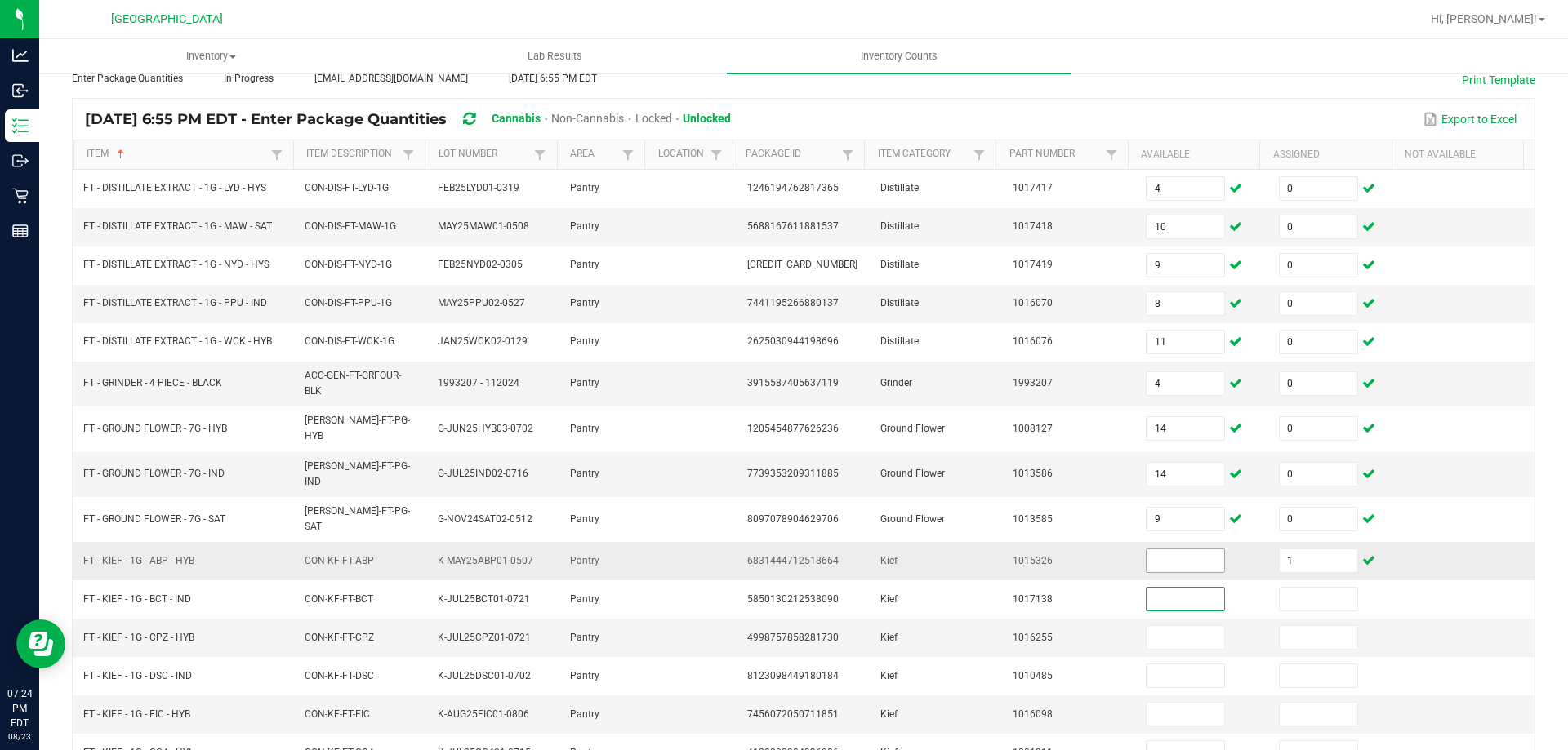
click at [1173, 550] on input at bounding box center [1185, 562] width 78 height 23
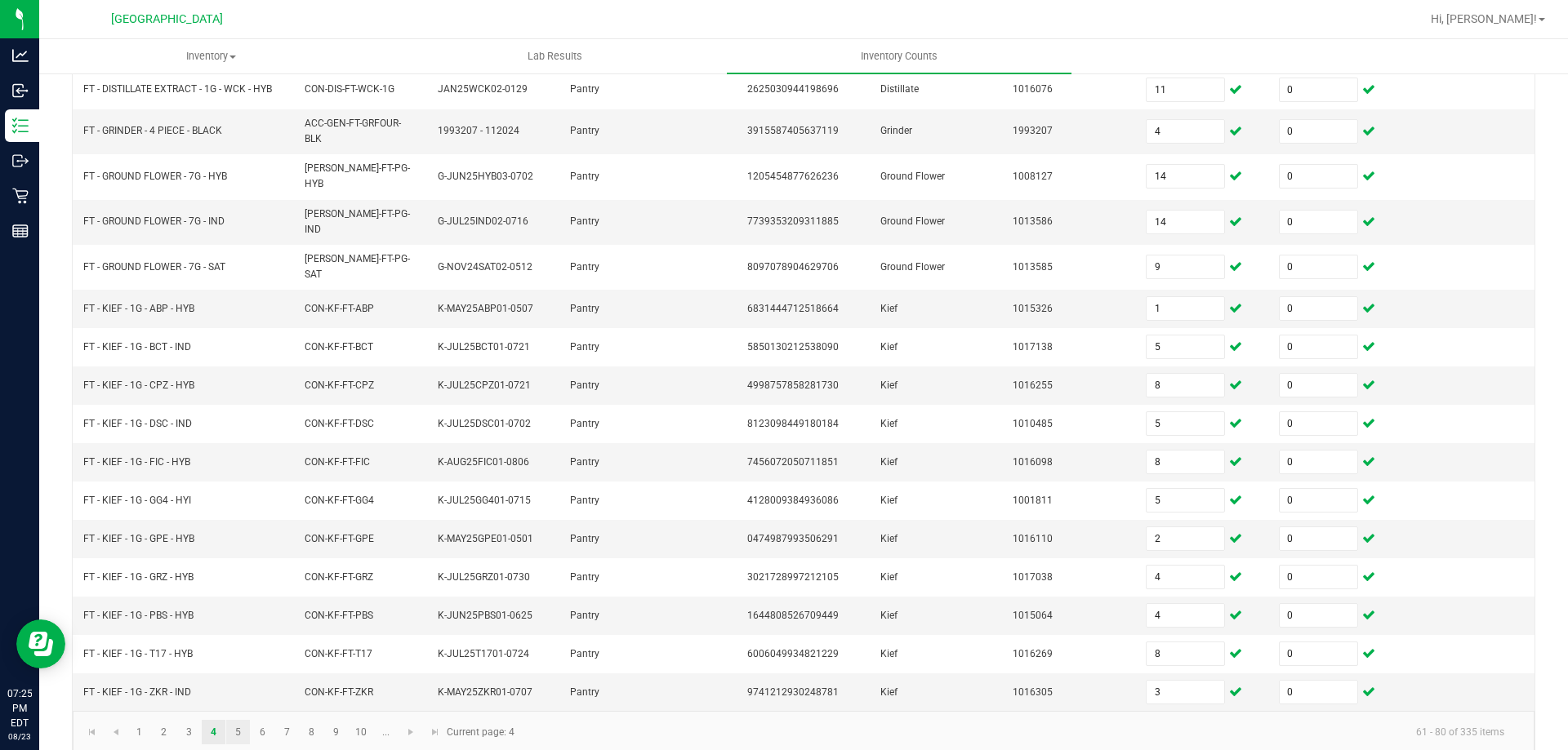
click at [246, 720] on link "5" at bounding box center [238, 732] width 23 height 24
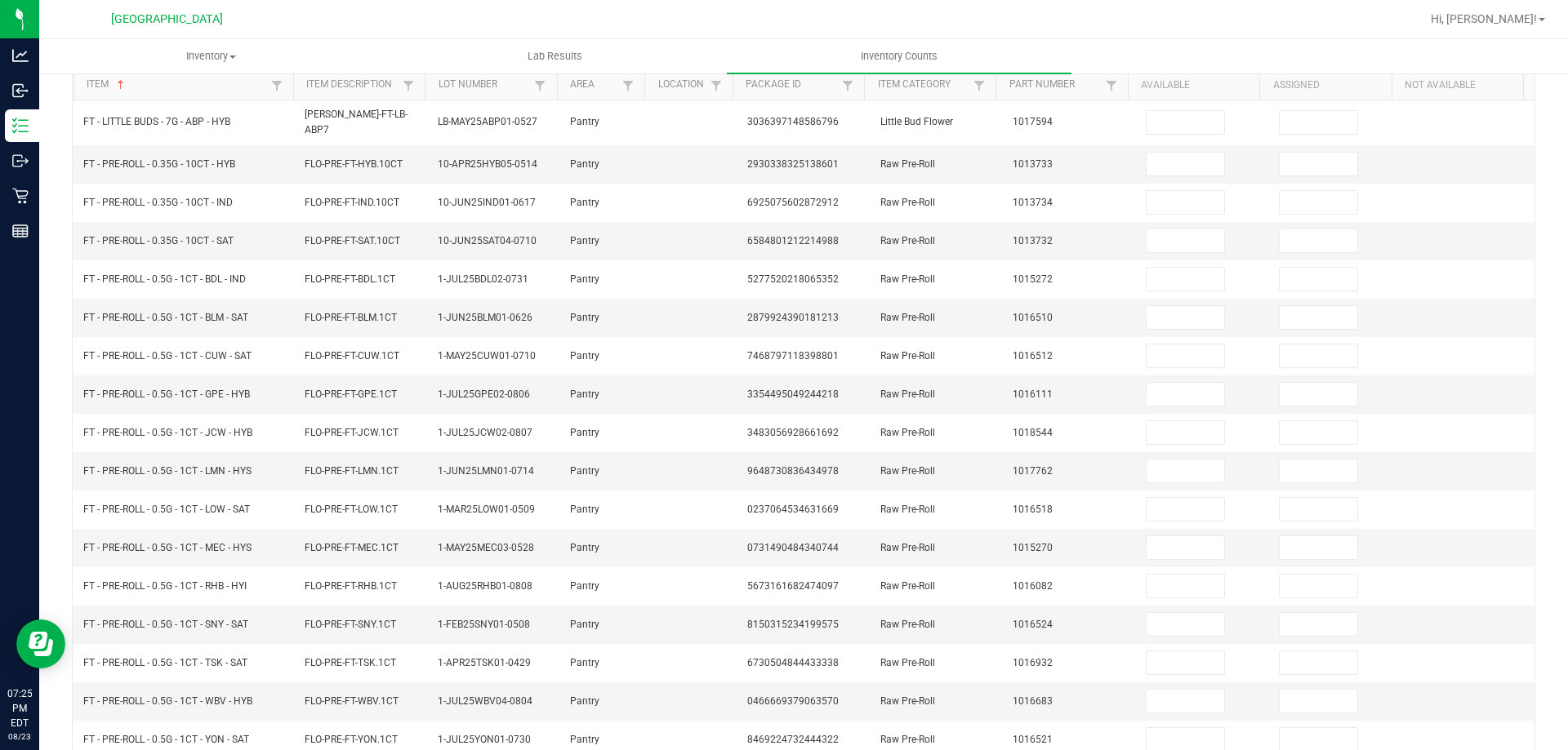
scroll to position [0, 0]
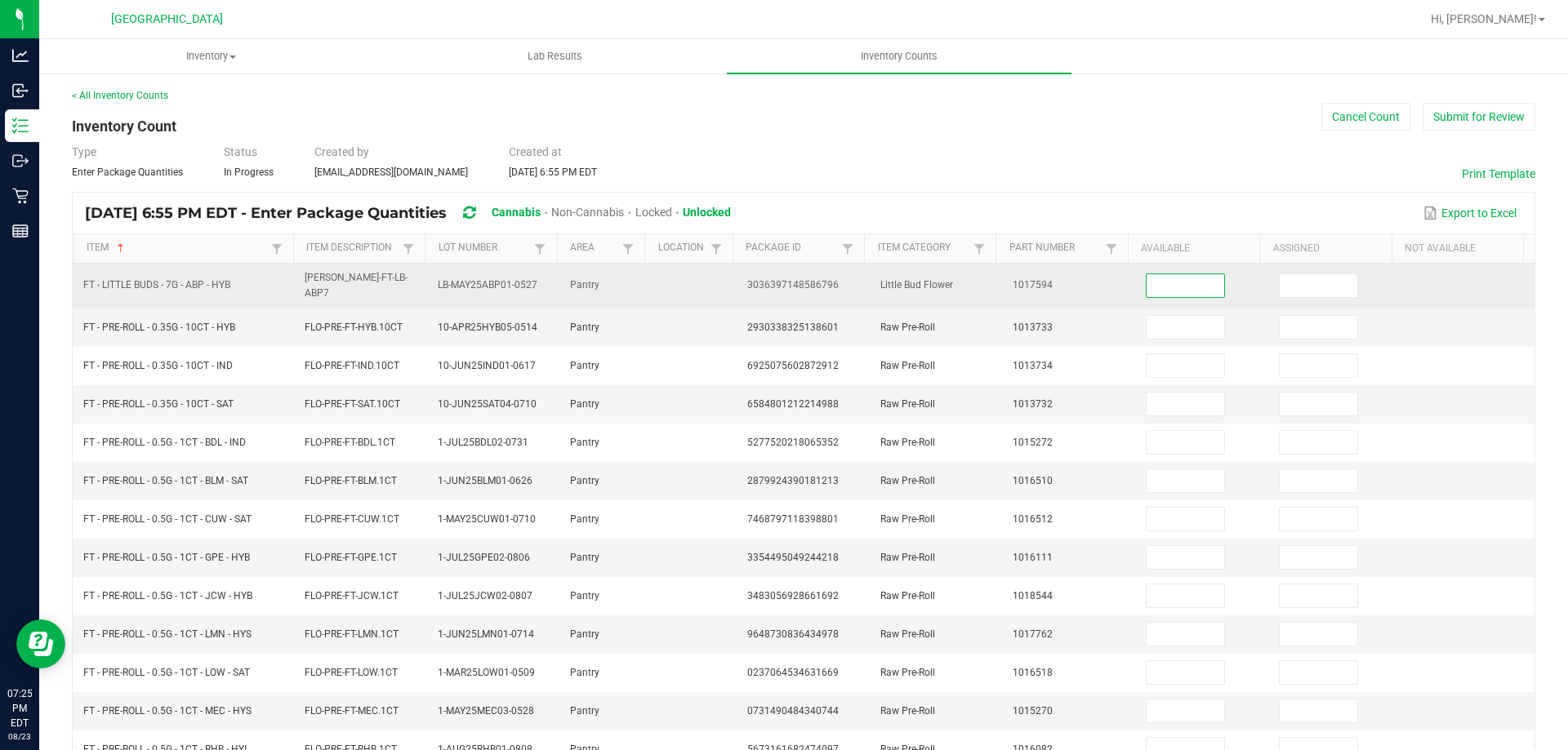
click at [1195, 287] on input at bounding box center [1185, 286] width 78 height 23
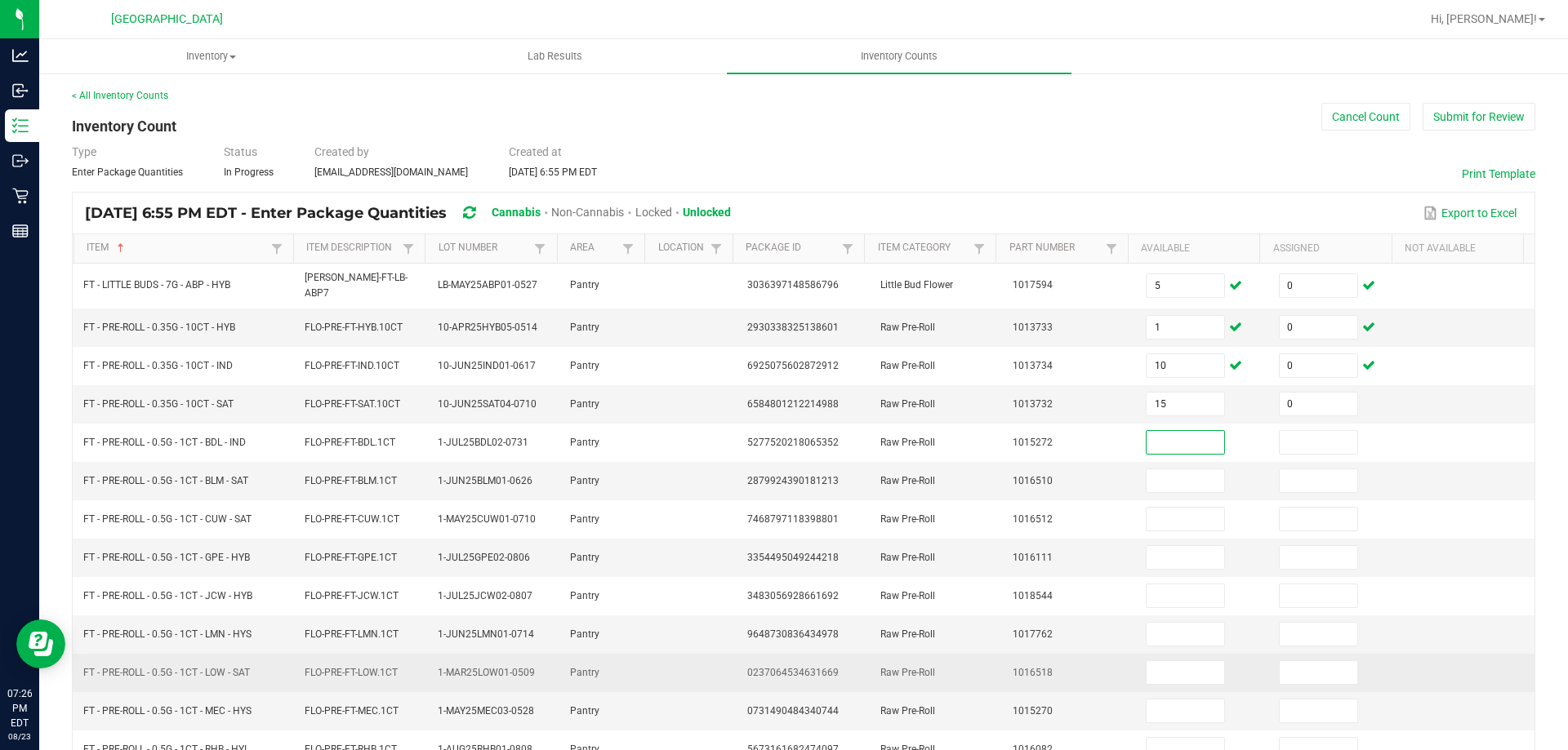
click at [576, 654] on td "Pantry" at bounding box center [604, 673] width 88 height 39
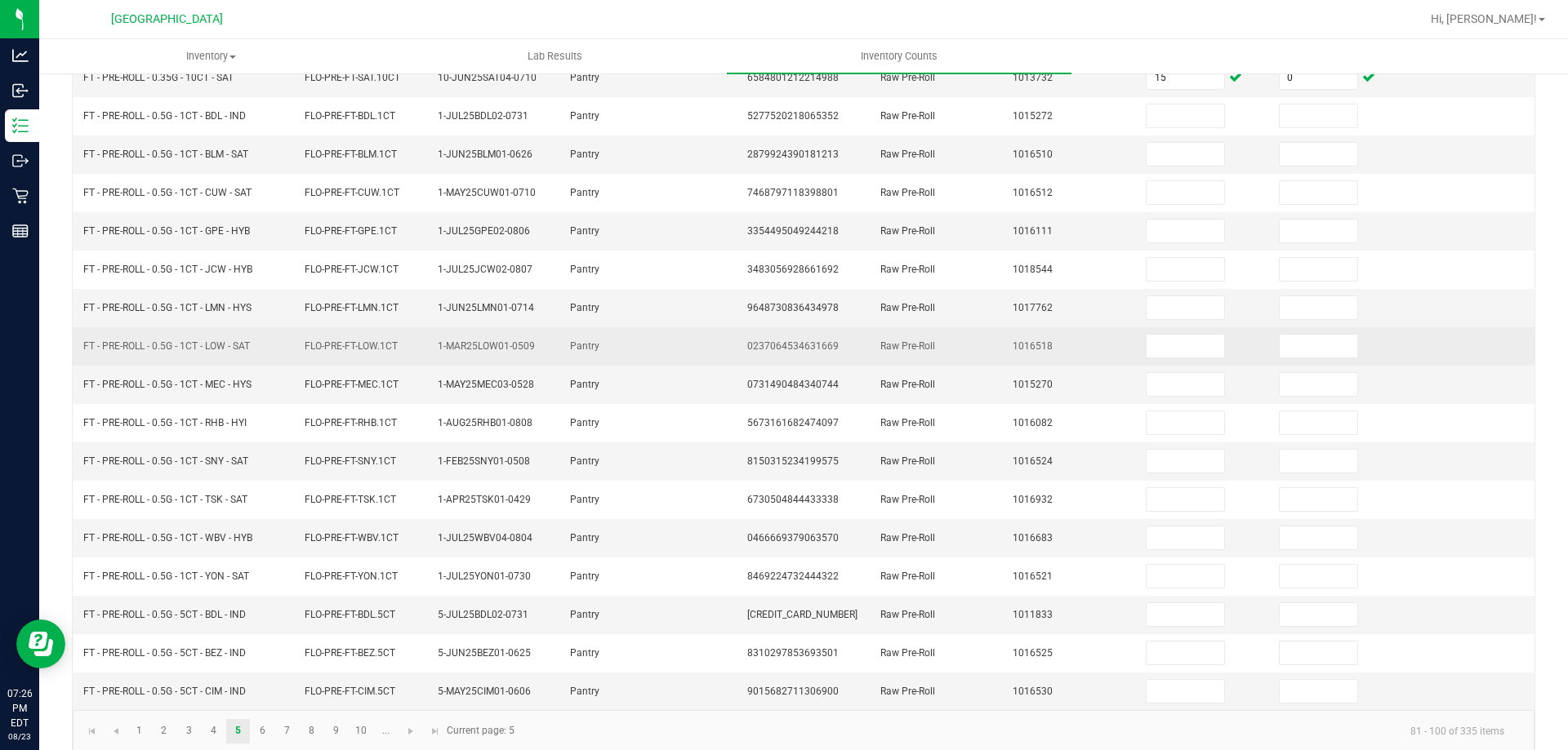
scroll to position [339, 0]
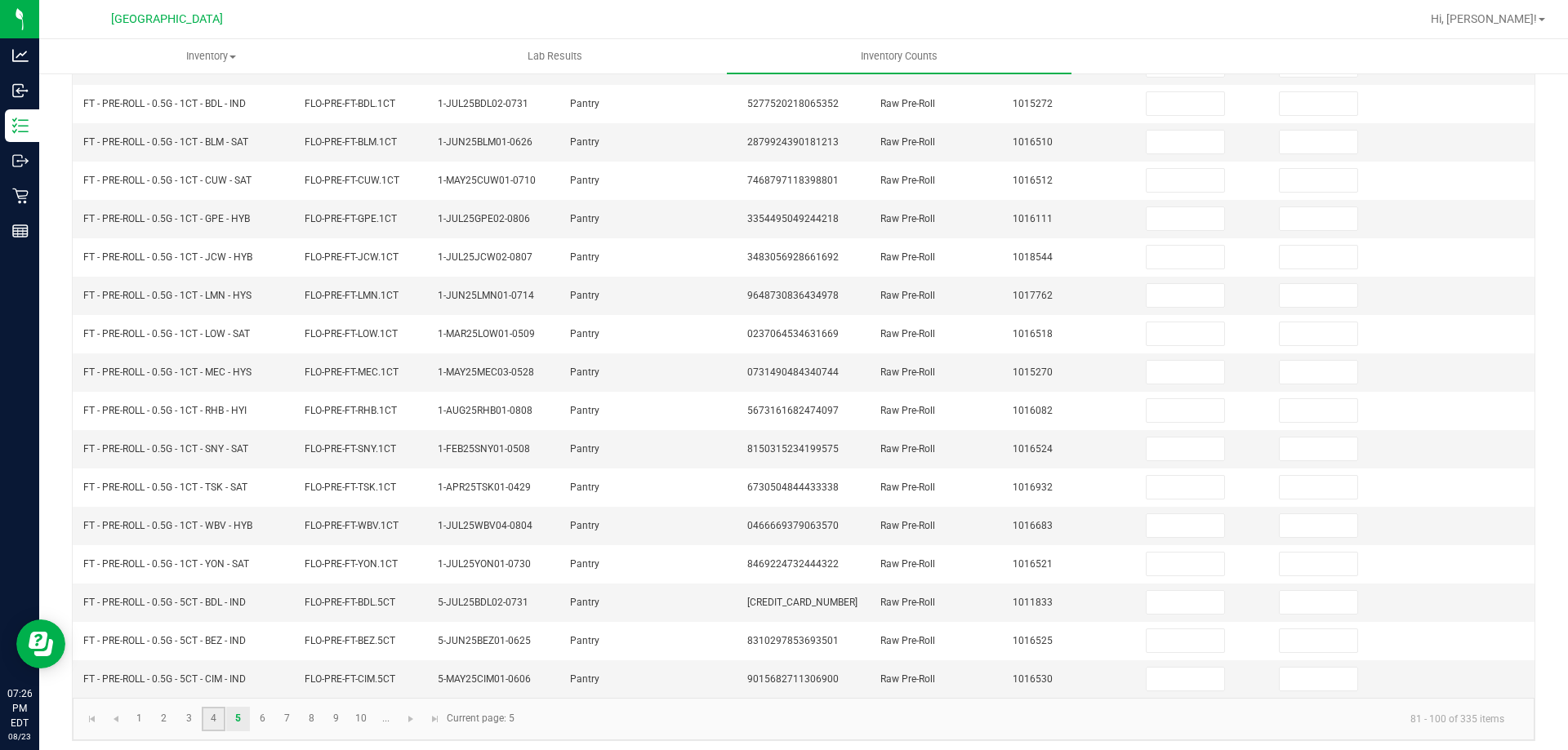
click at [202, 708] on link "4" at bounding box center [214, 719] width 23 height 24
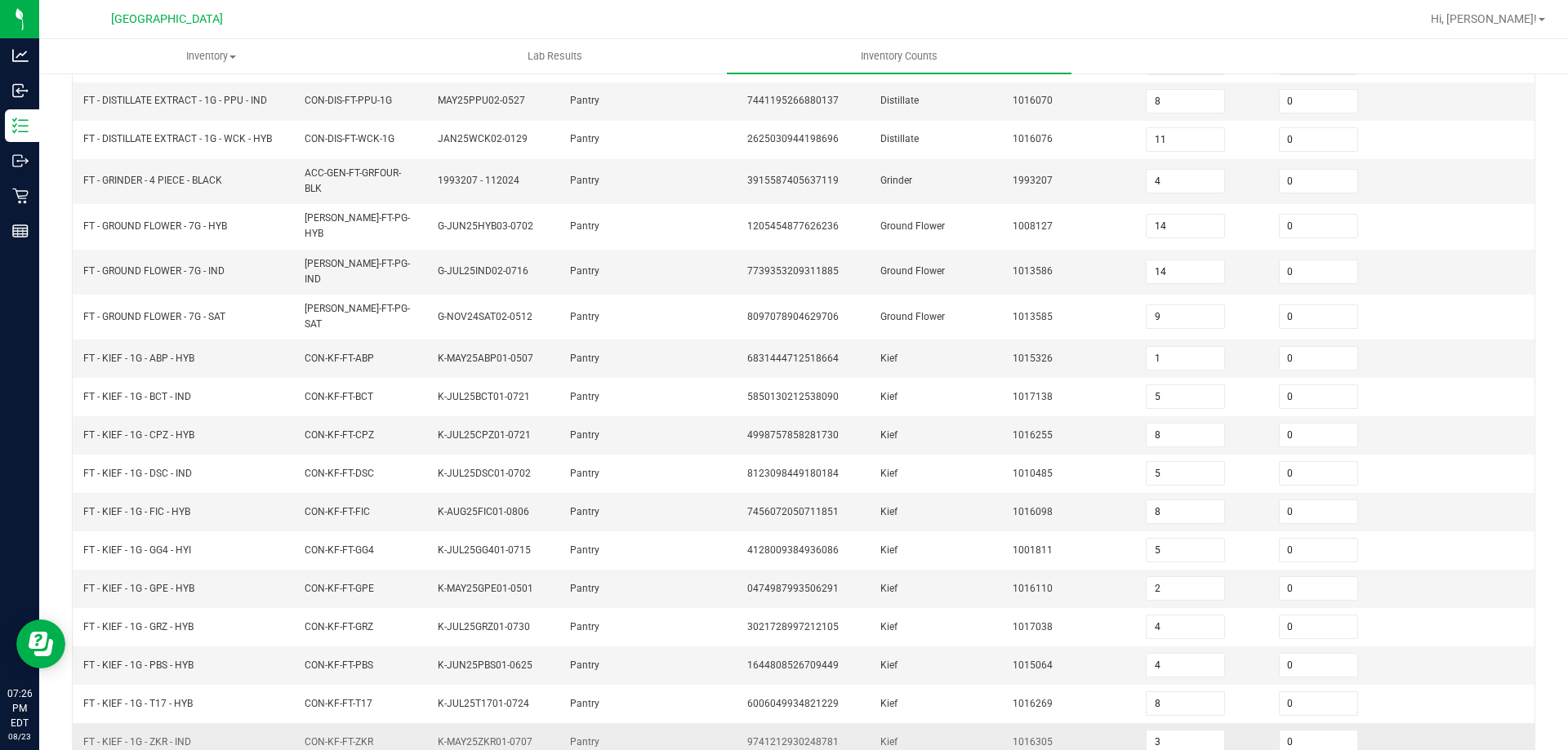
scroll to position [257, 0]
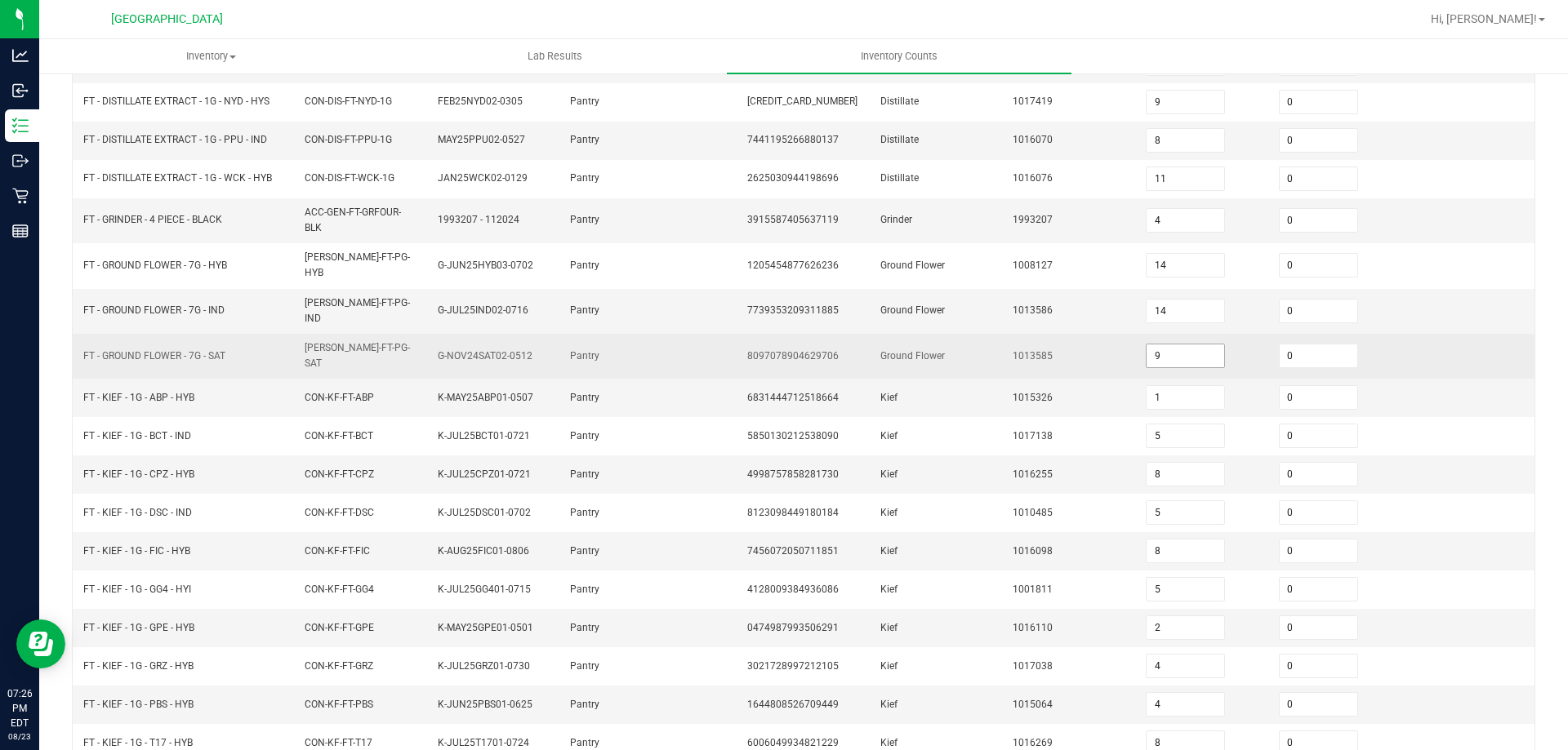
click at [1162, 345] on input "9" at bounding box center [1185, 357] width 78 height 23
click at [1003, 334] on td "1013585" at bounding box center [1069, 357] width 133 height 45
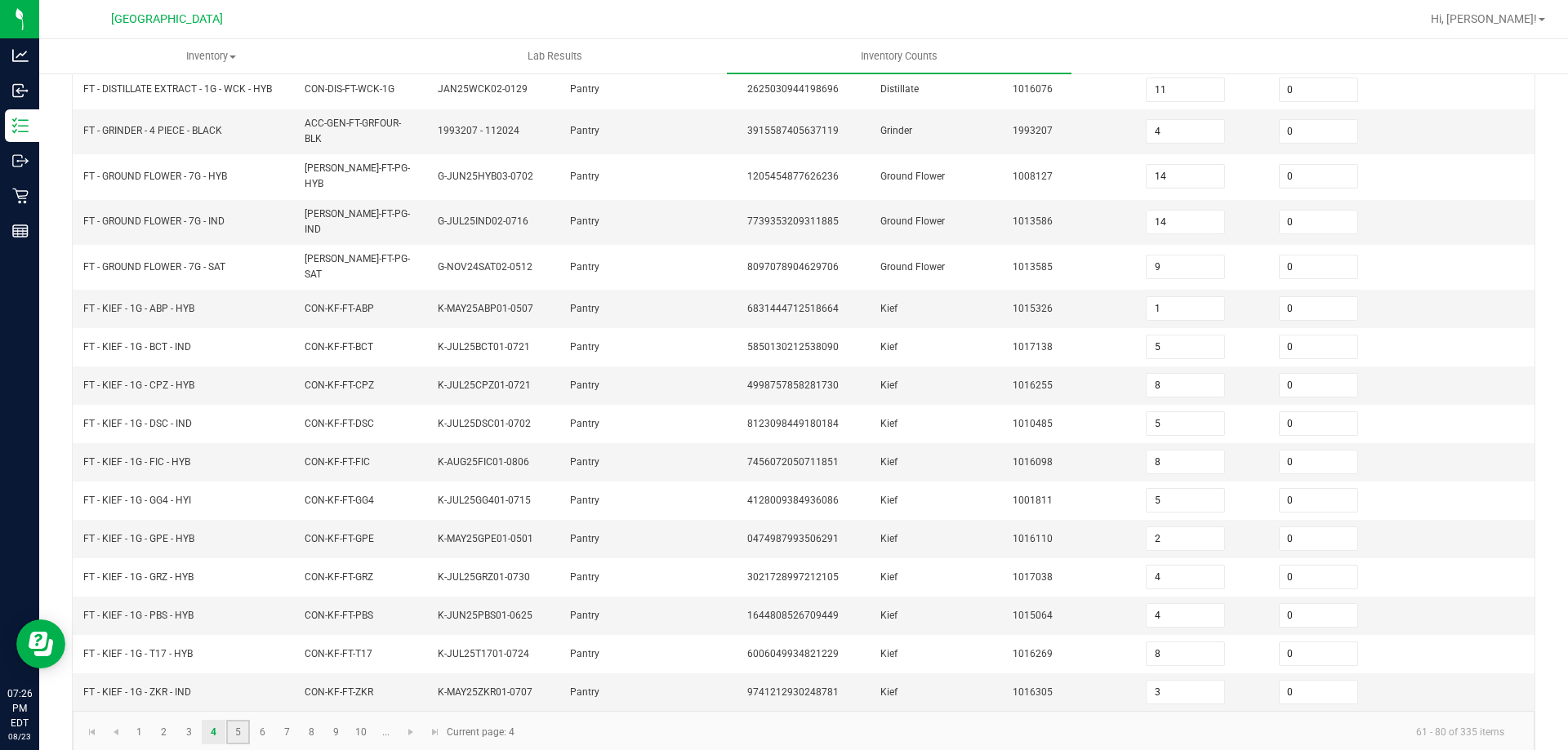
click at [248, 720] on link "5" at bounding box center [238, 732] width 23 height 24
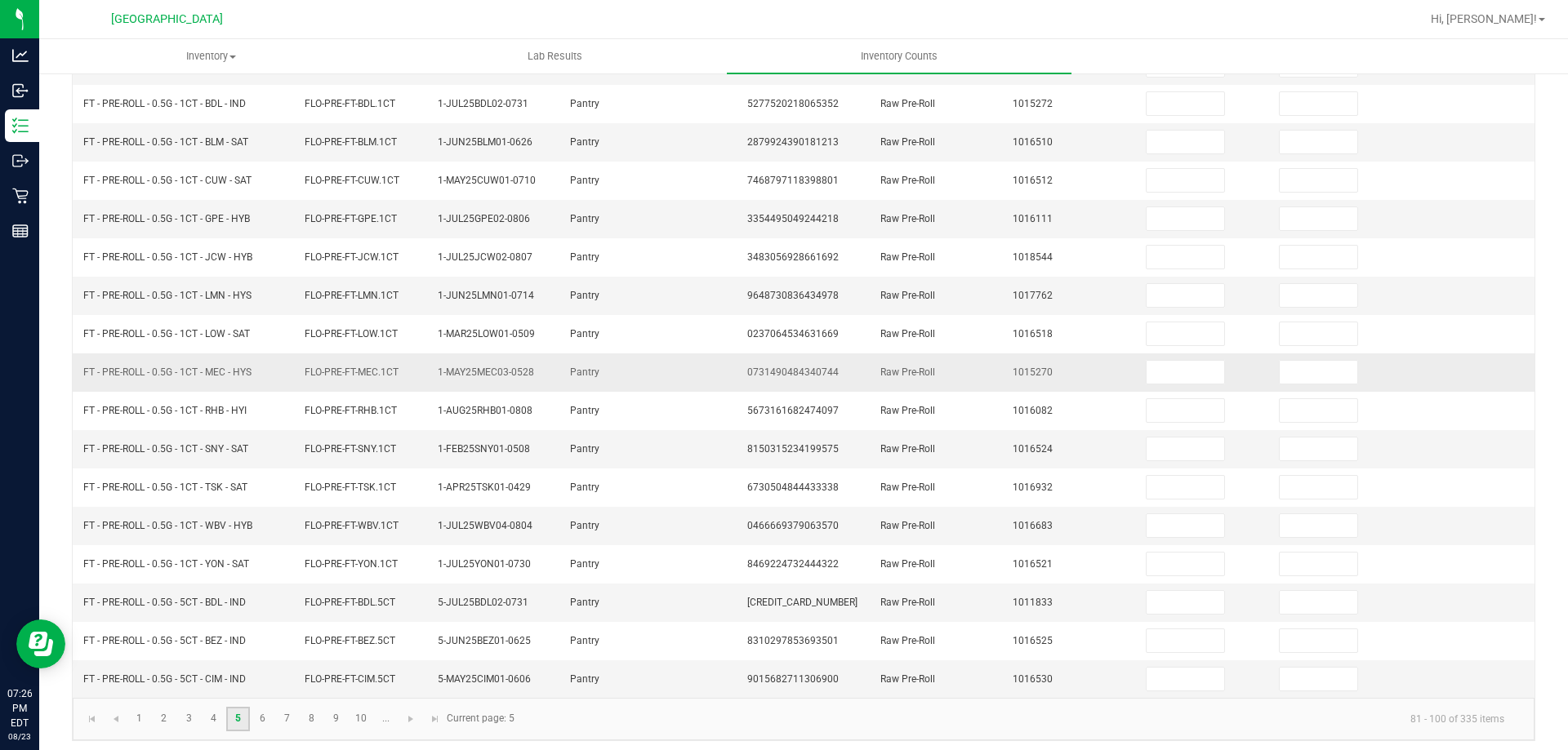
scroll to position [13, 0]
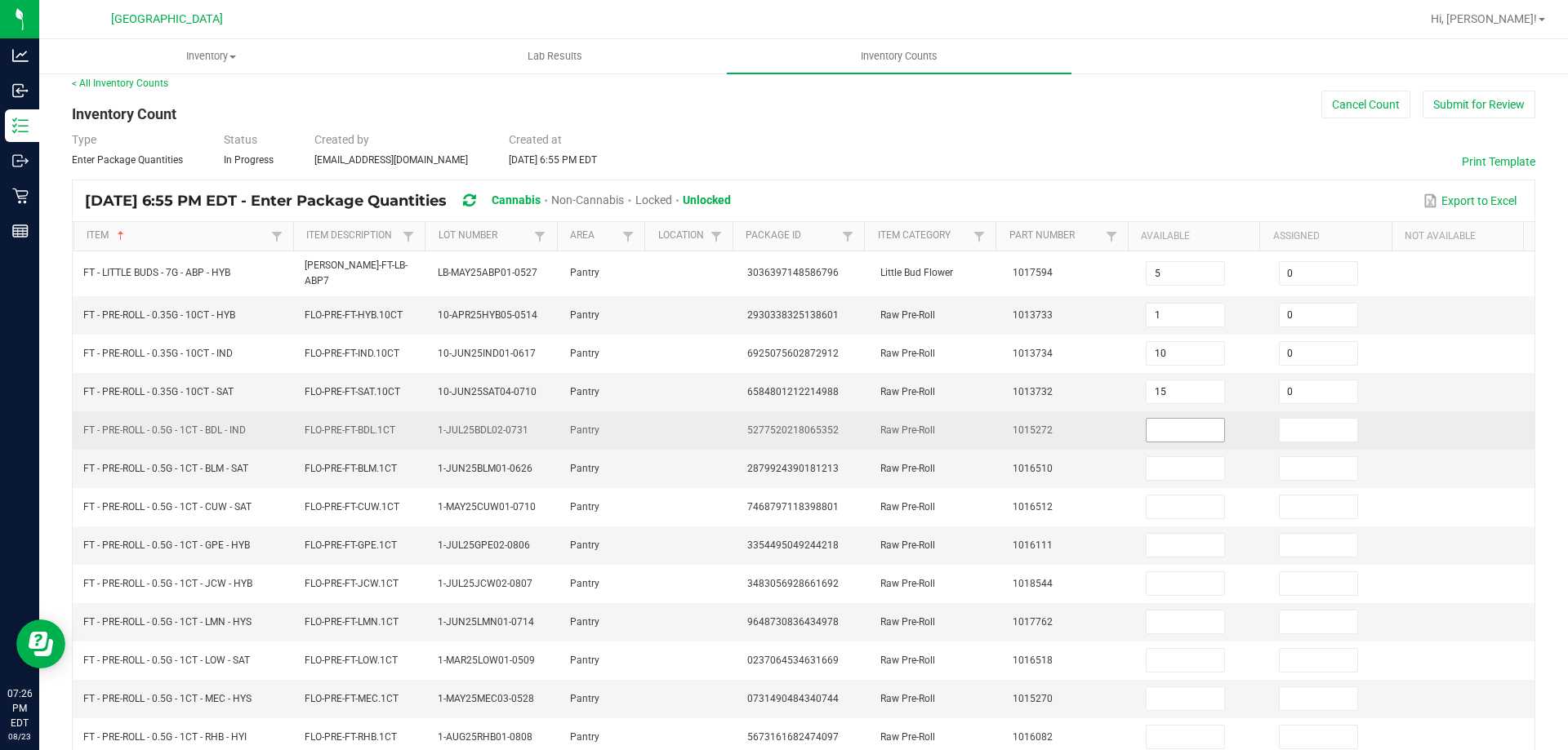
click at [1190, 419] on input at bounding box center [1185, 430] width 78 height 23
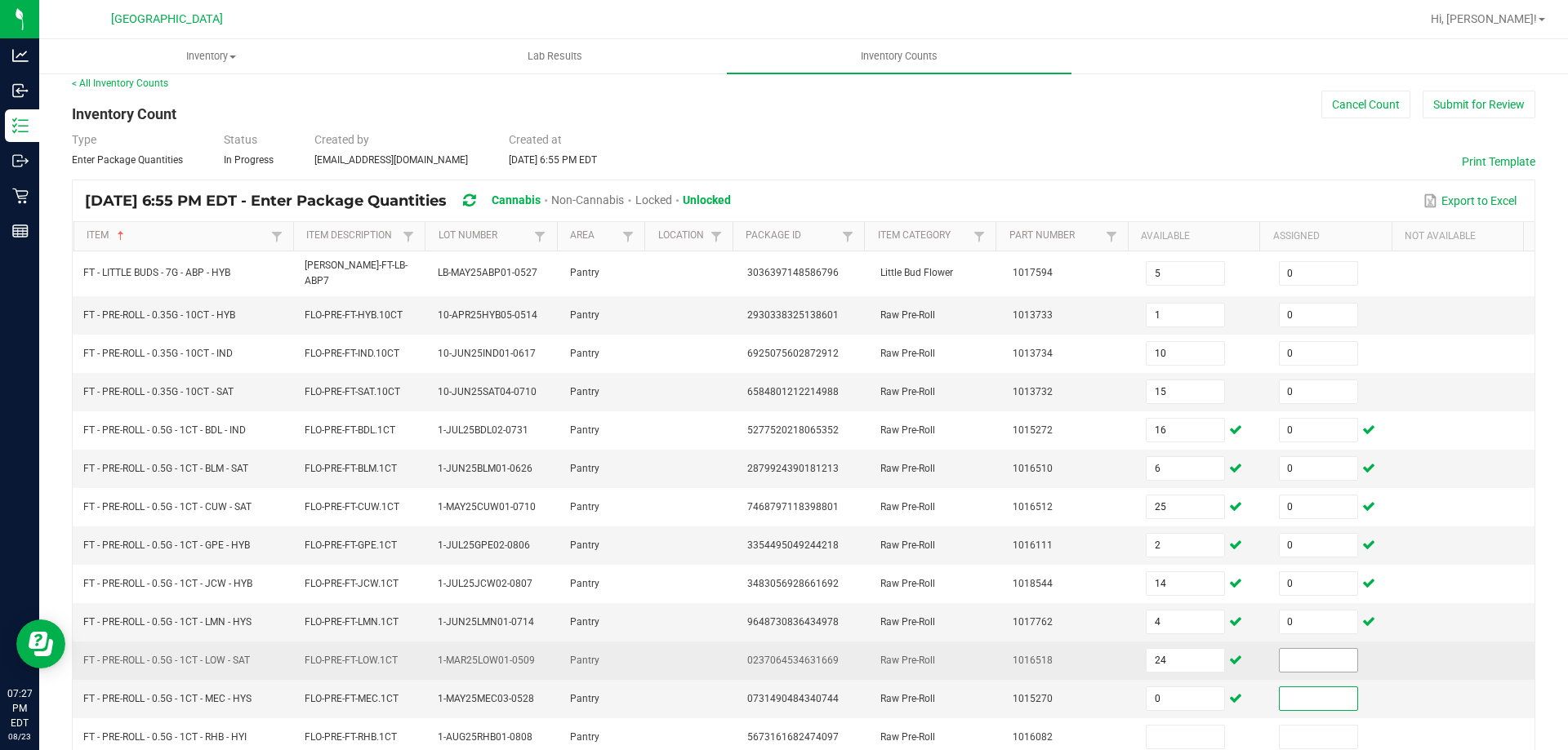
click at [1279, 649] on input at bounding box center [1318, 661] width 78 height 23
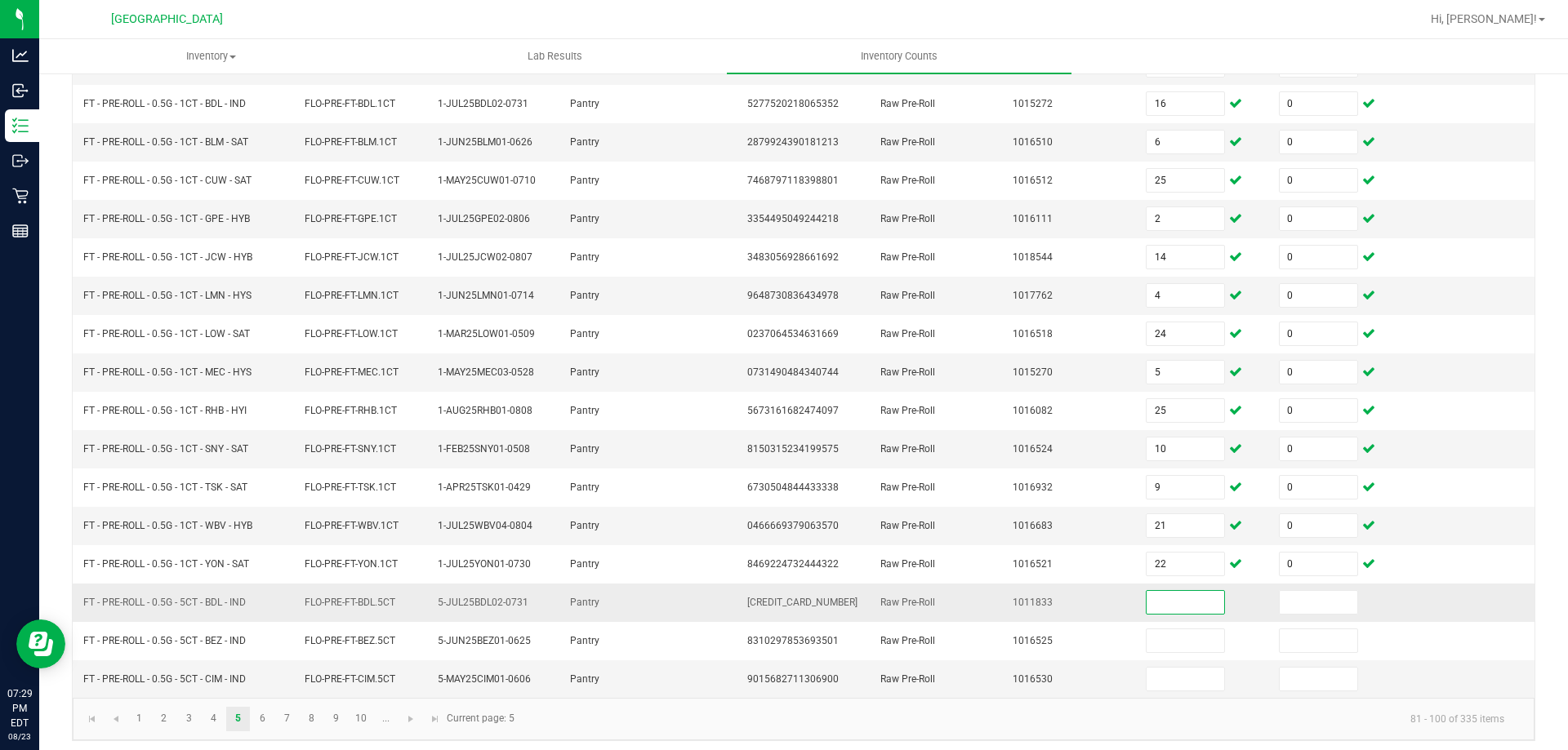
click at [1170, 591] on input at bounding box center [1185, 602] width 78 height 23
click at [266, 714] on link "6" at bounding box center [262, 719] width 23 height 24
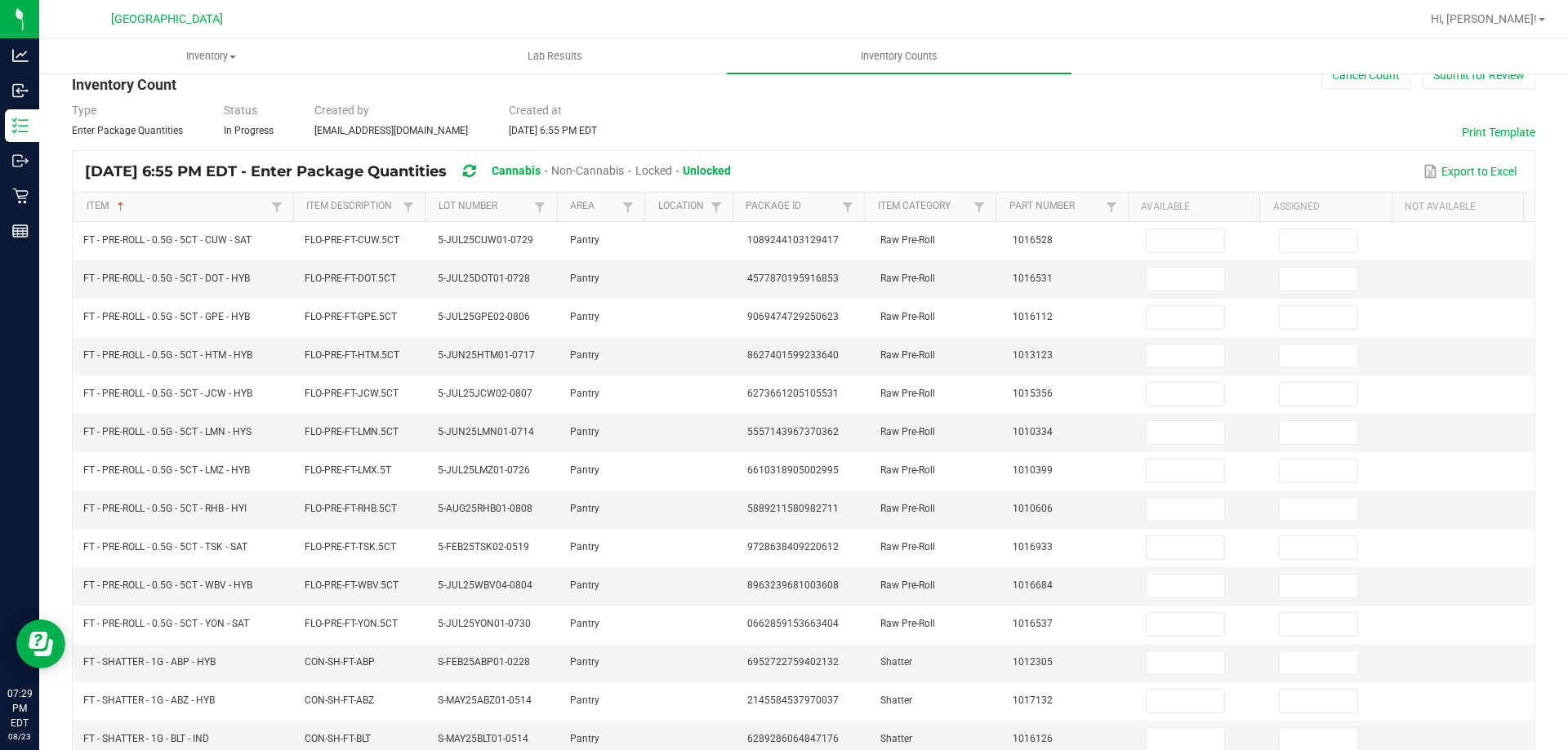
scroll to position [0, 0]
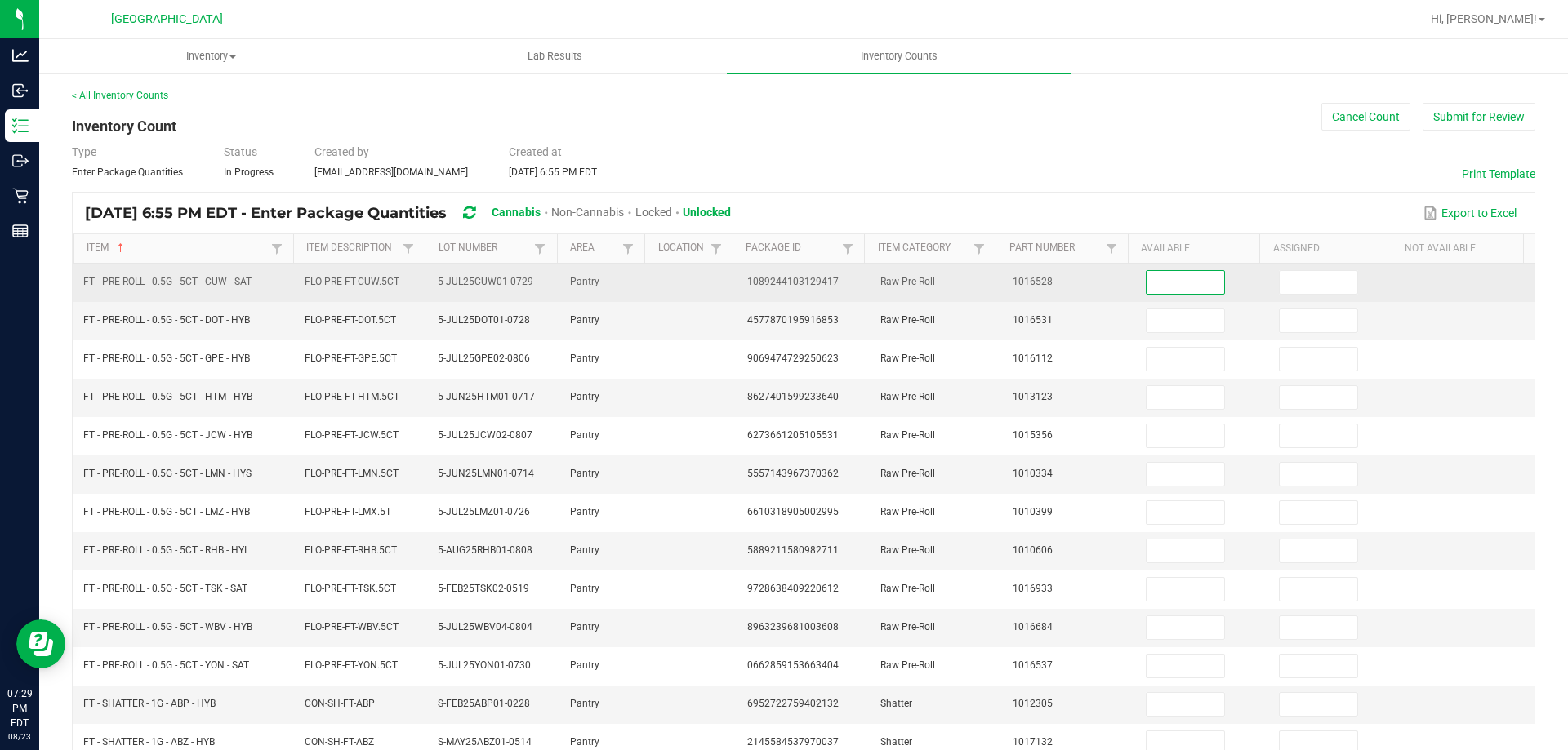
click at [1150, 290] on input at bounding box center [1185, 283] width 78 height 23
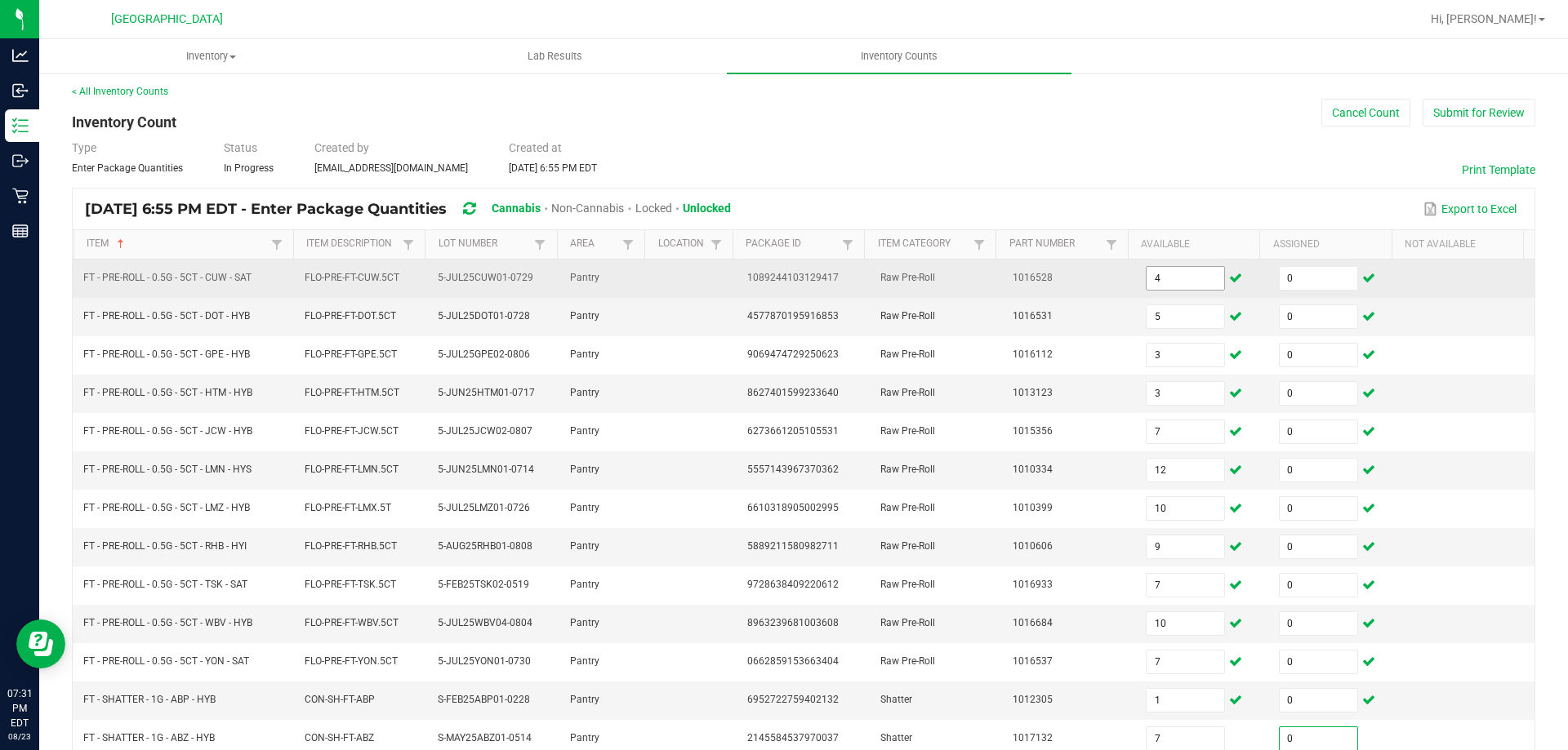
scroll to position [339, 0]
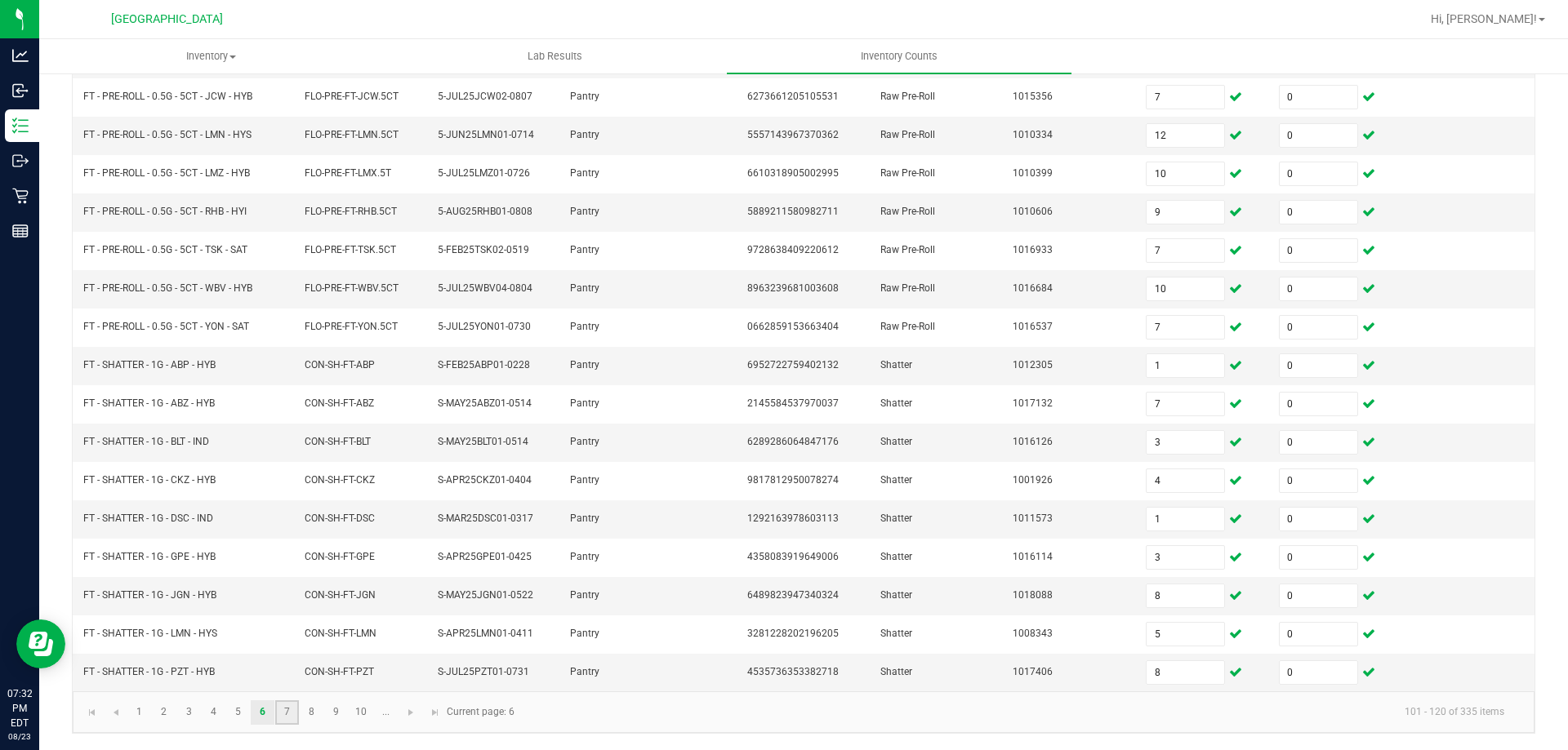
click at [290, 714] on link "7" at bounding box center [287, 712] width 23 height 24
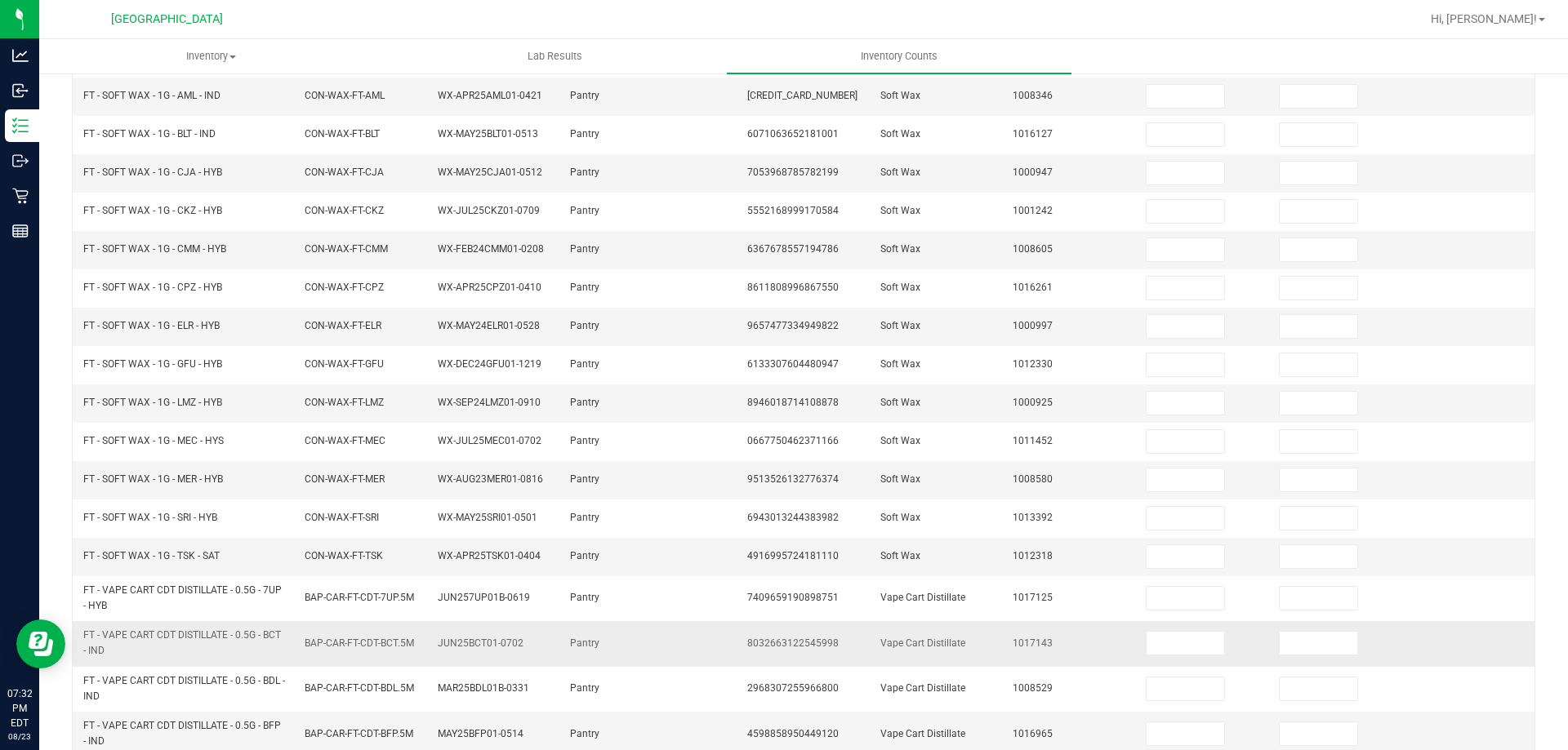
scroll to position [366, 0]
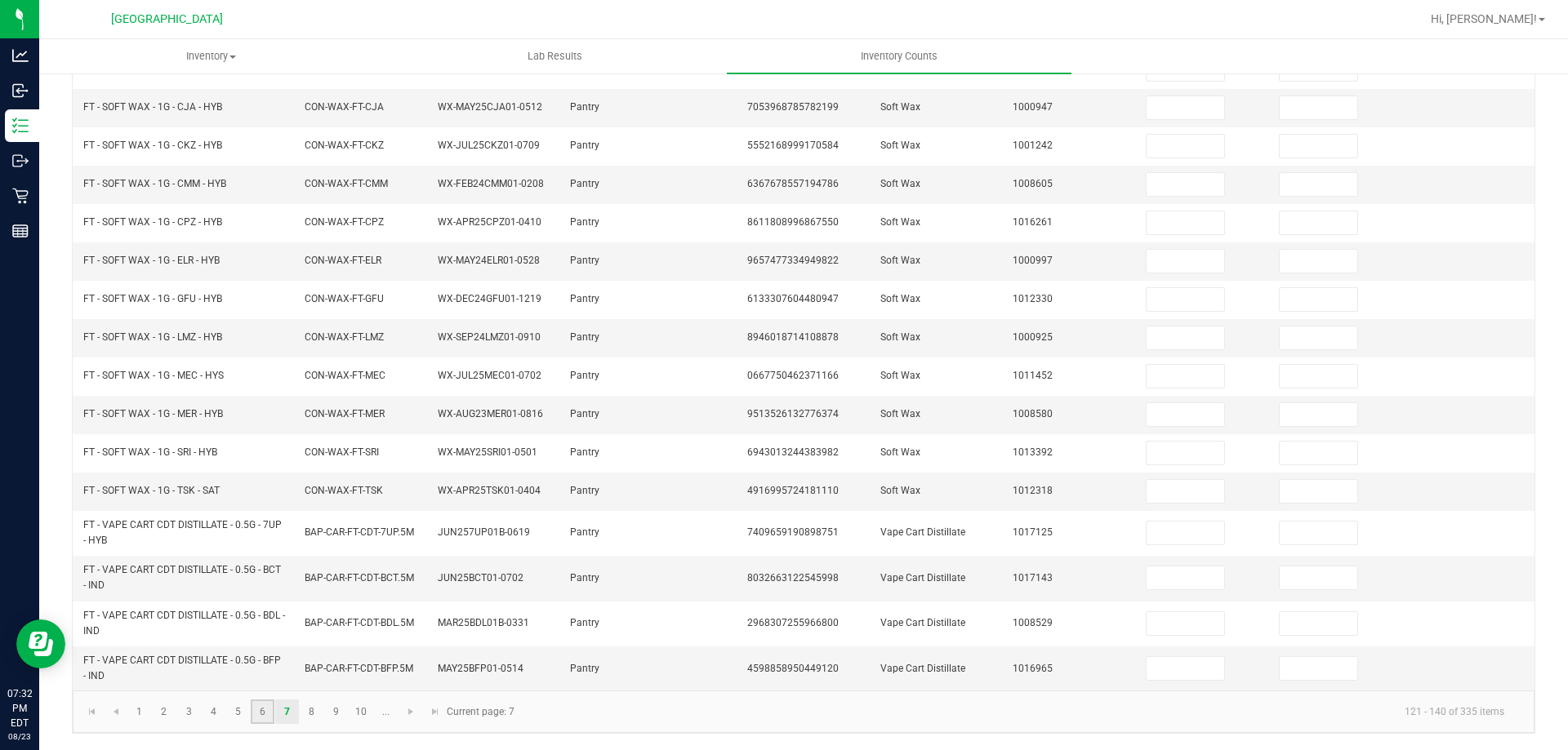
click at [260, 714] on link "6" at bounding box center [262, 711] width 23 height 24
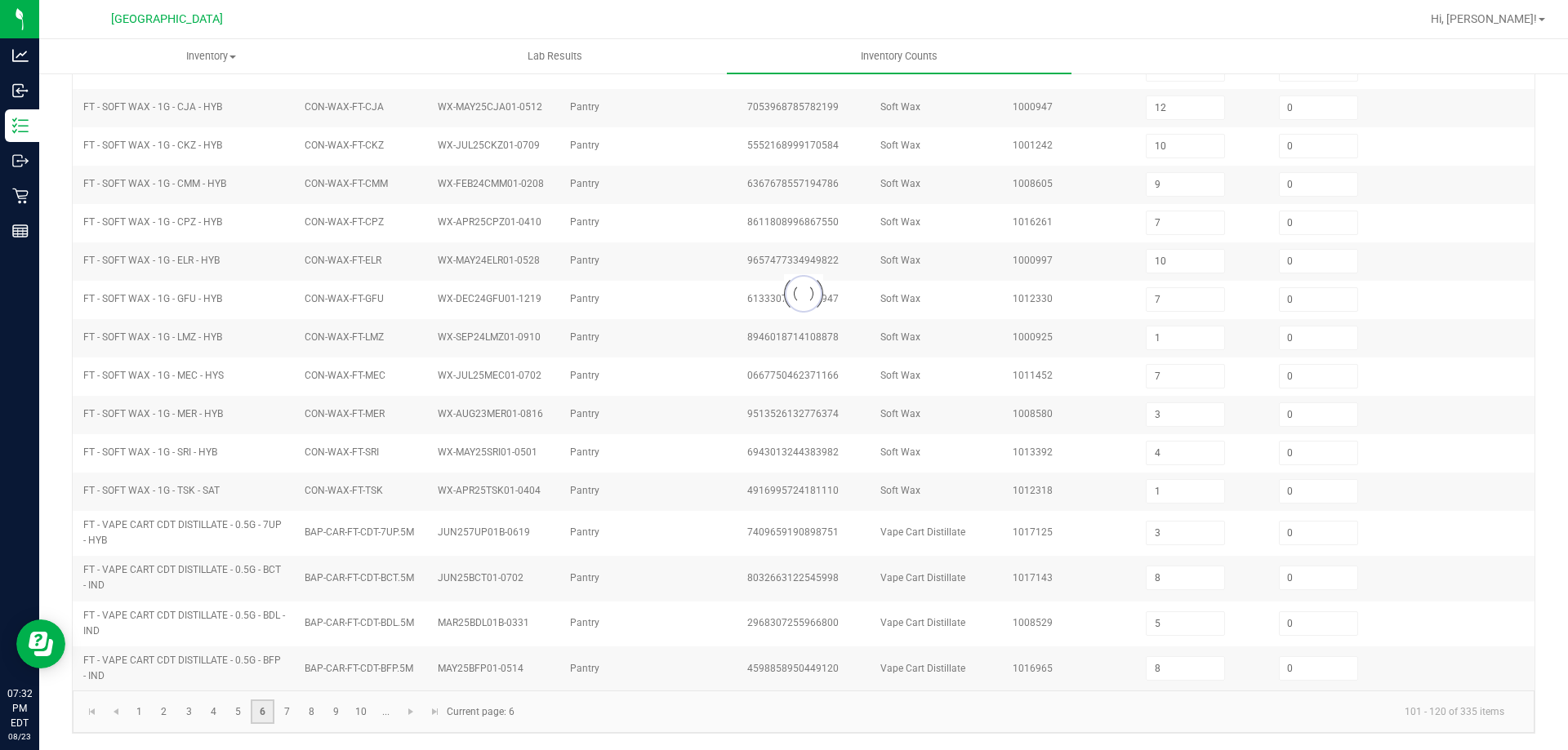
scroll to position [339, 0]
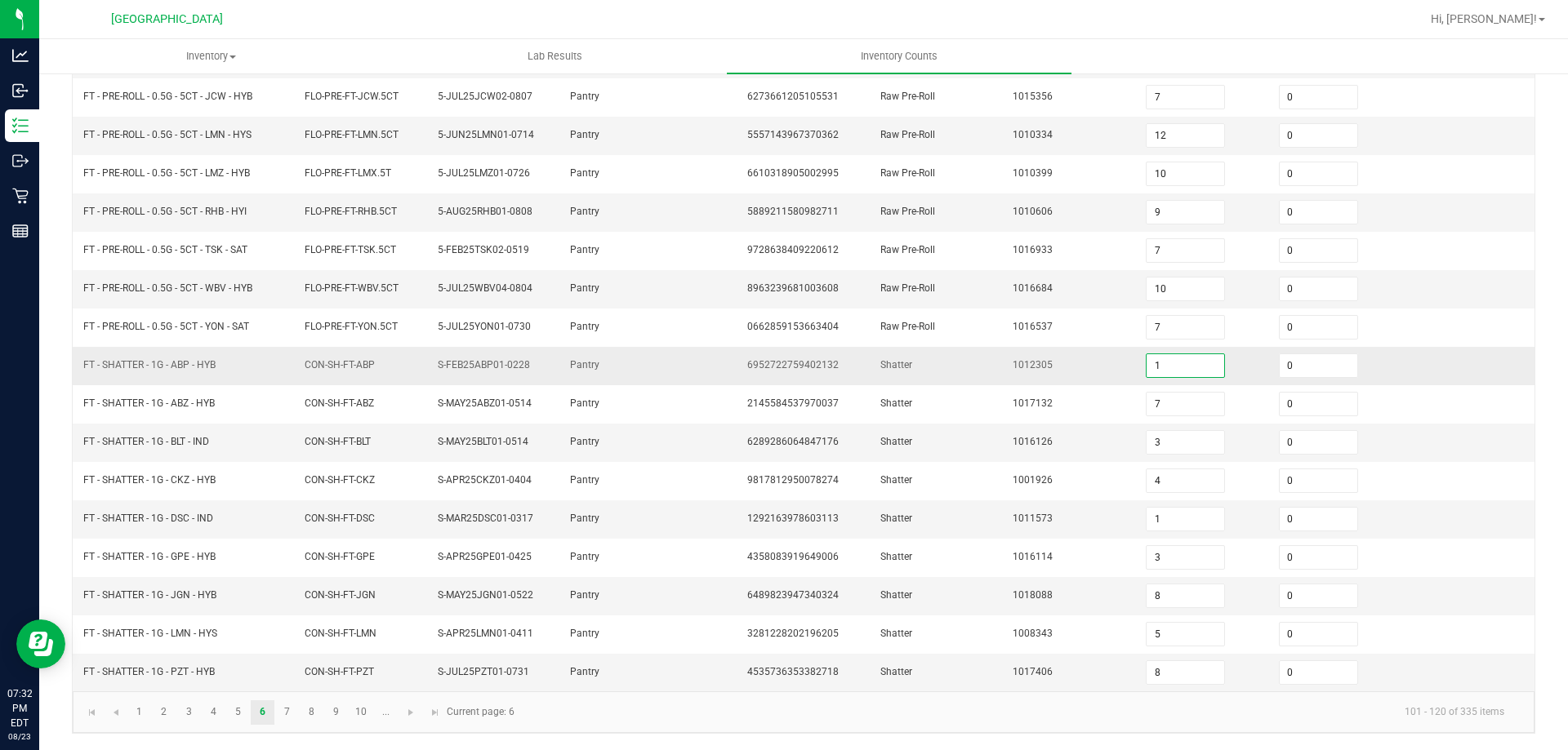
click at [1161, 367] on input "1" at bounding box center [1185, 366] width 78 height 23
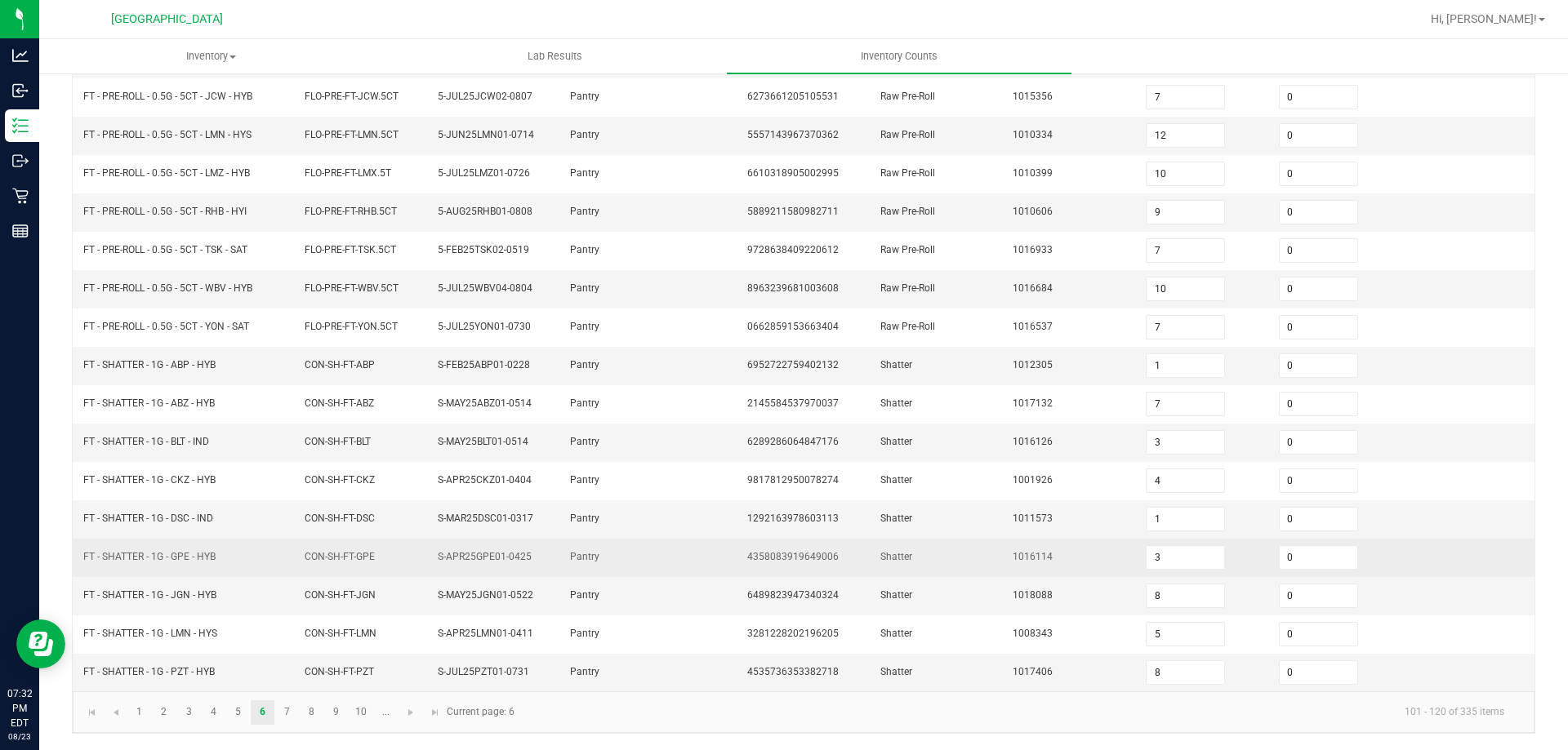
click at [495, 557] on span "S-APR25GPE01-0425" at bounding box center [484, 557] width 94 height 12
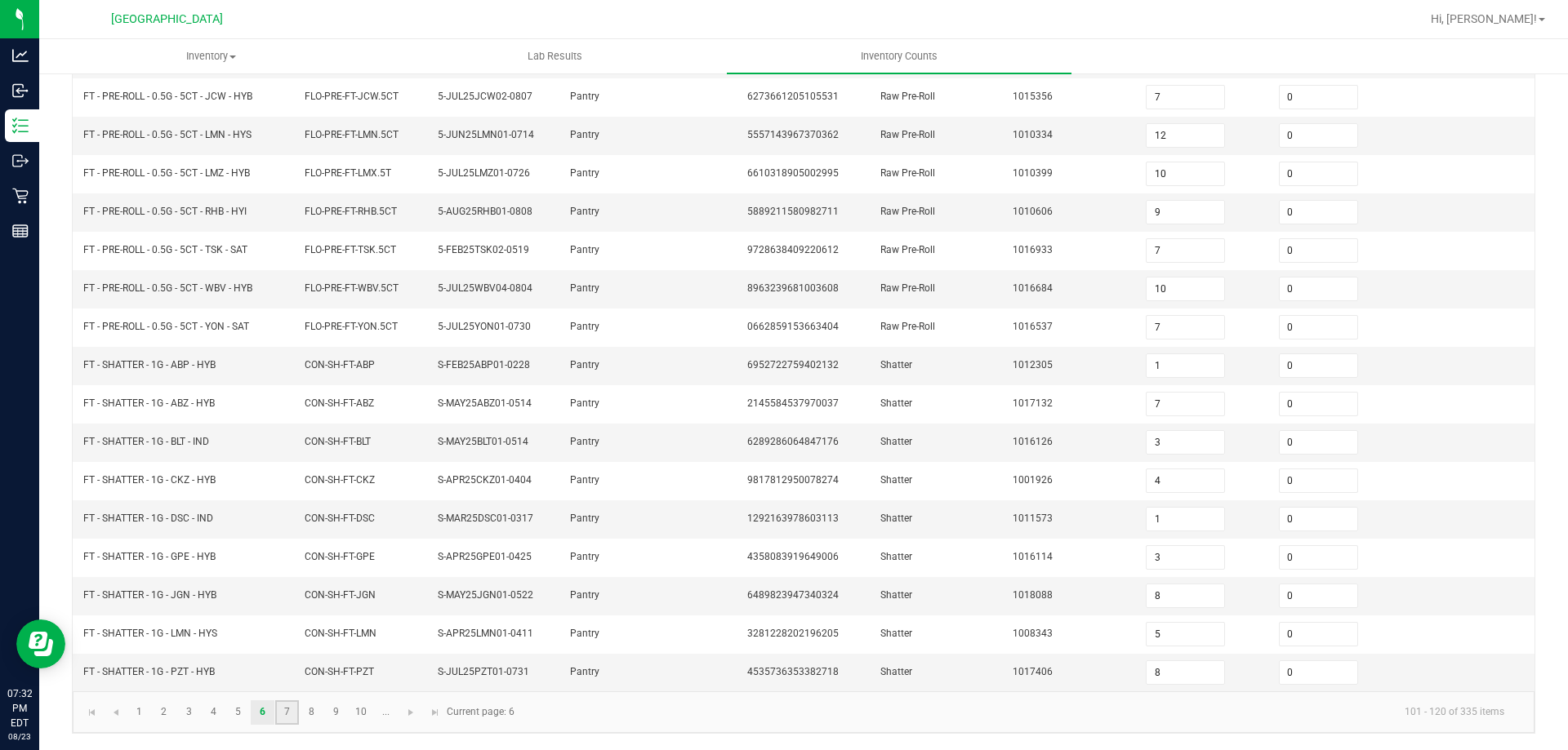
click at [294, 714] on link "7" at bounding box center [287, 712] width 23 height 24
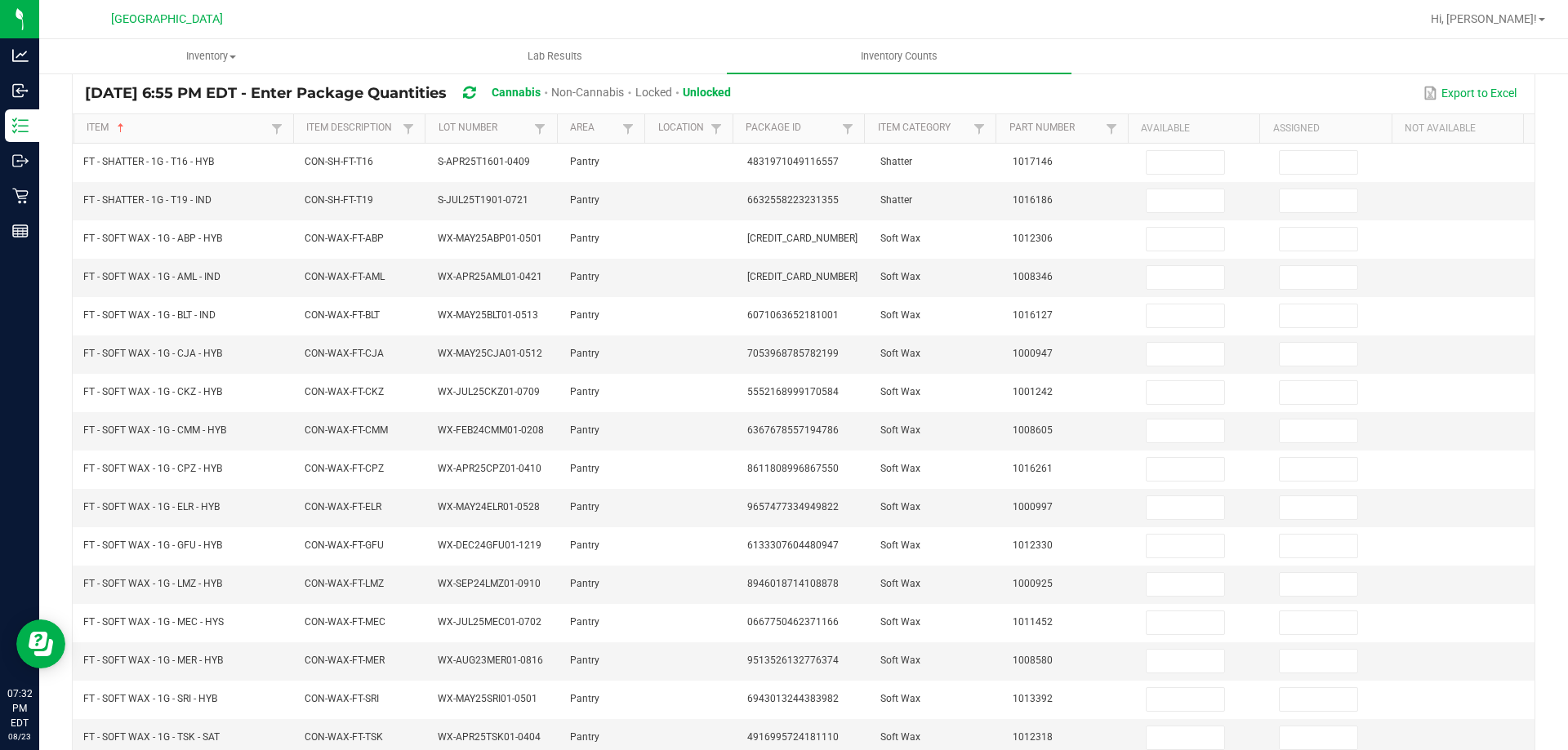
scroll to position [0, 0]
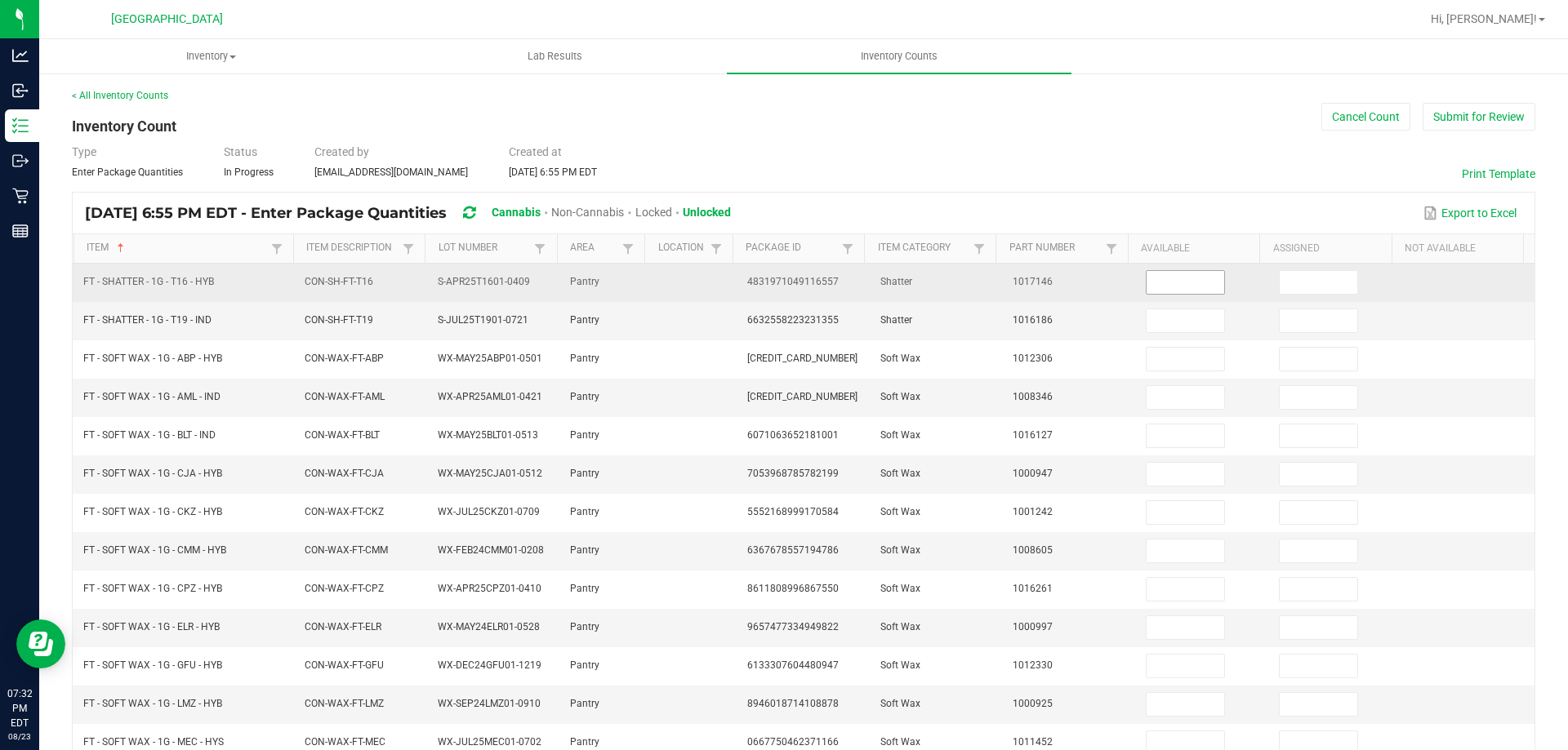
click at [1192, 289] on input at bounding box center [1185, 283] width 78 height 23
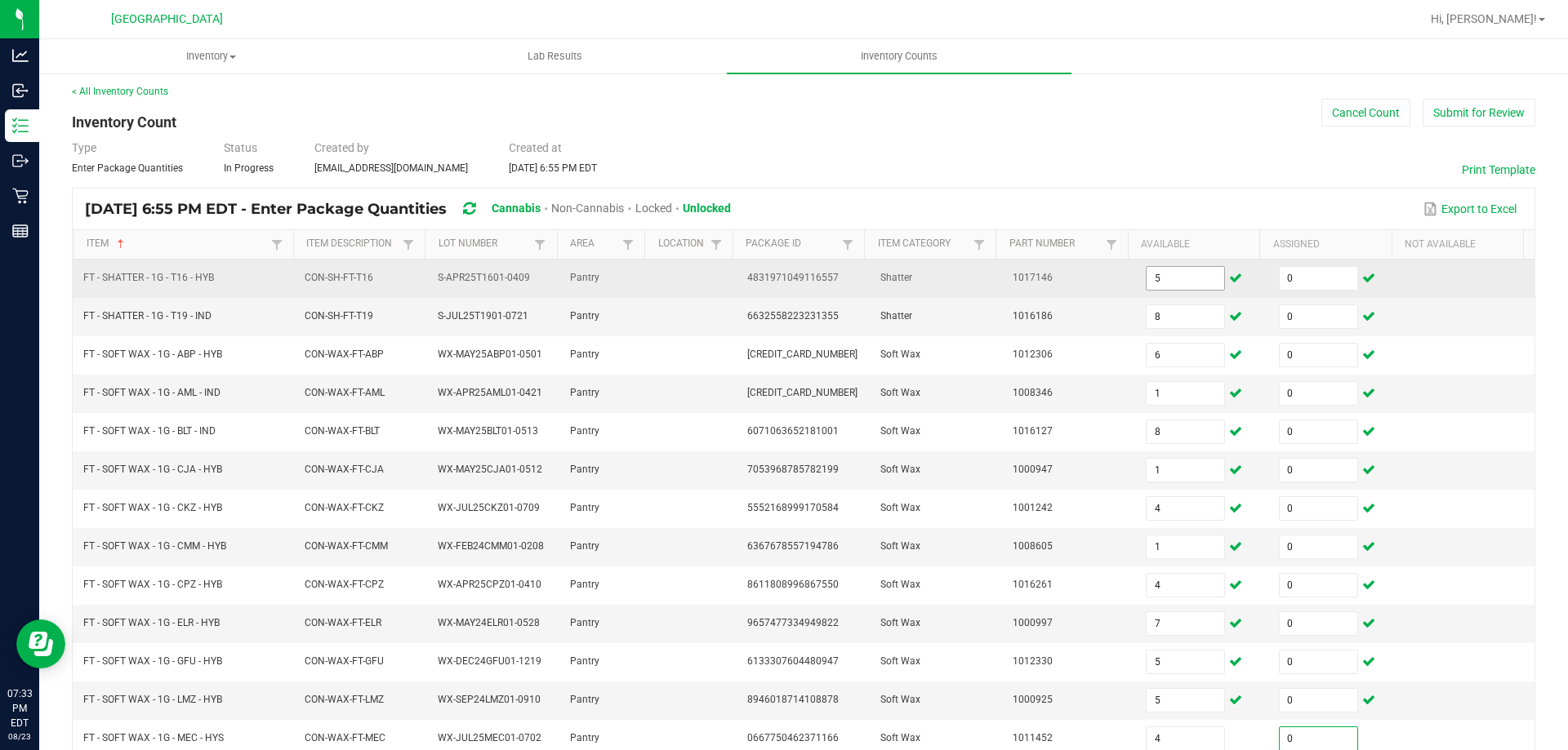
scroll to position [366, 0]
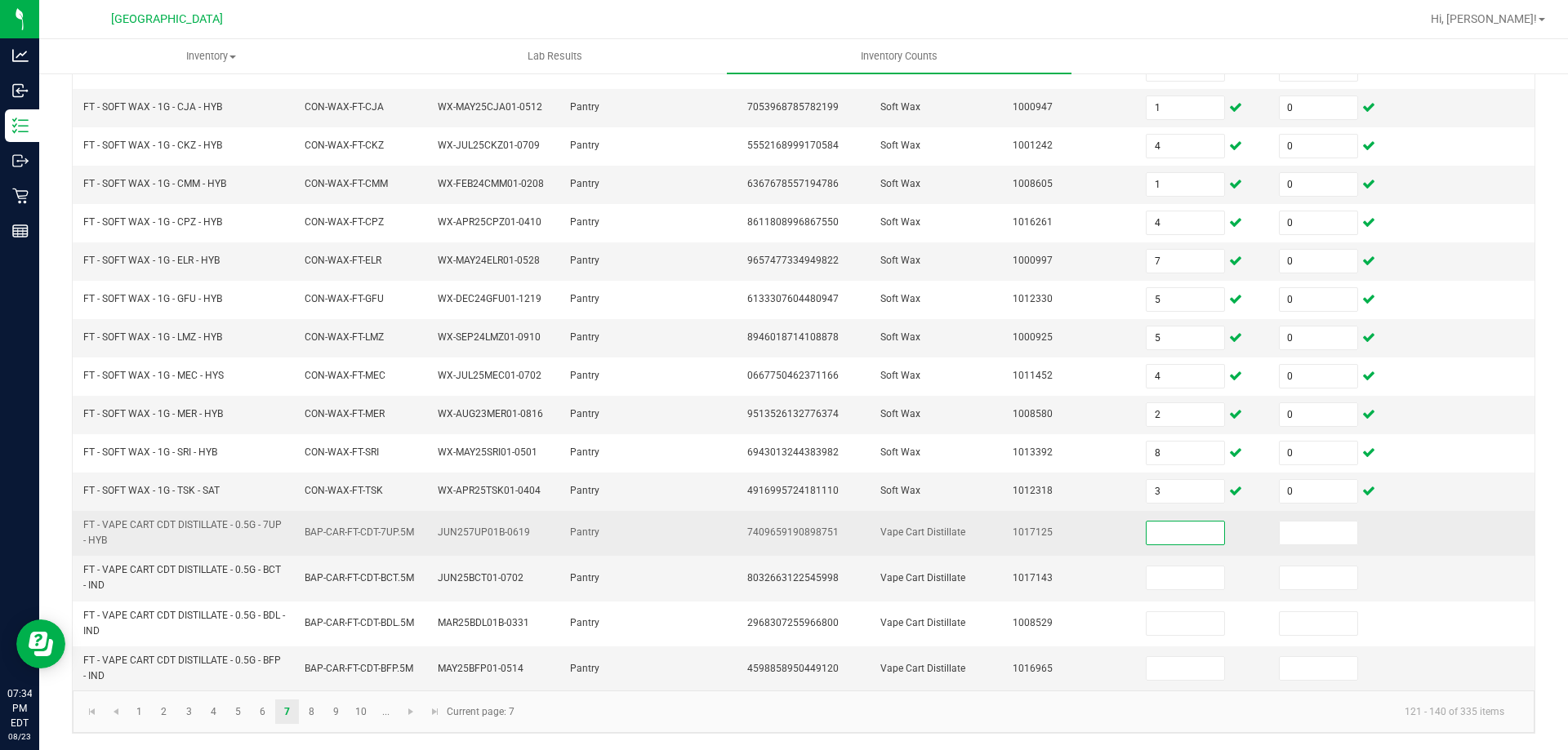
click at [1159, 536] on input at bounding box center [1185, 533] width 78 height 23
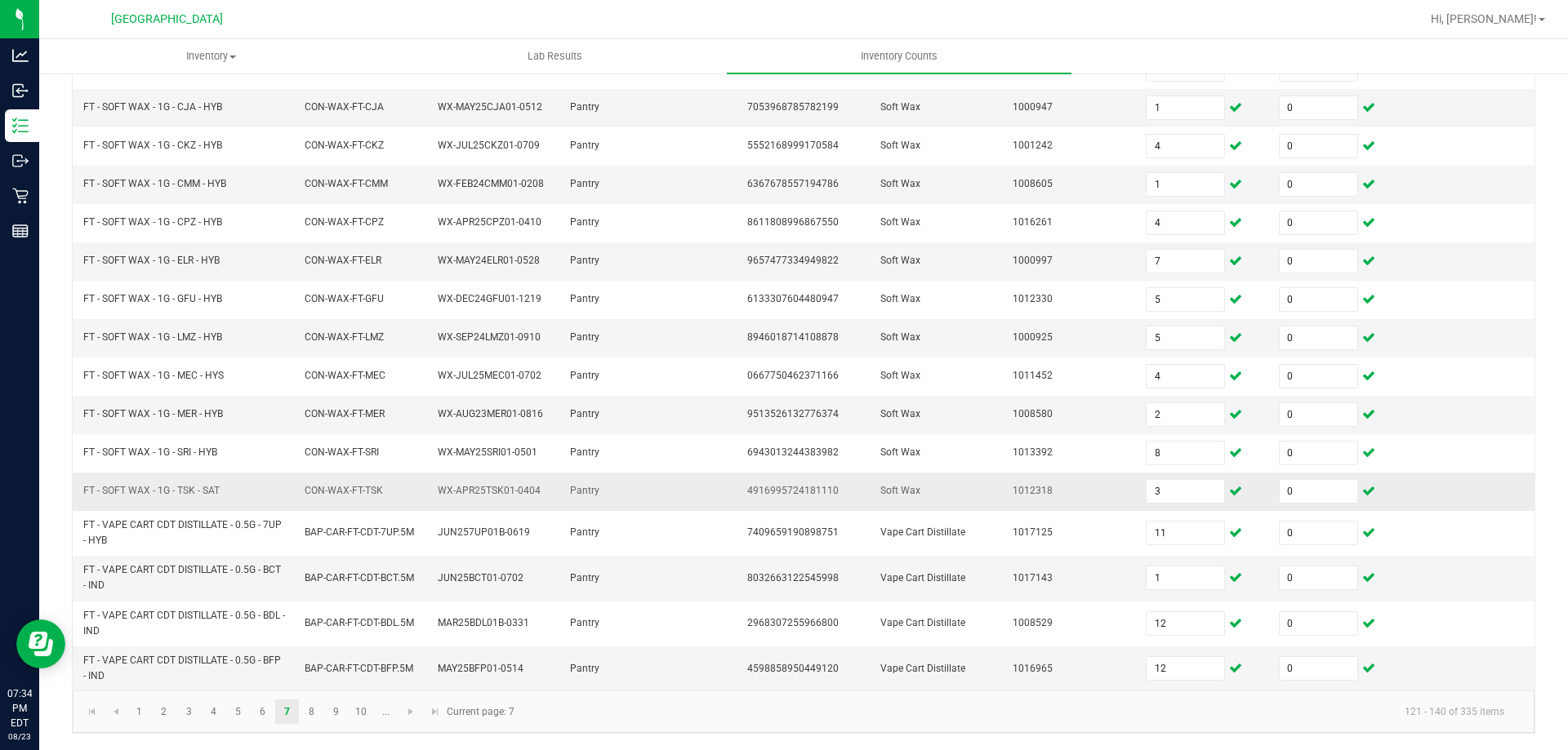
click at [1012, 489] on span "1012318" at bounding box center [1032, 491] width 40 height 12
click at [318, 723] on link "8" at bounding box center [311, 711] width 23 height 24
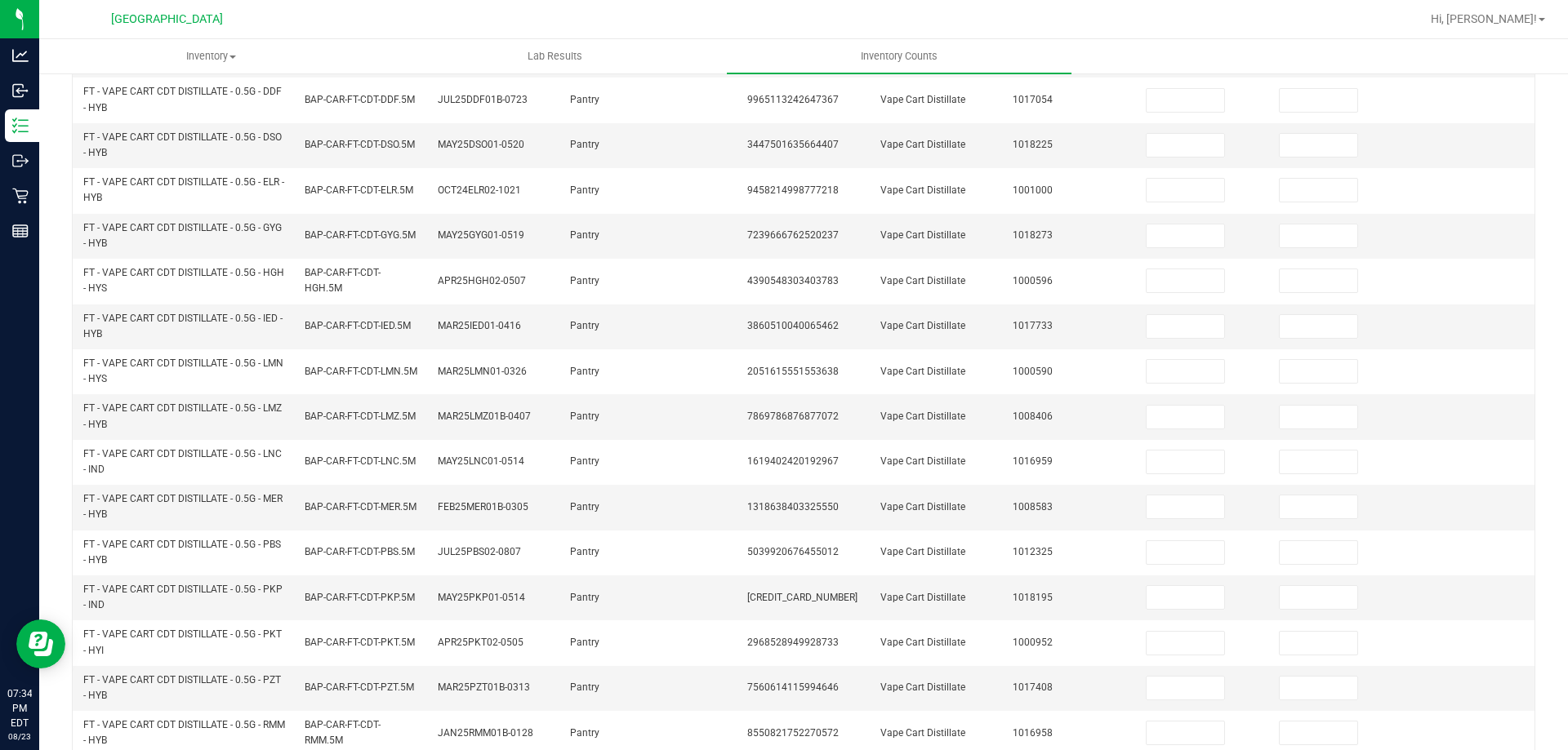
scroll to position [0, 0]
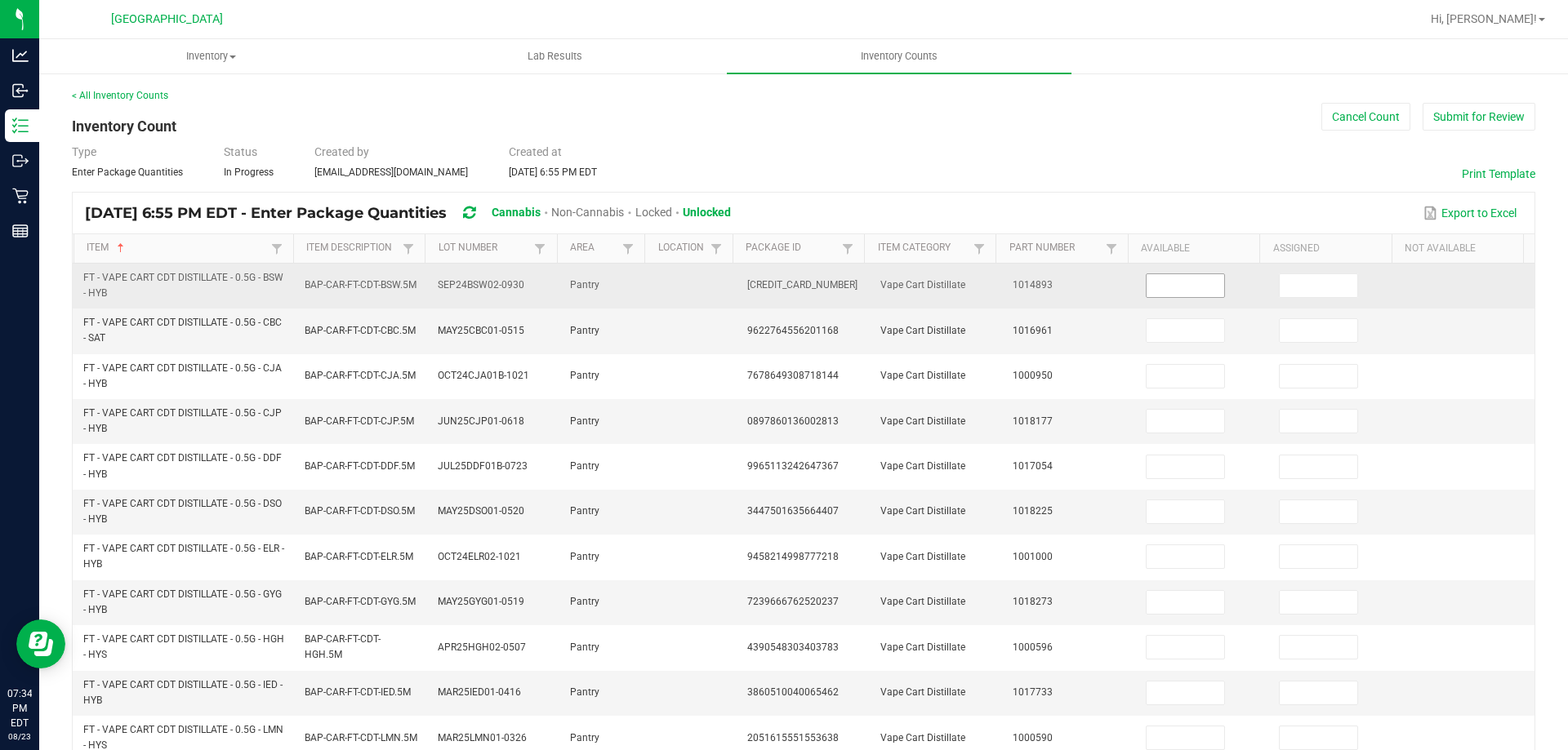
click at [1146, 280] on input at bounding box center [1185, 286] width 78 height 23
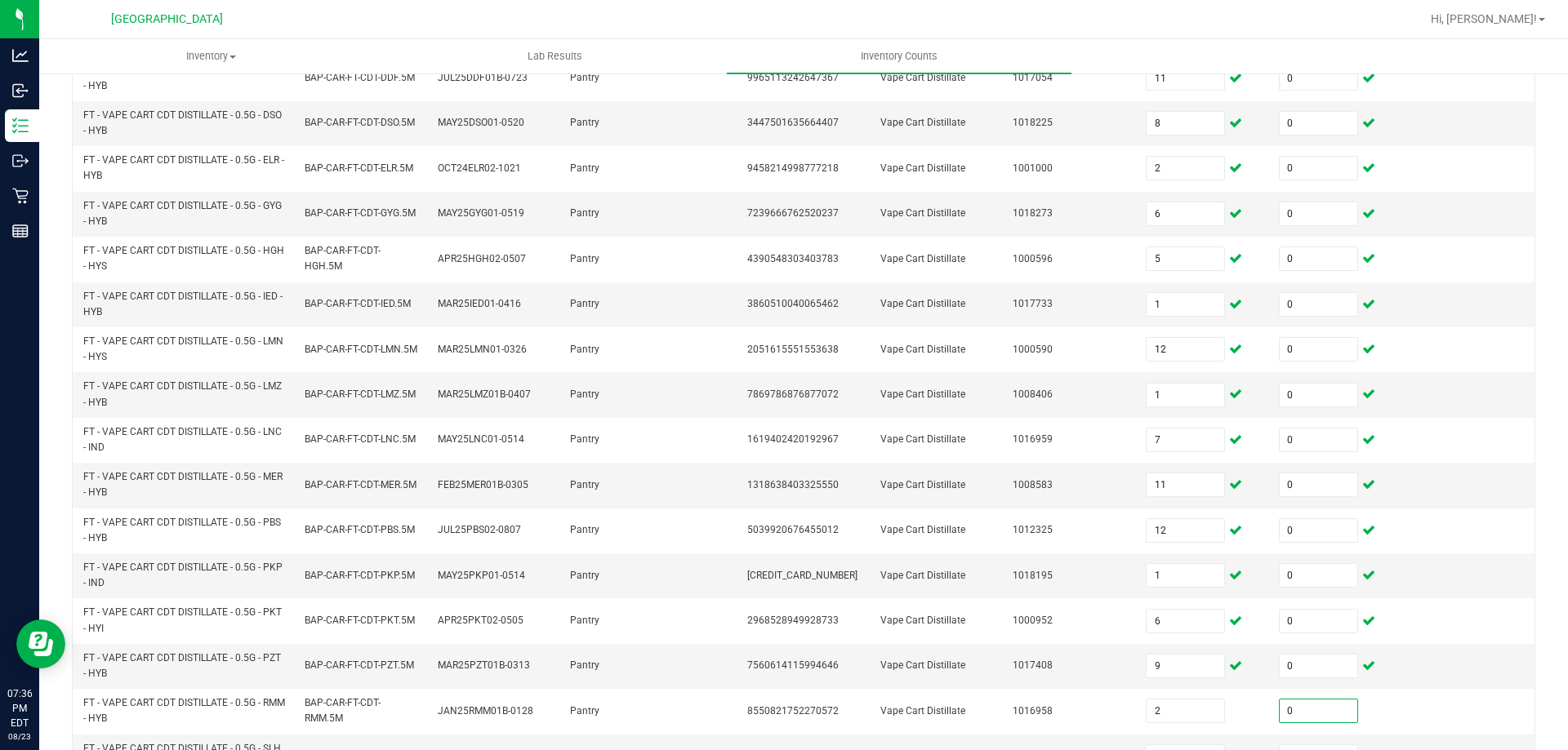
scroll to position [407, 0]
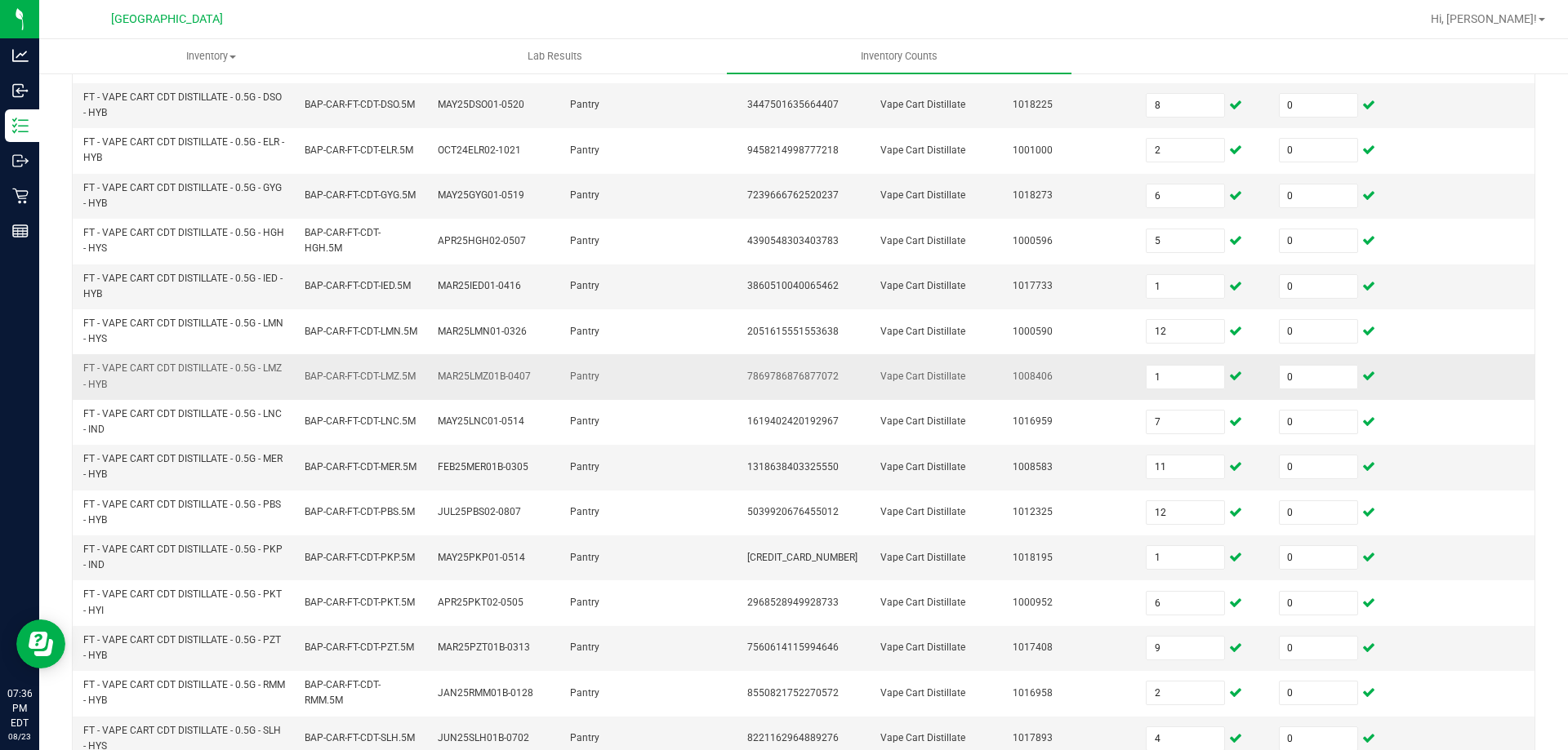
click at [888, 382] on td "Vape Cart Distillate" at bounding box center [937, 377] width 133 height 45
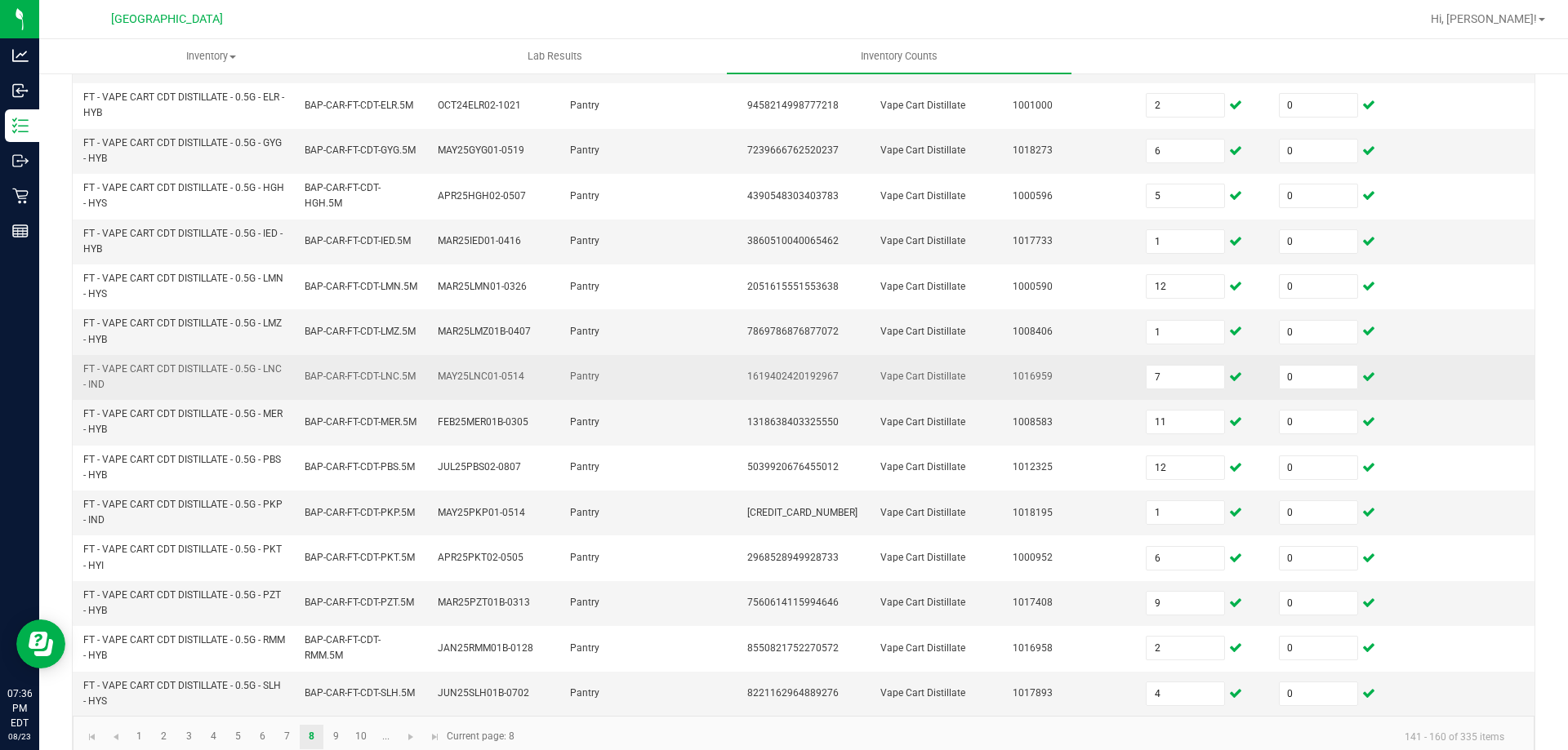
scroll to position [476, 0]
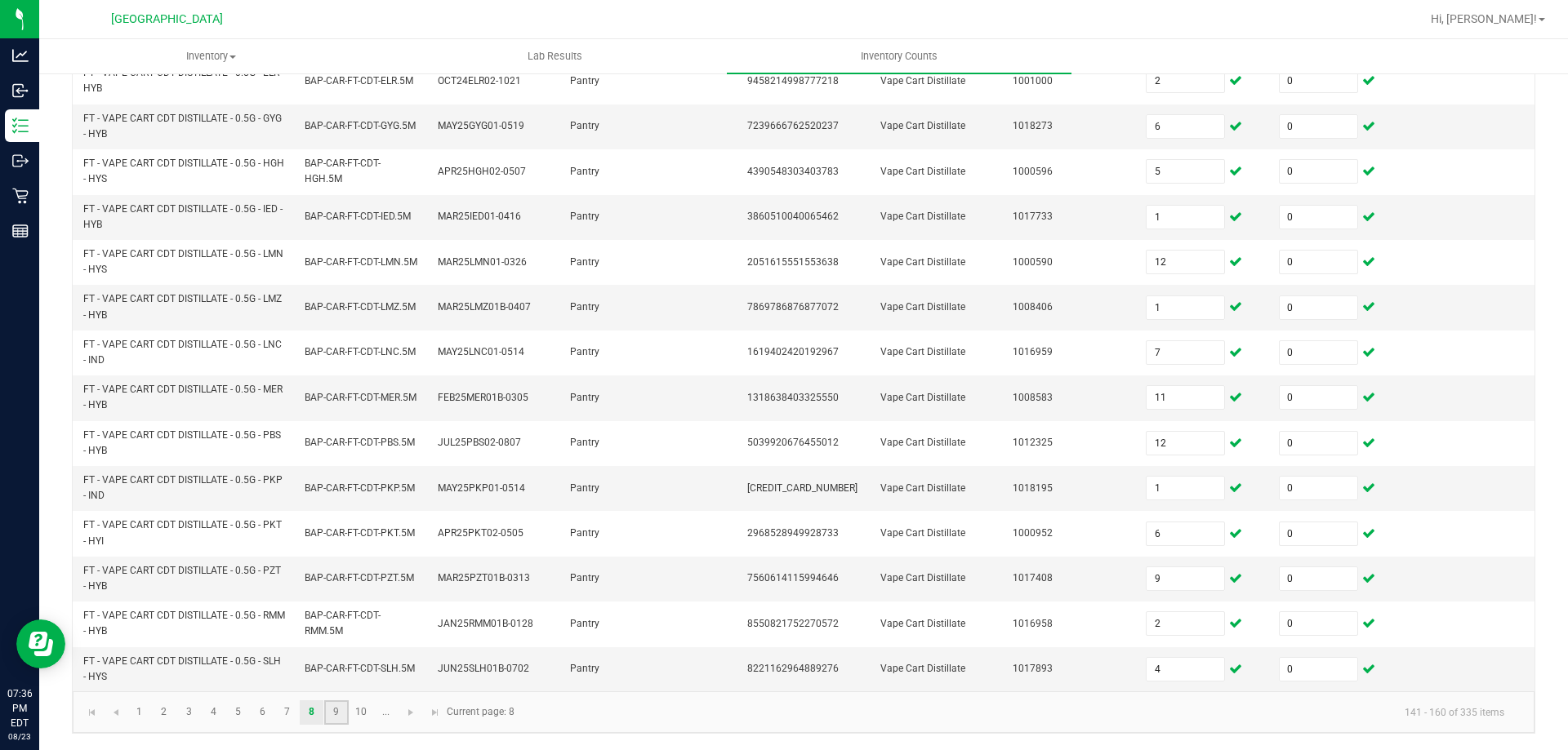
click at [346, 715] on link "9" at bounding box center [336, 712] width 23 height 24
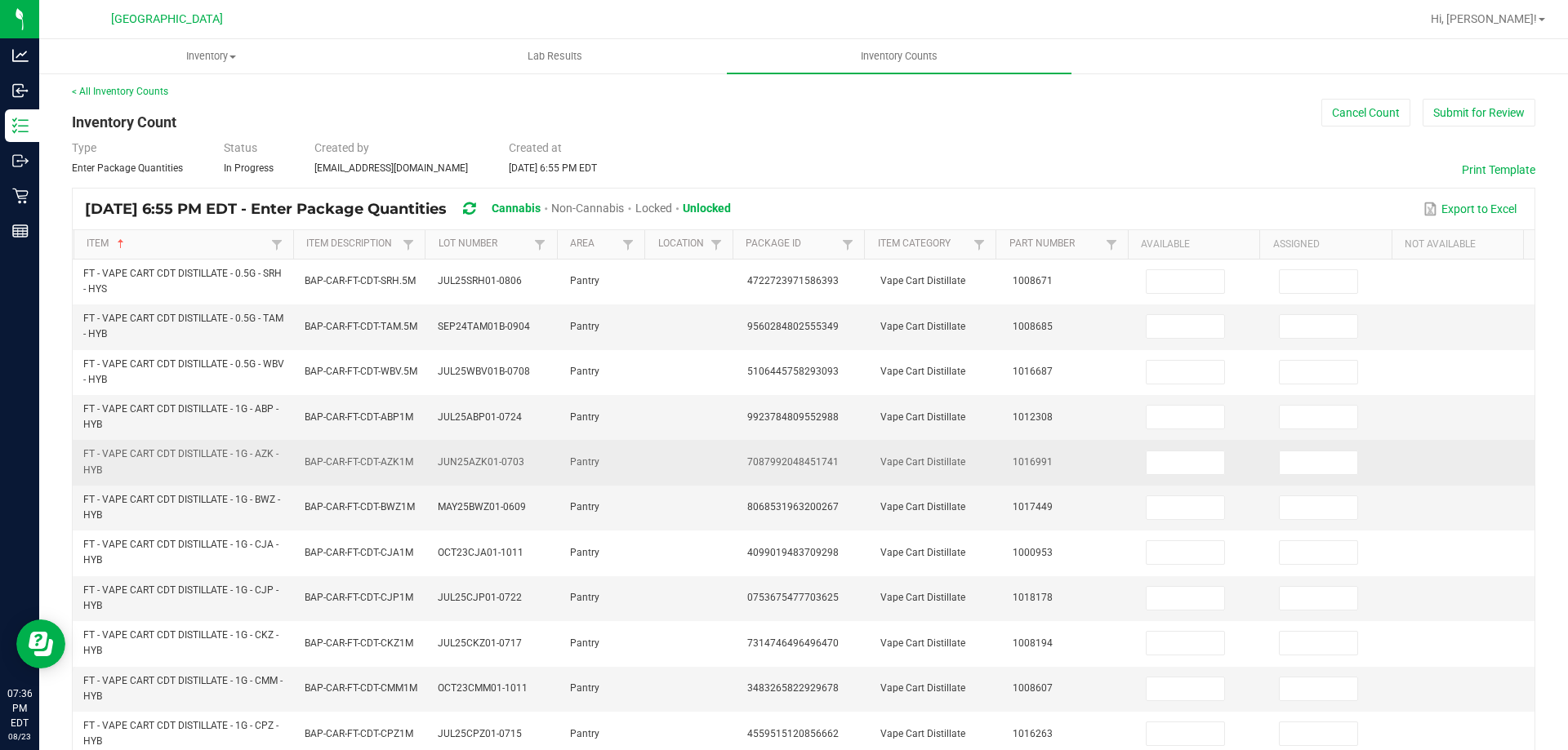
scroll to position [0, 0]
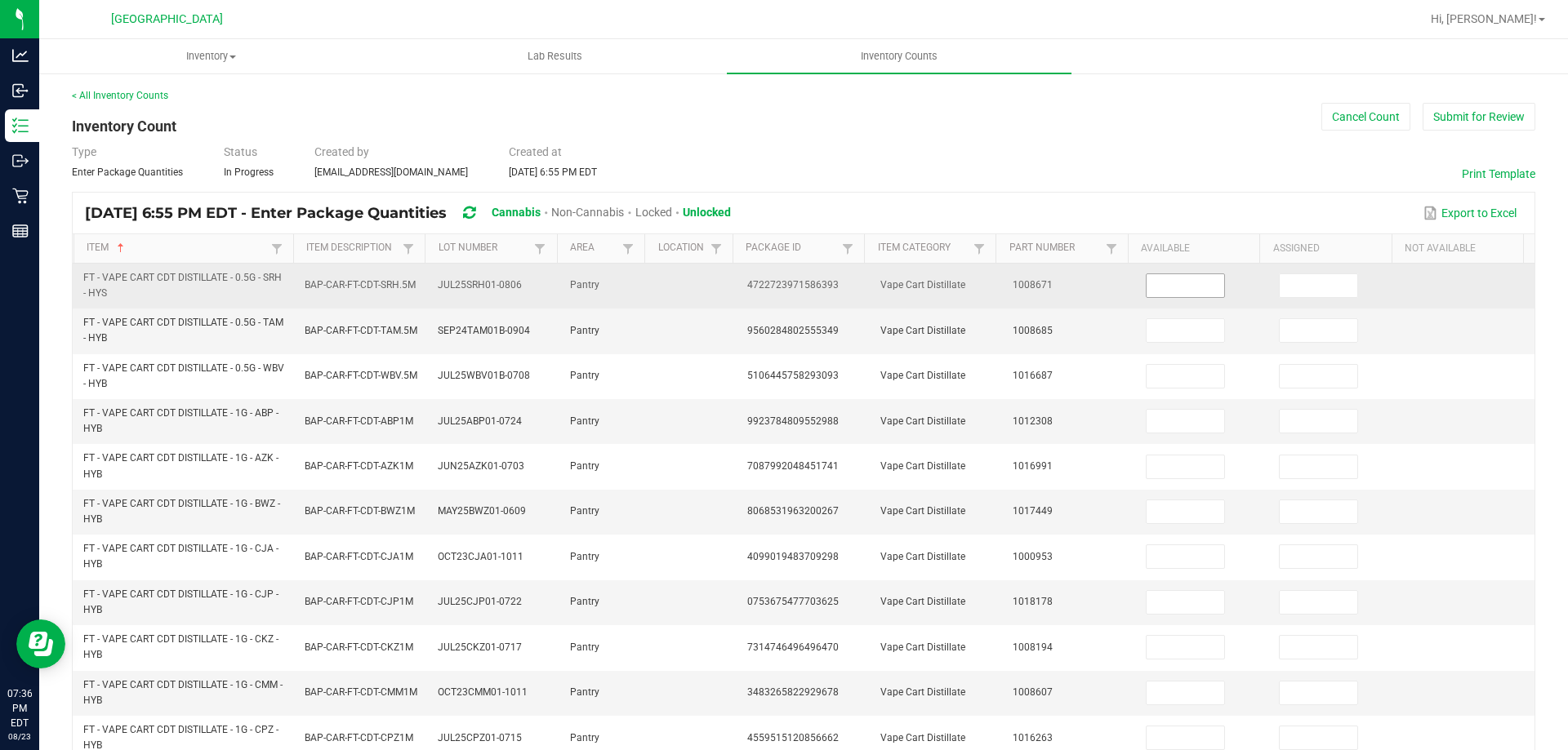
click at [1146, 281] on input at bounding box center [1185, 286] width 78 height 23
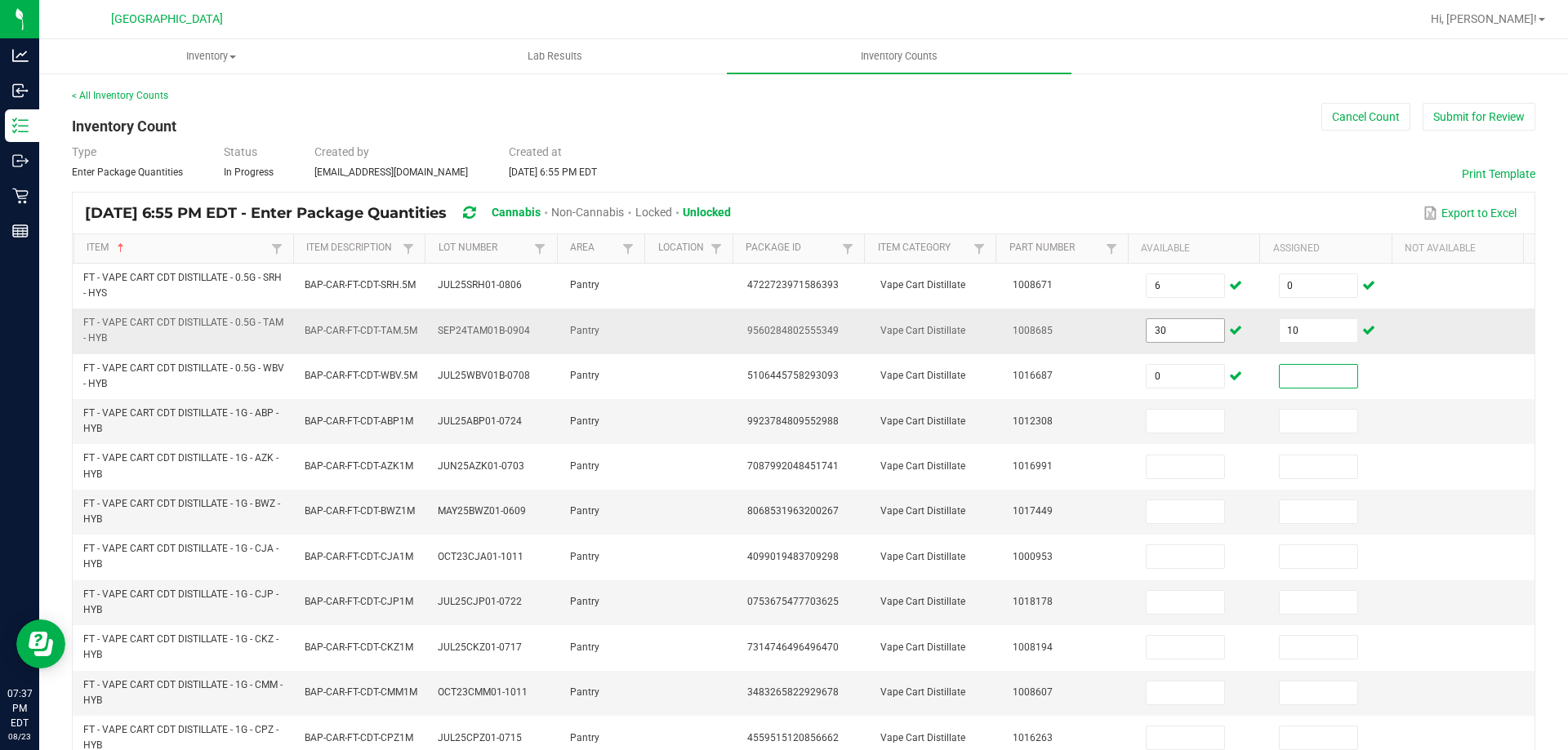
click at [1183, 326] on input "30" at bounding box center [1185, 331] width 78 height 23
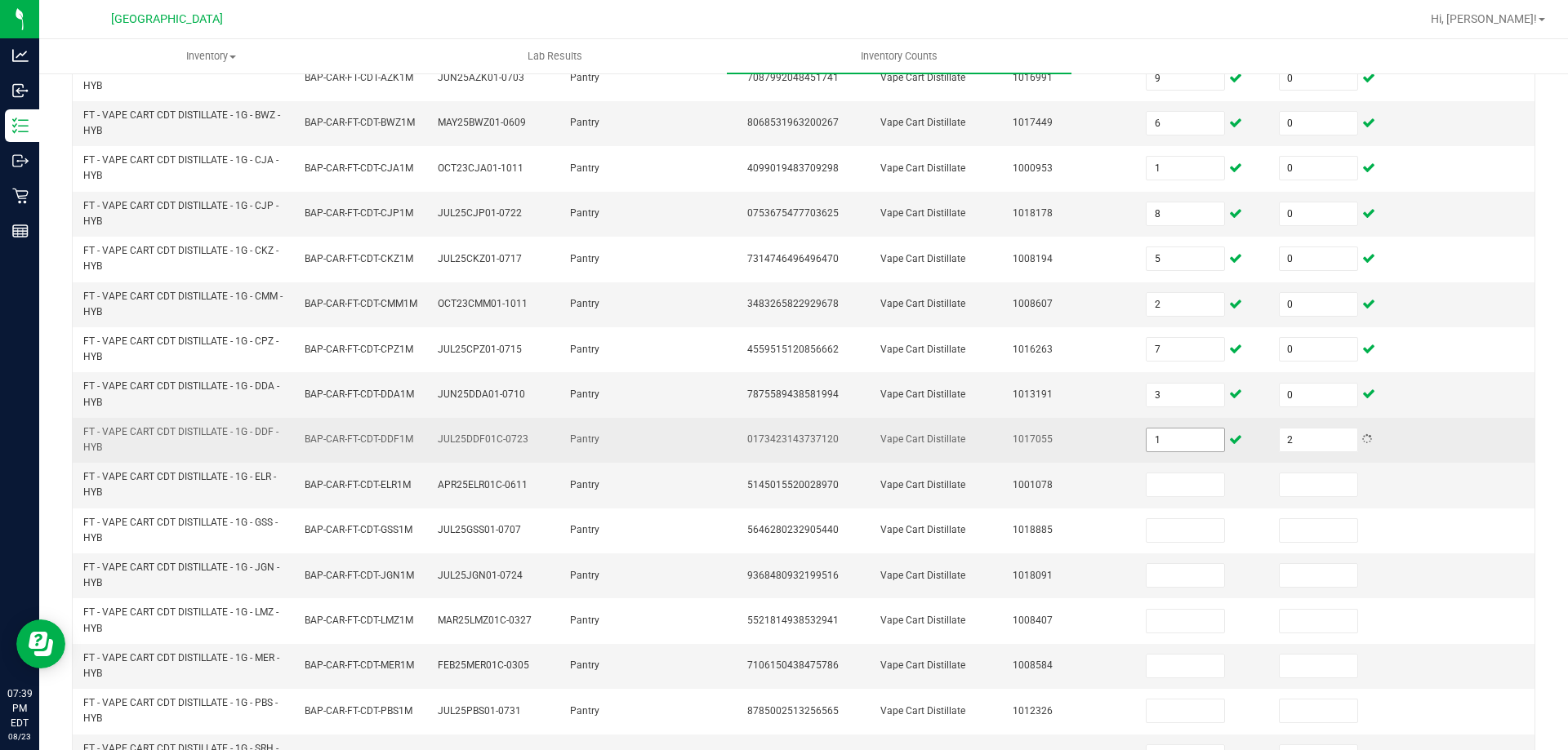
click at [1180, 427] on span "1" at bounding box center [1185, 439] width 80 height 24
click at [1182, 441] on input "1" at bounding box center [1185, 440] width 78 height 23
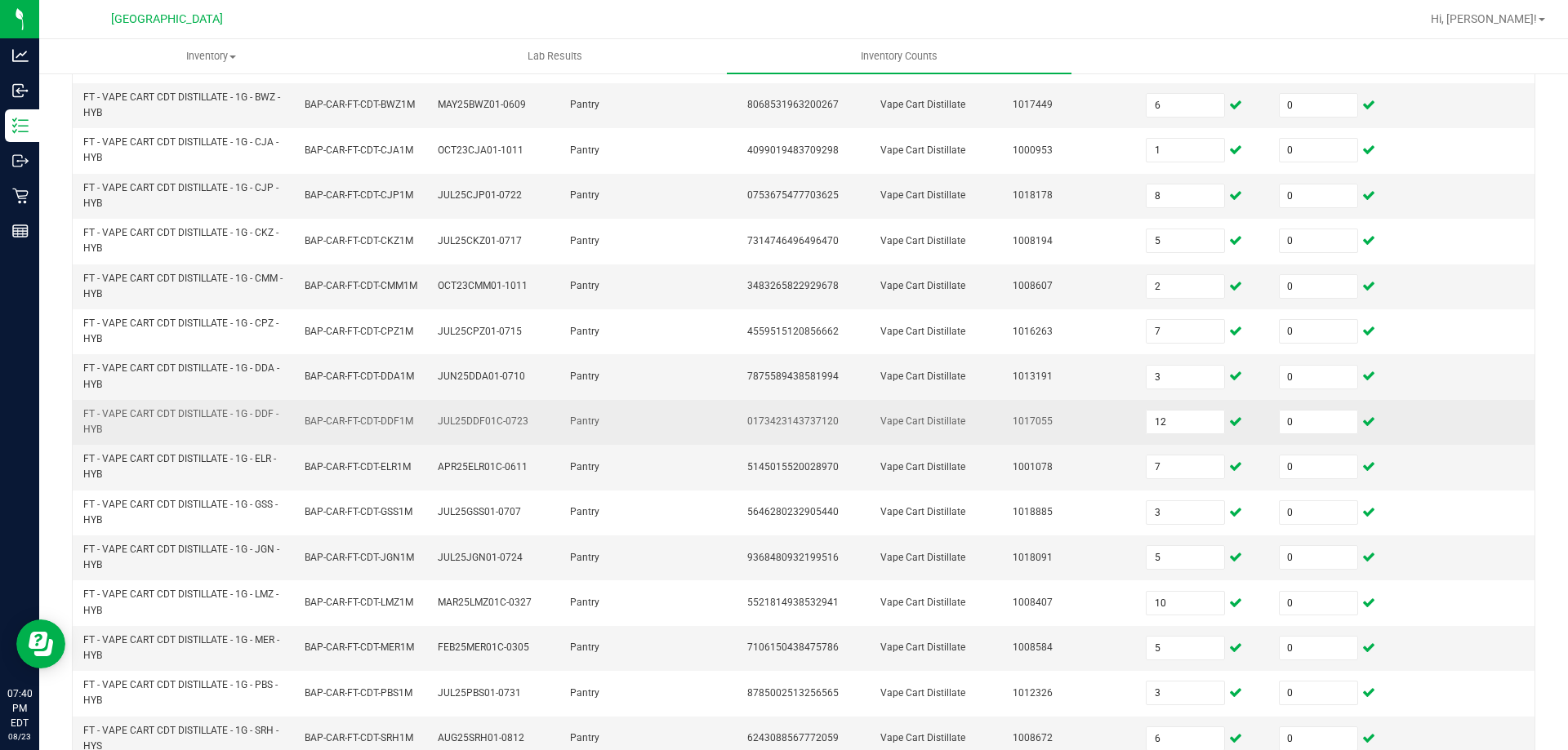
click at [686, 433] on td at bounding box center [693, 423] width 88 height 45
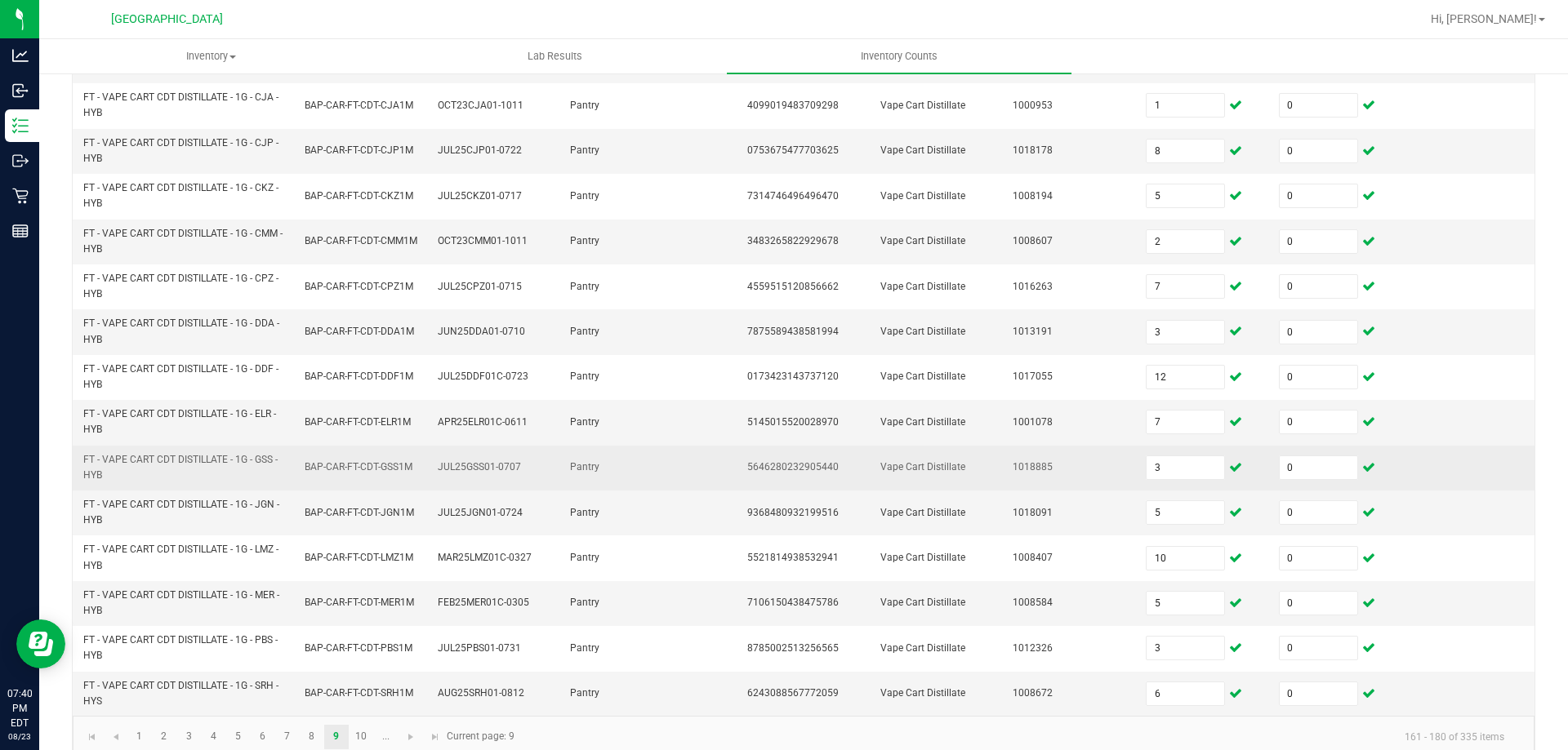
scroll to position [476, 0]
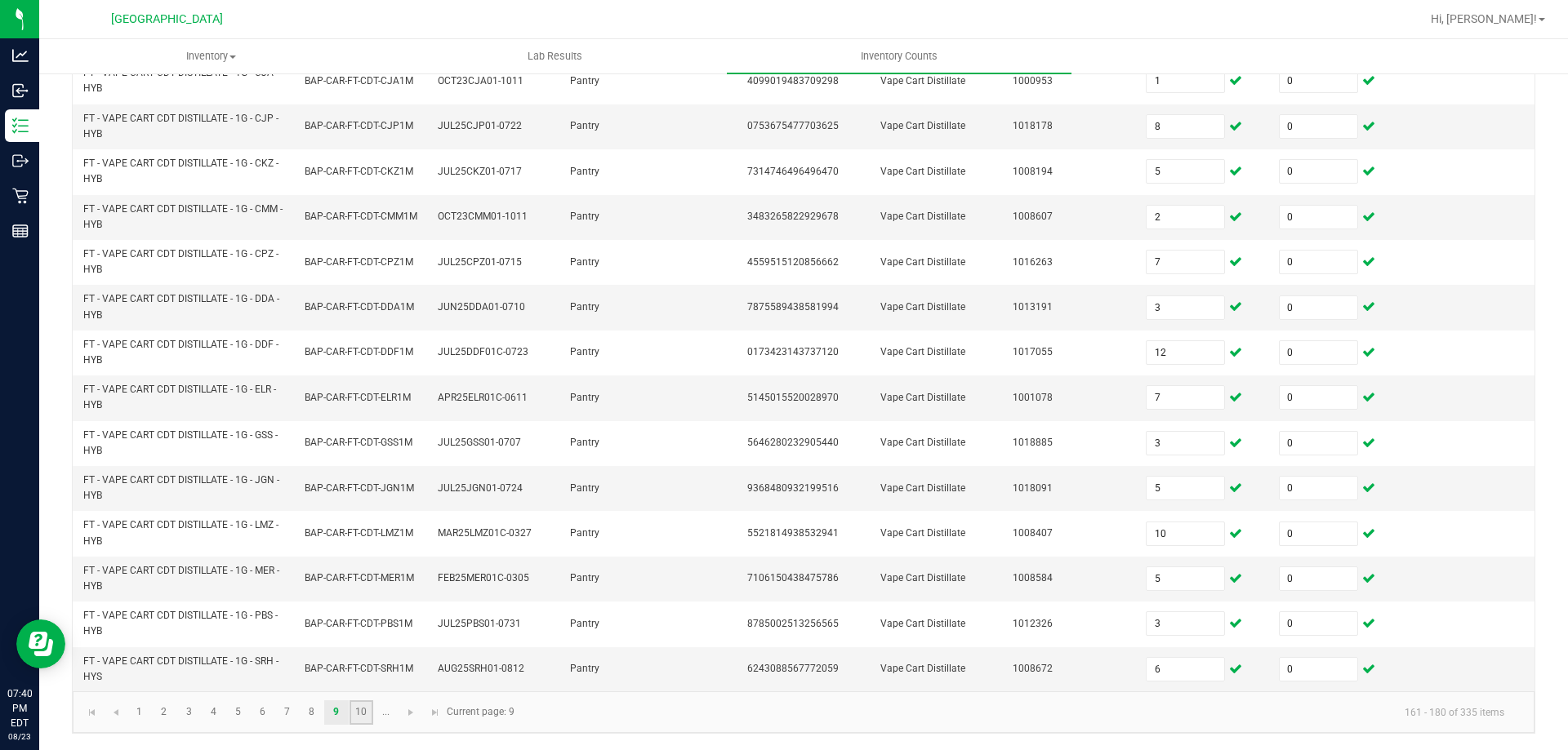
click at [369, 703] on link "10" at bounding box center [361, 712] width 23 height 24
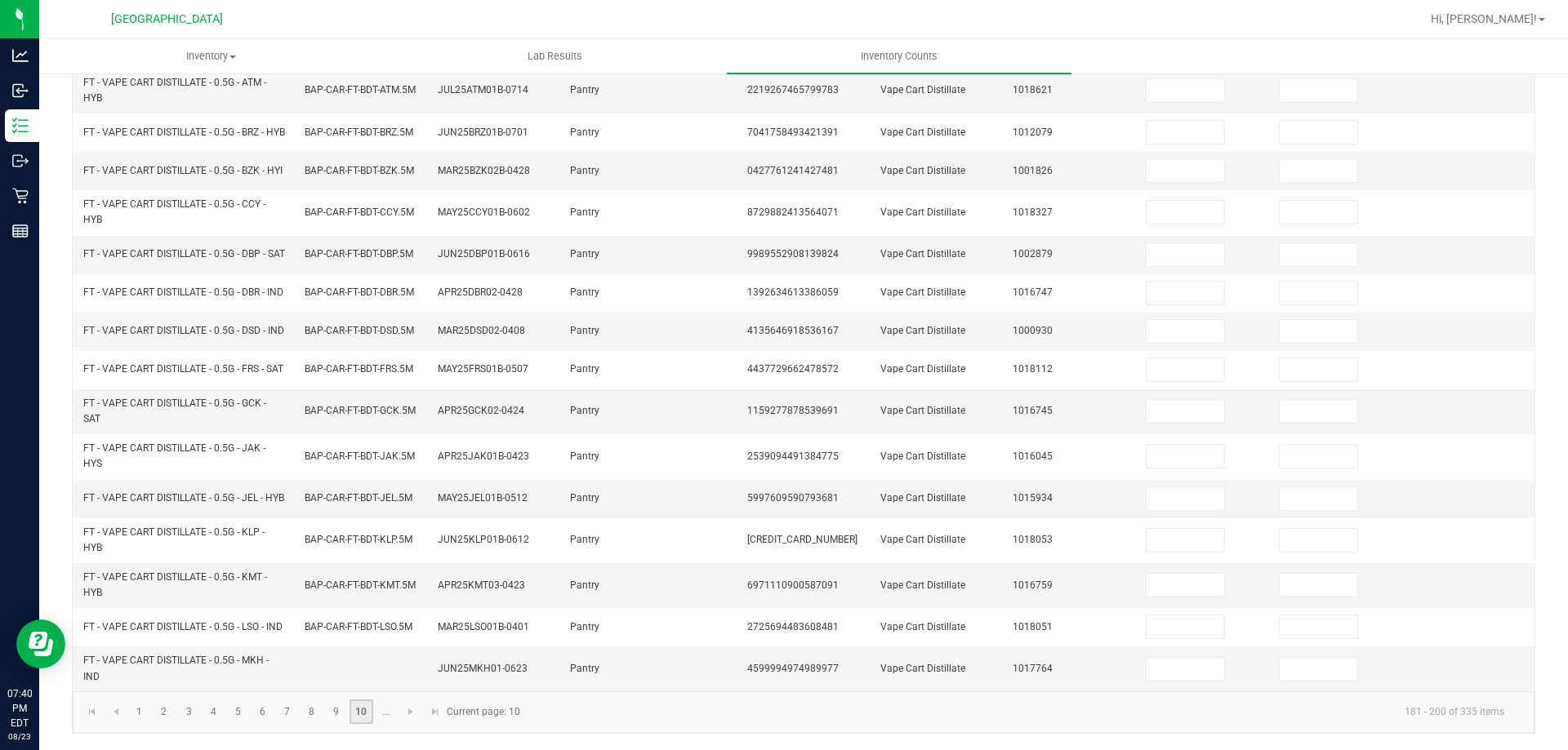
scroll to position [0, 0]
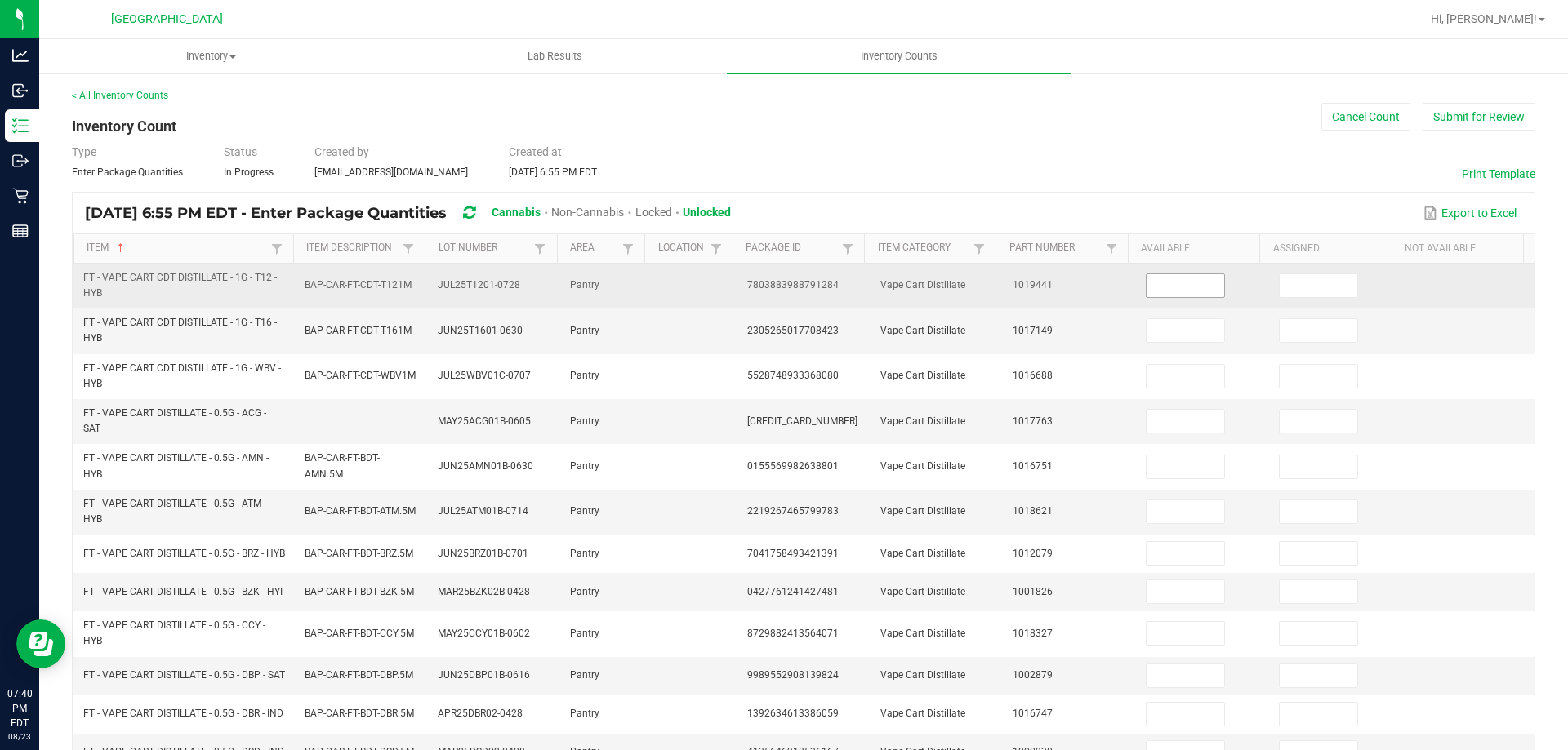
click at [1176, 288] on input at bounding box center [1185, 286] width 78 height 23
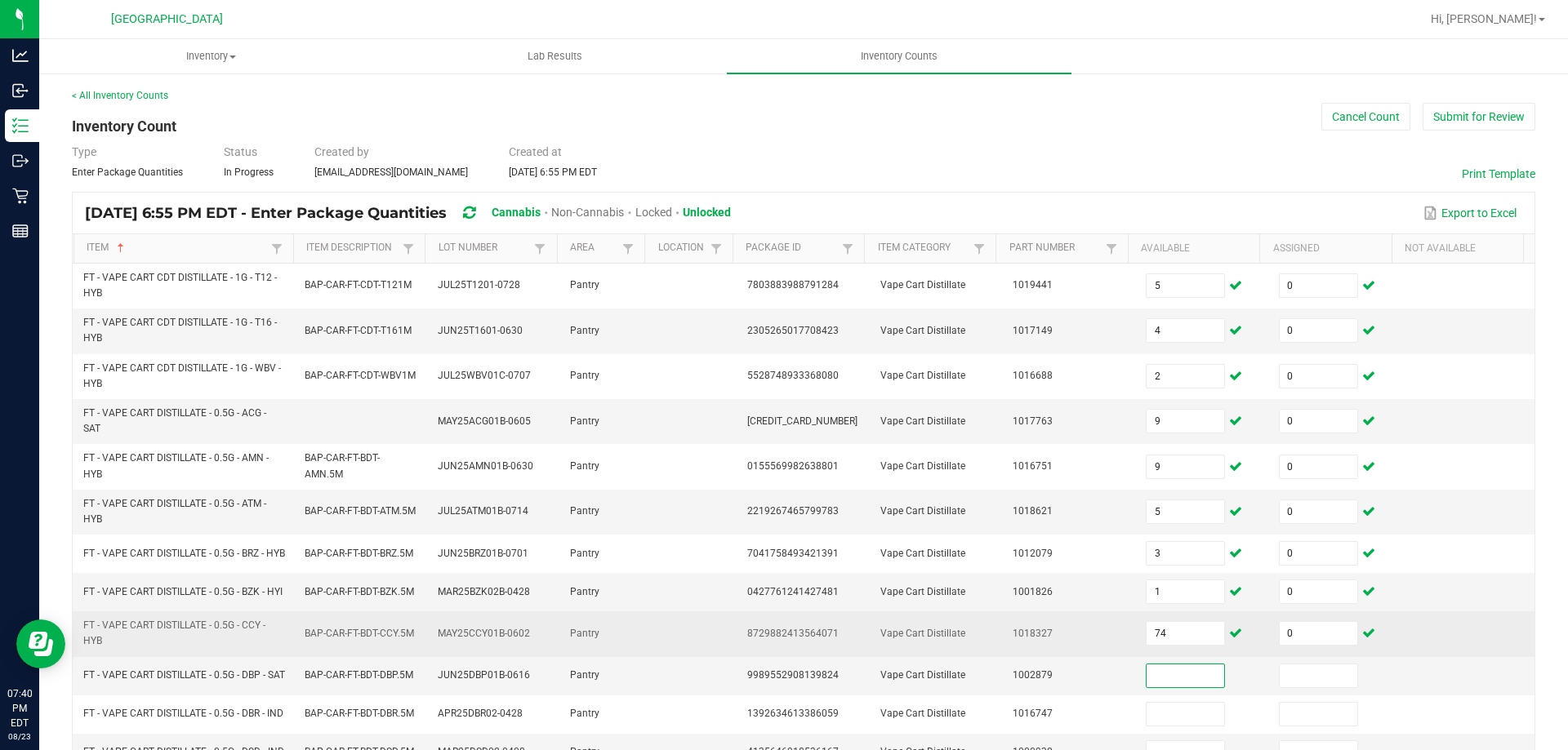
click at [1164, 657] on td "74" at bounding box center [1202, 633] width 133 height 45
click at [1174, 645] on input "74" at bounding box center [1185, 633] width 78 height 23
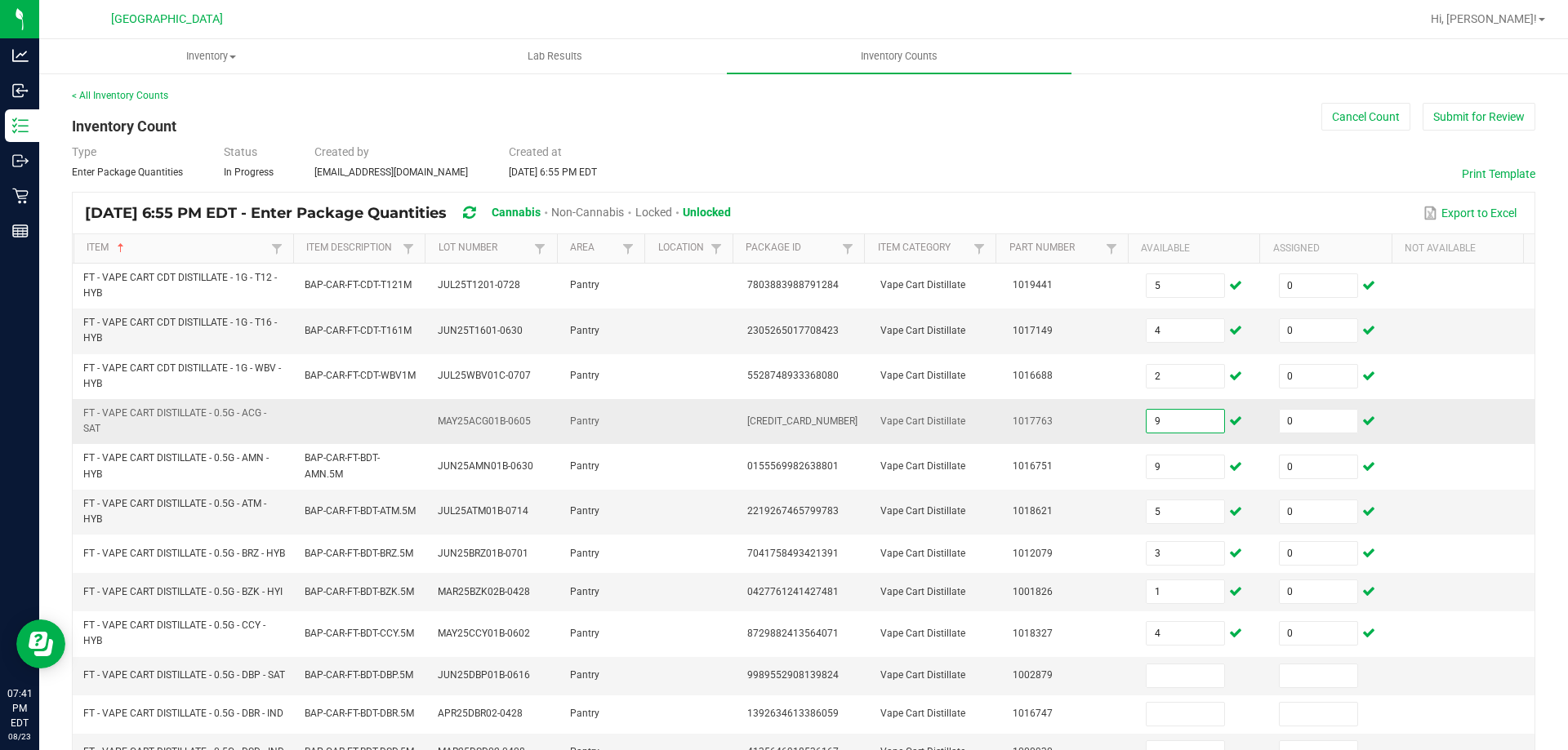
click at [1173, 425] on input "9" at bounding box center [1185, 422] width 78 height 23
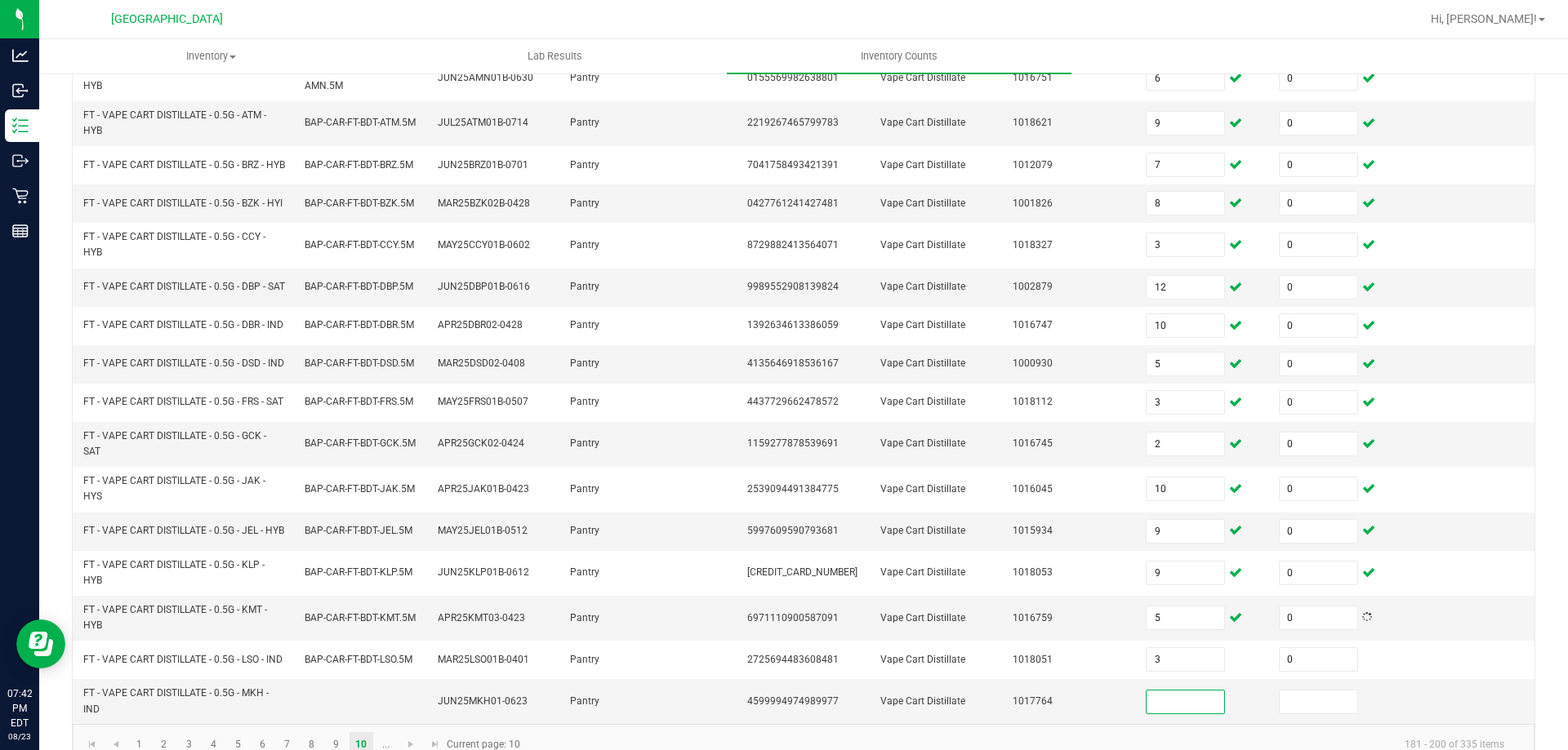
scroll to position [407, 0]
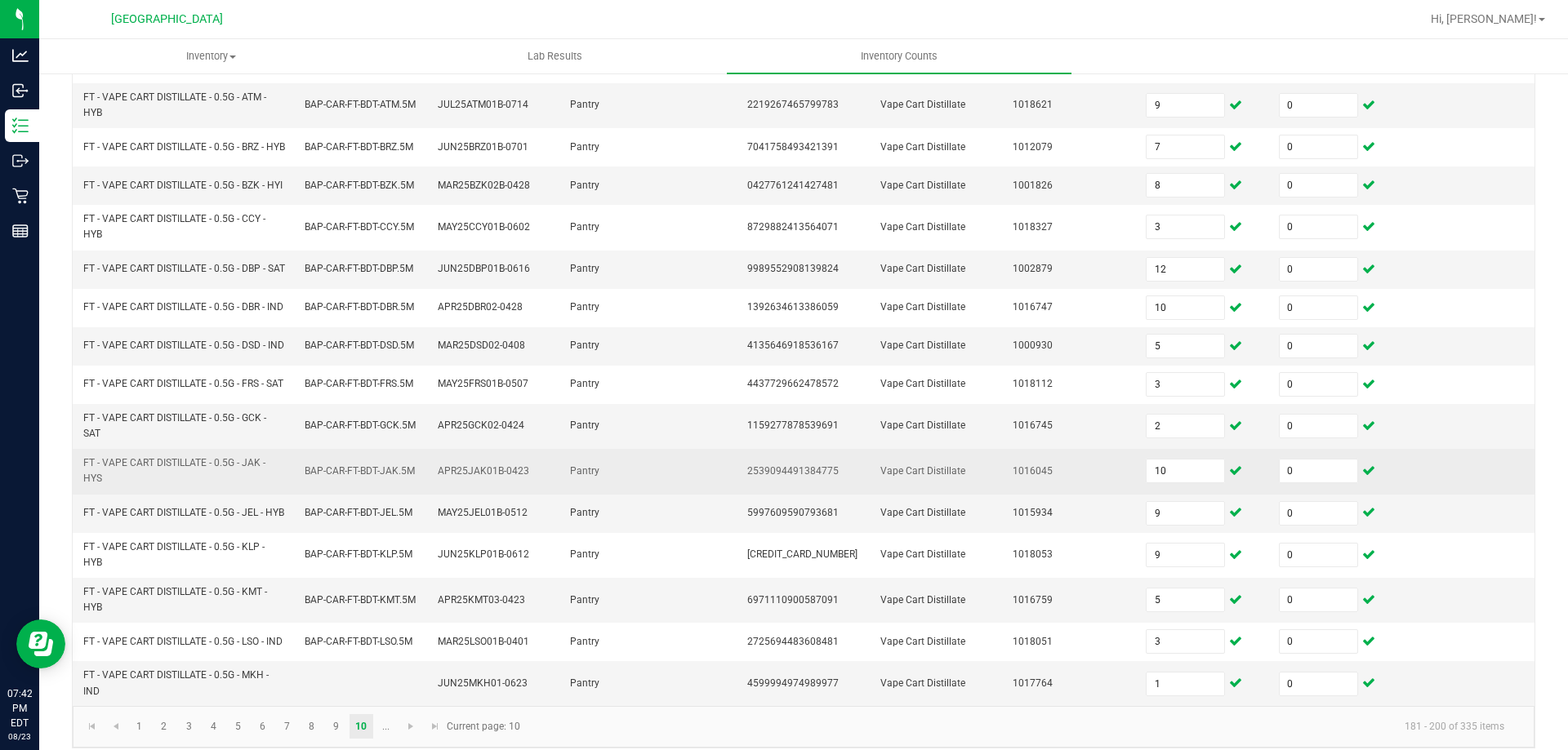
click at [671, 494] on td at bounding box center [693, 471] width 88 height 45
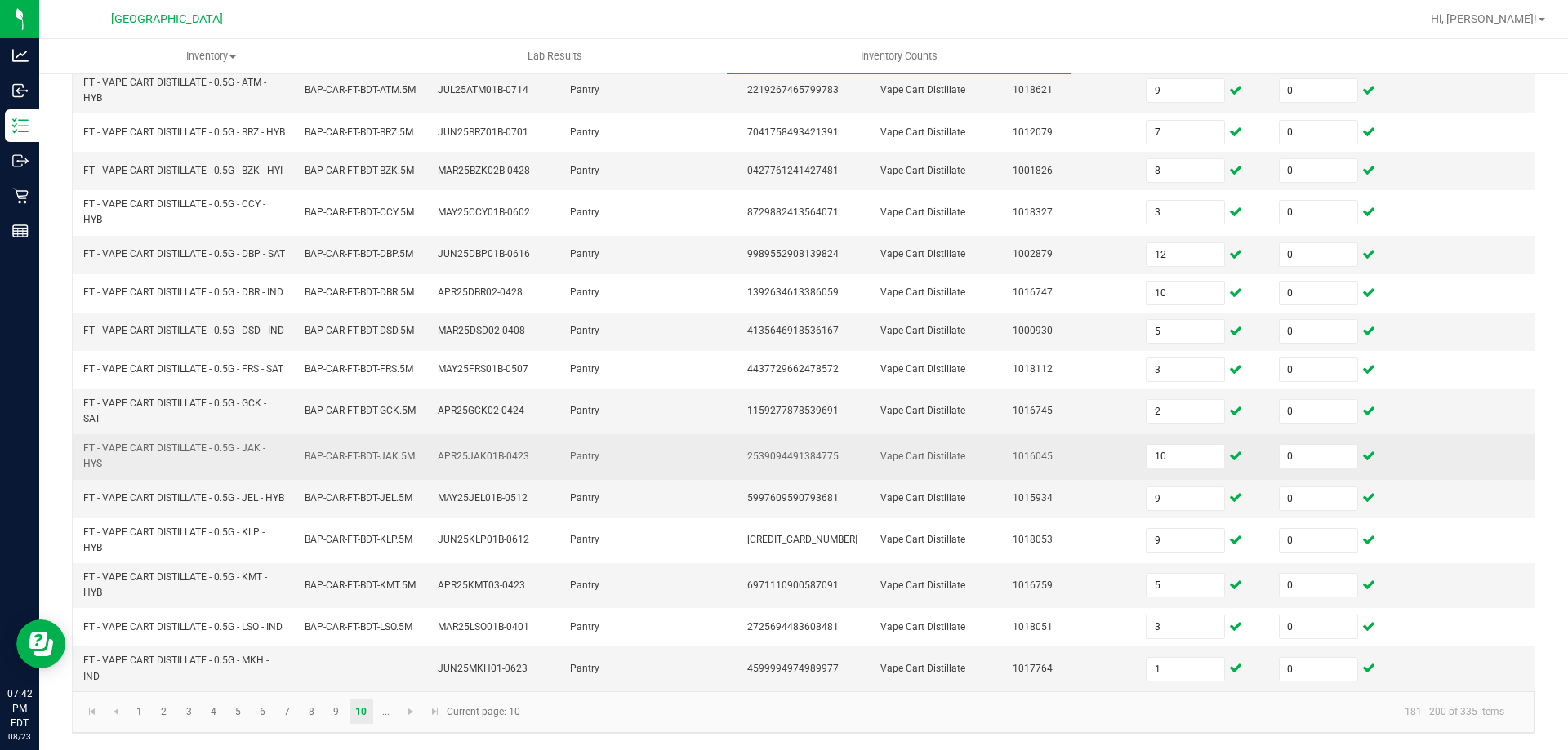
scroll to position [476, 0]
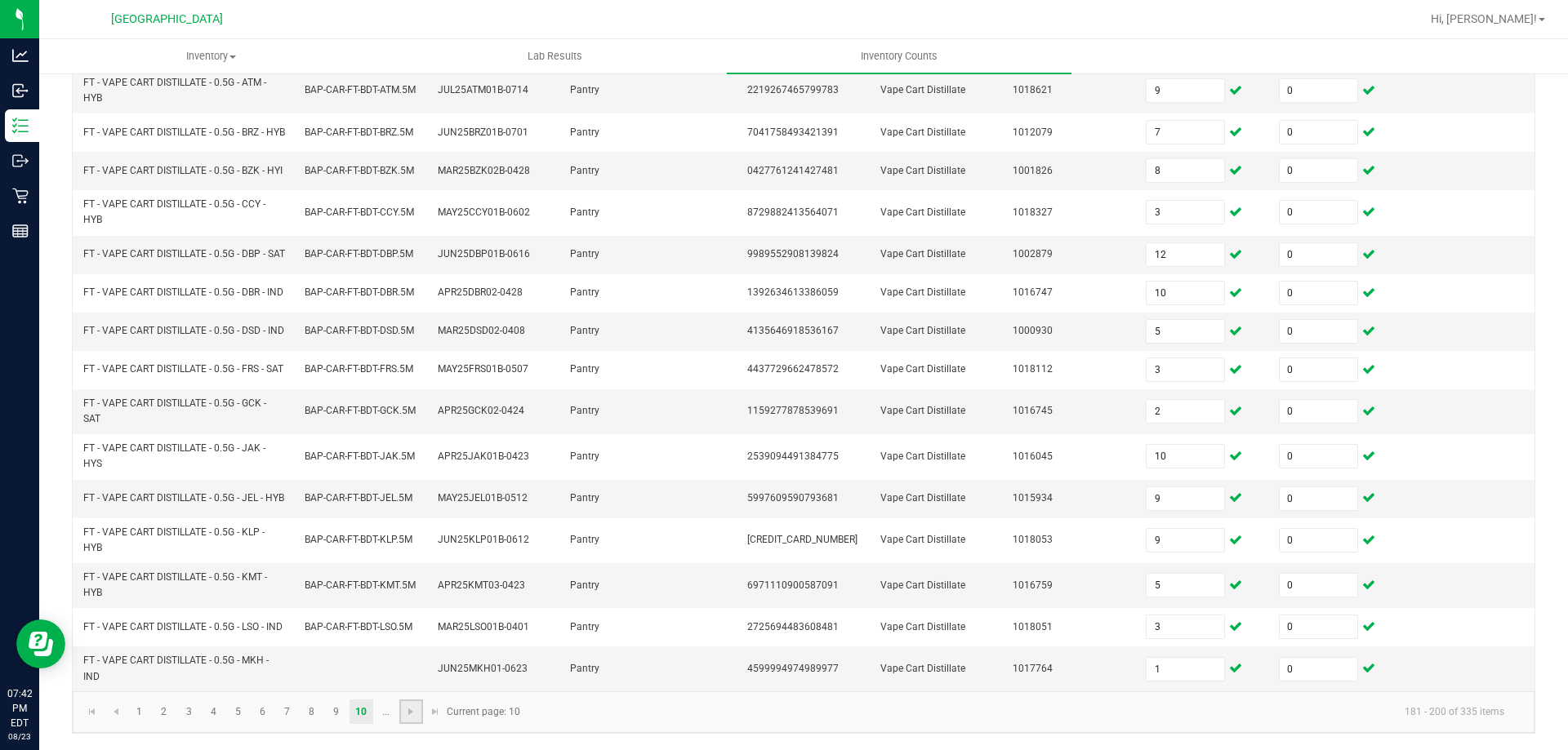
click at [417, 723] on link at bounding box center [411, 711] width 23 height 24
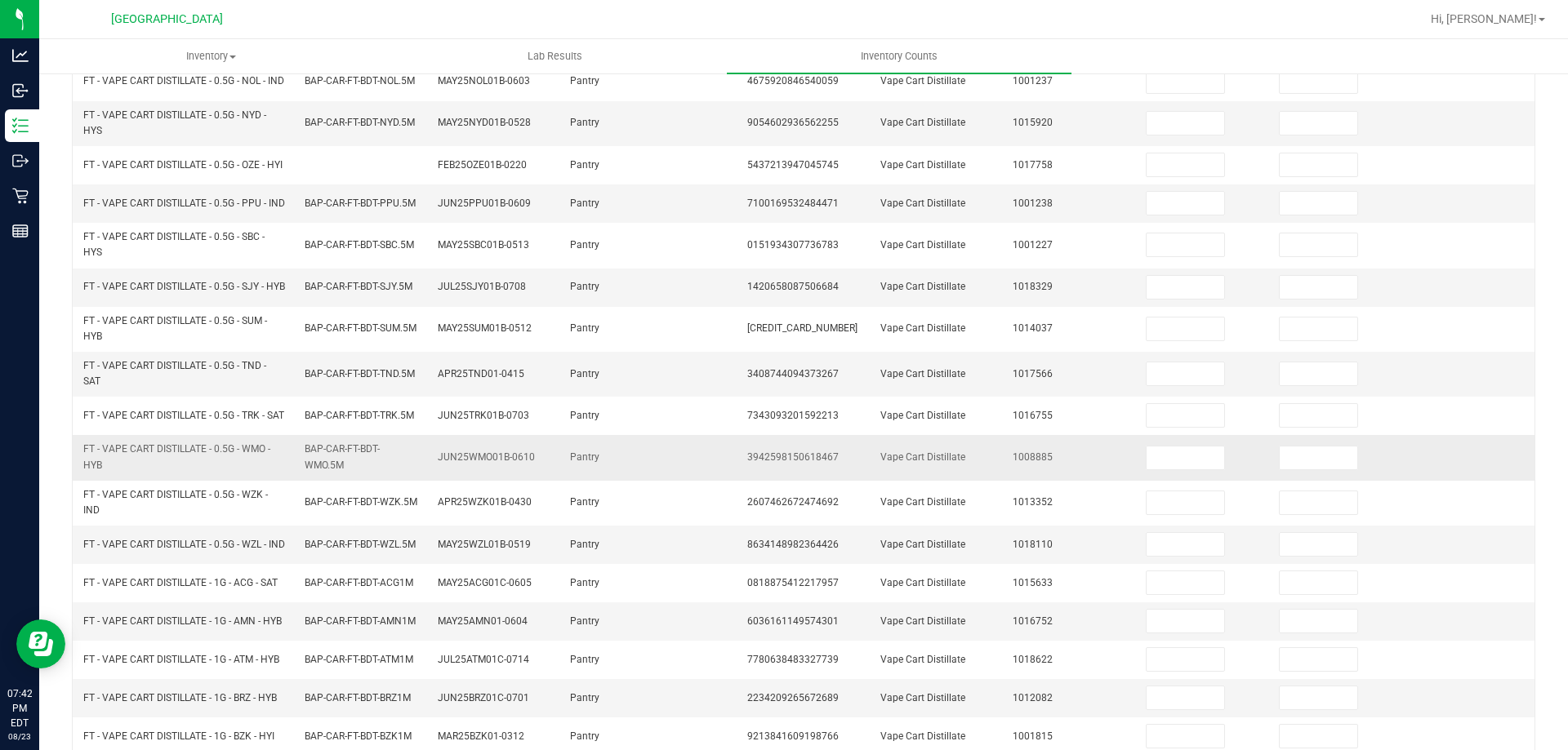
scroll to position [0, 0]
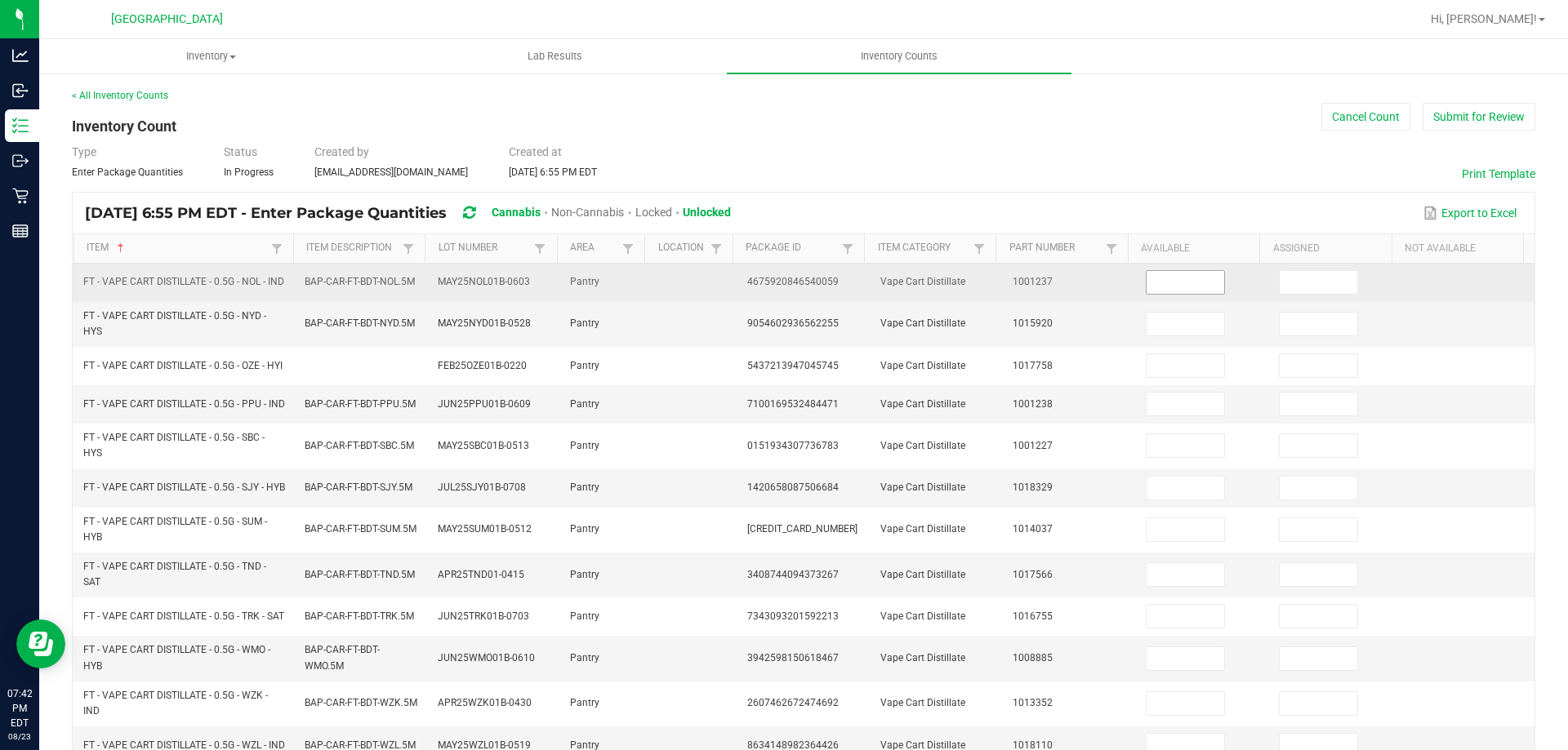
click at [1146, 279] on input at bounding box center [1185, 283] width 78 height 23
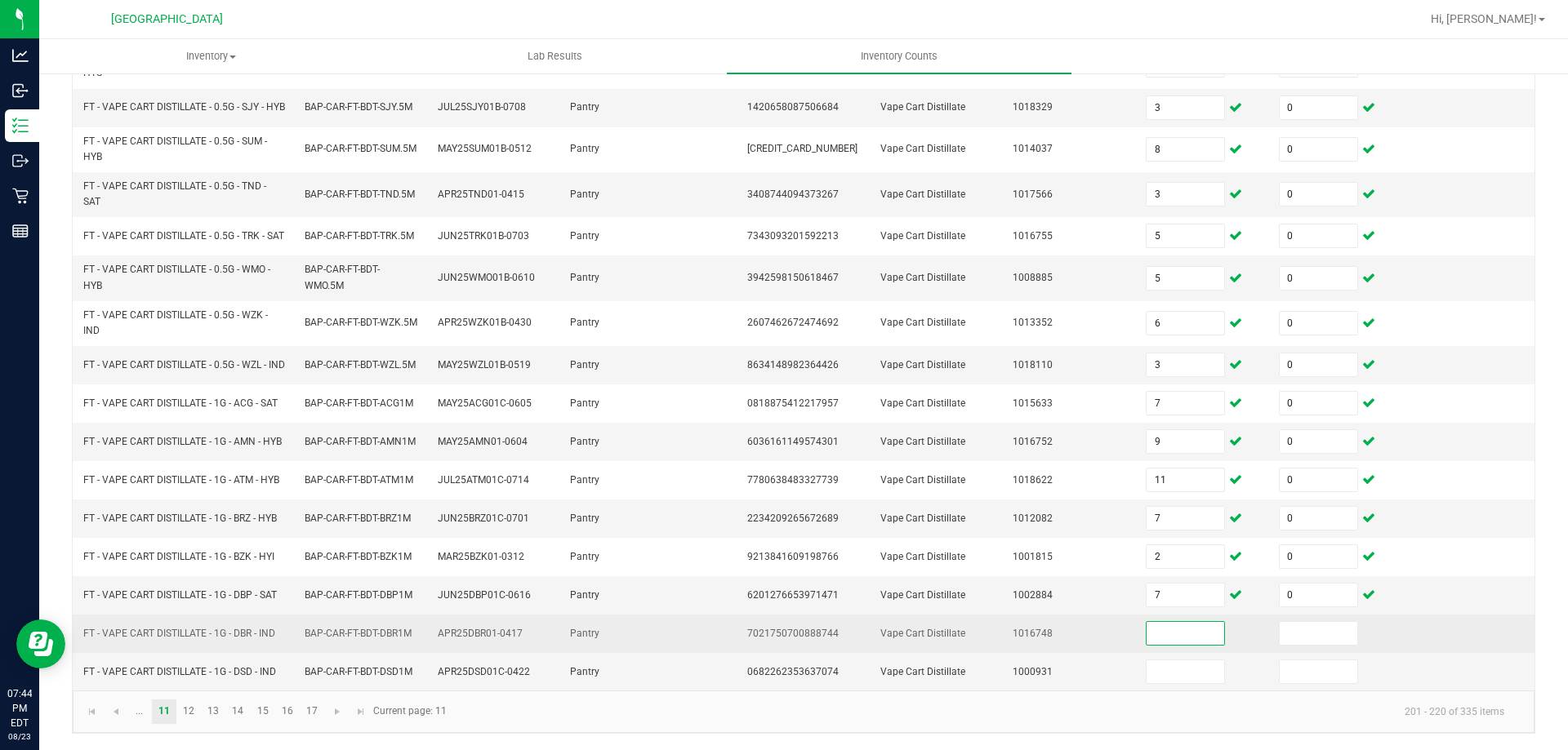
click at [1159, 645] on input at bounding box center [1185, 633] width 78 height 23
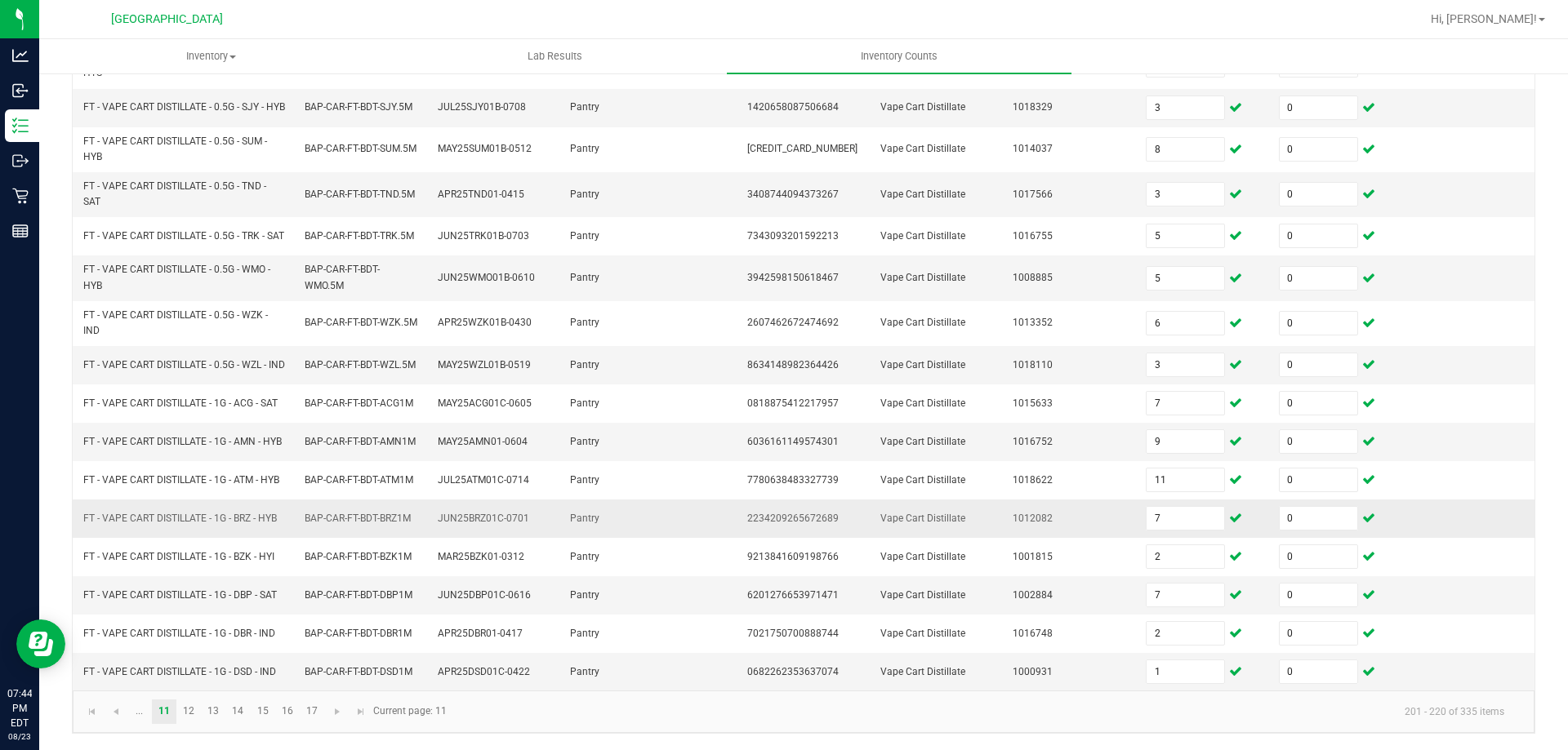
click at [574, 538] on td "Pantry" at bounding box center [604, 519] width 88 height 39
click at [198, 717] on link "12" at bounding box center [188, 711] width 23 height 24
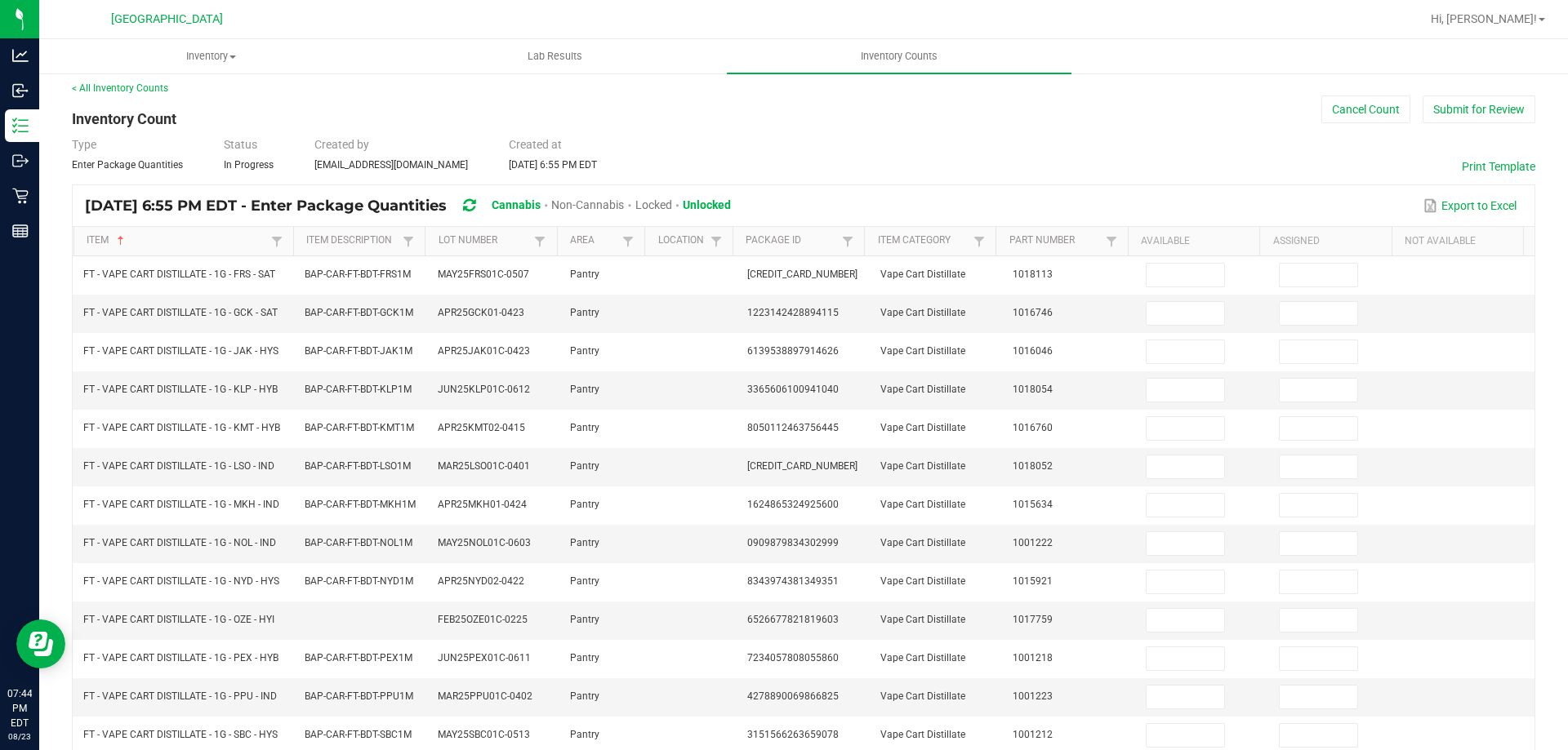
scroll to position [0, 0]
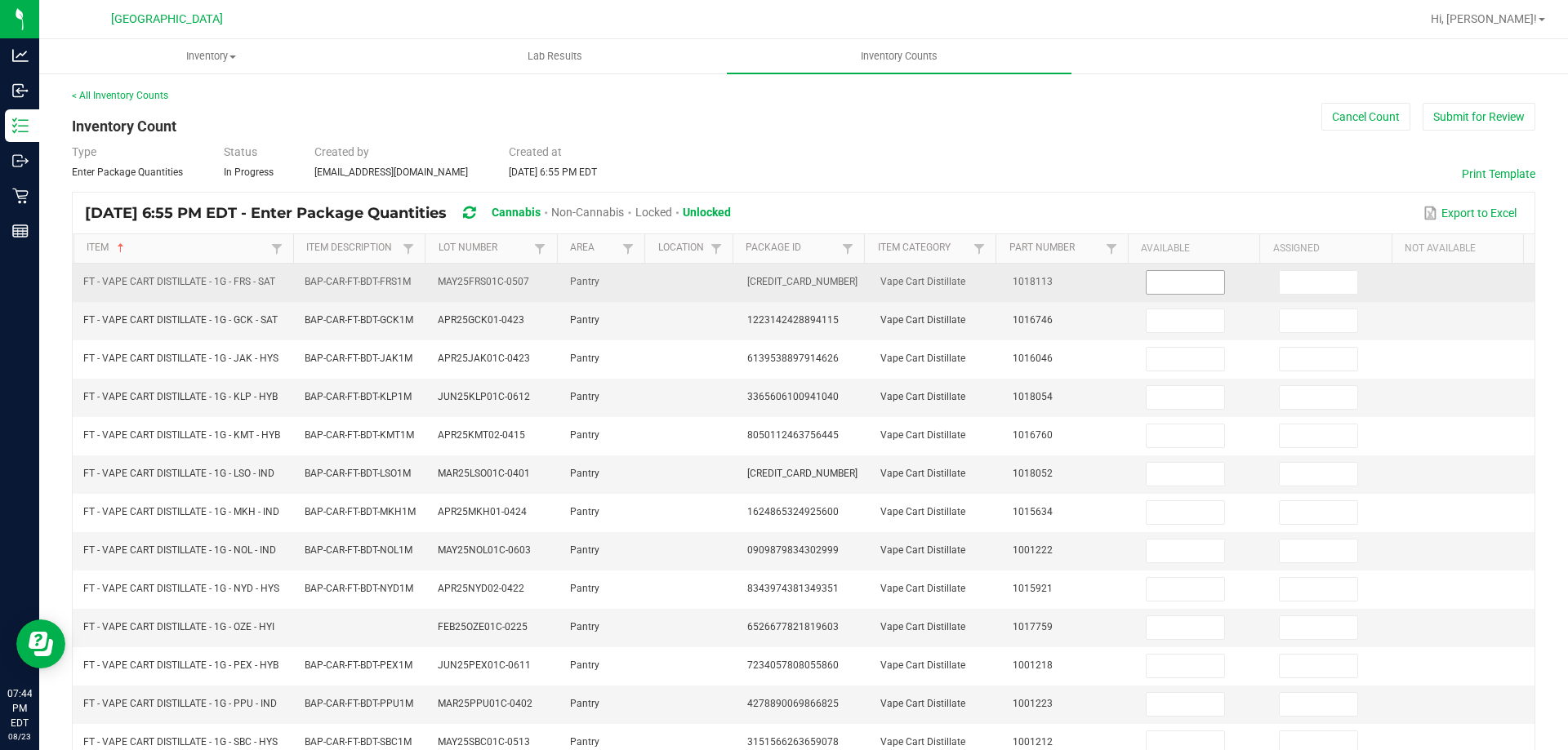
click at [1154, 273] on input at bounding box center [1185, 283] width 78 height 23
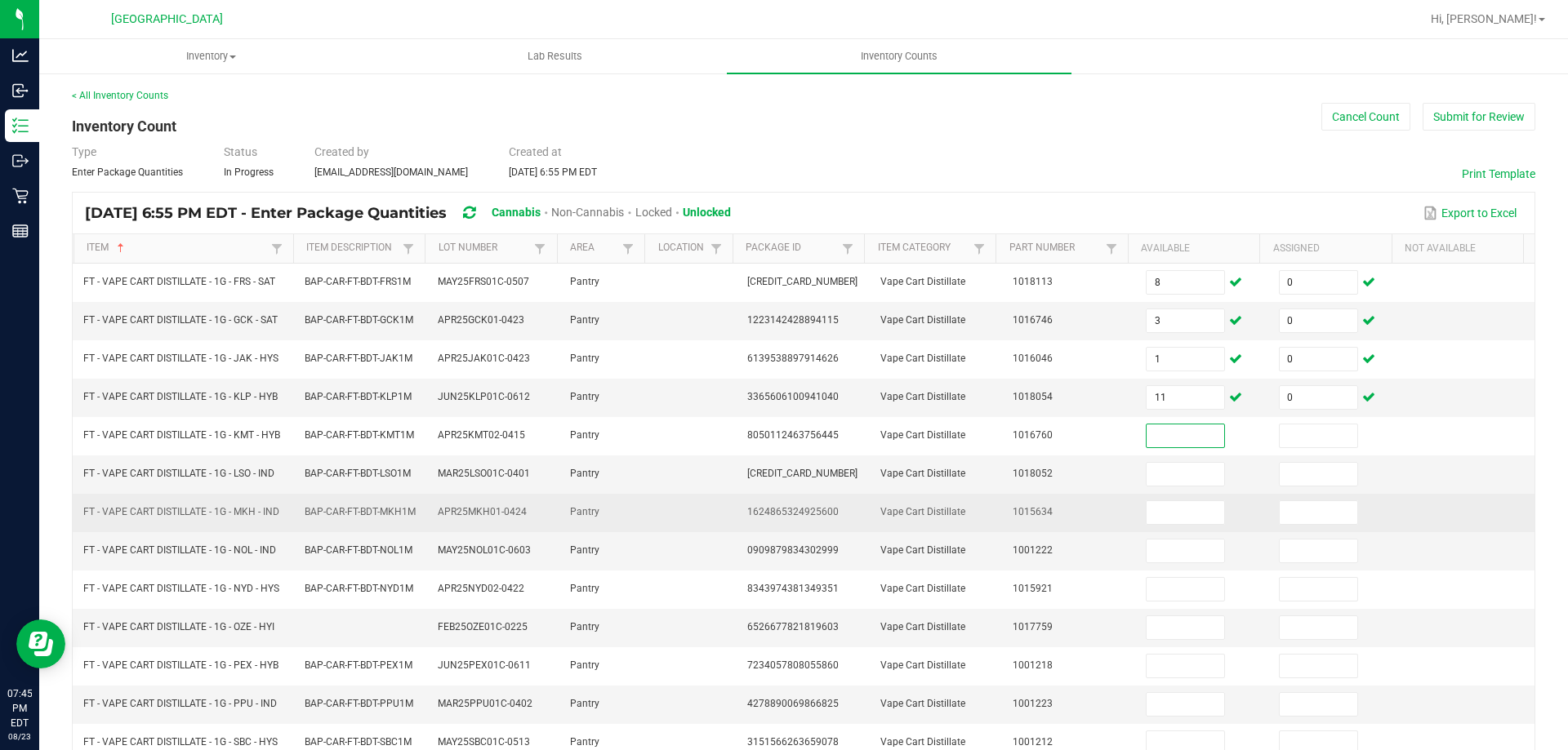
click at [737, 517] on td "1624865324925600" at bounding box center [803, 513] width 133 height 39
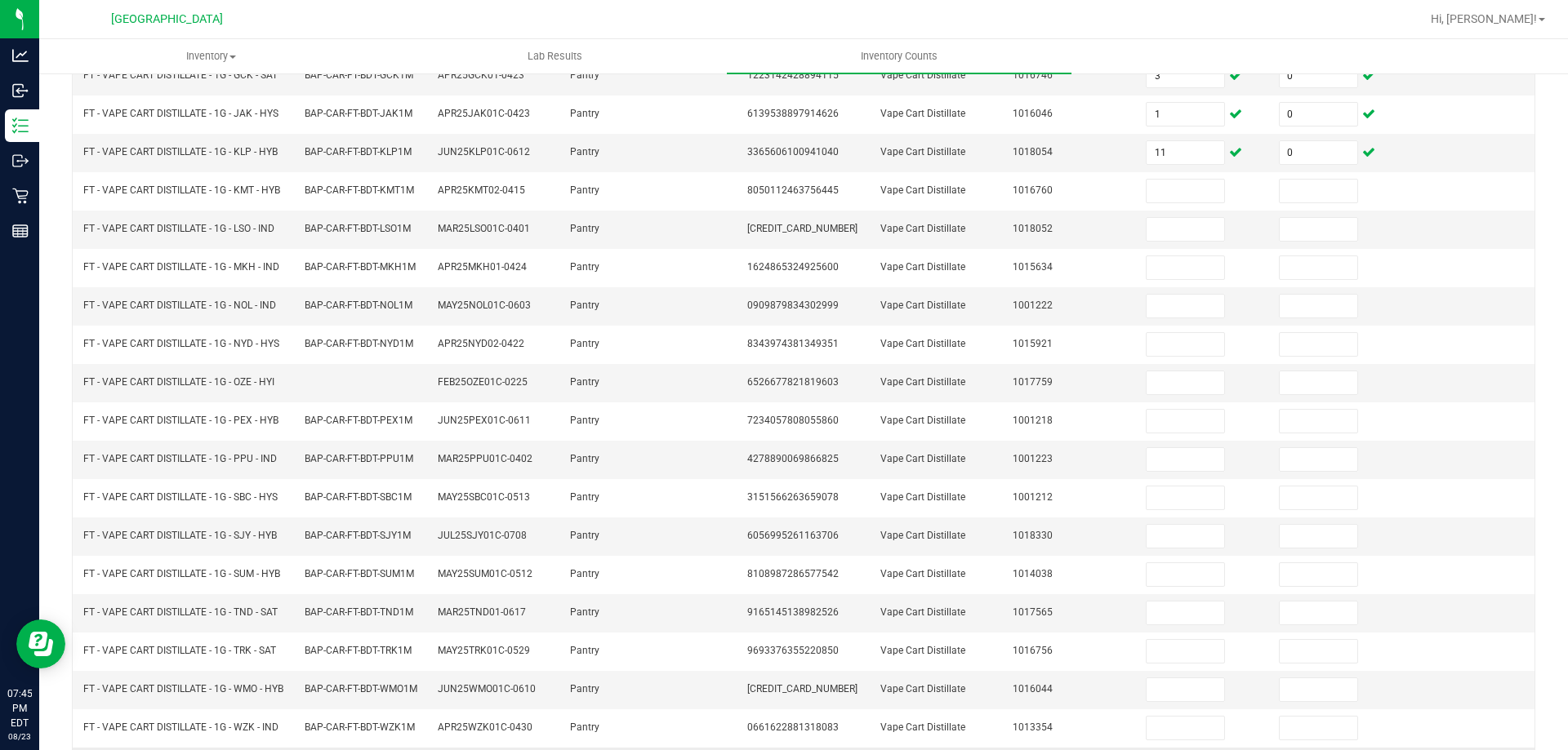
scroll to position [353, 0]
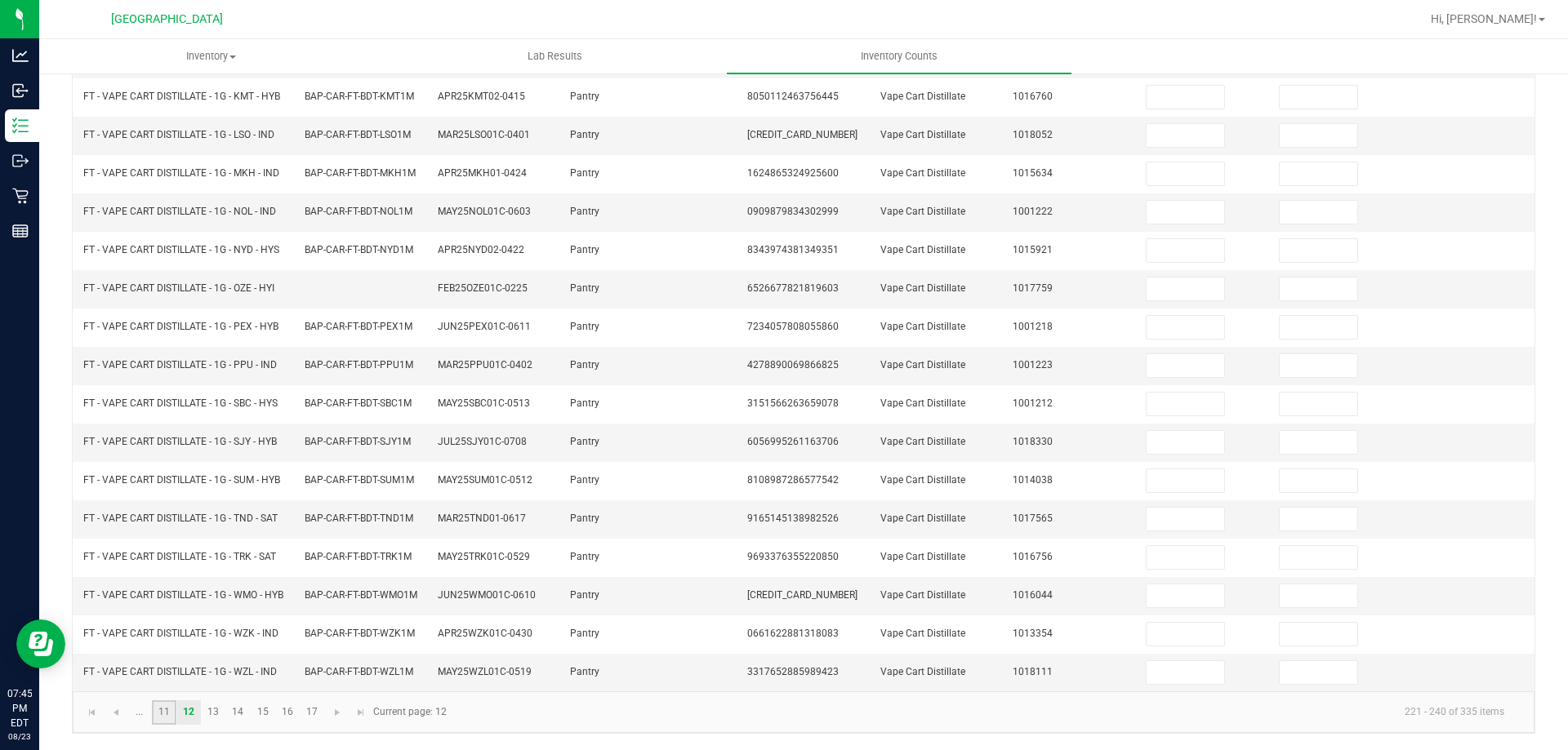
click at [175, 713] on link "11" at bounding box center [163, 712] width 23 height 24
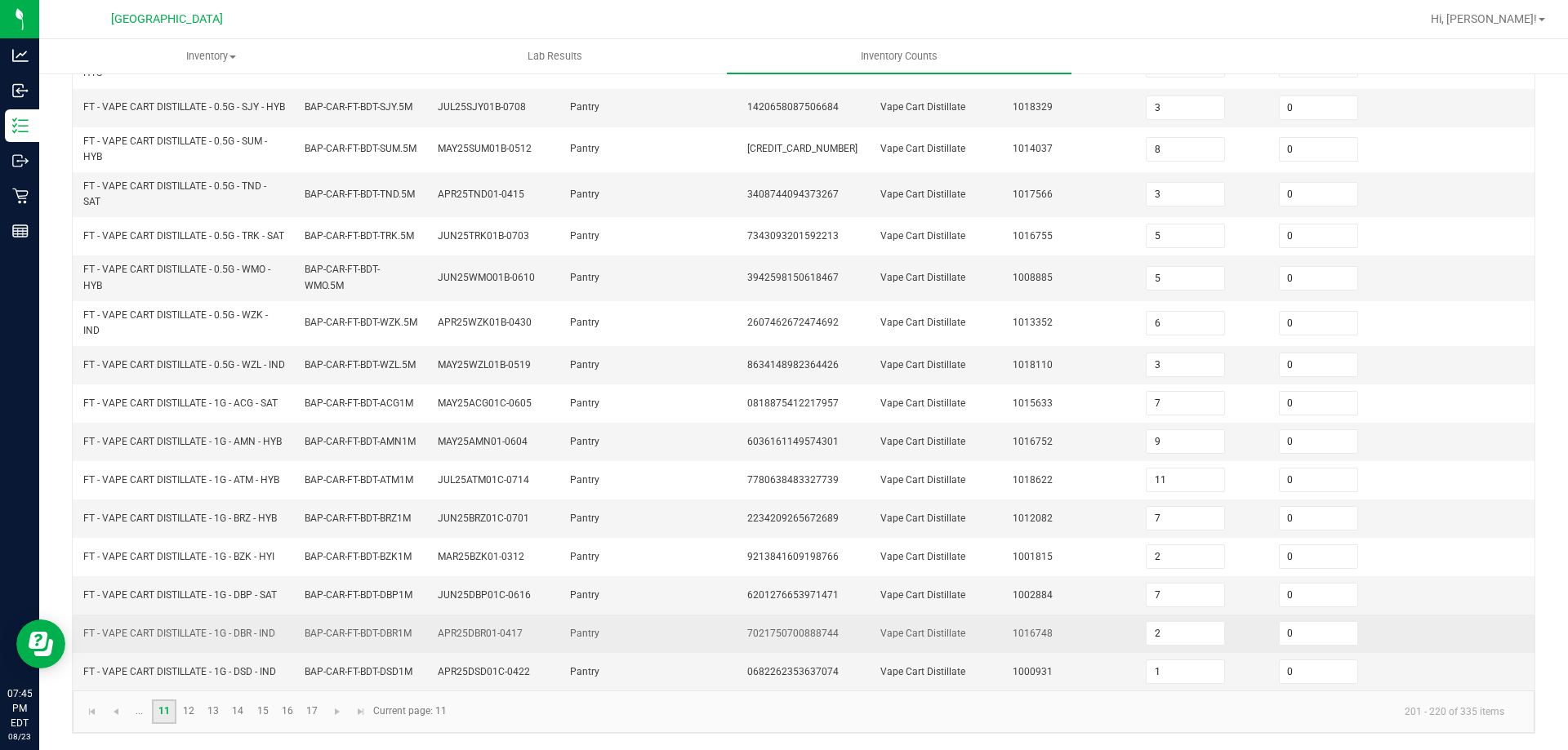
scroll to position [428, 0]
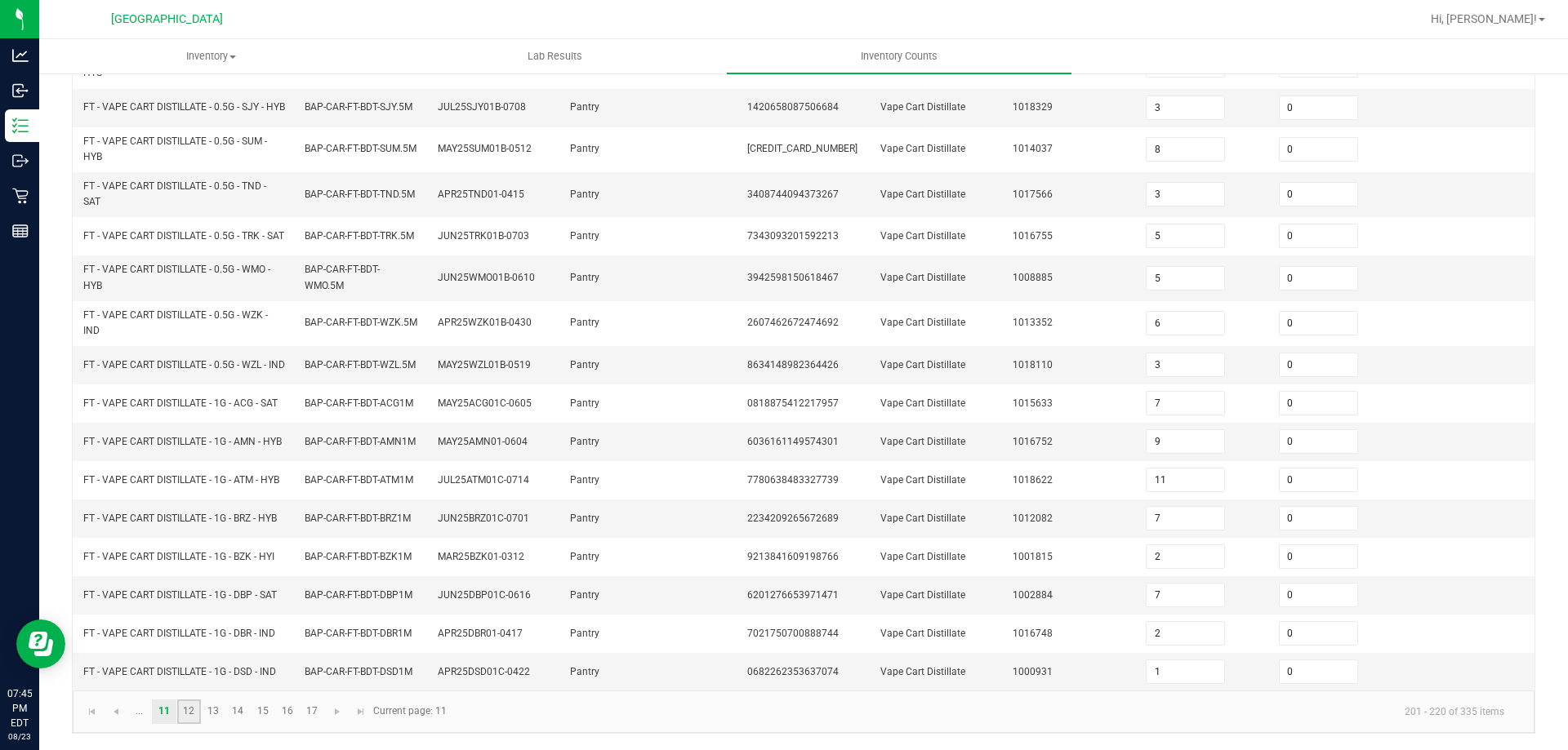
click at [192, 711] on link "12" at bounding box center [188, 711] width 23 height 24
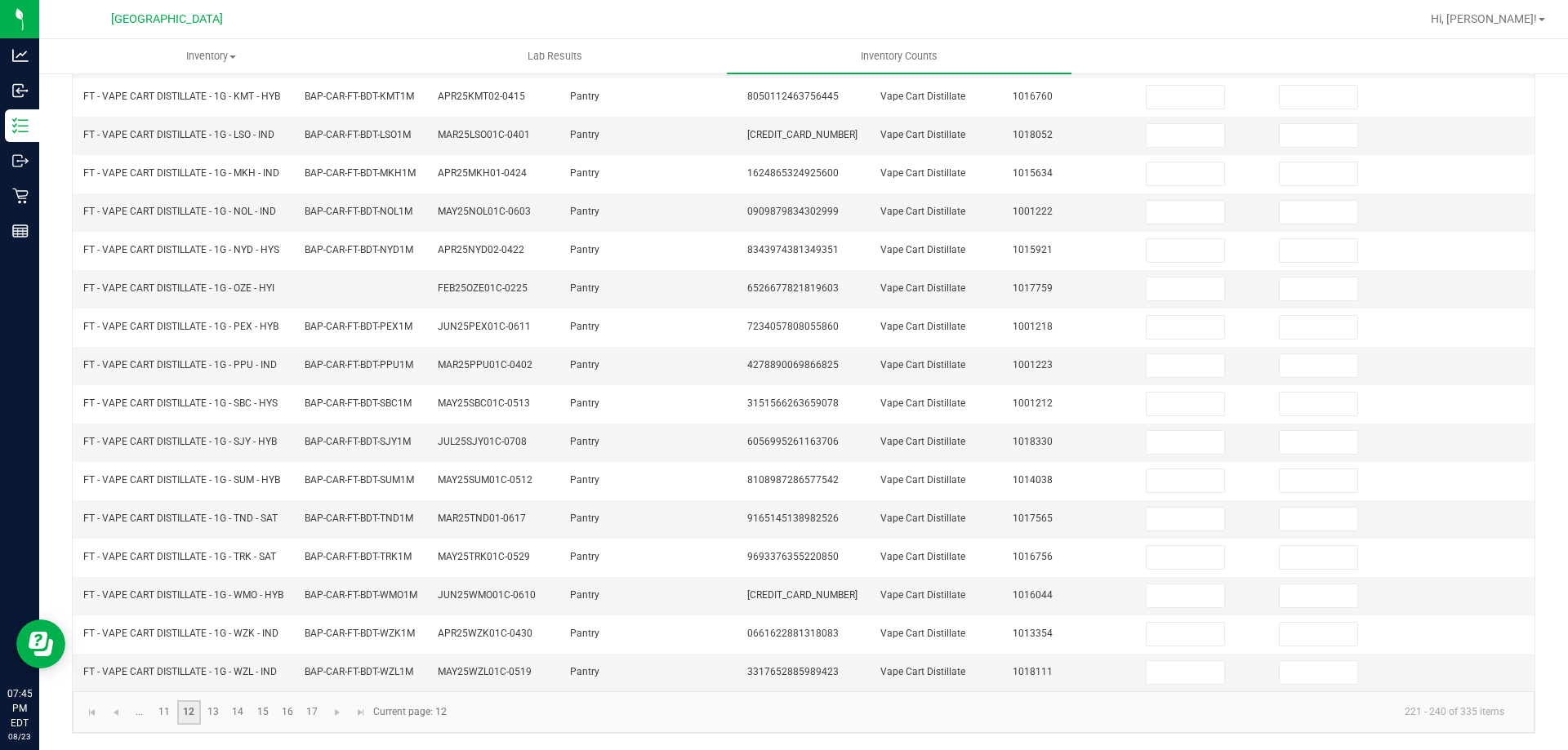
scroll to position [0, 0]
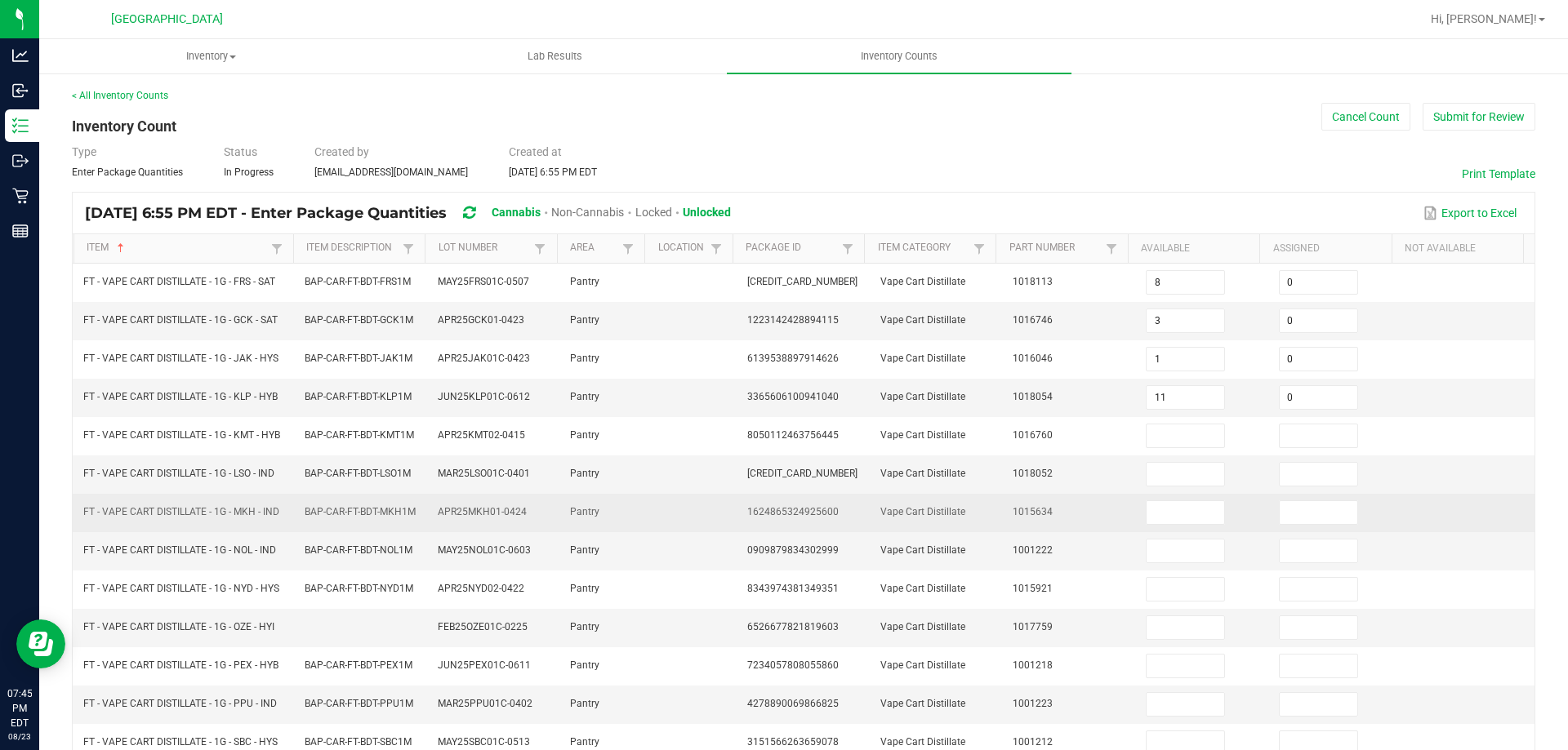
click at [589, 532] on td "Pantry" at bounding box center [604, 513] width 88 height 39
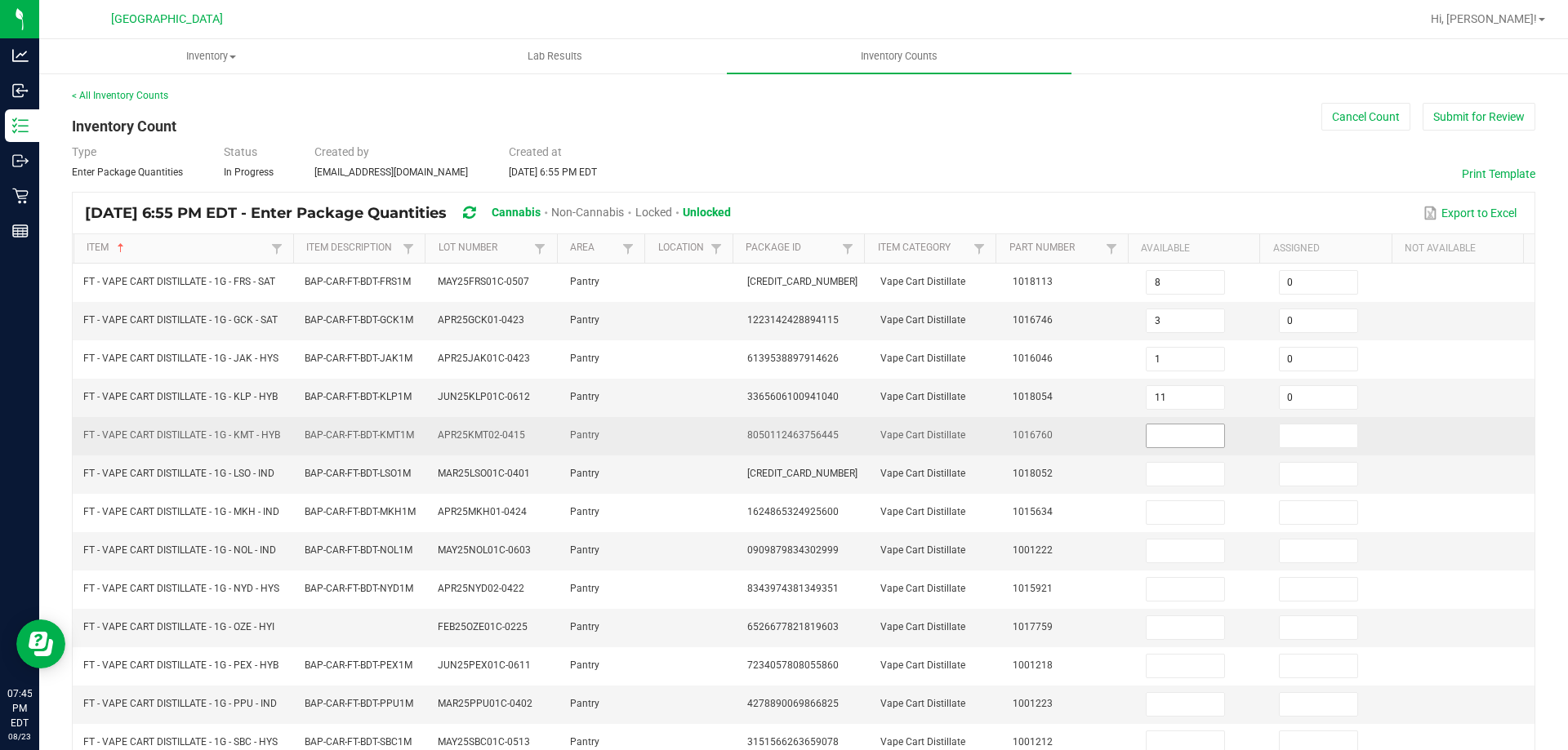
click at [1155, 435] on input at bounding box center [1185, 436] width 78 height 23
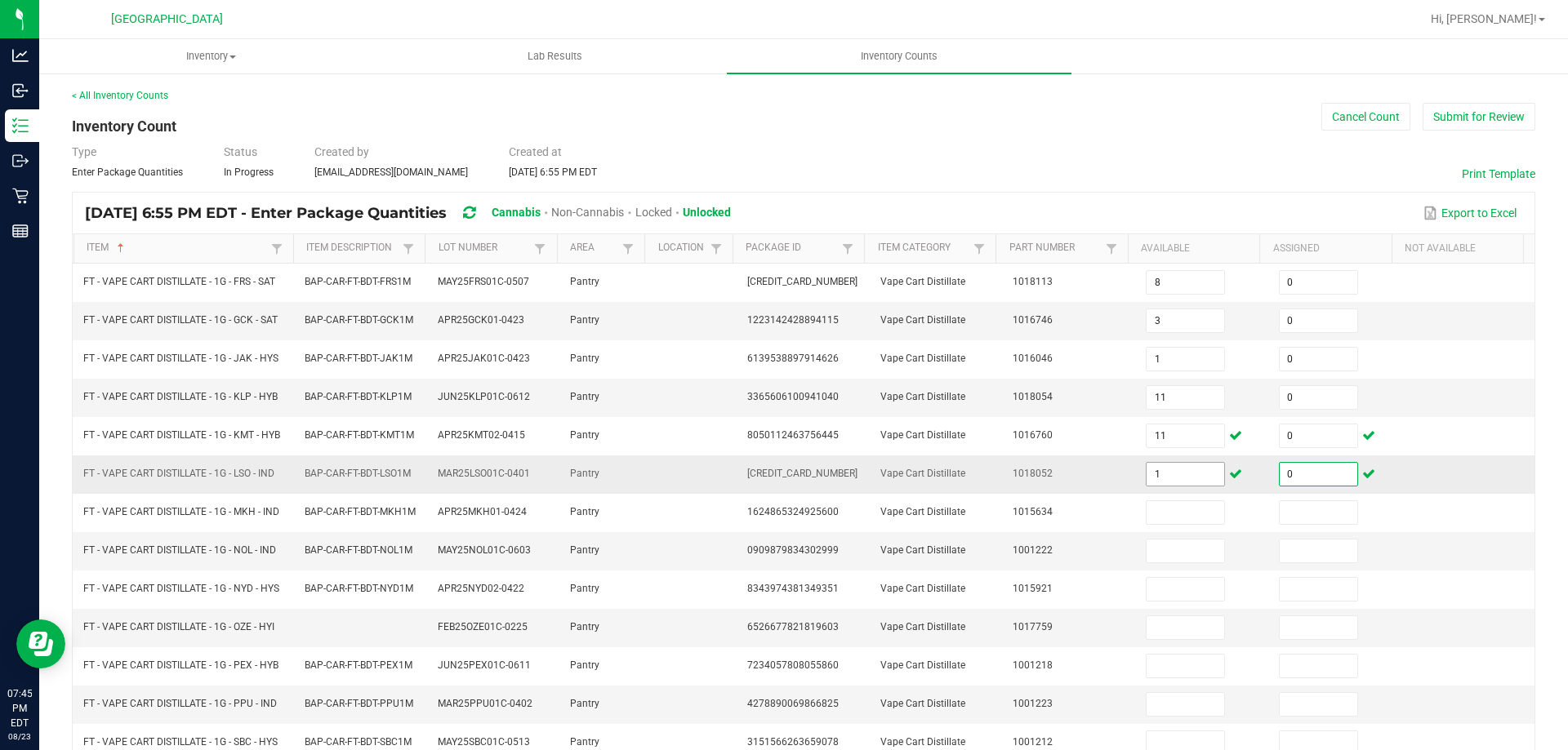
click at [1161, 484] on input "1" at bounding box center [1185, 475] width 78 height 23
click at [1279, 479] on input "3" at bounding box center [1318, 475] width 78 height 23
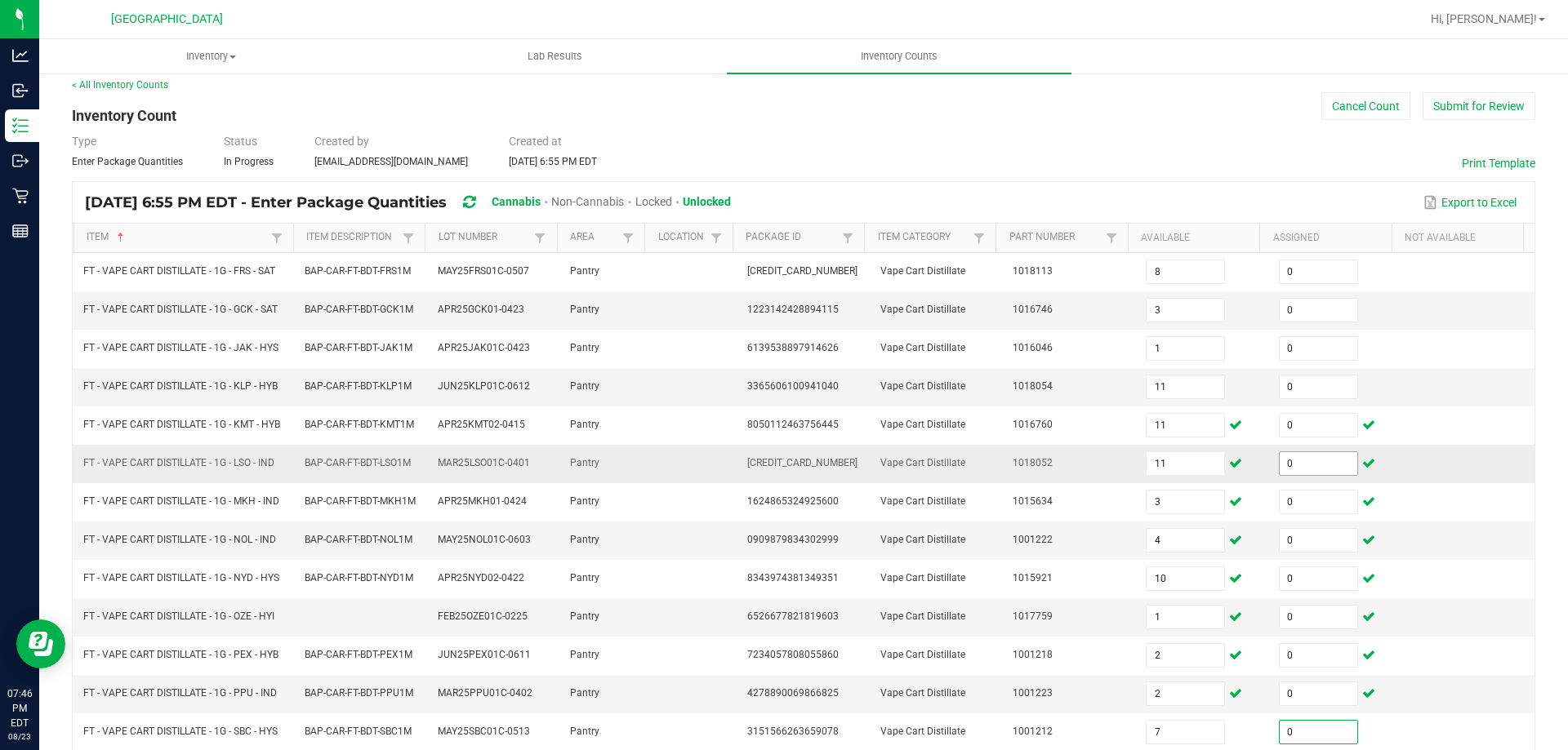
scroll to position [353, 0]
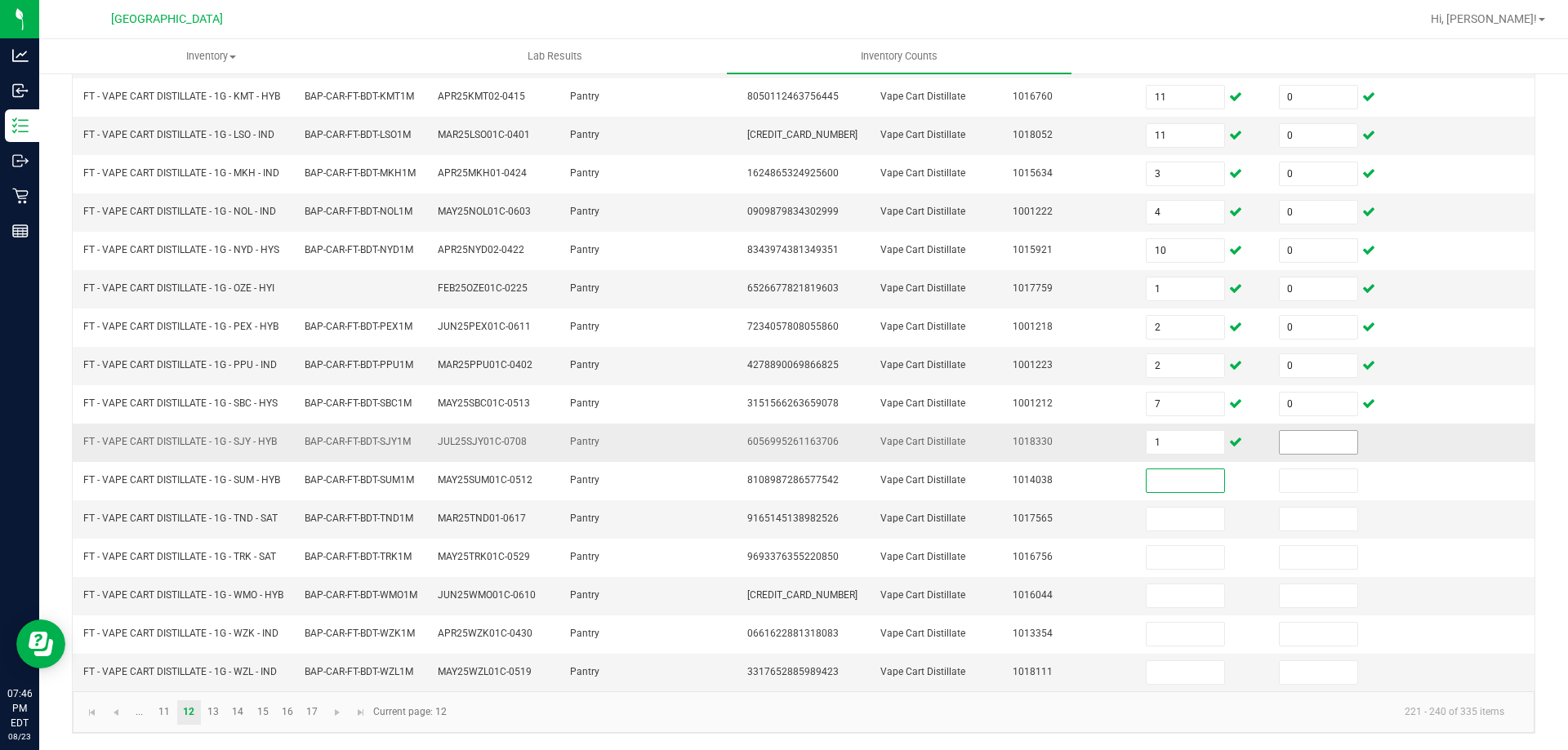
click at [1282, 432] on input at bounding box center [1318, 443] width 78 height 23
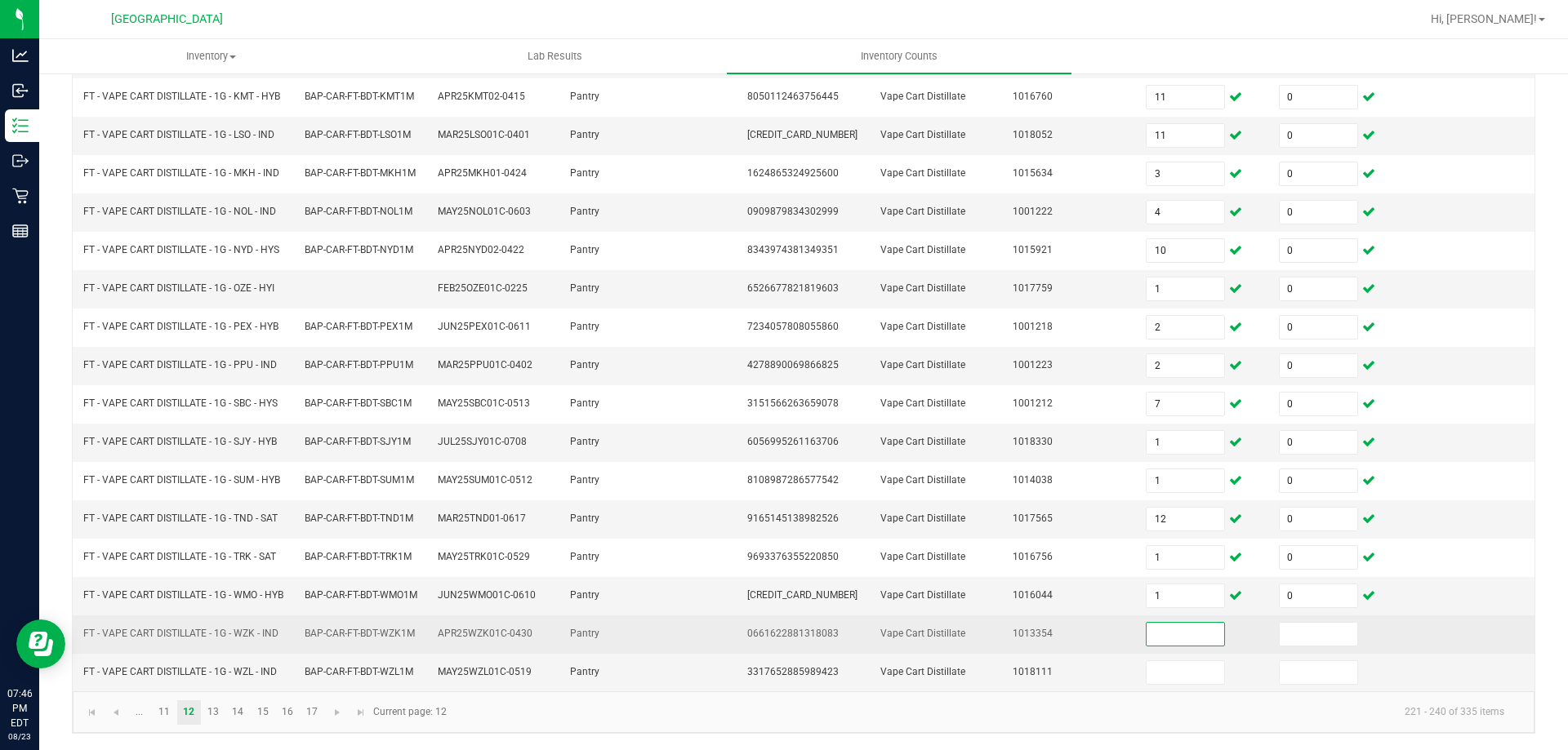
click at [1181, 639] on input at bounding box center [1185, 634] width 78 height 23
click at [1066, 635] on td "1013354" at bounding box center [1069, 635] width 133 height 39
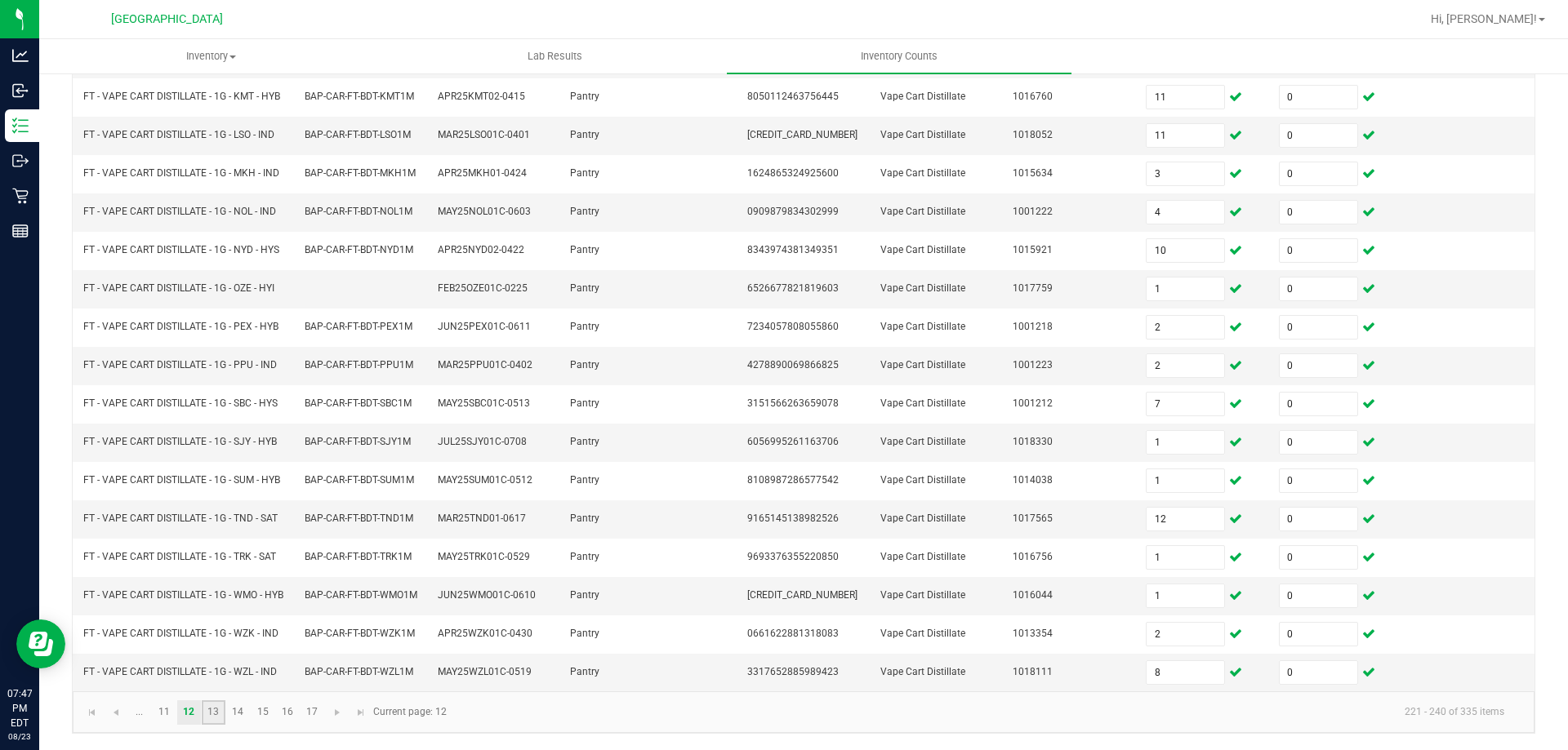
click at [221, 714] on link "13" at bounding box center [214, 712] width 23 height 24
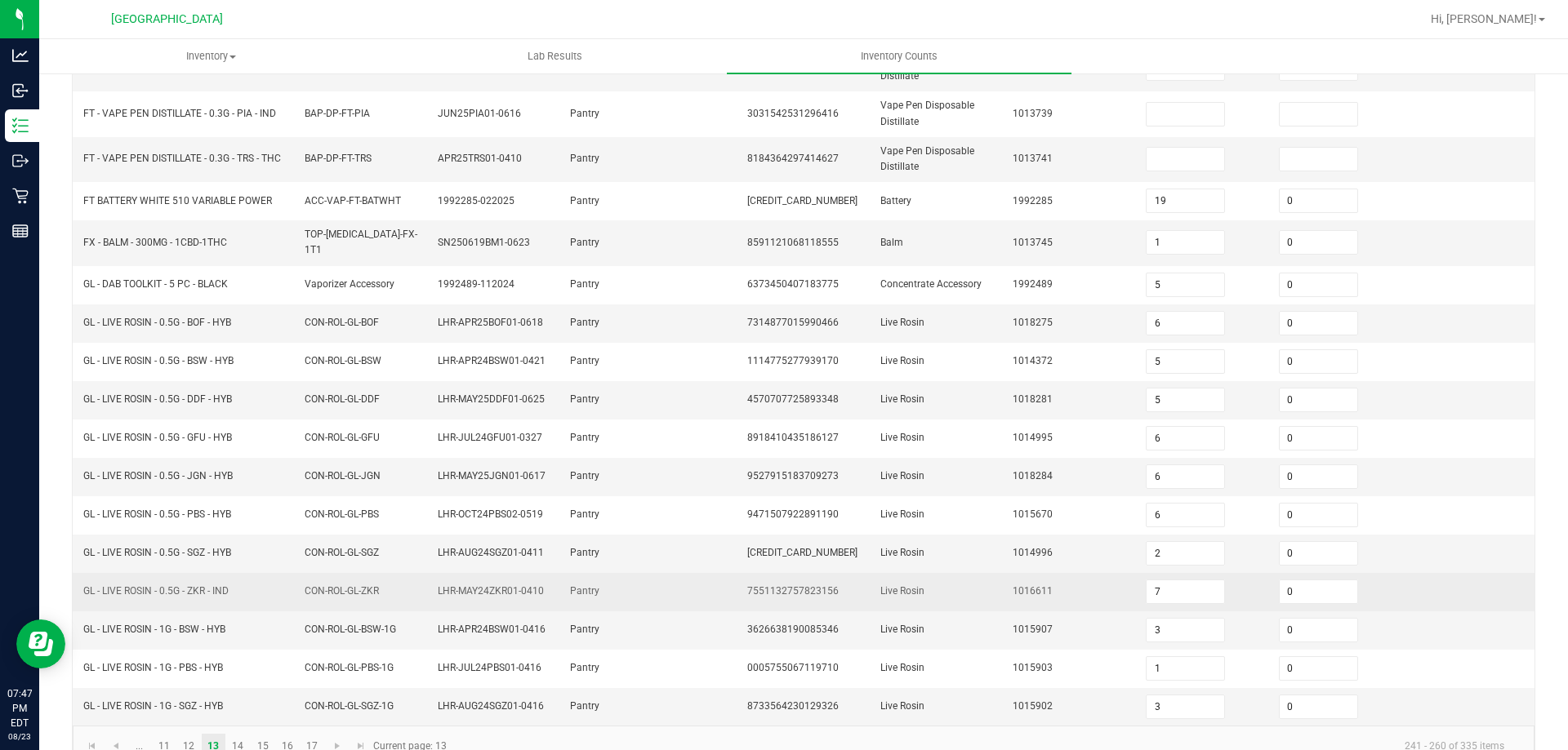
click at [307, 586] on span "CON-ROL-GL-ZKR" at bounding box center [341, 592] width 74 height 12
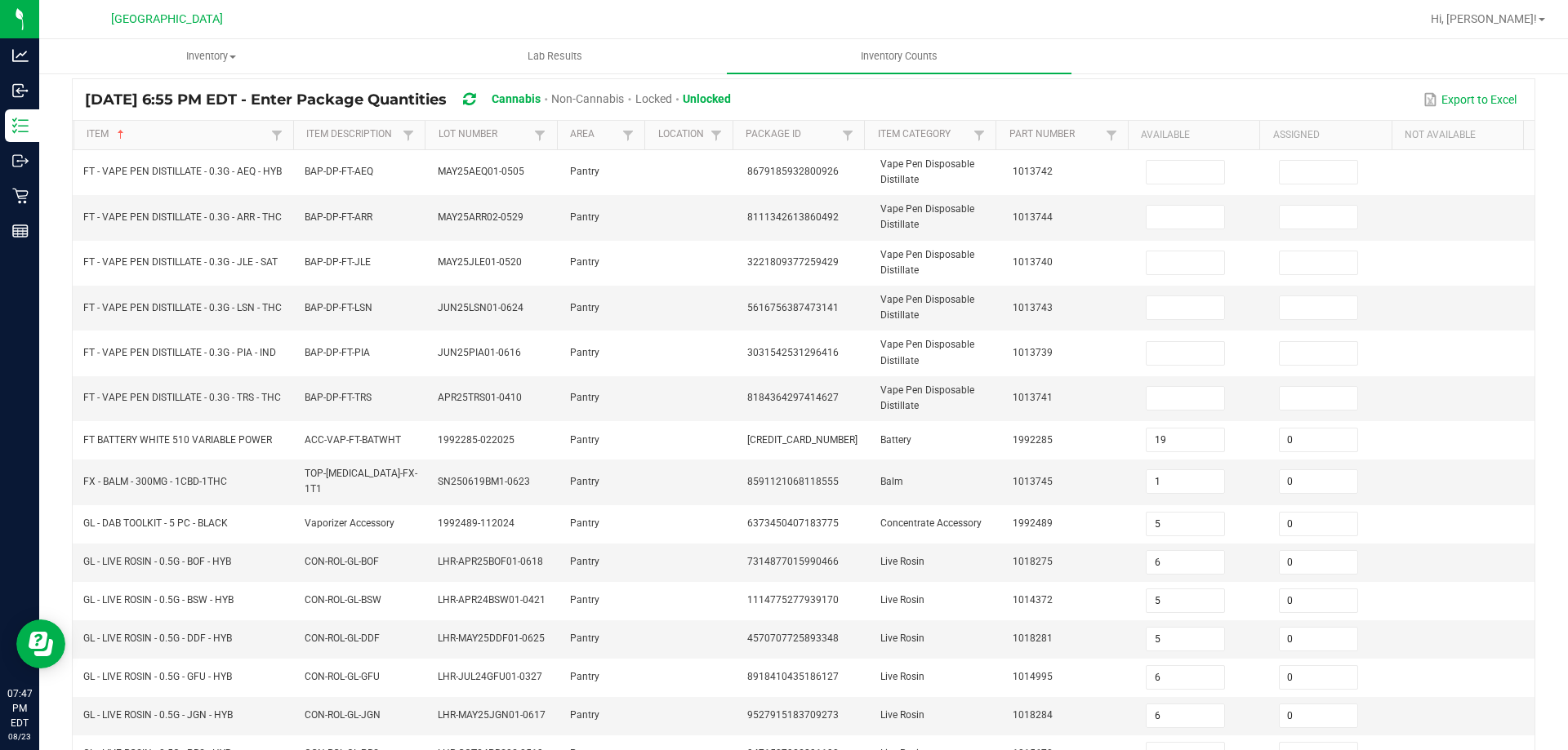
scroll to position [0, 0]
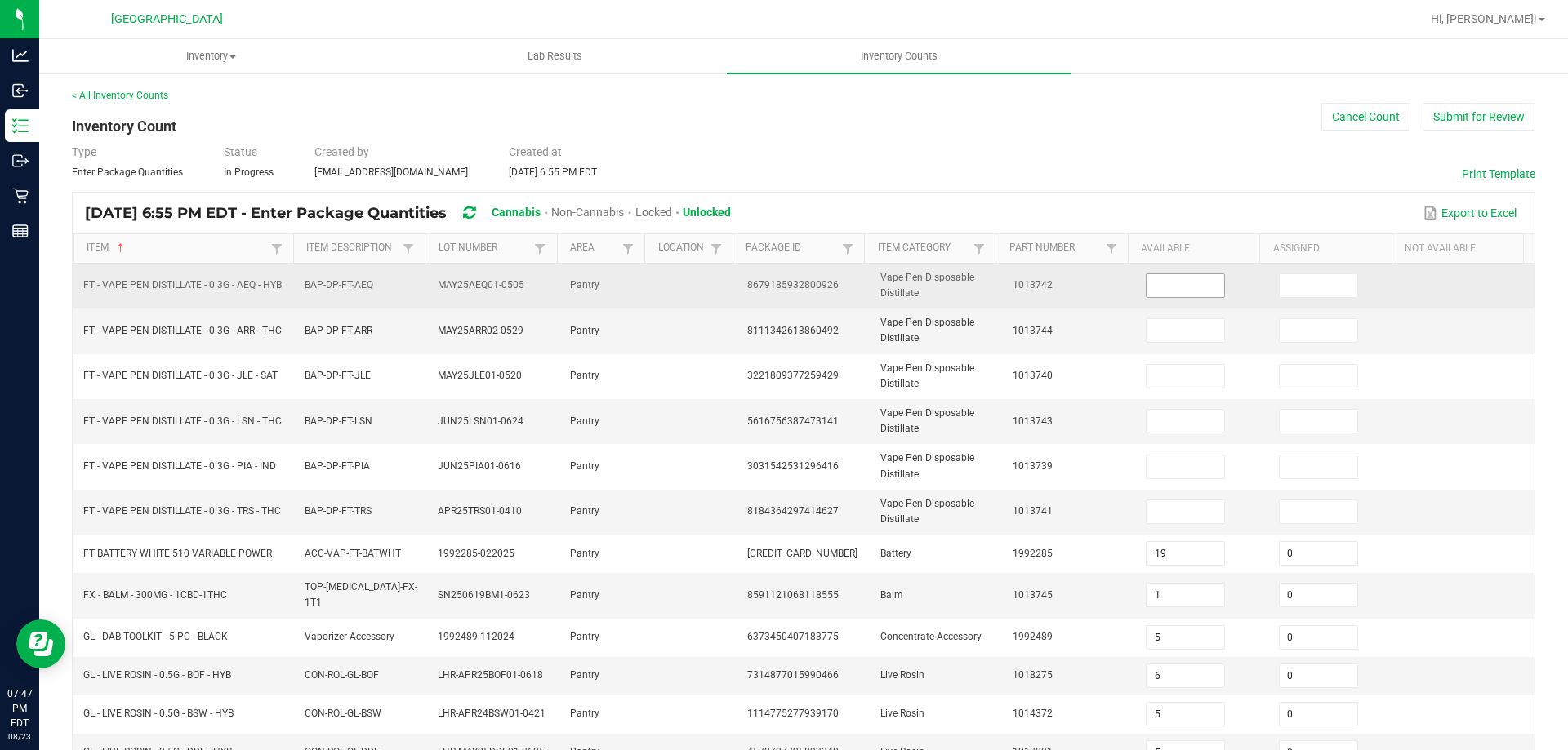
click at [1170, 280] on input at bounding box center [1185, 286] width 78 height 23
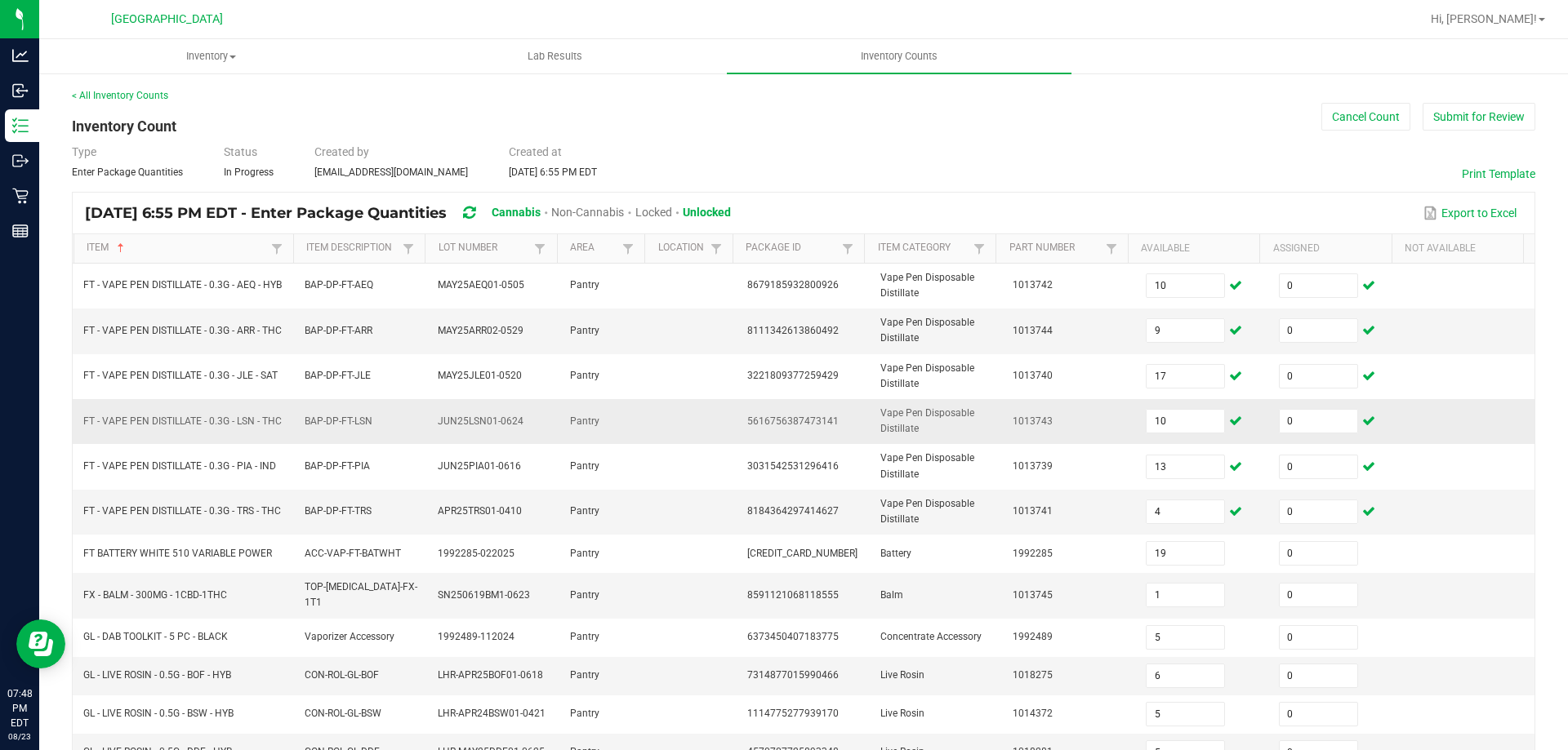
click at [699, 417] on td at bounding box center [693, 422] width 88 height 45
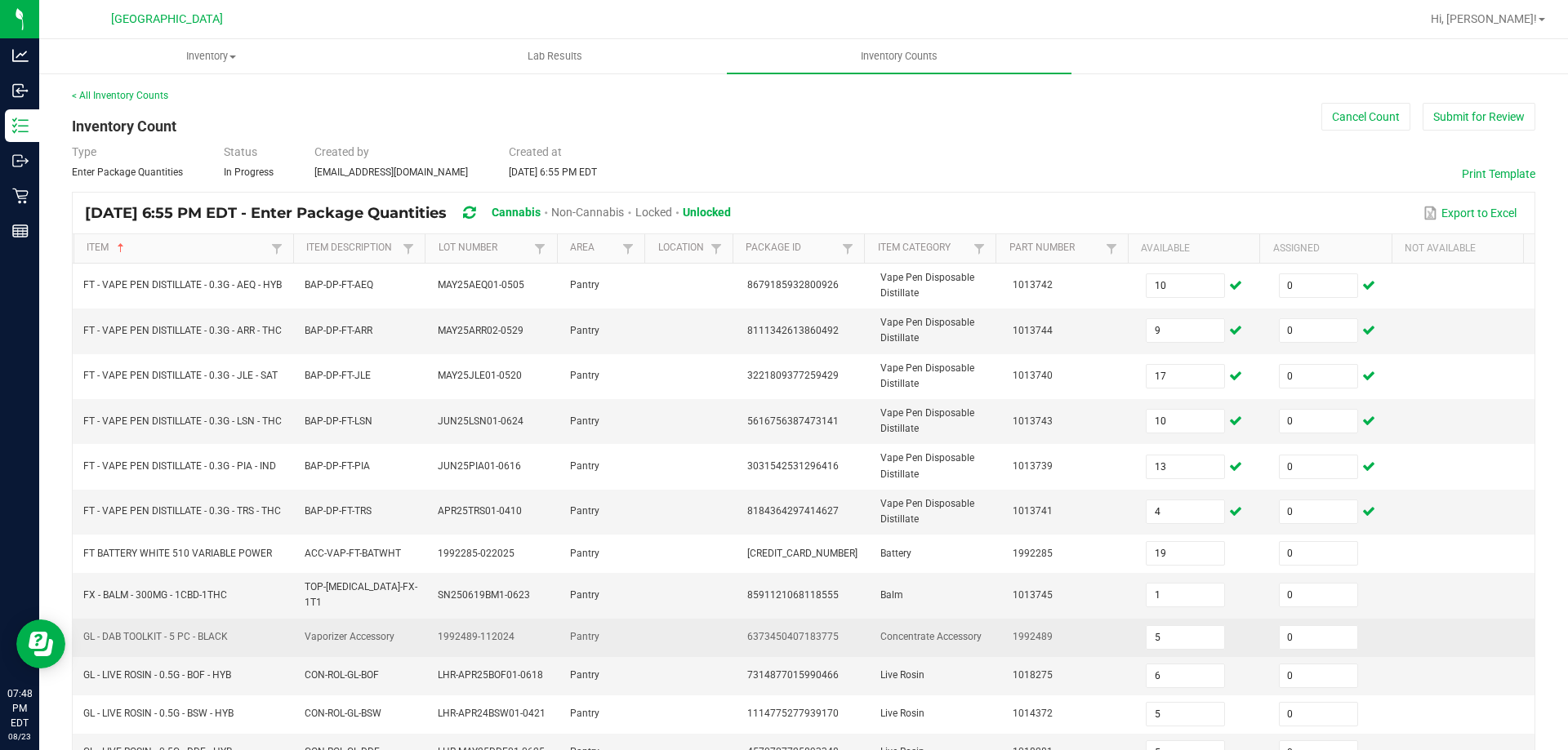
click at [570, 631] on span "Pantry" at bounding box center [585, 637] width 29 height 12
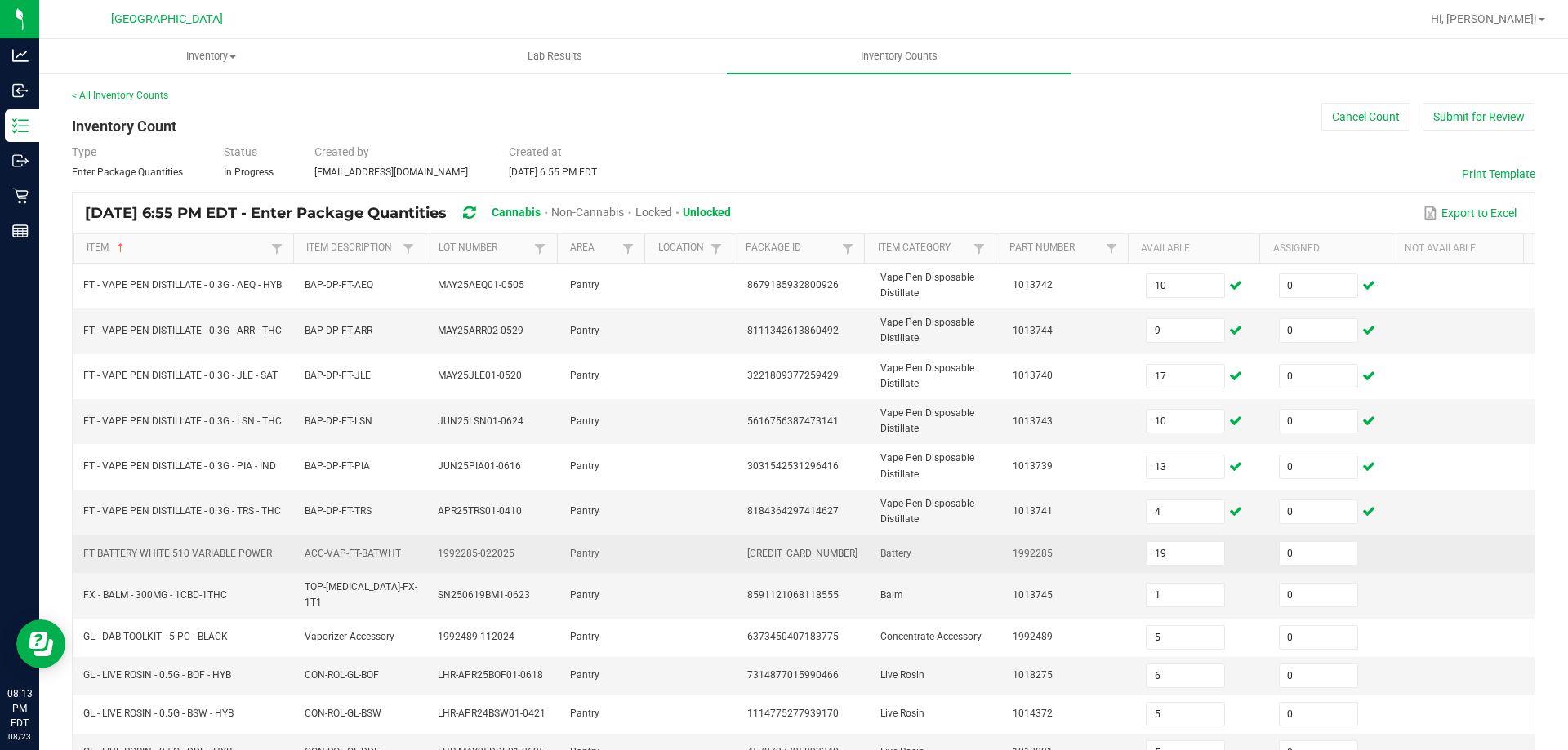
click at [870, 534] on td "Battery" at bounding box center [937, 554] width 133 height 39
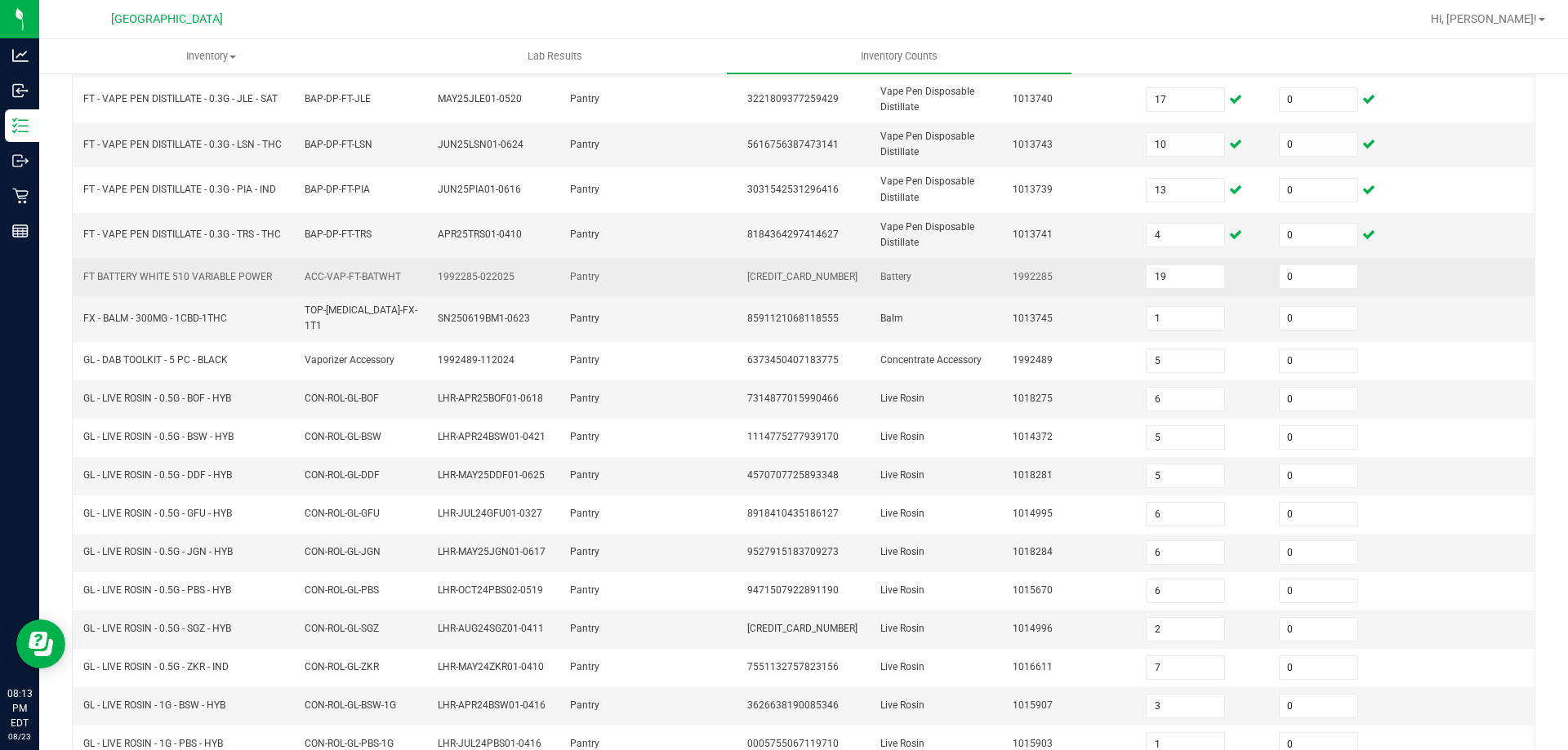
scroll to position [381, 0]
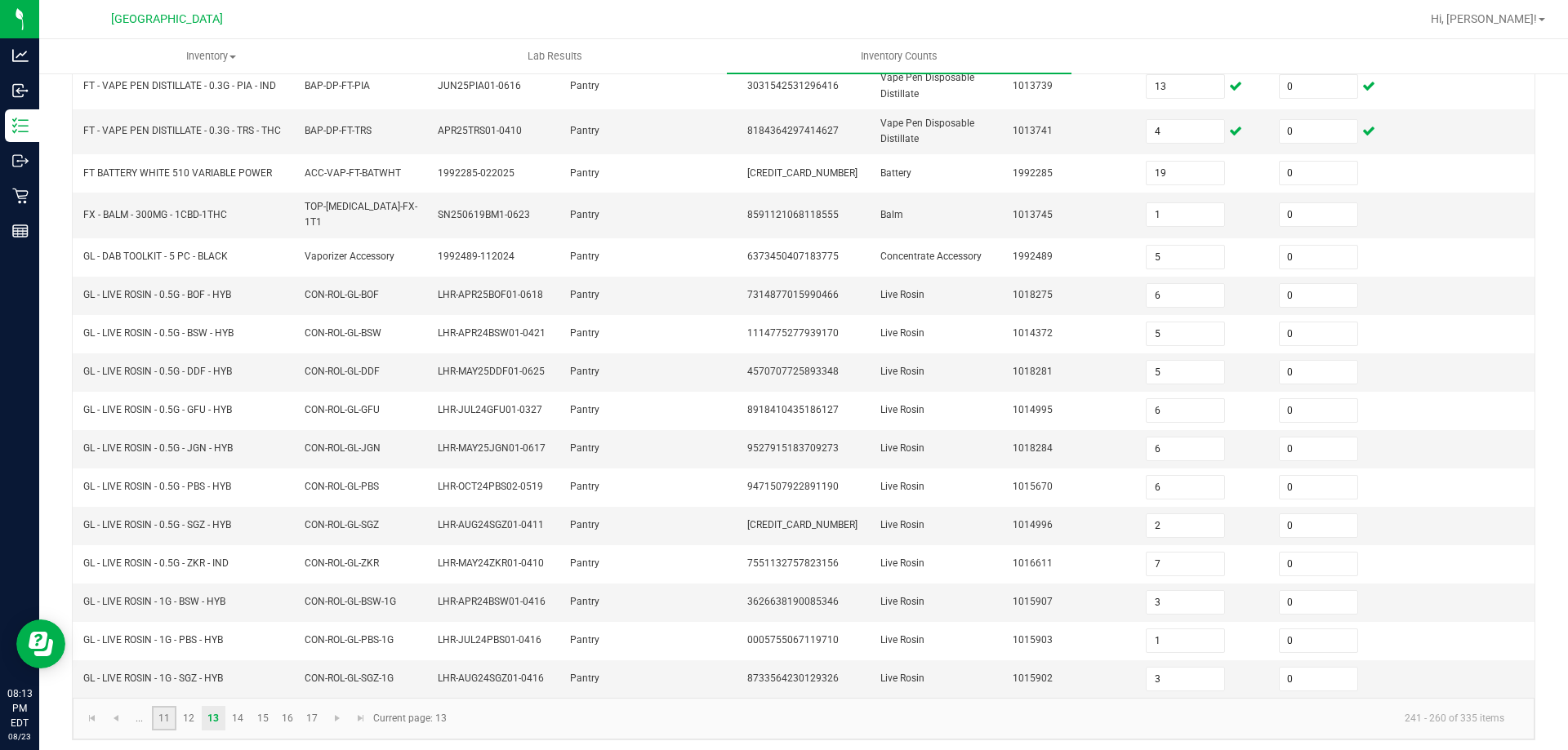
click at [169, 717] on link "11" at bounding box center [163, 718] width 23 height 24
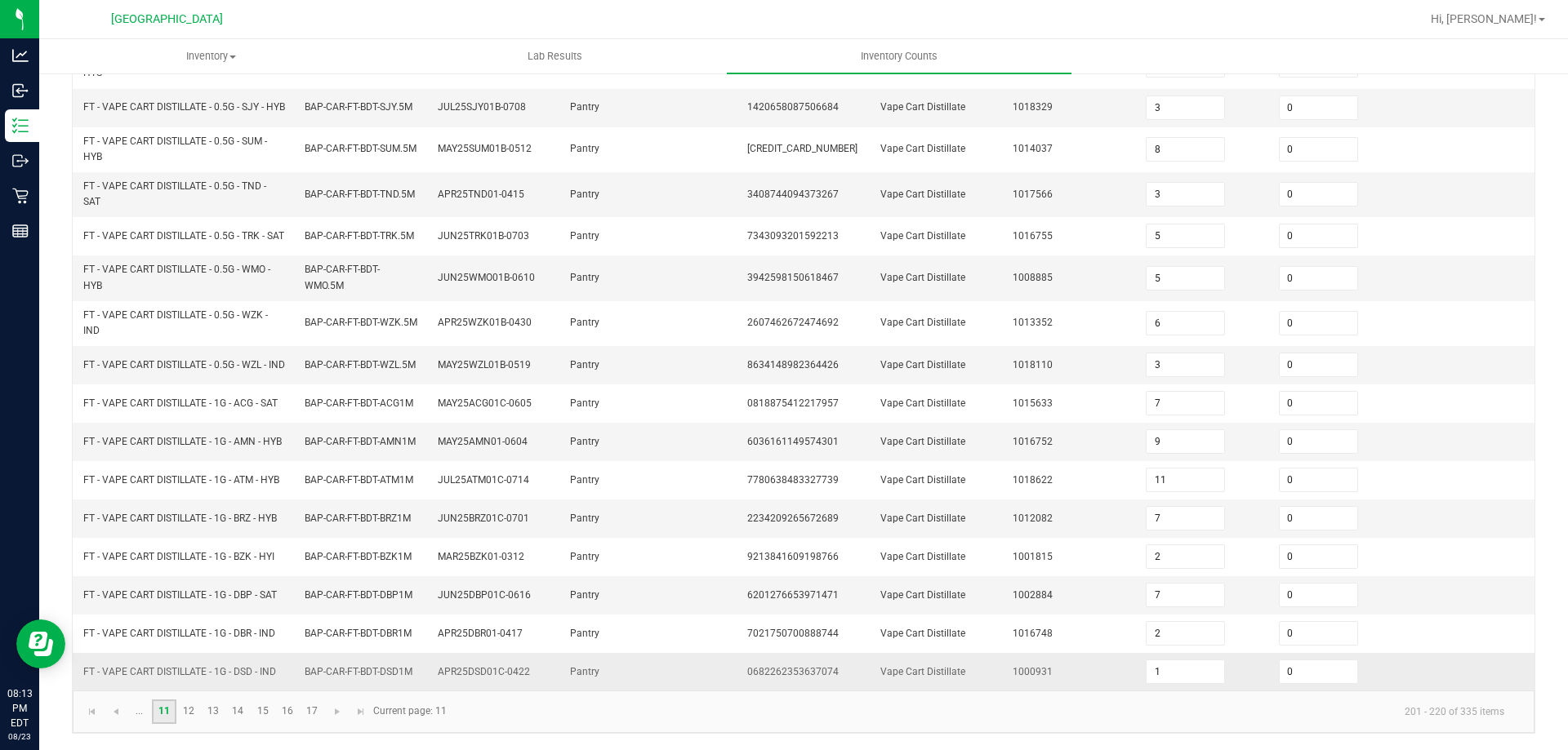
scroll to position [428, 0]
click at [124, 714] on link at bounding box center [116, 711] width 23 height 24
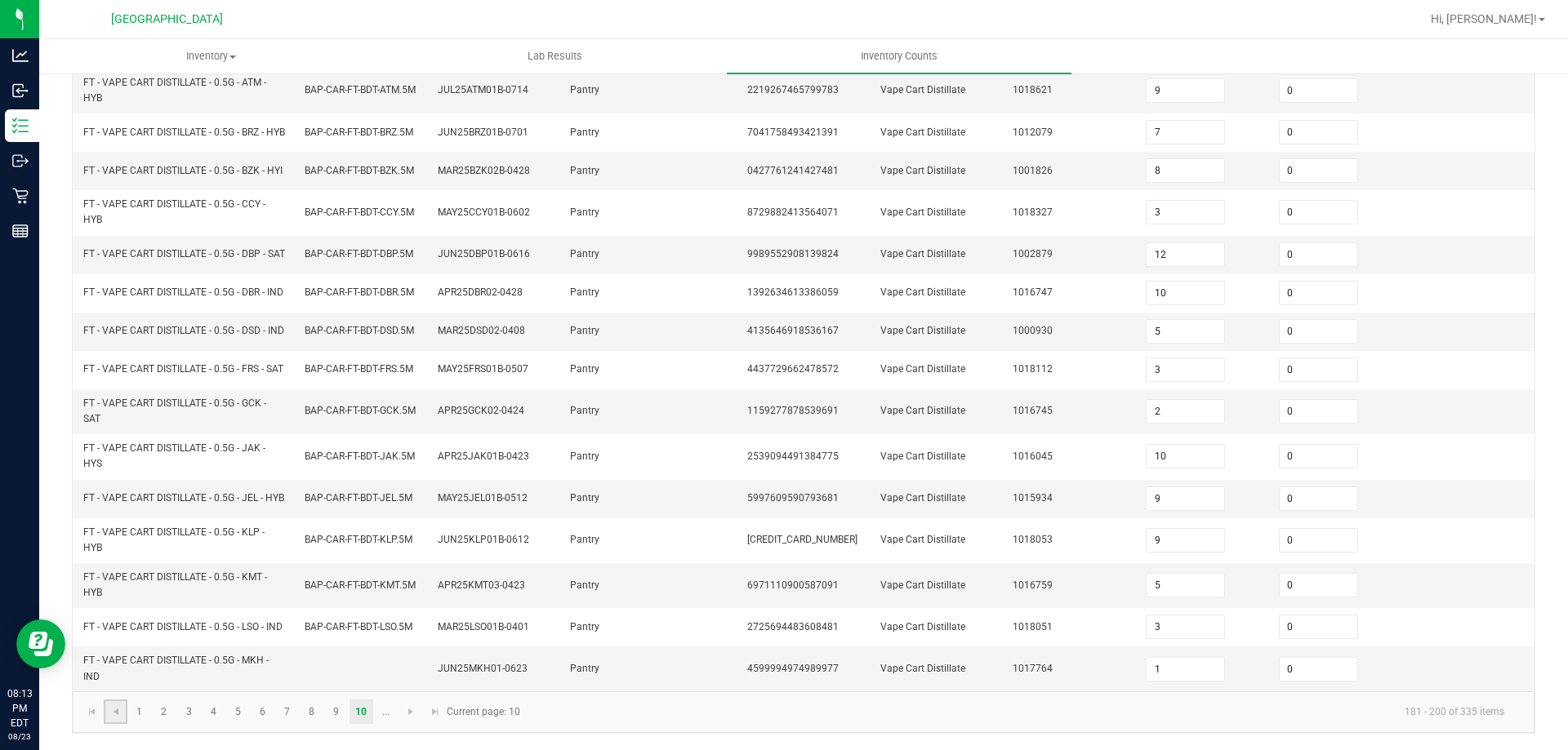
scroll to position [476, 0]
click at [256, 703] on link "6" at bounding box center [262, 711] width 23 height 24
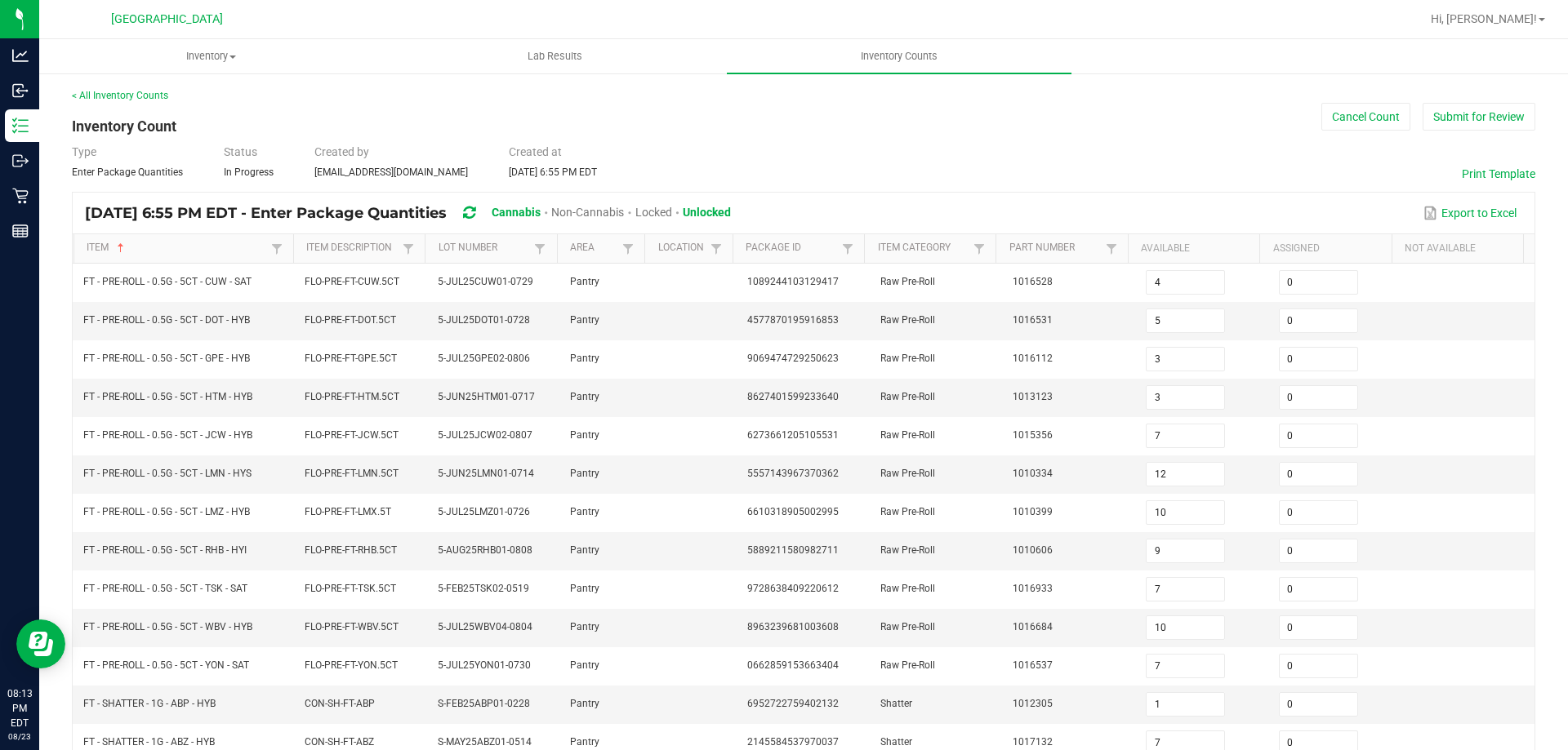
scroll to position [339, 0]
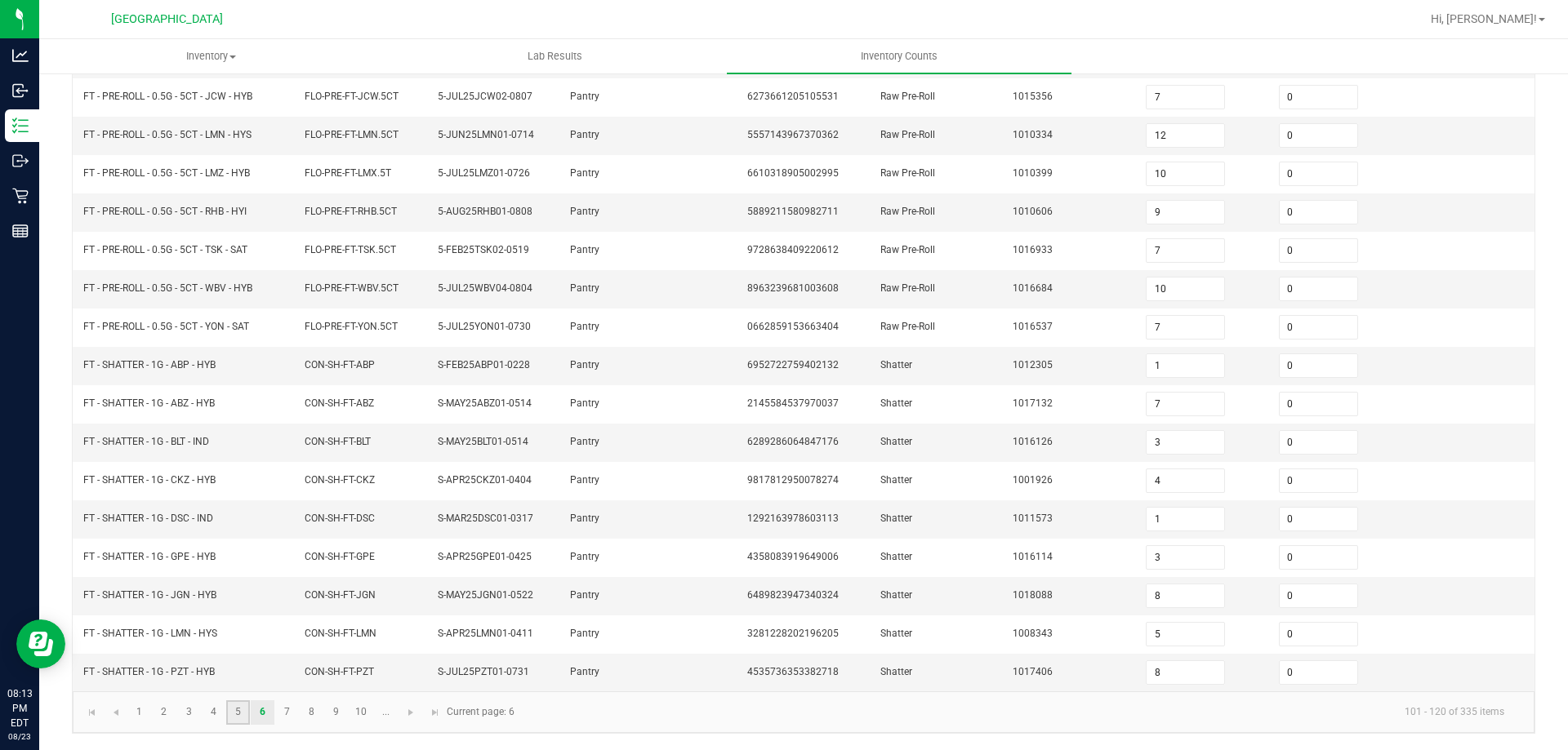
click at [235, 710] on link "5" at bounding box center [238, 712] width 23 height 24
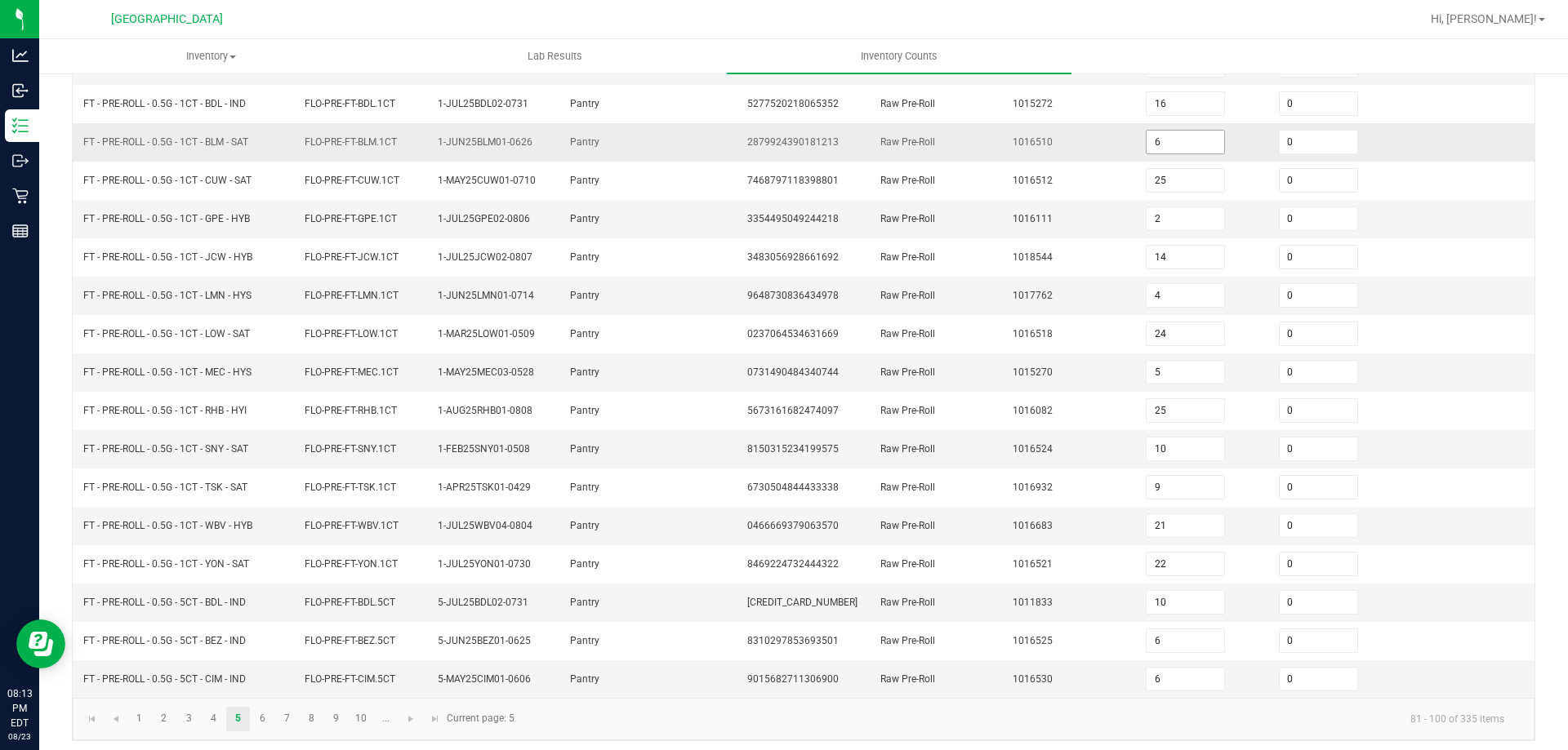
click at [1149, 146] on input "6" at bounding box center [1185, 142] width 78 height 23
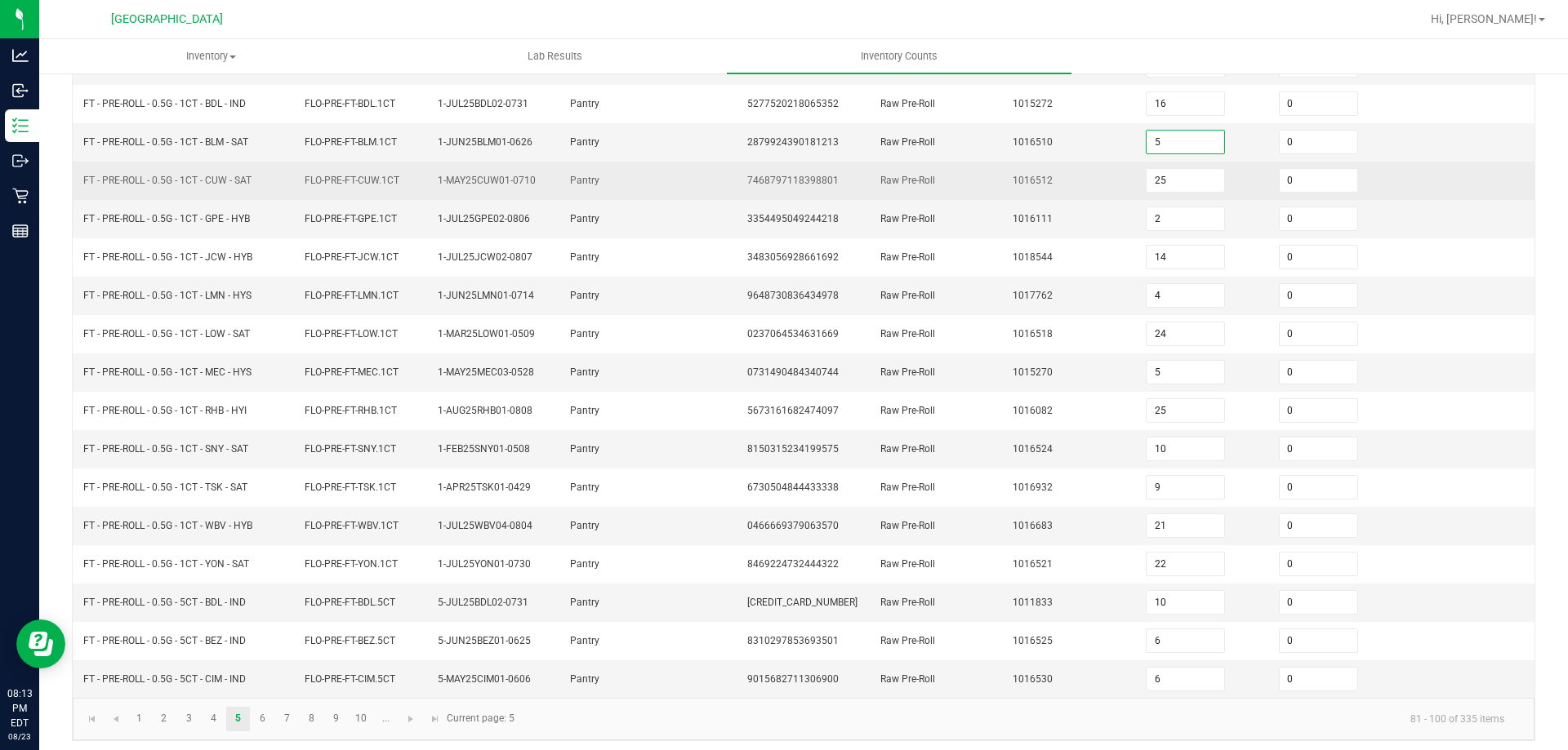
click at [1003, 171] on td "1016512" at bounding box center [1069, 181] width 133 height 39
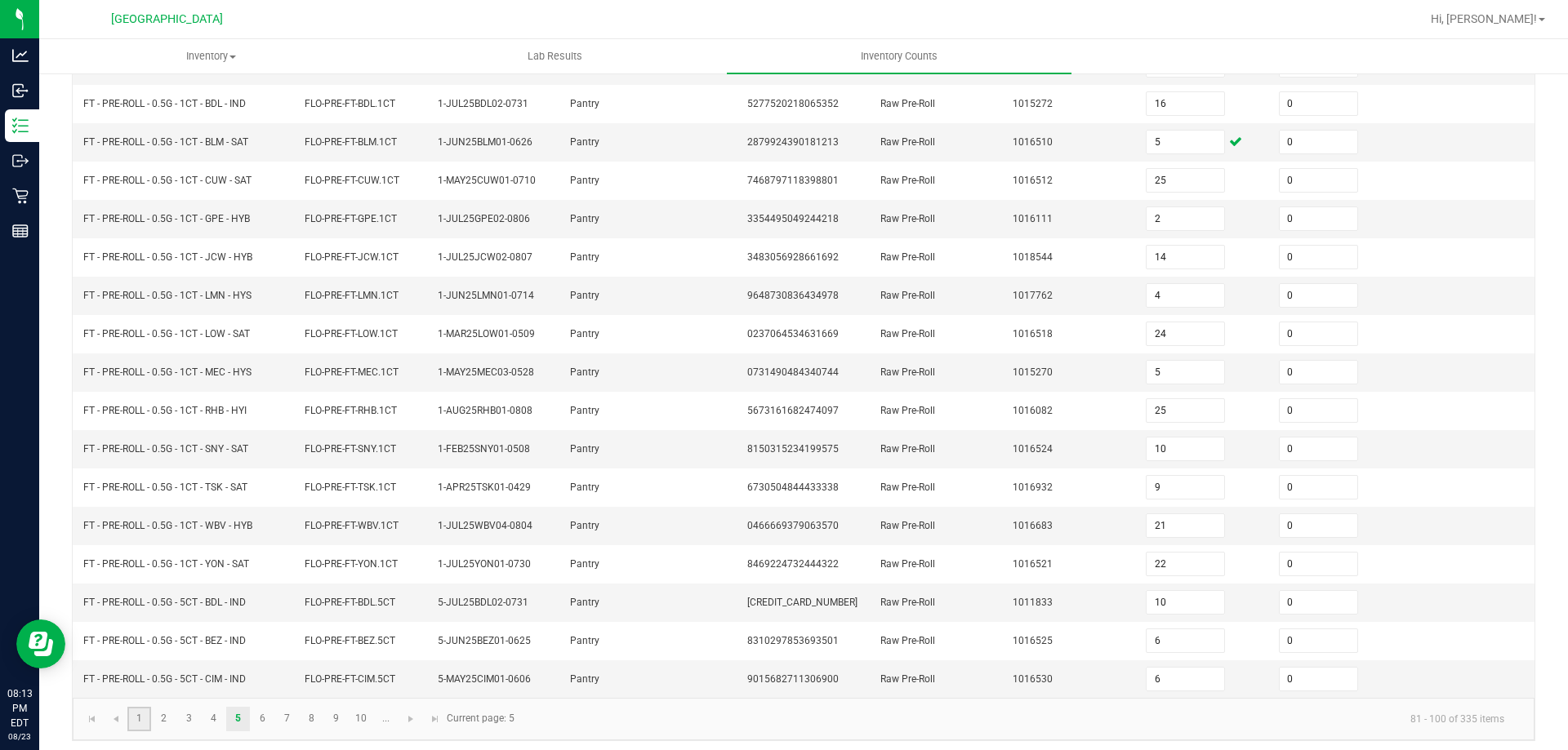
click at [140, 719] on link "1" at bounding box center [139, 719] width 23 height 24
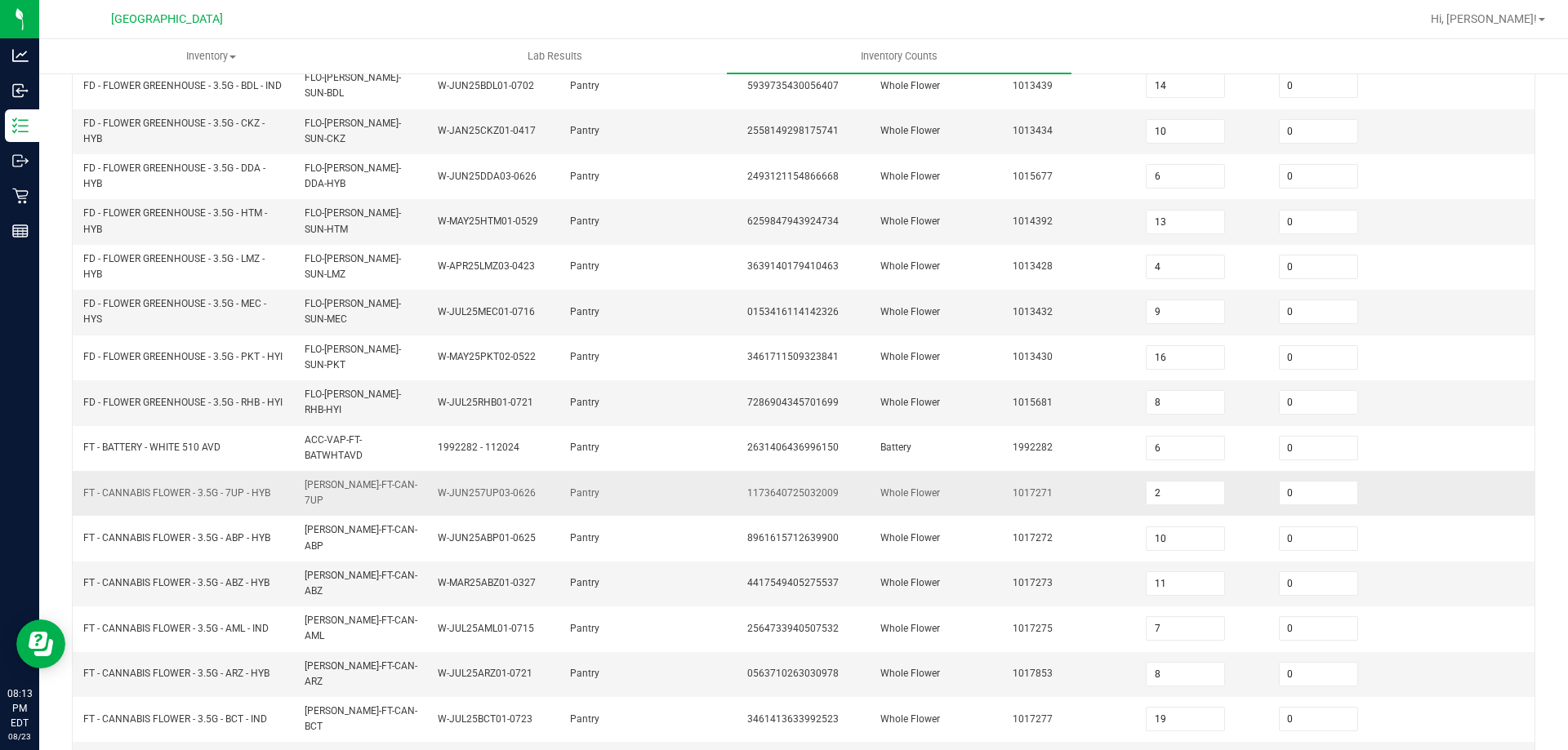
scroll to position [257, 0]
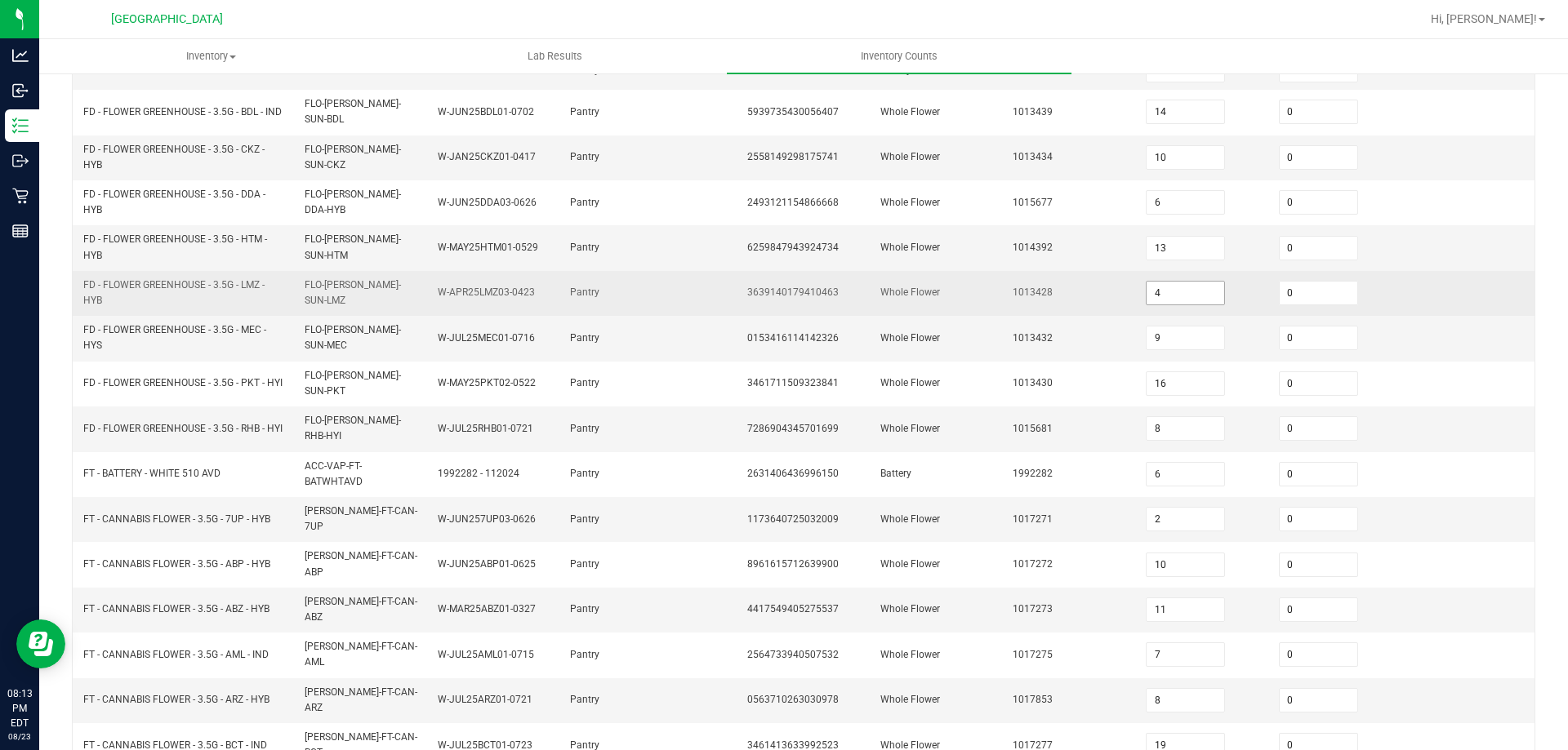
click at [1178, 294] on input "4" at bounding box center [1185, 293] width 78 height 23
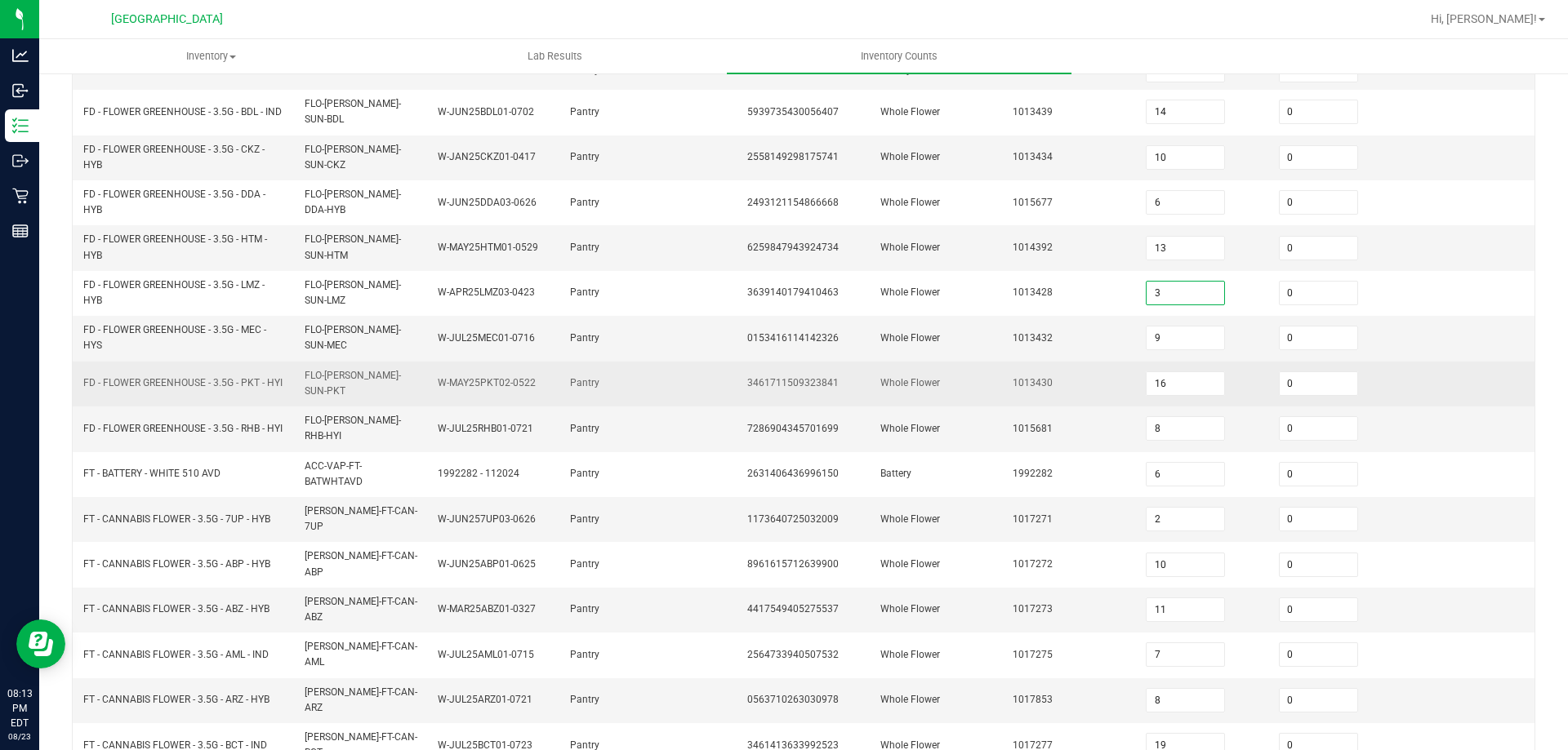
click at [984, 364] on td "Whole Flower" at bounding box center [937, 384] width 133 height 45
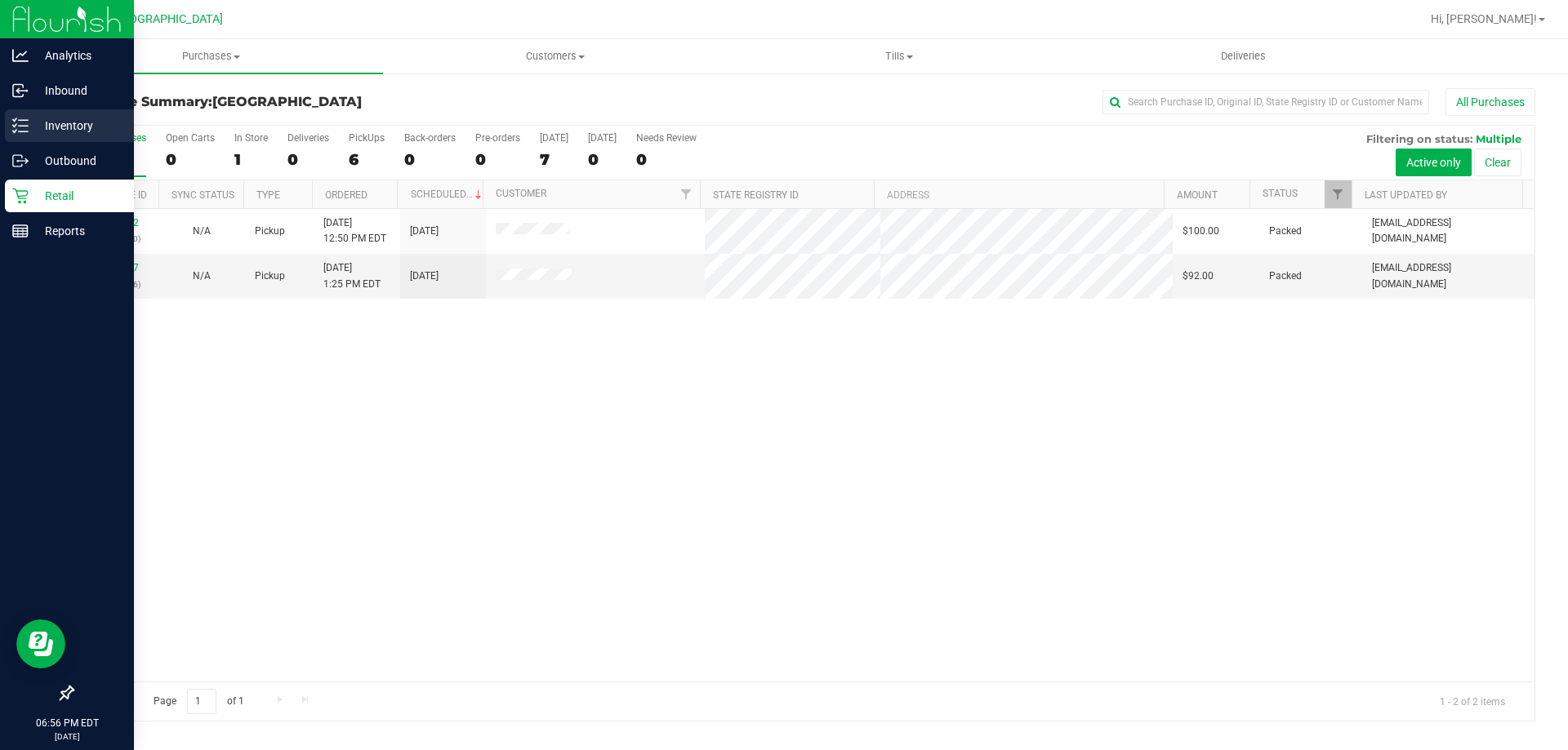
click at [59, 124] on p "Inventory" at bounding box center [77, 125] width 98 height 19
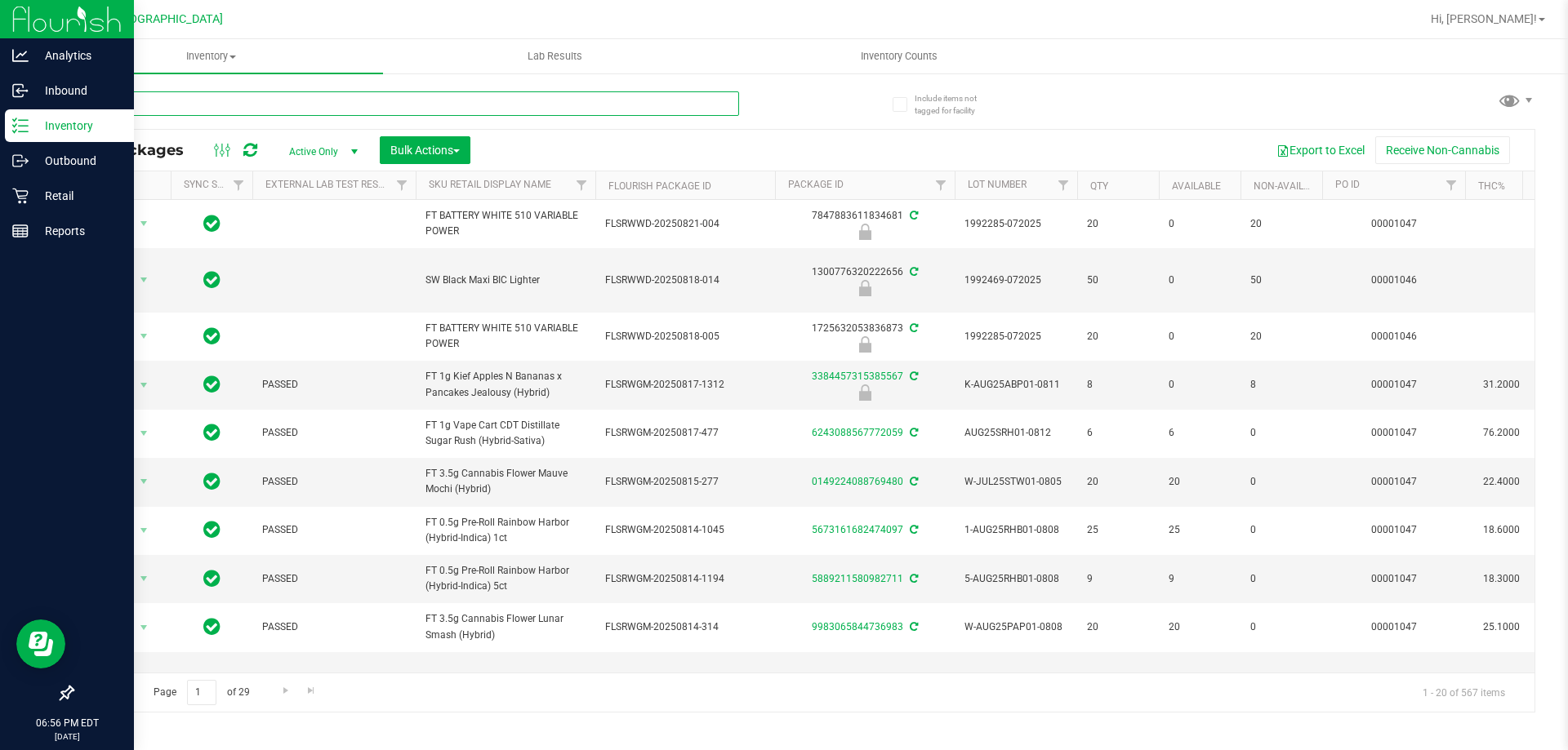
click at [263, 110] on input "text" at bounding box center [405, 103] width 667 height 24
paste input "6373450407183775"
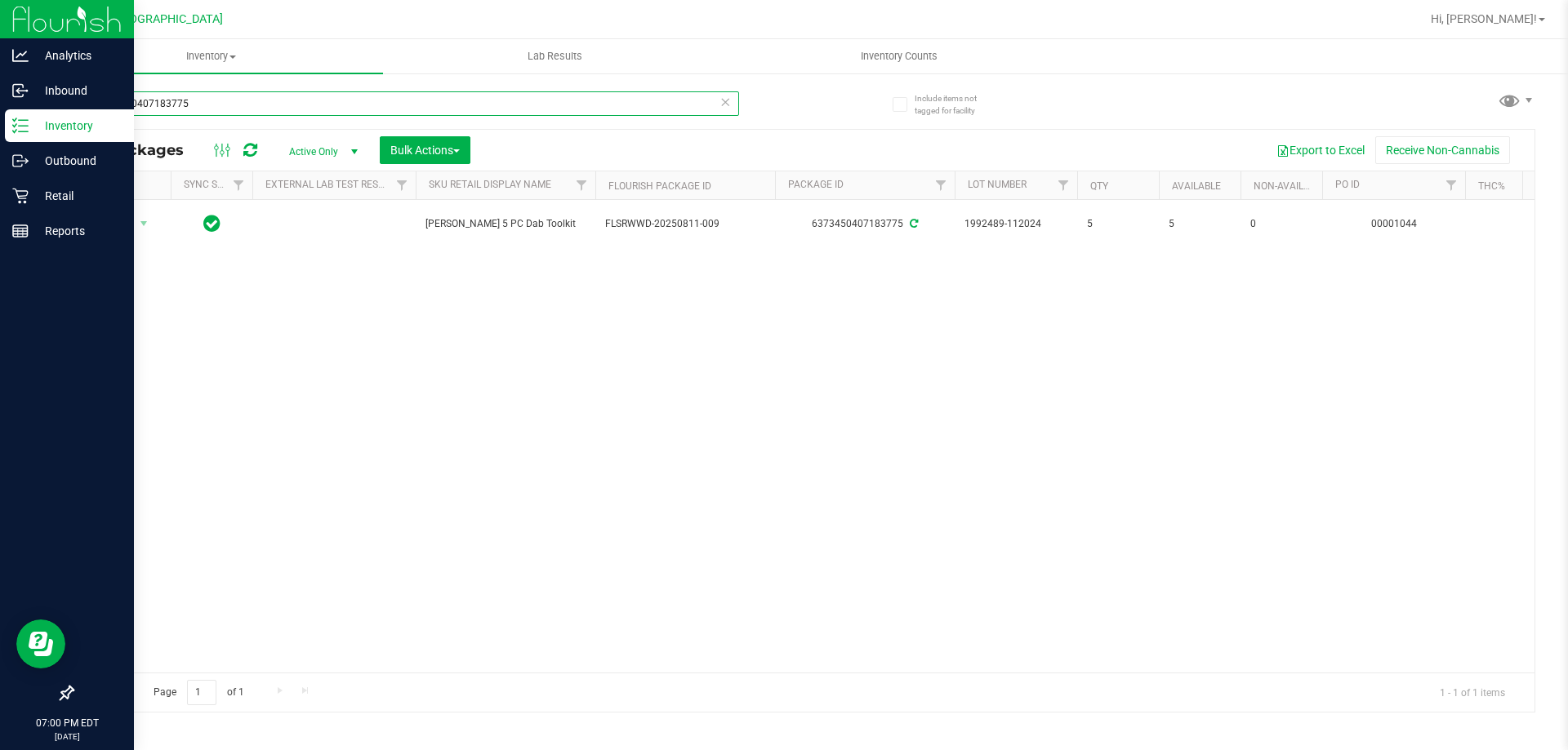
click at [153, 101] on input "6373450407183775" at bounding box center [405, 103] width 667 height 24
paste input "1826098860827354"
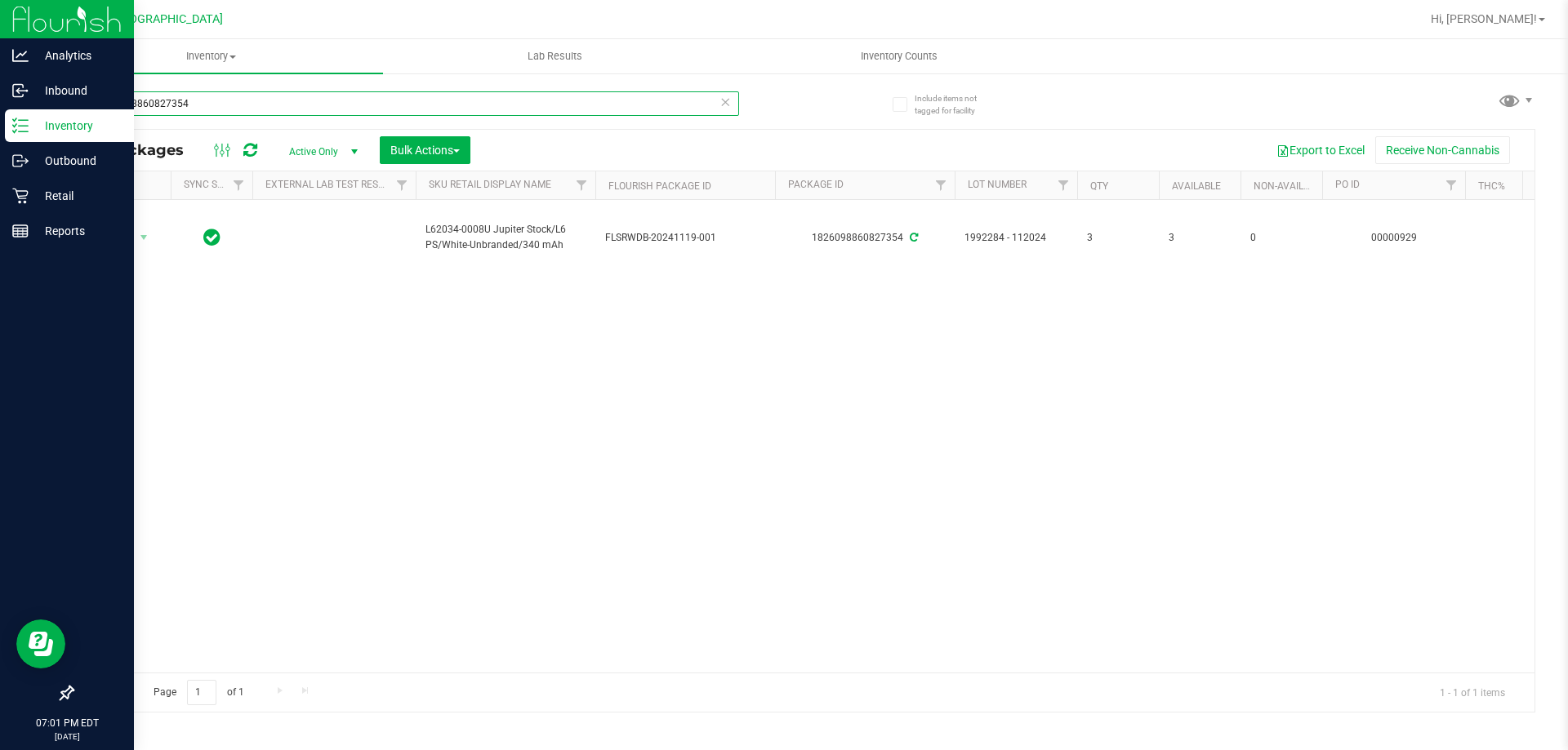
click at [202, 101] on input "1826098860827354" at bounding box center [405, 103] width 667 height 24
paste input "0205864135252917"
click at [171, 94] on input "0205864135252917" at bounding box center [405, 103] width 667 height 24
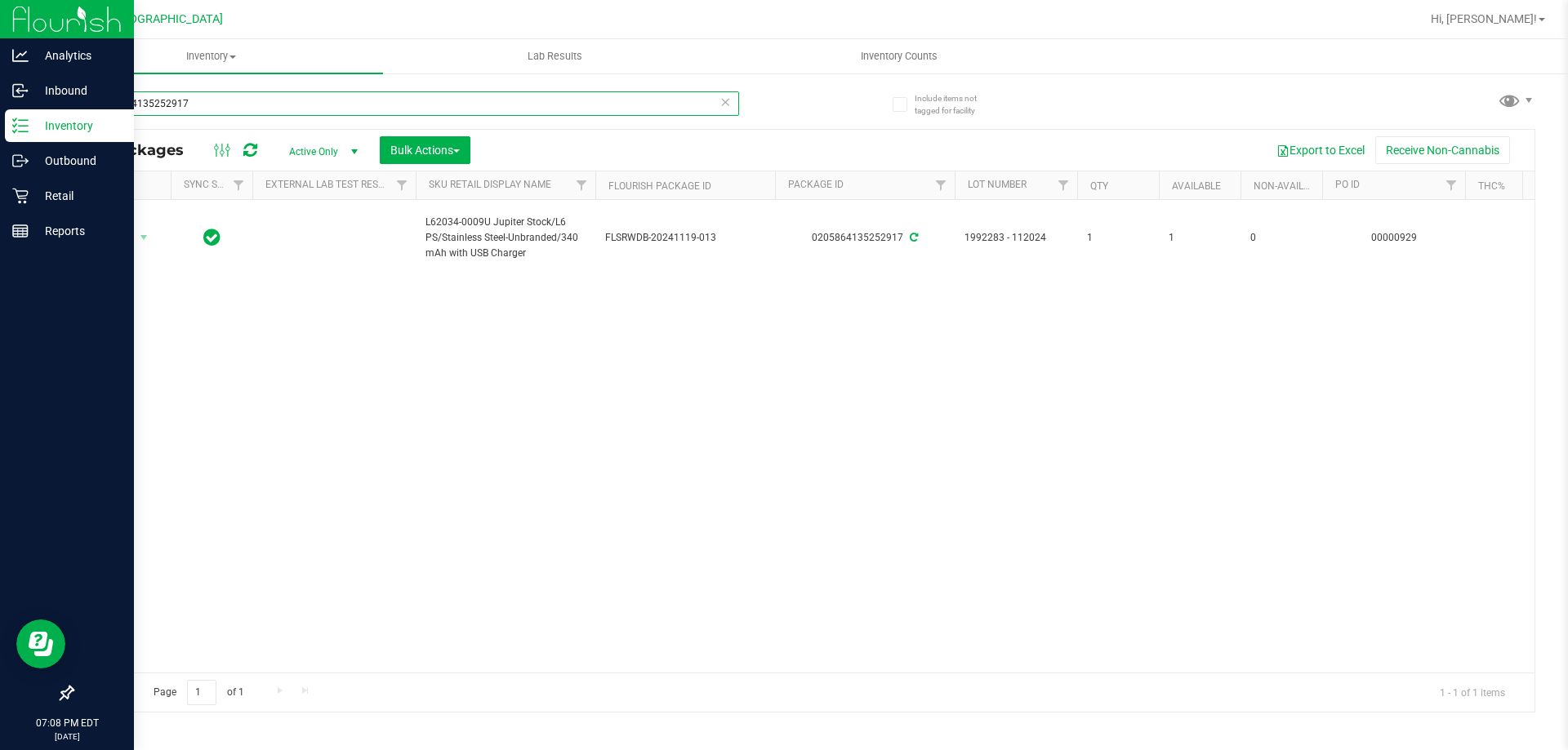
paste input "[CREDIT_CARD_NUMBER]"
click at [179, 94] on input "[CREDIT_CARD_NUMBER]" at bounding box center [405, 103] width 667 height 24
paste input "1436572491489426"
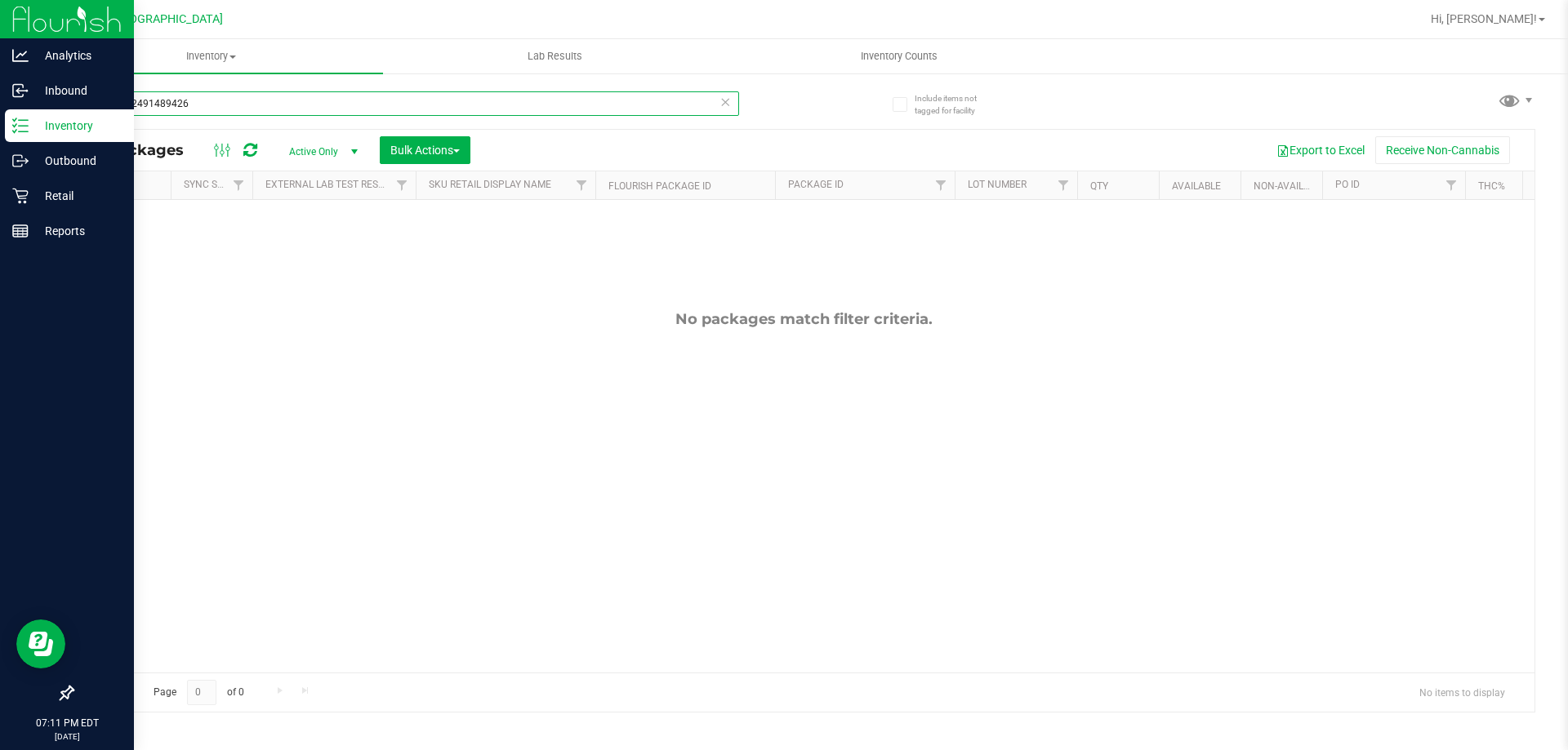
click at [137, 105] on input "1436572491489426" at bounding box center [405, 103] width 667 height 24
click at [137, 106] on input "1436572491489426" at bounding box center [405, 103] width 667 height 24
paste input "536040269962920"
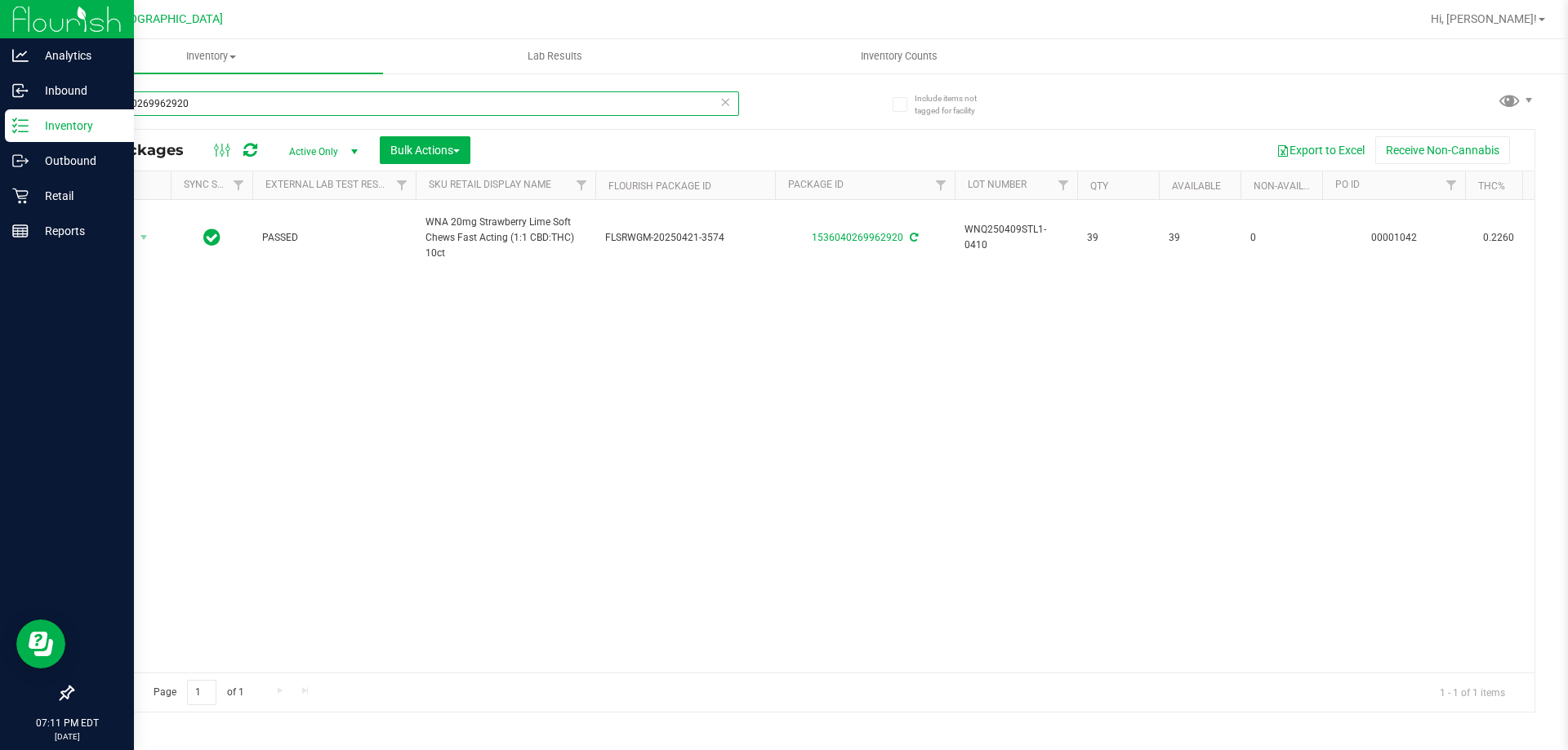
click at [205, 100] on input "1536040269962920" at bounding box center [405, 103] width 667 height 24
paste input "9658229031360614"
click at [204, 98] on input "9658229031360614" at bounding box center [405, 103] width 667 height 24
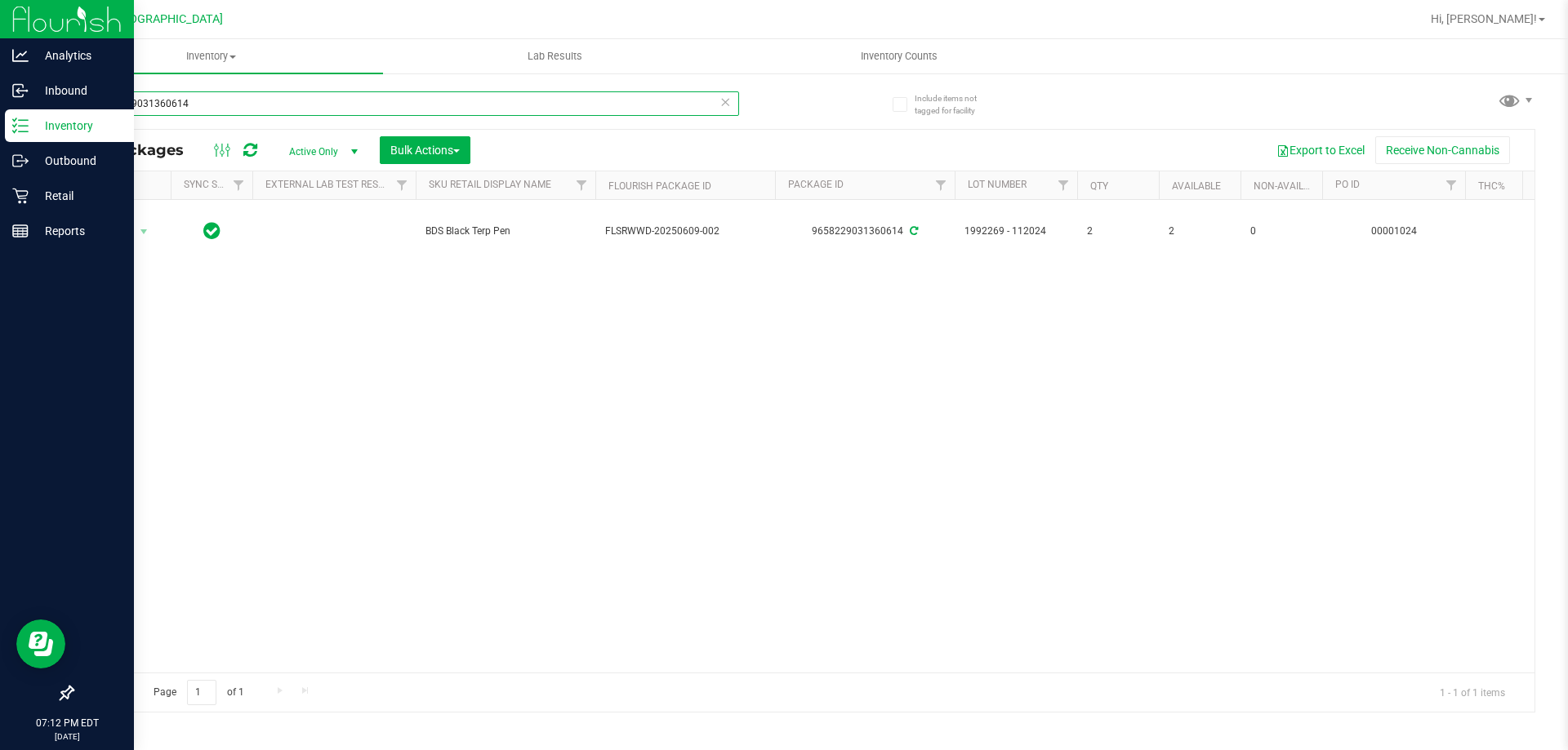
paste input "7418853164909652"
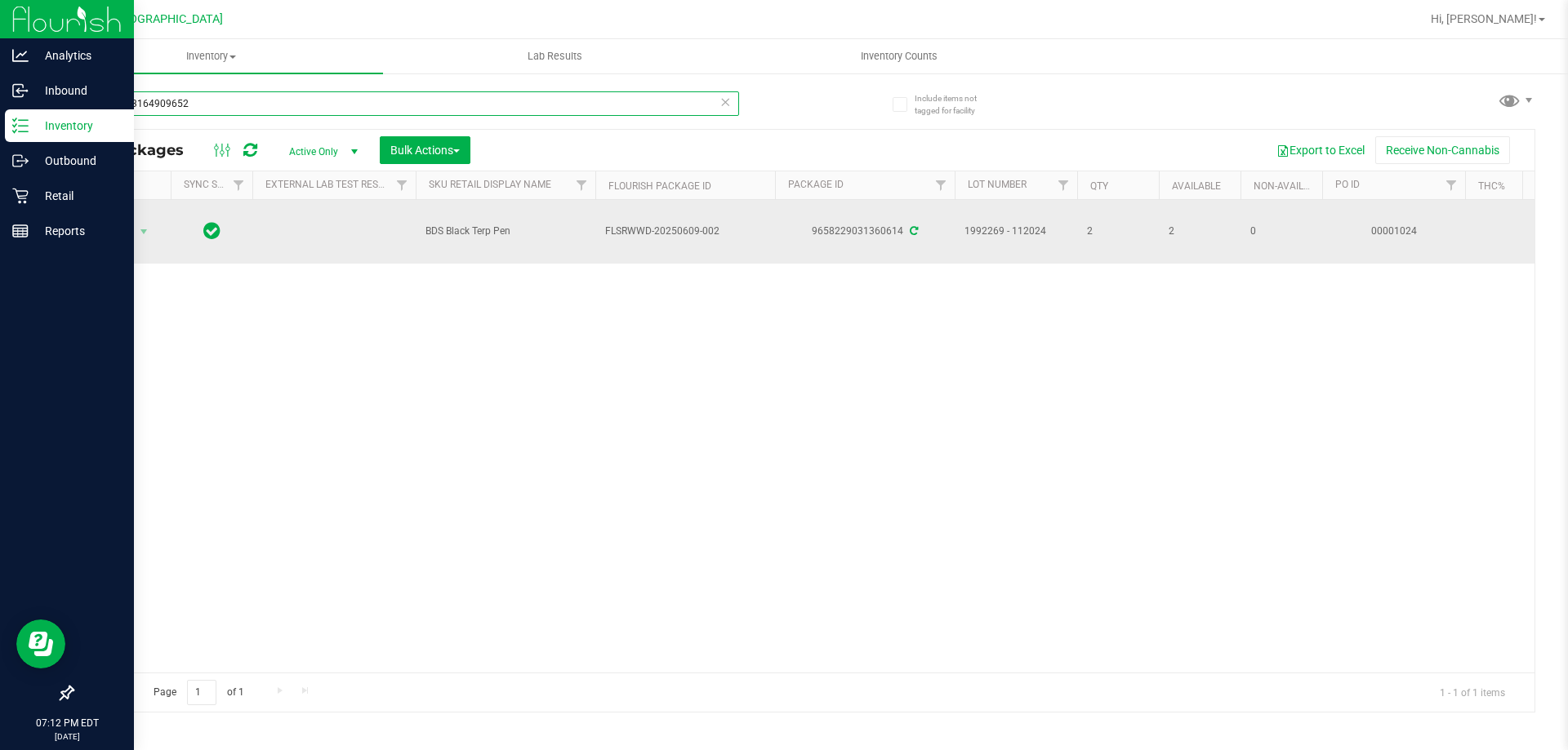
type input "7418853164909652"
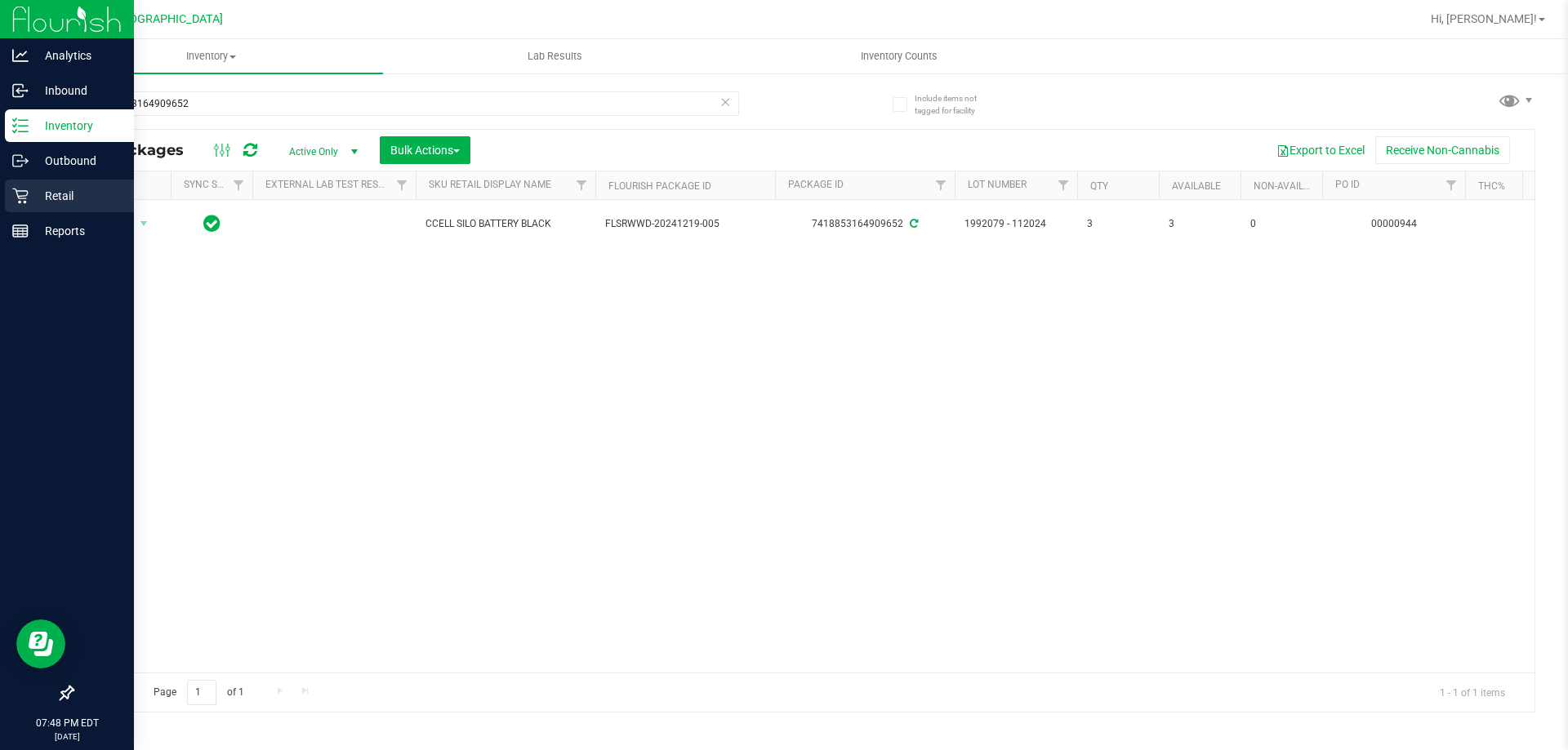
click at [58, 191] on p "Retail" at bounding box center [77, 196] width 98 height 19
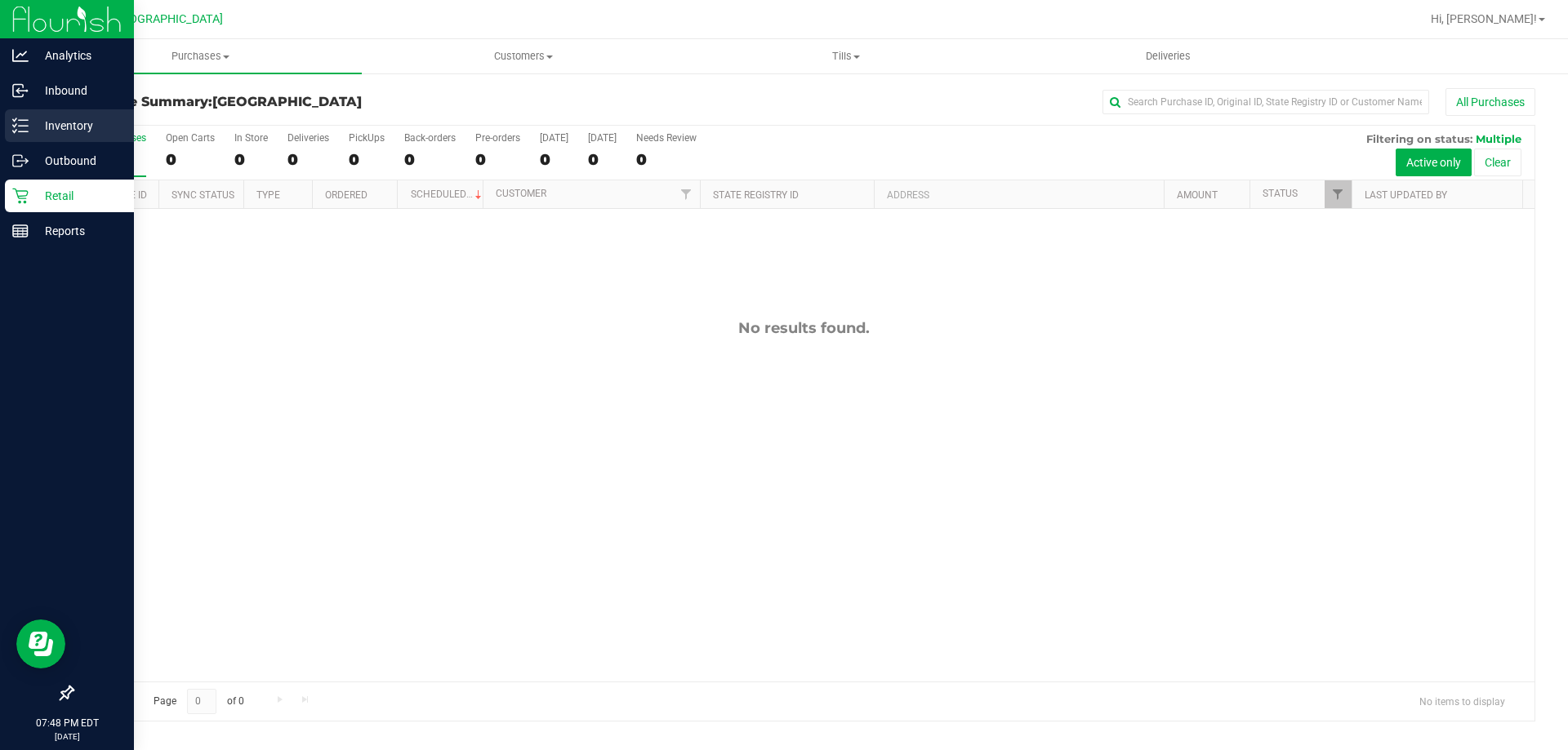
click at [45, 117] on p "Inventory" at bounding box center [77, 125] width 98 height 19
